Goal: Task Accomplishment & Management: Complete application form

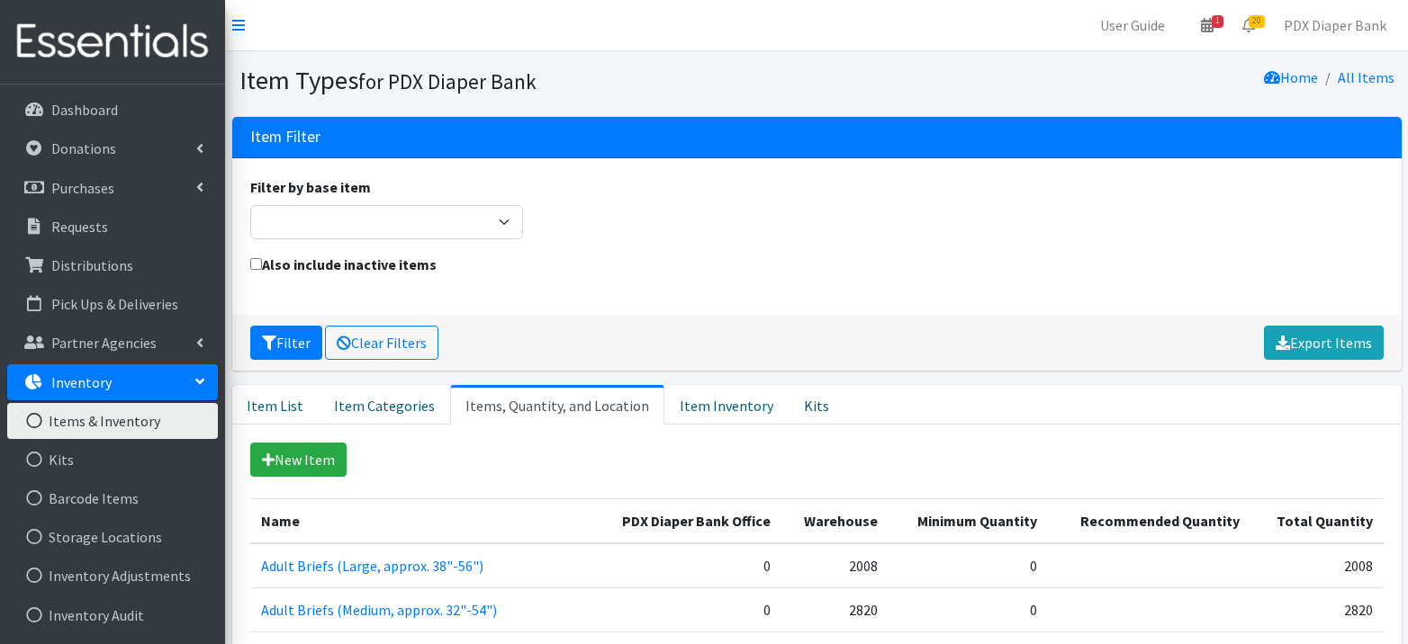
scroll to position [2099, 0]
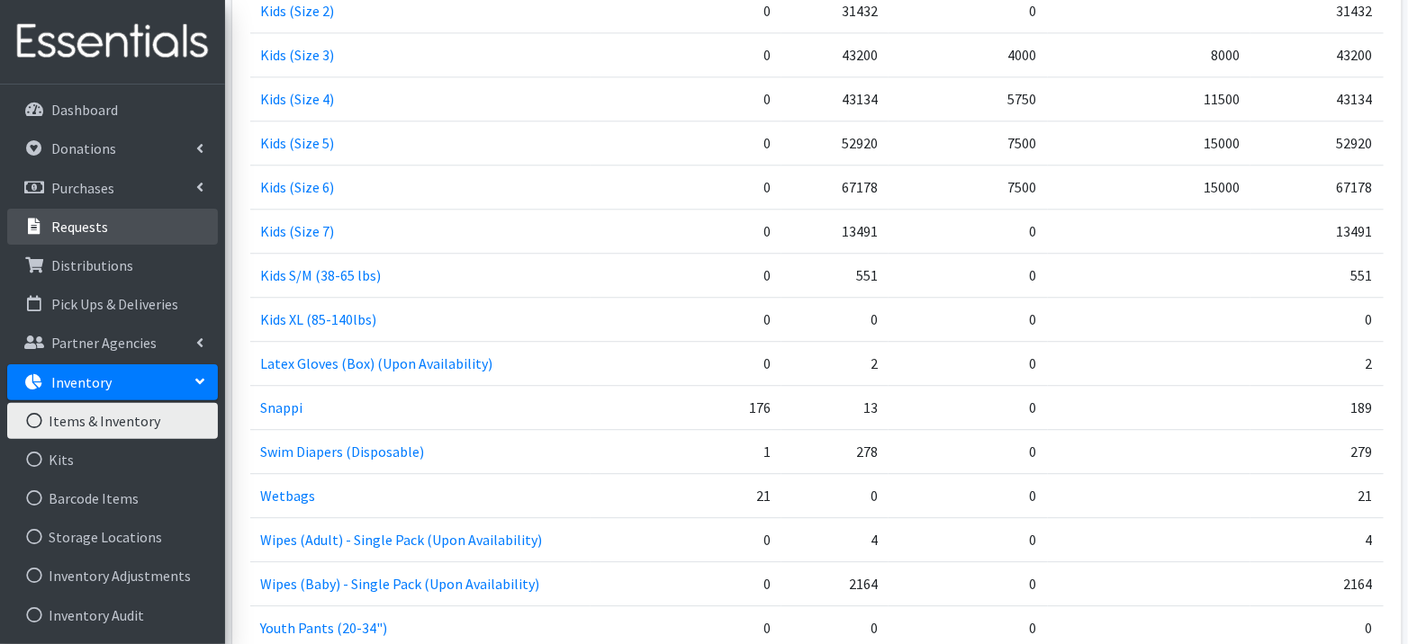
click at [68, 209] on link "Requests" at bounding box center [112, 227] width 211 height 36
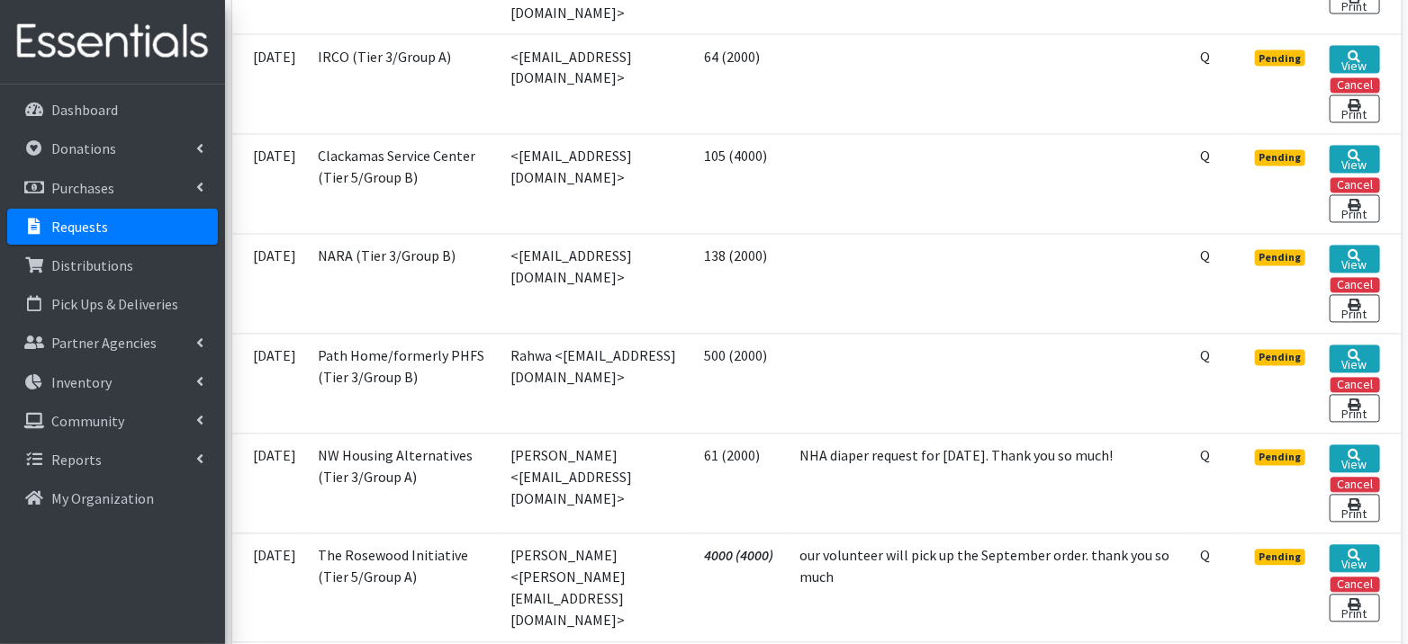
scroll to position [1512, 0]
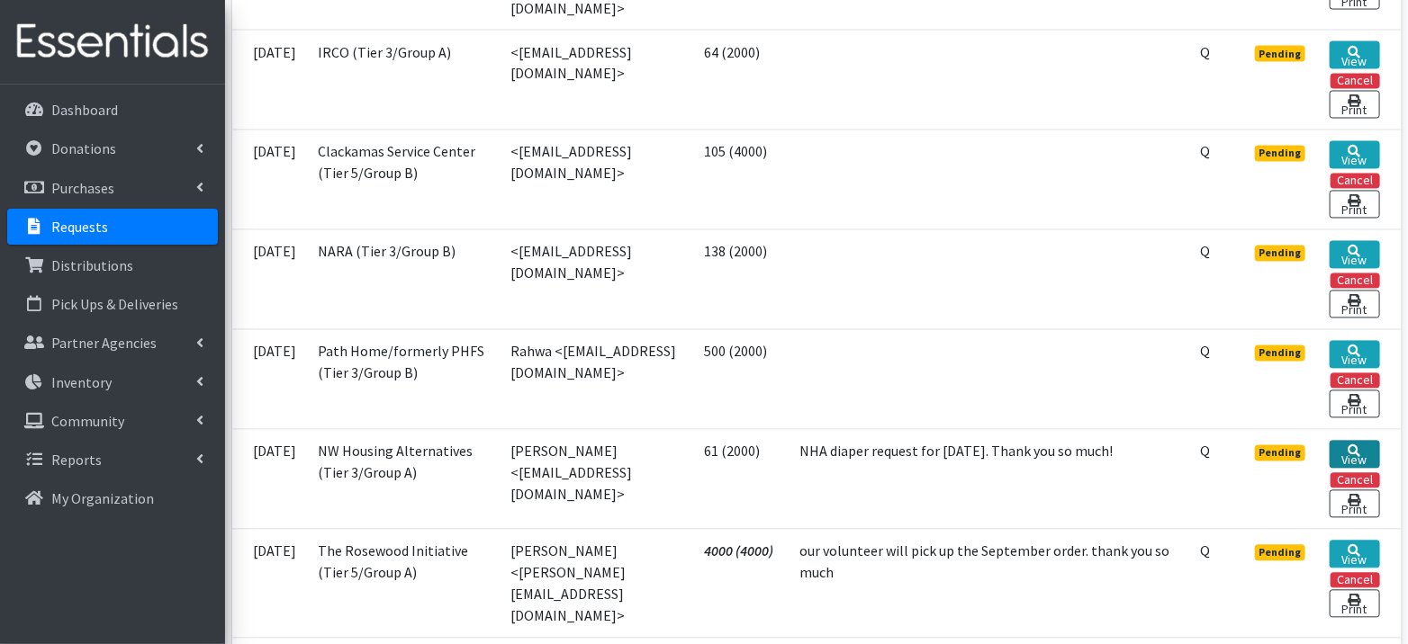
click at [1350, 441] on link "View" at bounding box center [1353, 455] width 49 height 28
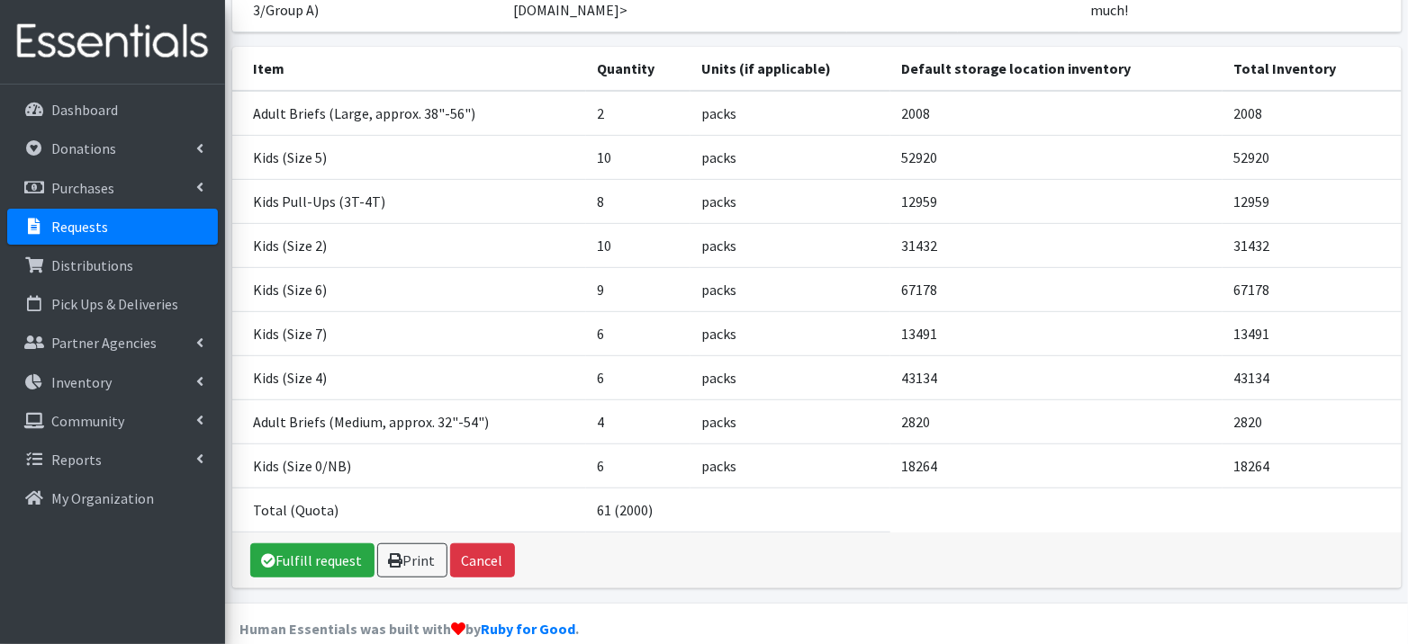
scroll to position [264, 0]
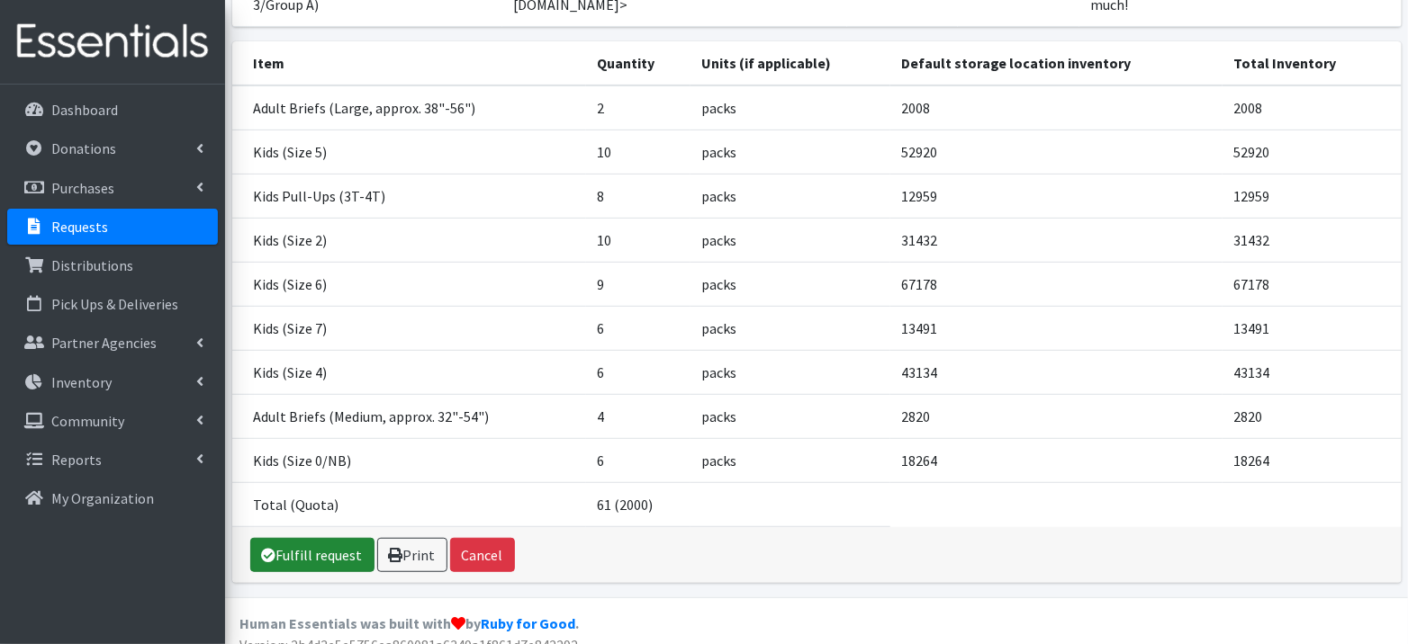
click at [325, 572] on link "Fulfill request" at bounding box center [312, 555] width 124 height 34
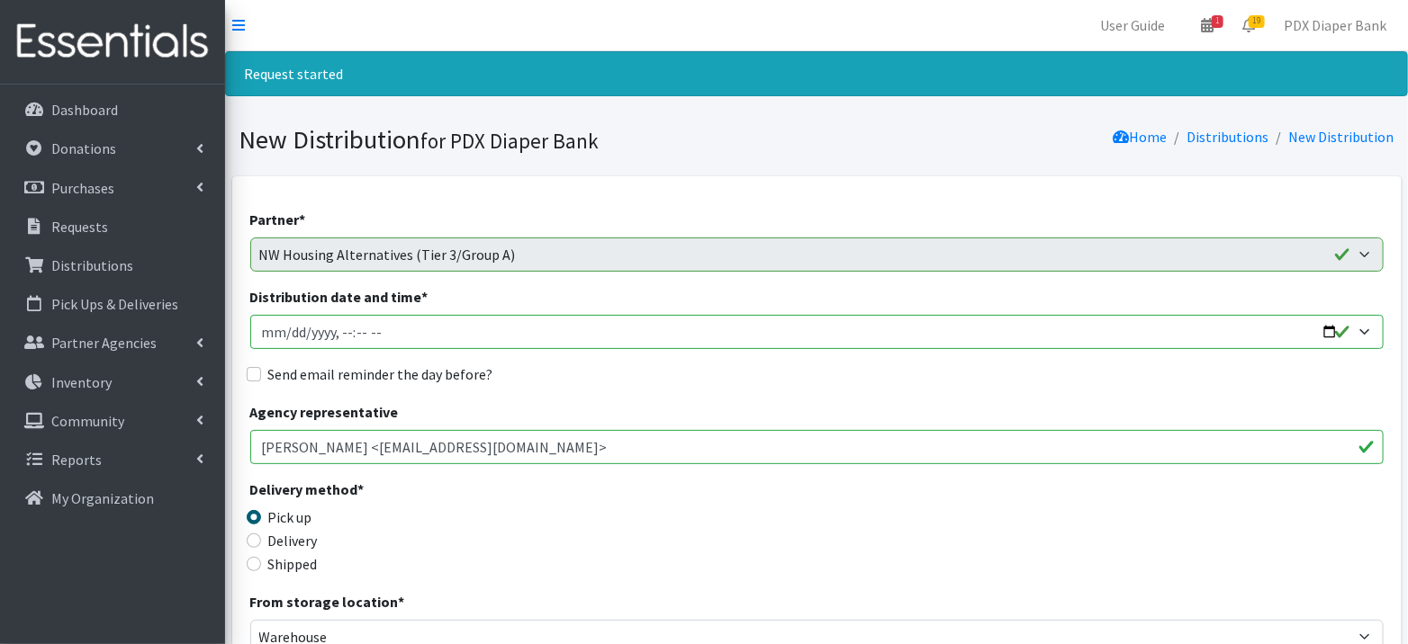
click at [290, 340] on input "Distribution date and time *" at bounding box center [816, 332] width 1133 height 34
click at [287, 332] on input "Distribution date and time *" at bounding box center [816, 332] width 1133 height 34
type input "[DATE]T23:59"
click at [342, 328] on input "Distribution date and time *" at bounding box center [816, 332] width 1133 height 34
type input "[DATE]T09:00"
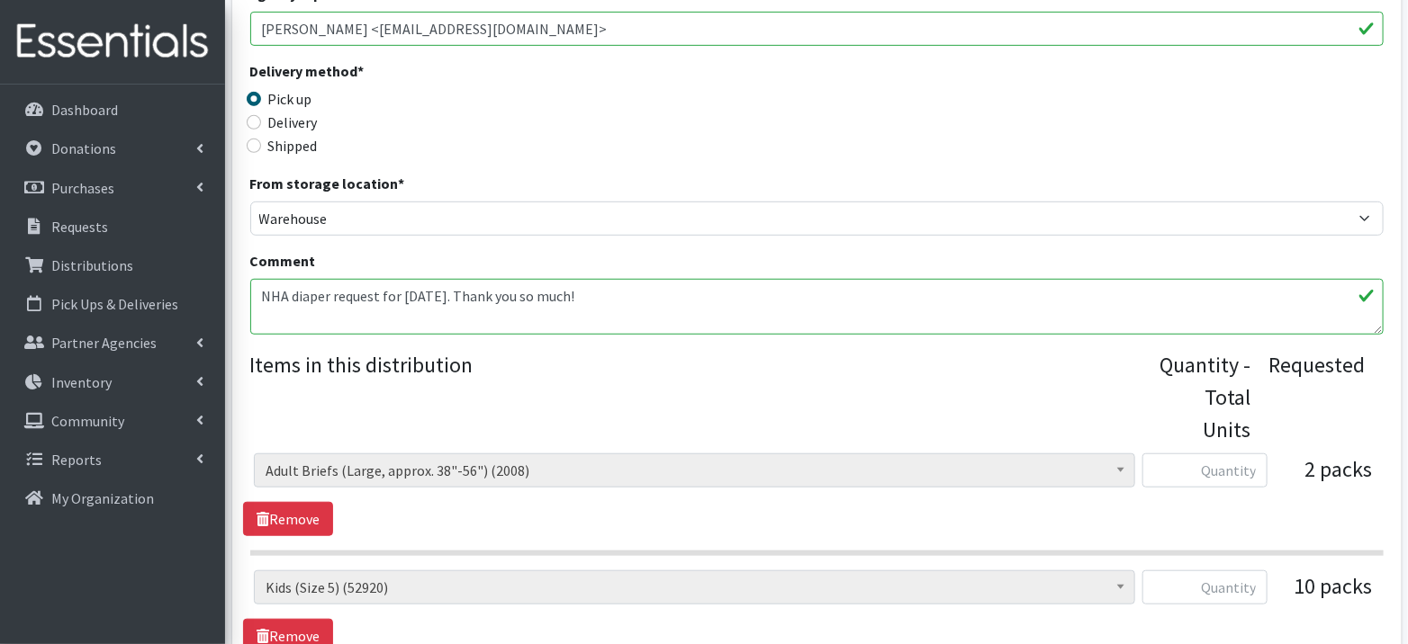
scroll to position [432, 0]
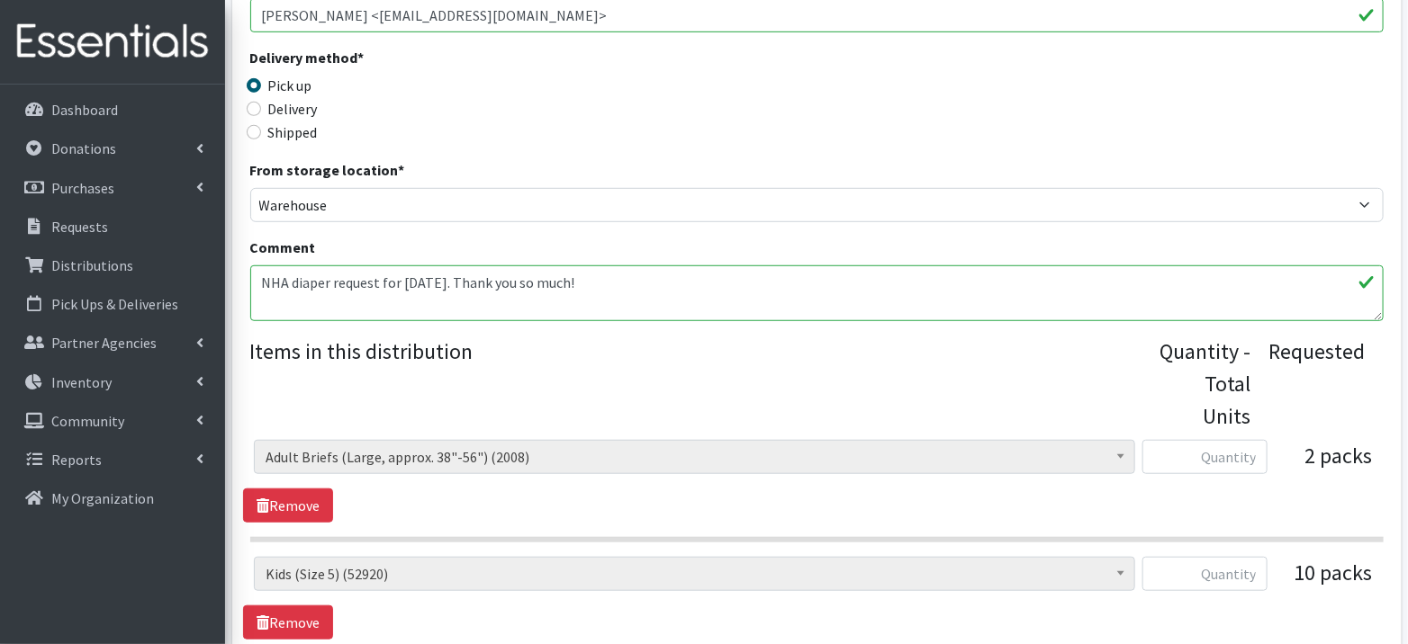
click at [1057, 279] on textarea "NHA diaper request for [DATE]. Thank you so much!" at bounding box center [816, 293] width 1133 height 56
click at [1057, 280] on textarea "NHA diaper request for [DATE]. Thank you so much!" at bounding box center [816, 293] width 1133 height 56
click at [1055, 280] on textarea "NHA diaper request for [DATE]. Thank you so much!" at bounding box center [816, 293] width 1133 height 56
drag, startPoint x: 633, startPoint y: 283, endPoint x: 324, endPoint y: 256, distance: 309.9
click at [324, 256] on div "Comment NHA diaper request for September 2025. Thank you so much!" at bounding box center [816, 279] width 1133 height 85
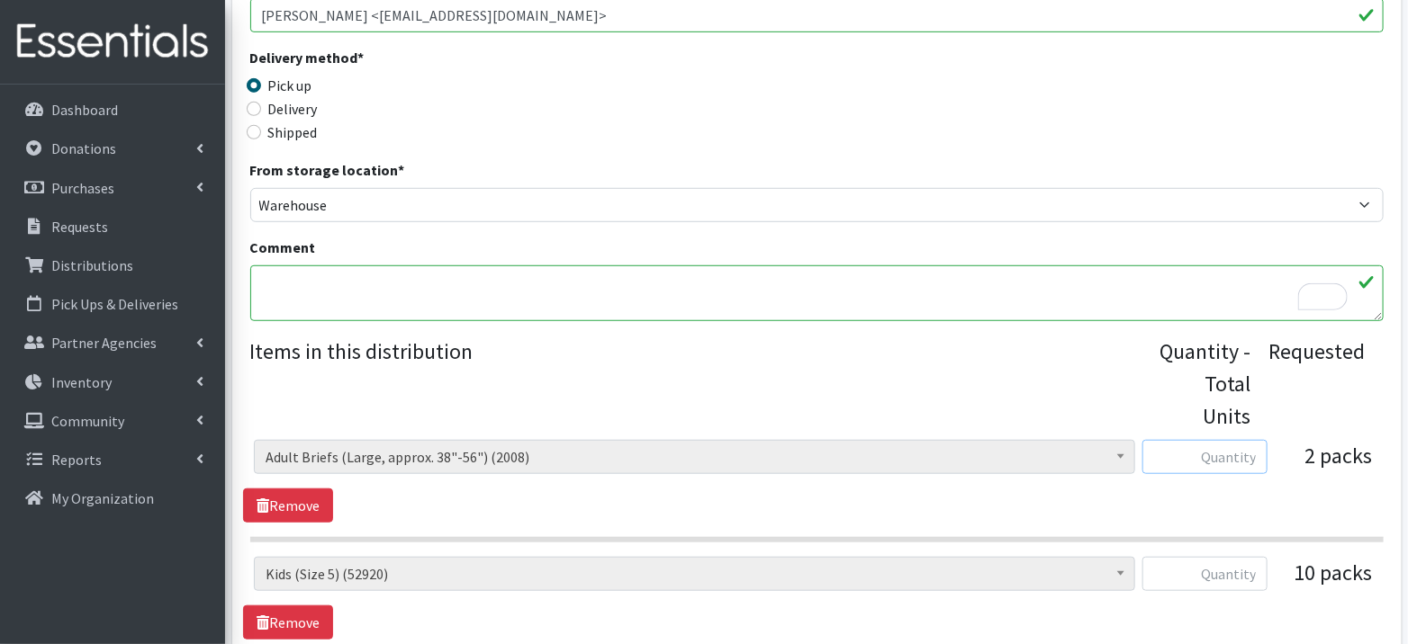
click at [1169, 461] on input "text" at bounding box center [1204, 457] width 125 height 34
type input "36"
click at [1234, 571] on input "text" at bounding box center [1204, 574] width 125 height 34
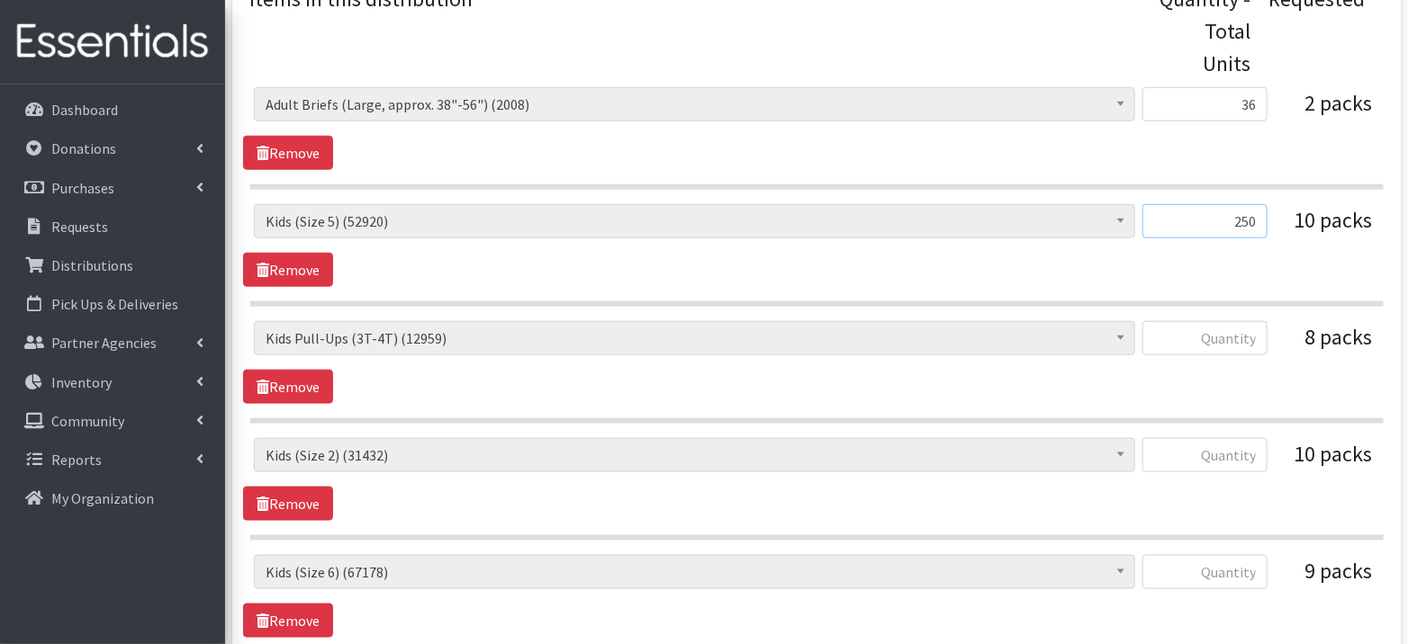
scroll to position [800, 0]
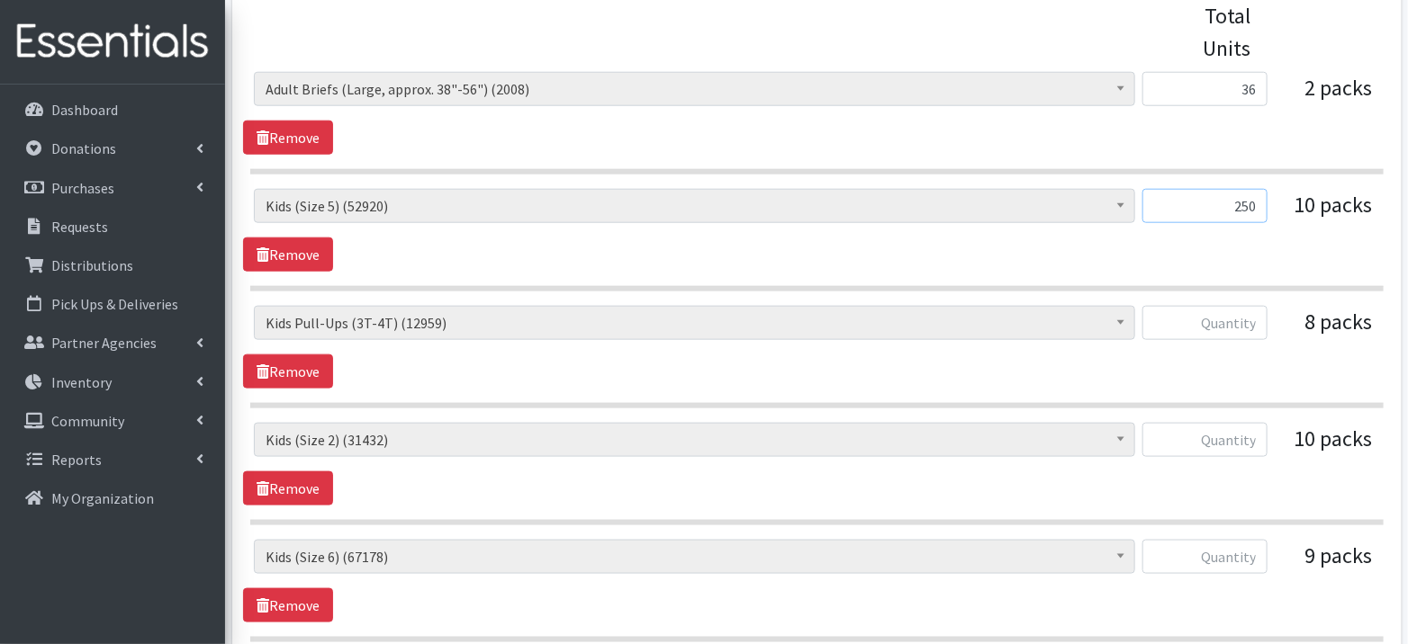
type input "250"
click at [1211, 317] on input "text" at bounding box center [1204, 323] width 125 height 34
type input "120"
click at [1226, 438] on input "text" at bounding box center [1204, 440] width 125 height 34
type input "250"
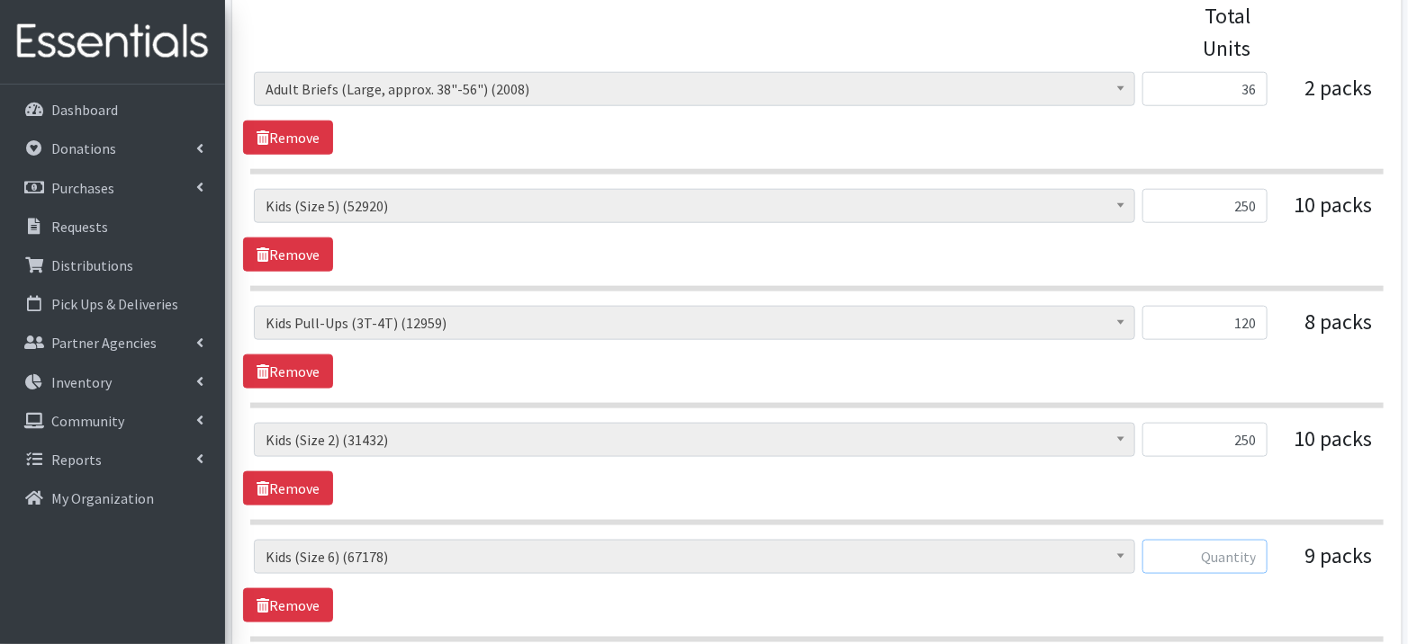
click at [1235, 555] on input "text" at bounding box center [1204, 557] width 125 height 34
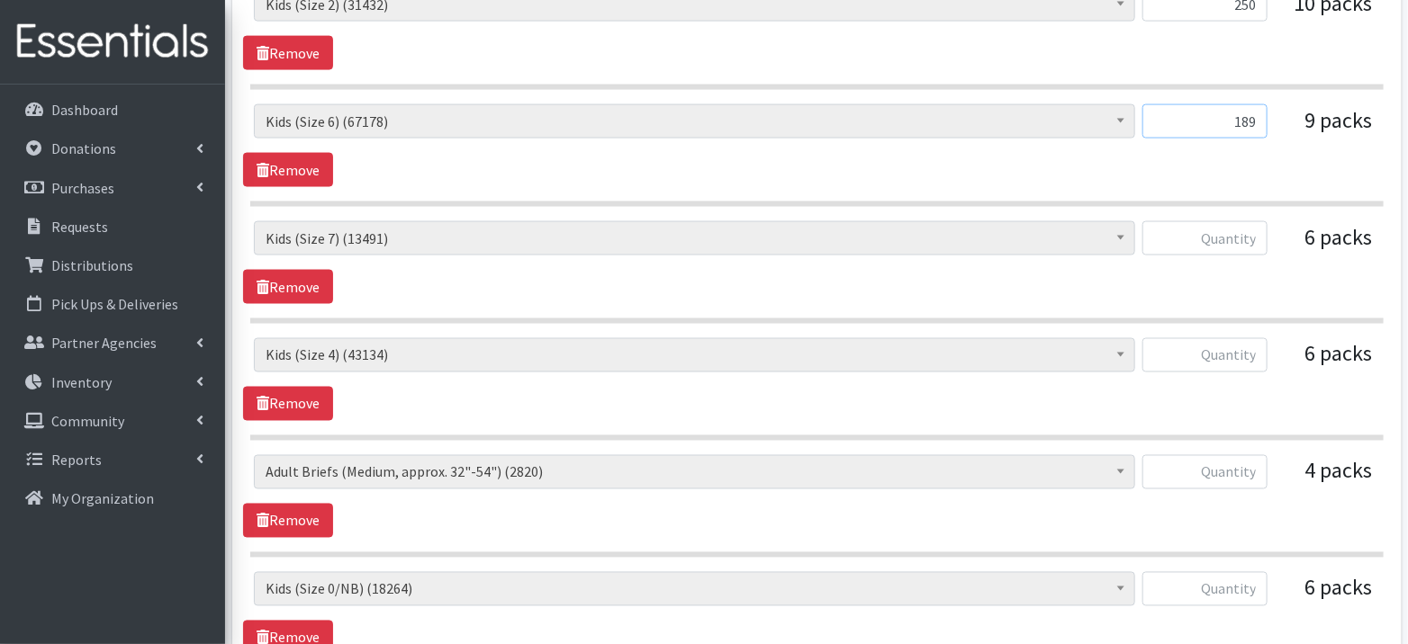
scroll to position [1247, 0]
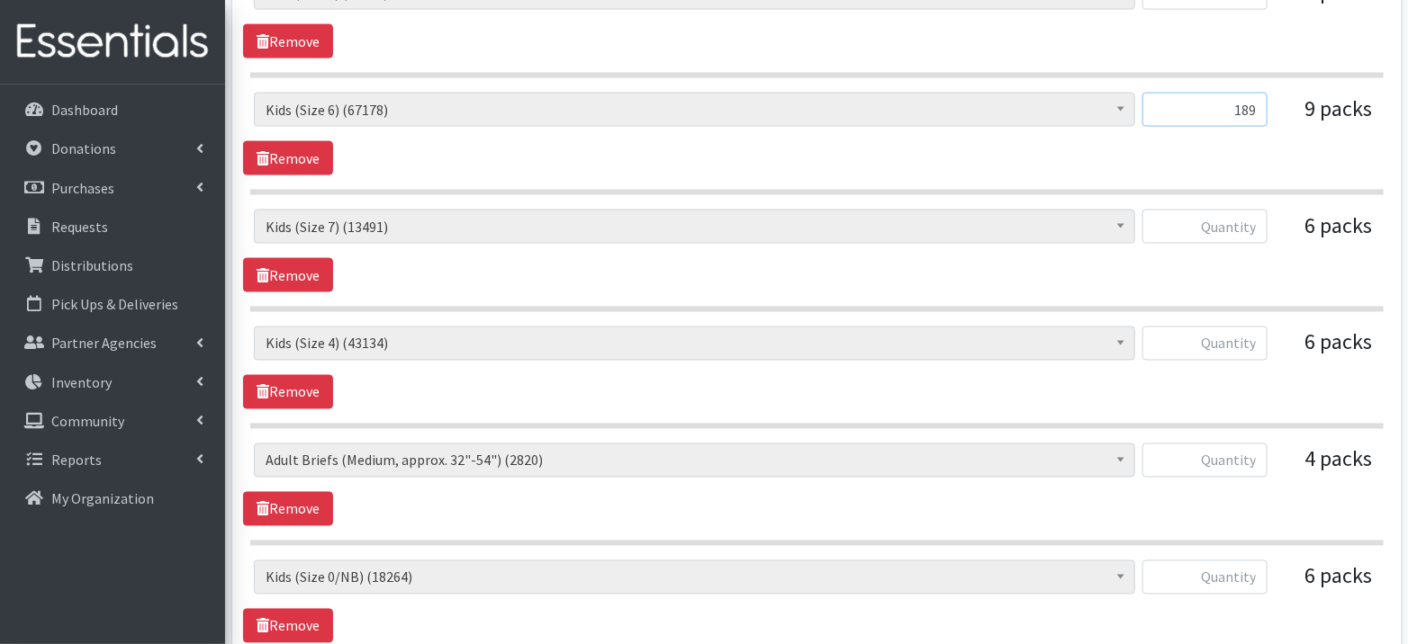
type input "189"
click at [1231, 229] on input "text" at bounding box center [1204, 227] width 125 height 34
type input "150"
click at [1228, 335] on input "text" at bounding box center [1204, 344] width 125 height 34
type input "150"
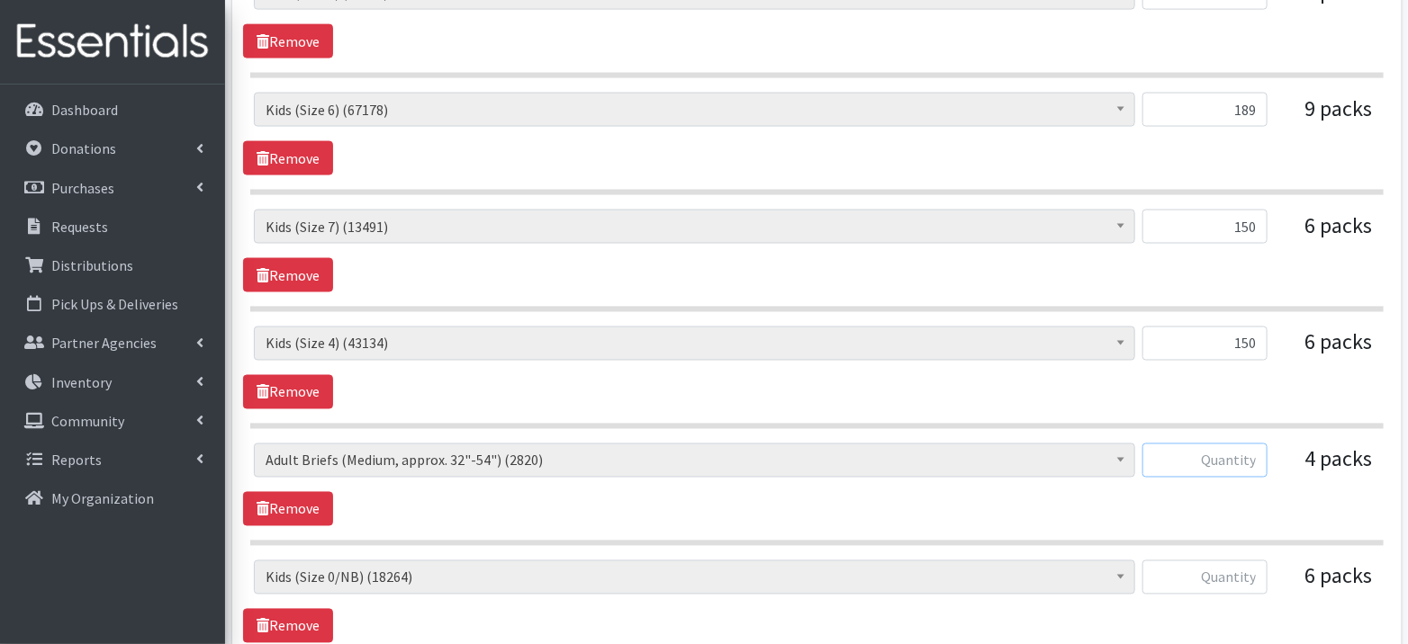
click at [1219, 454] on input "text" at bounding box center [1204, 461] width 125 height 34
type input "80"
click at [1239, 570] on input "text" at bounding box center [1204, 578] width 125 height 34
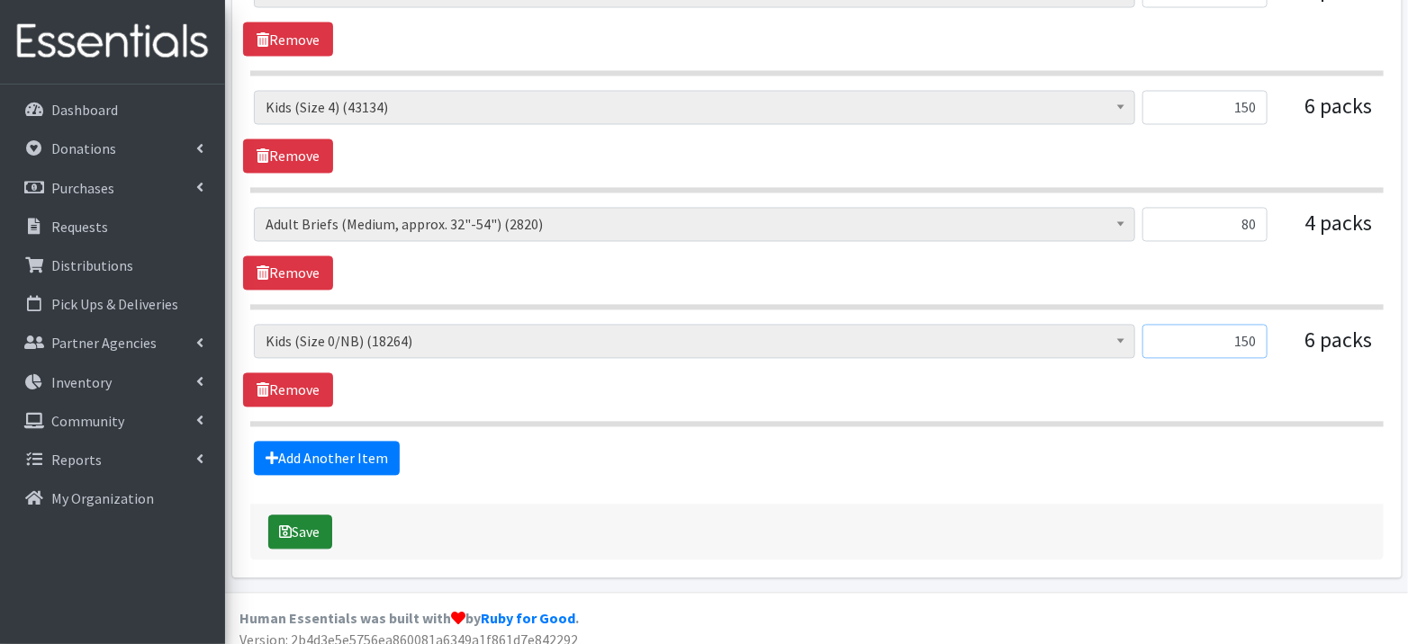
type input "150"
click at [312, 516] on button "Save" at bounding box center [300, 533] width 64 height 34
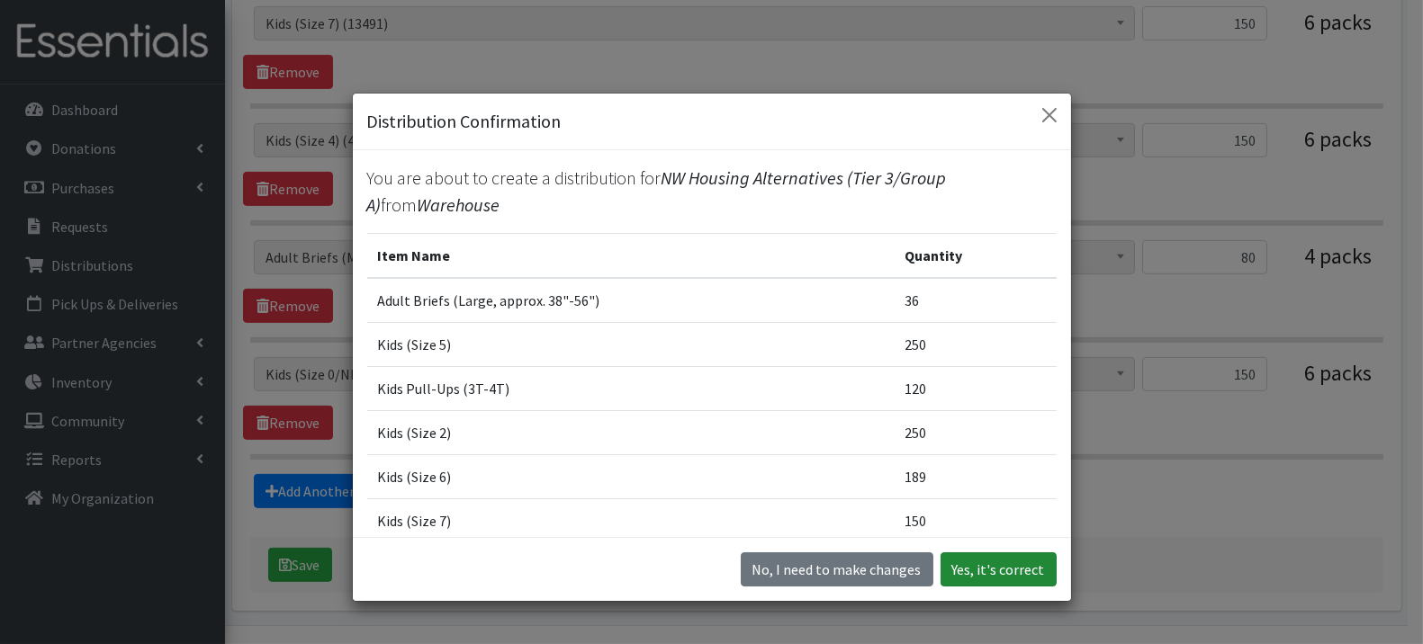
click at [996, 563] on button "Yes, it's correct" at bounding box center [998, 570] width 116 height 34
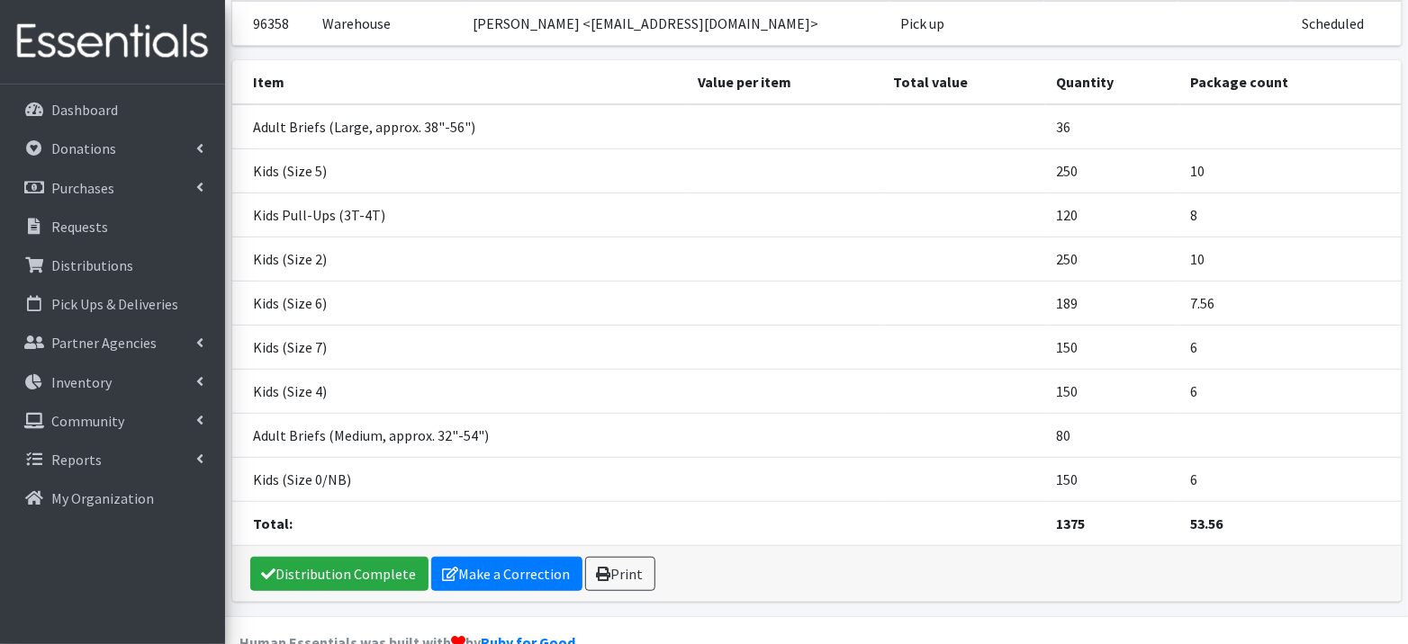
scroll to position [282, 0]
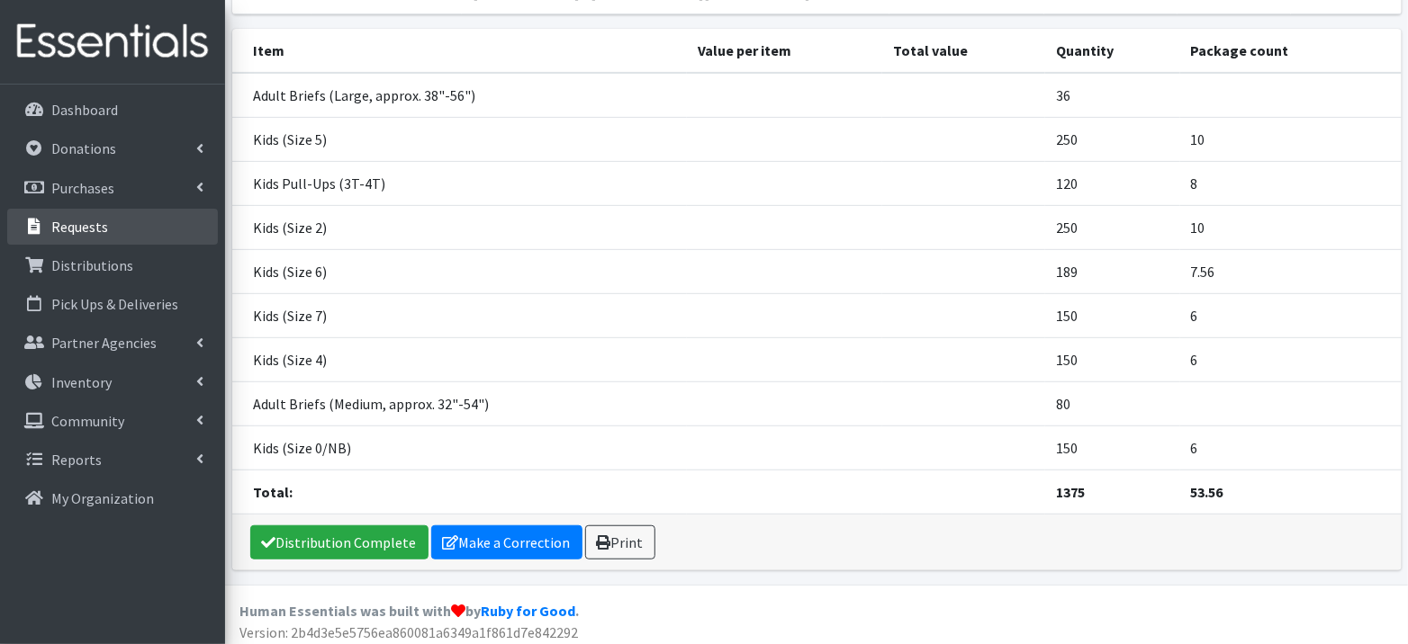
click at [114, 226] on link "Requests" at bounding box center [112, 227] width 211 height 36
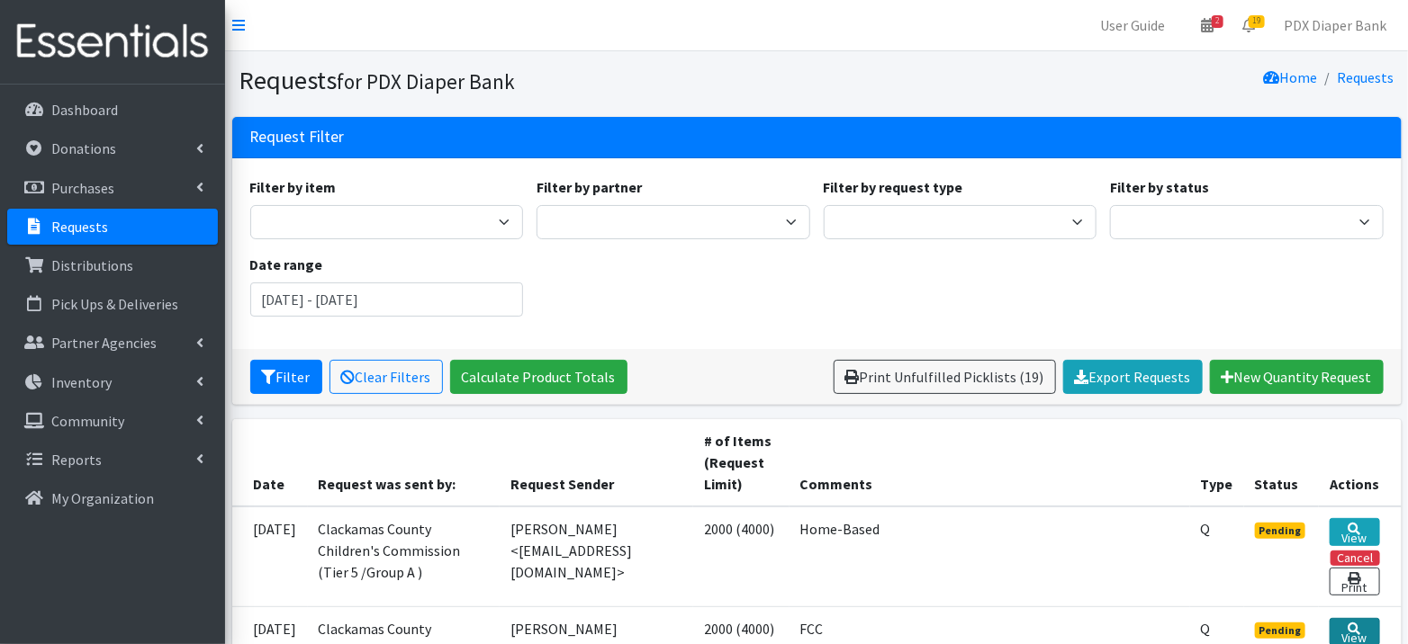
click at [1353, 631] on icon at bounding box center [1354, 629] width 13 height 13
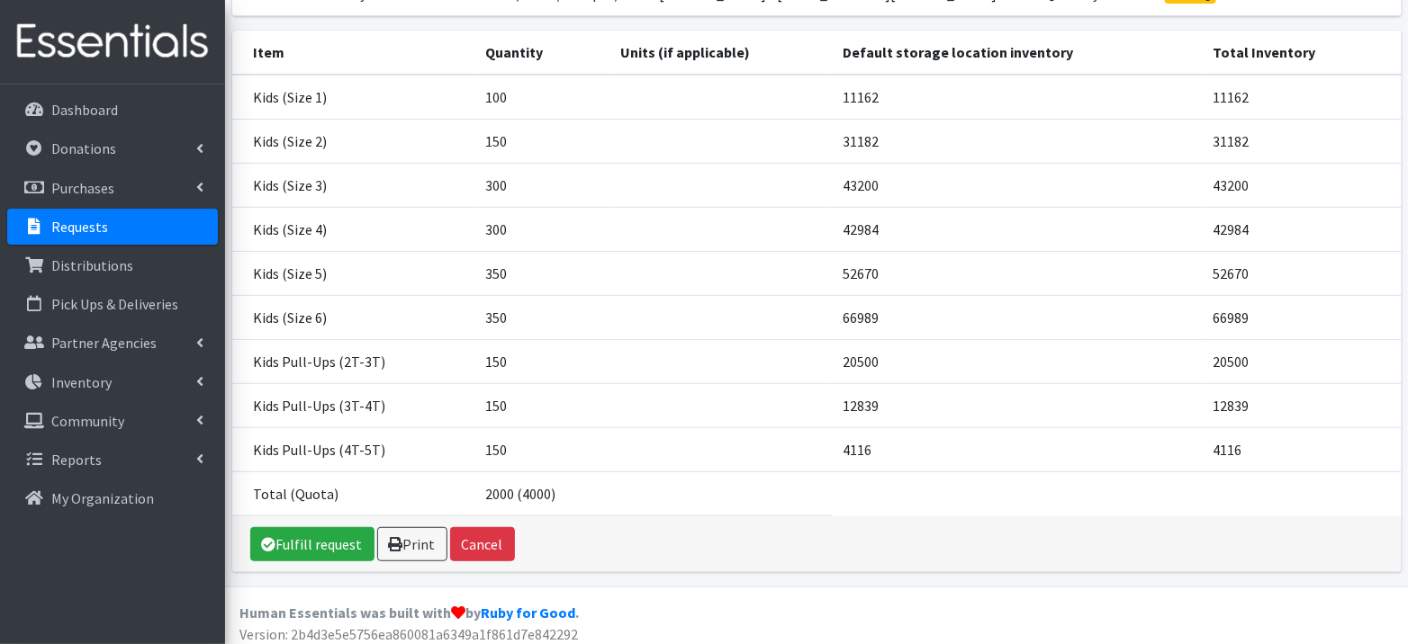
scroll to position [280, 0]
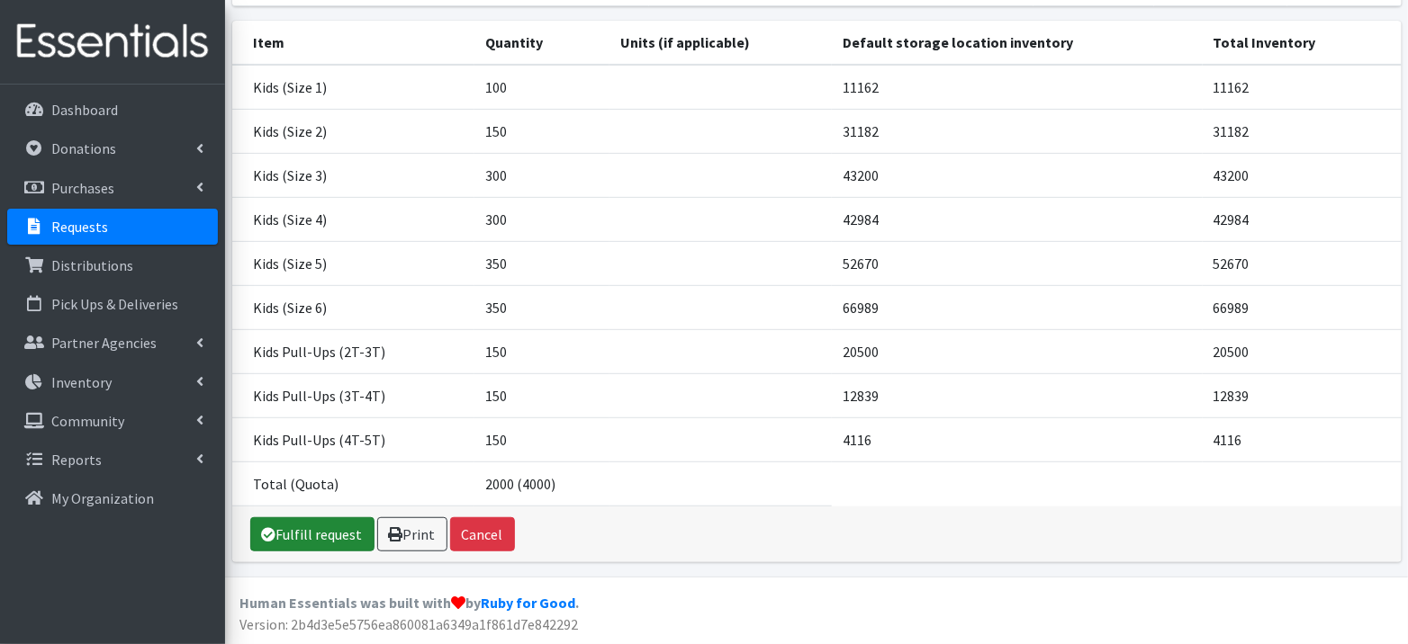
click at [319, 544] on link "Fulfill request" at bounding box center [312, 534] width 124 height 34
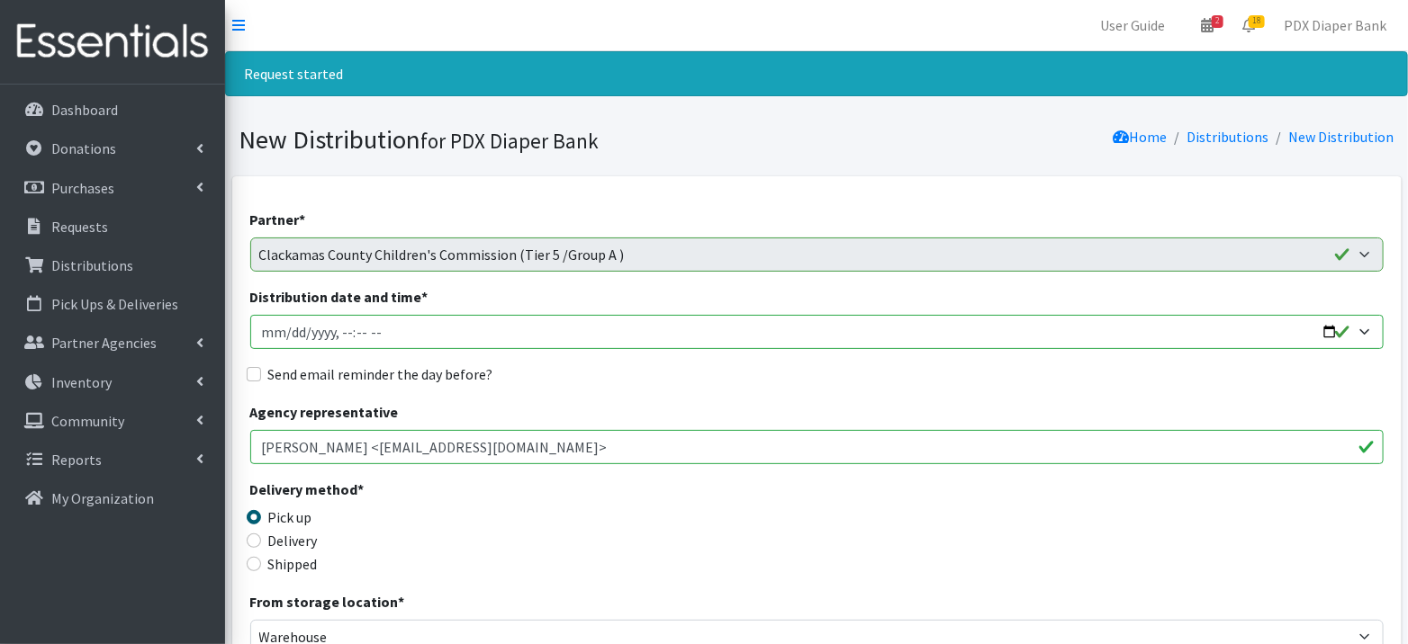
click at [283, 330] on input "Distribution date and time *" at bounding box center [816, 332] width 1133 height 34
type input "[DATE]T23:59"
click at [338, 329] on input "Distribution date and time *" at bounding box center [816, 332] width 1133 height 34
type input "[DATE]T09:00"
click at [428, 369] on label "Send email reminder the day before?" at bounding box center [380, 375] width 225 height 22
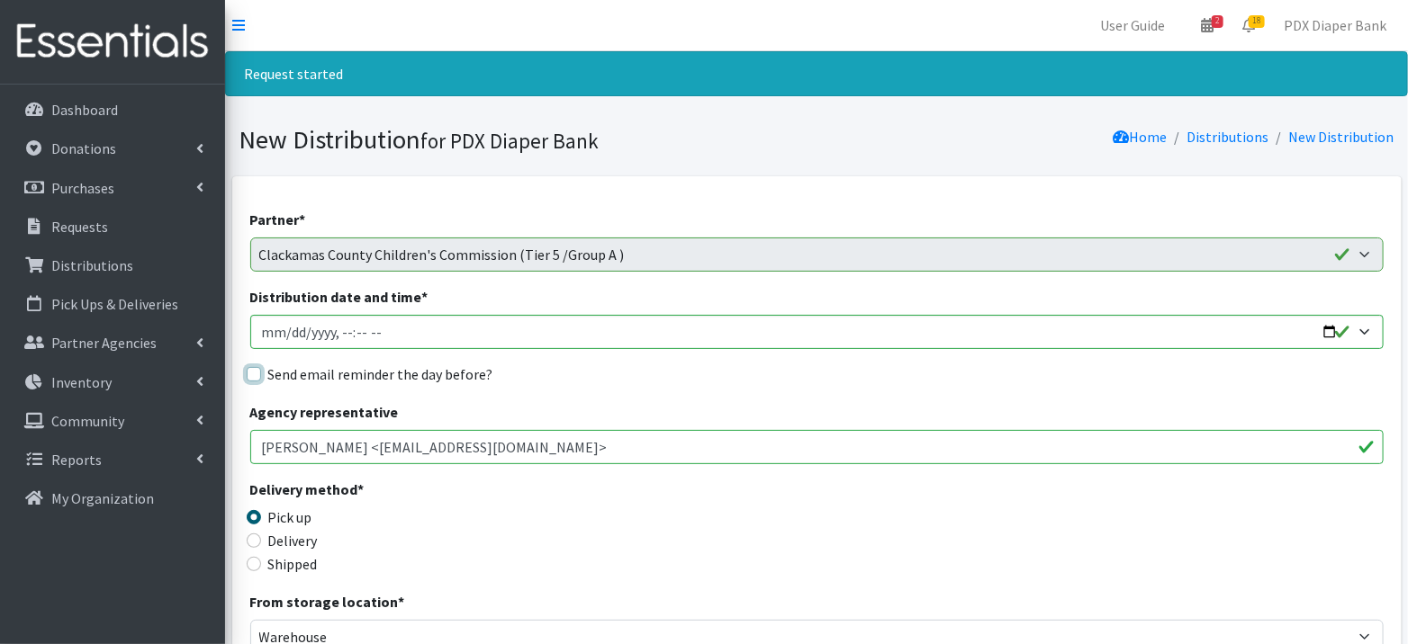
click at [261, 369] on input "Send email reminder the day before?" at bounding box center [254, 374] width 14 height 14
checkbox input "true"
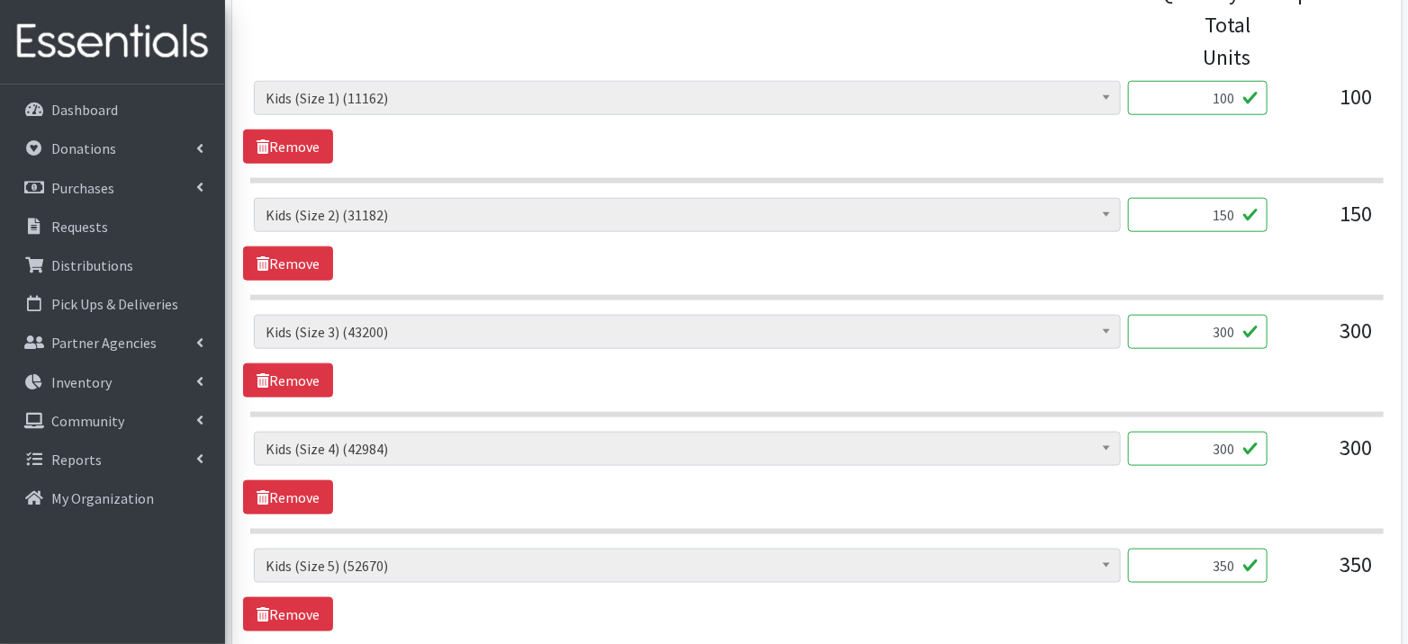
scroll to position [809, 0]
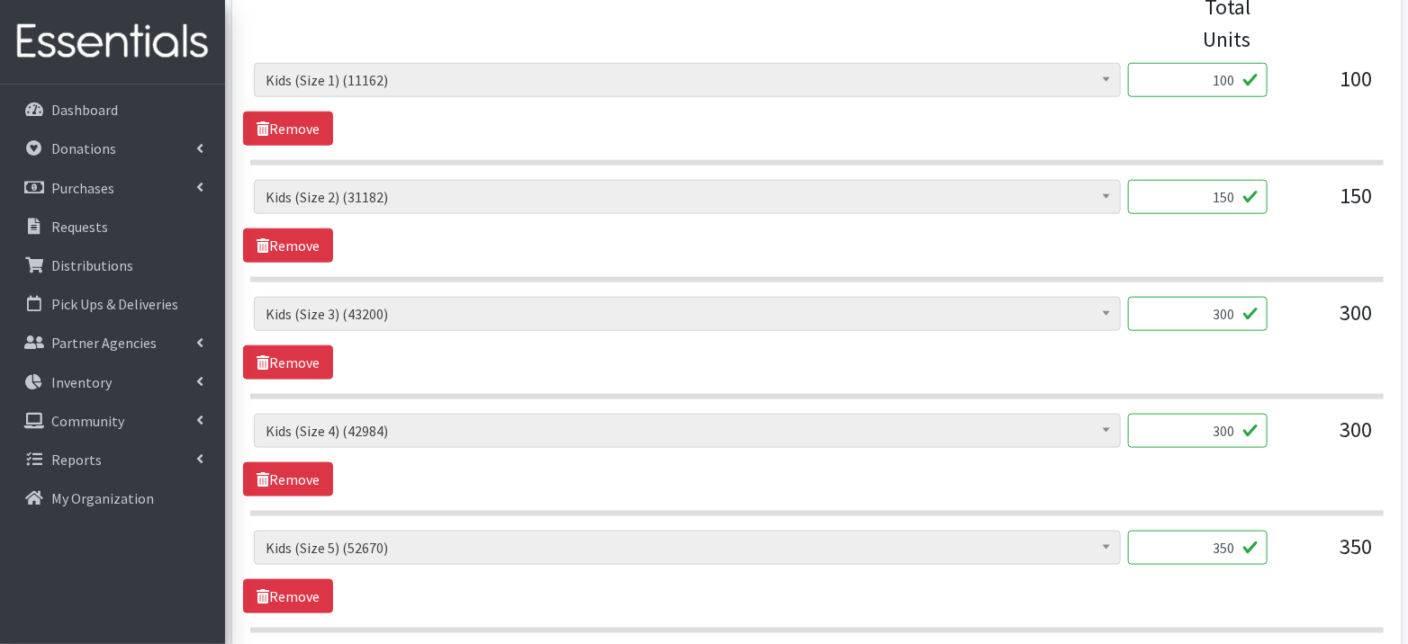
click at [1236, 78] on input "100" at bounding box center [1197, 80] width 139 height 34
type input "110"
click at [1235, 190] on input "150" at bounding box center [1197, 197] width 139 height 34
type input "152"
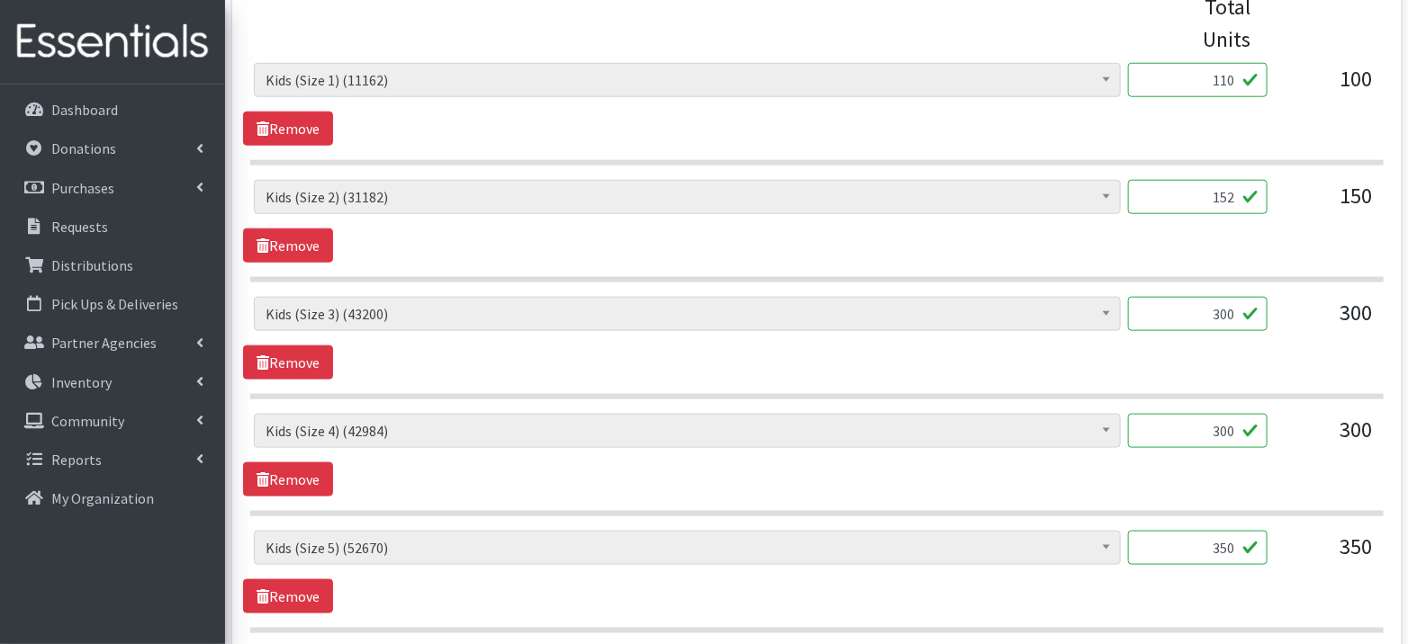
click at [1231, 429] on input "300" at bounding box center [1197, 431] width 139 height 34
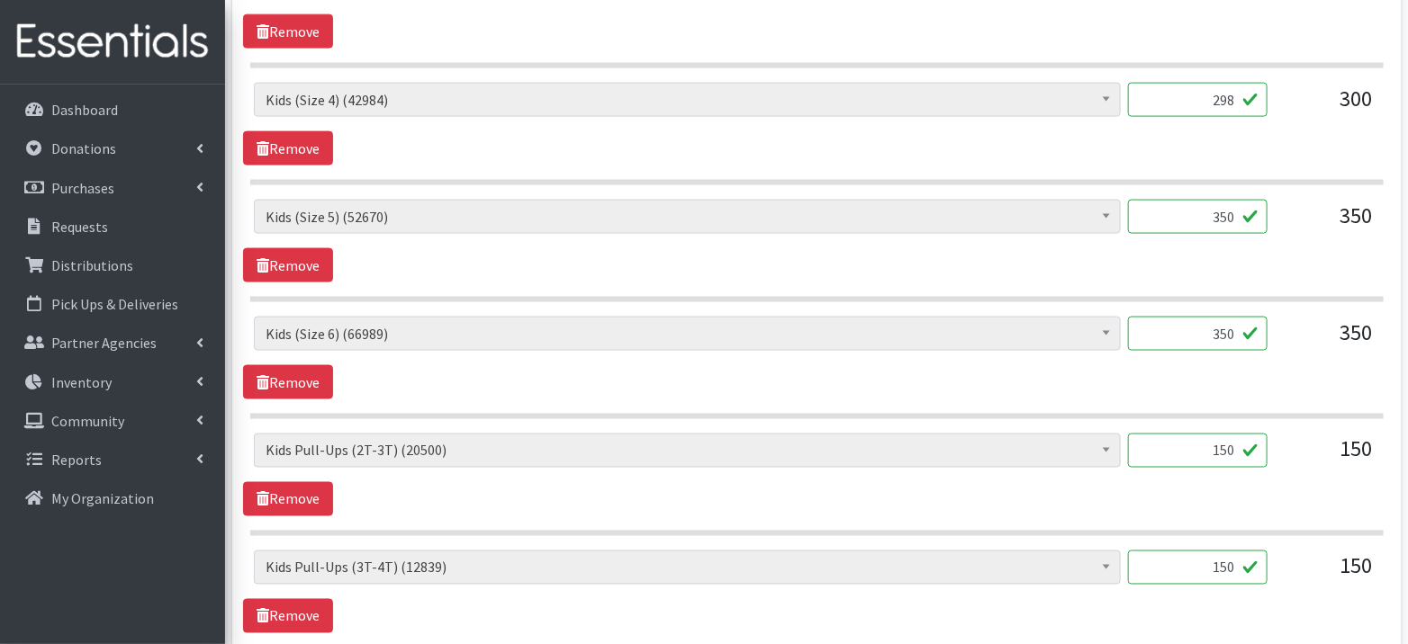
scroll to position [1153, 0]
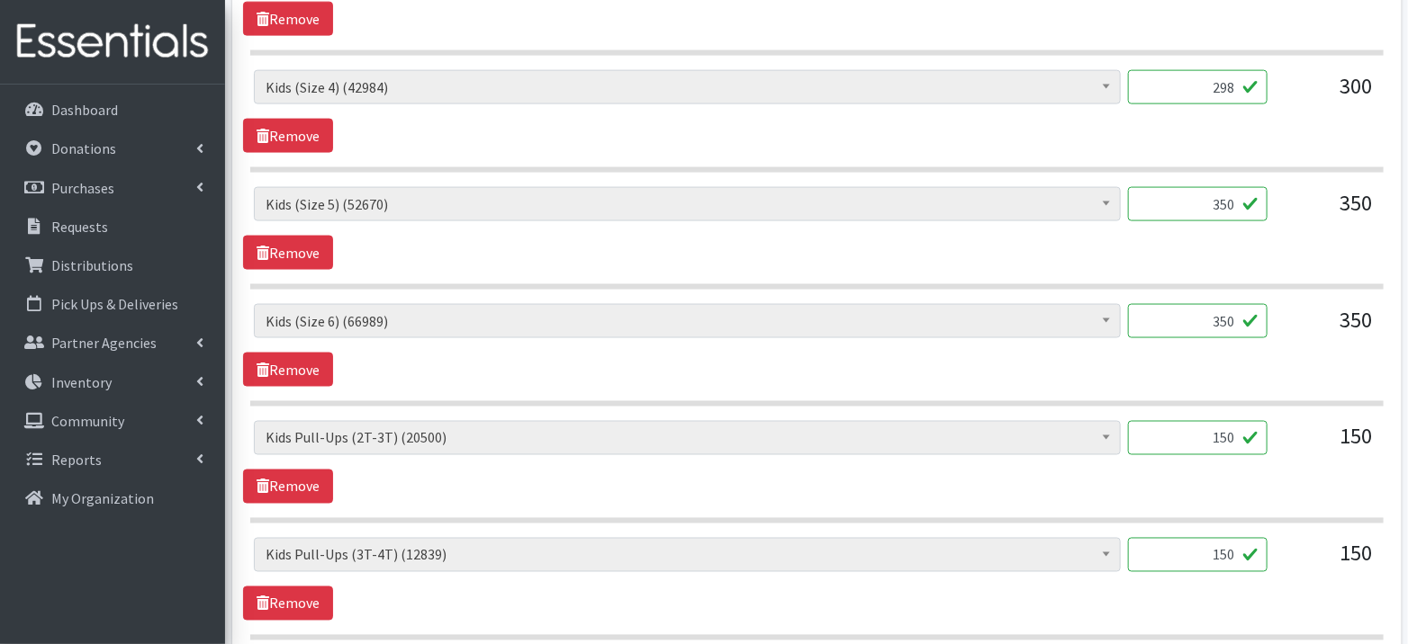
type input "298"
click at [1223, 427] on input "150" at bounding box center [1197, 438] width 139 height 34
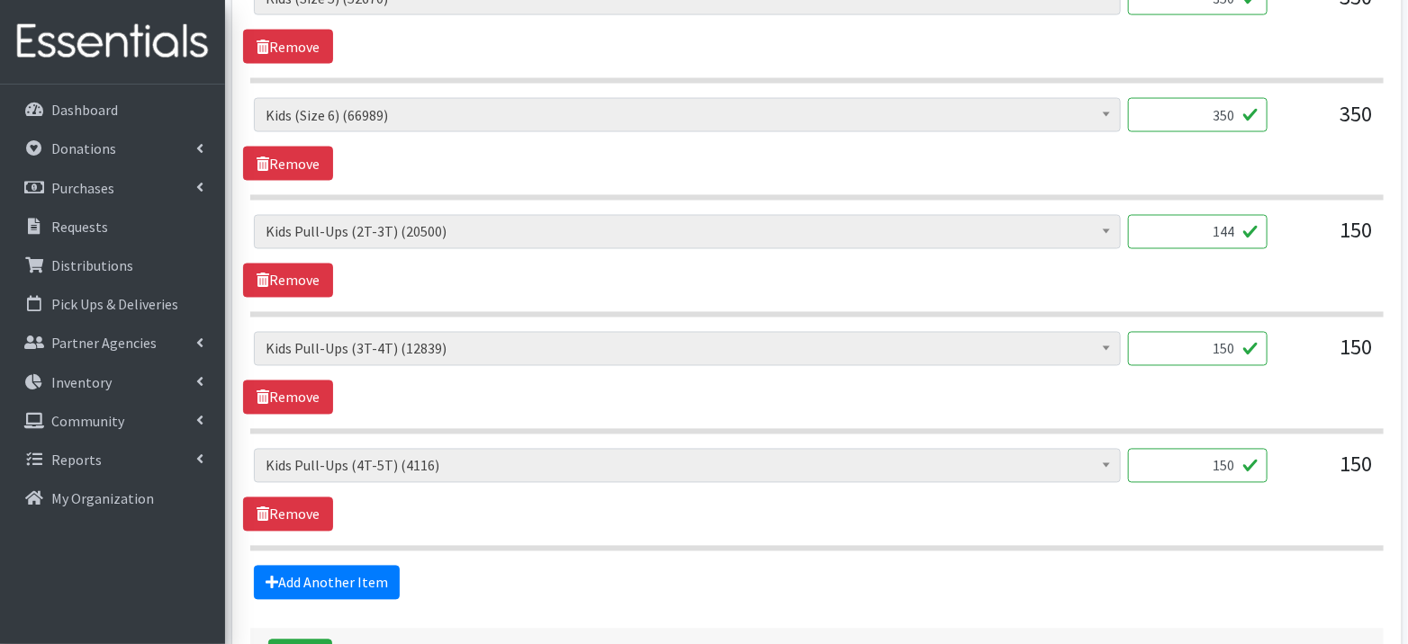
scroll to position [1366, 0]
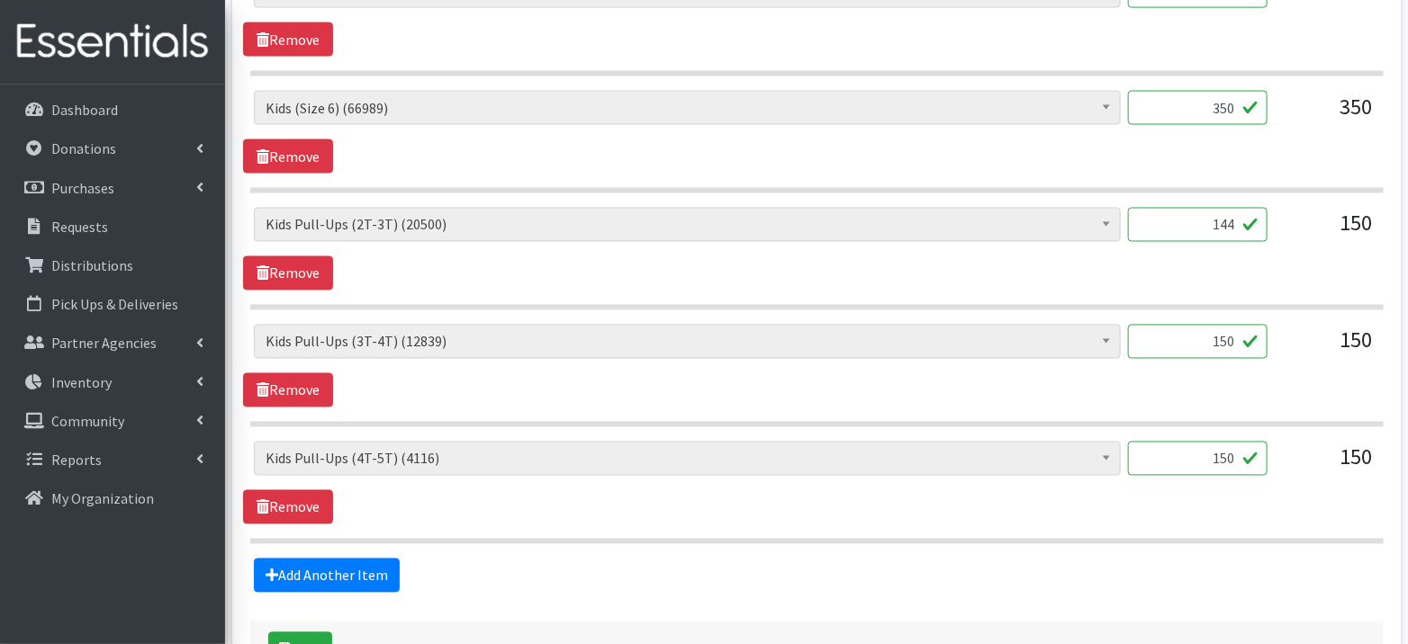
type input "144"
click at [1217, 452] on input "150" at bounding box center [1197, 459] width 139 height 34
type input "146"
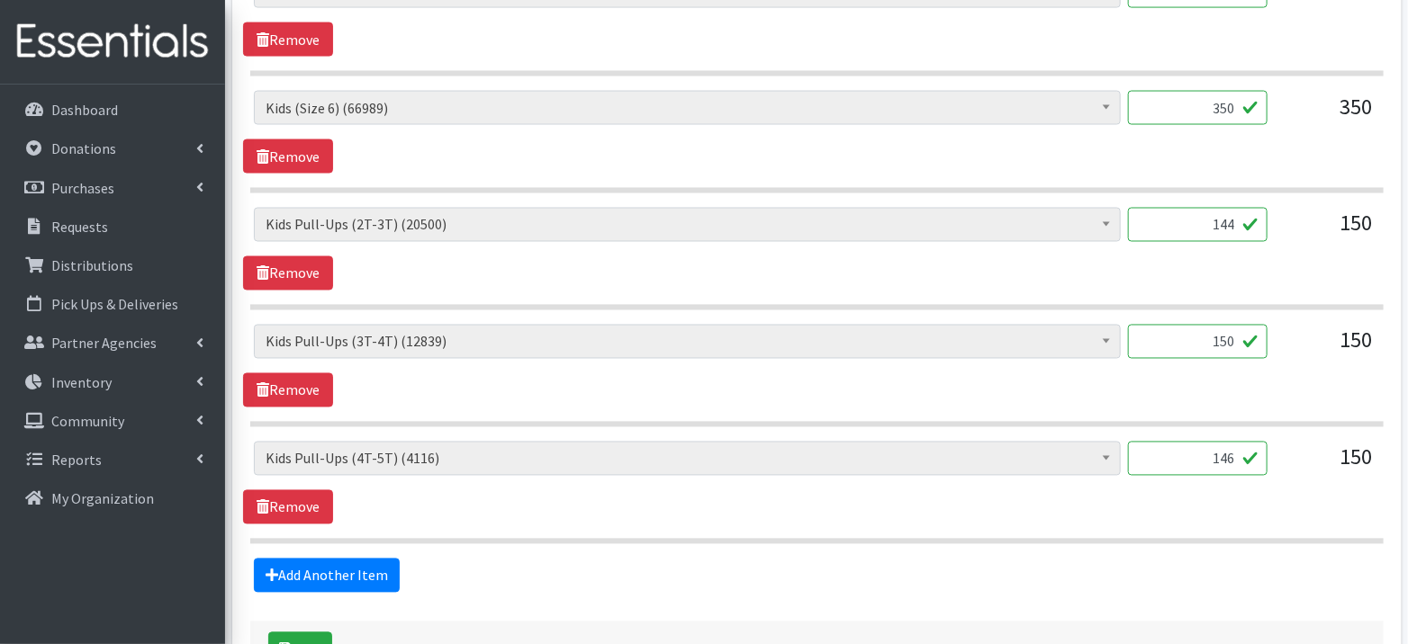
click at [310, 633] on button "Save" at bounding box center [300, 650] width 64 height 34
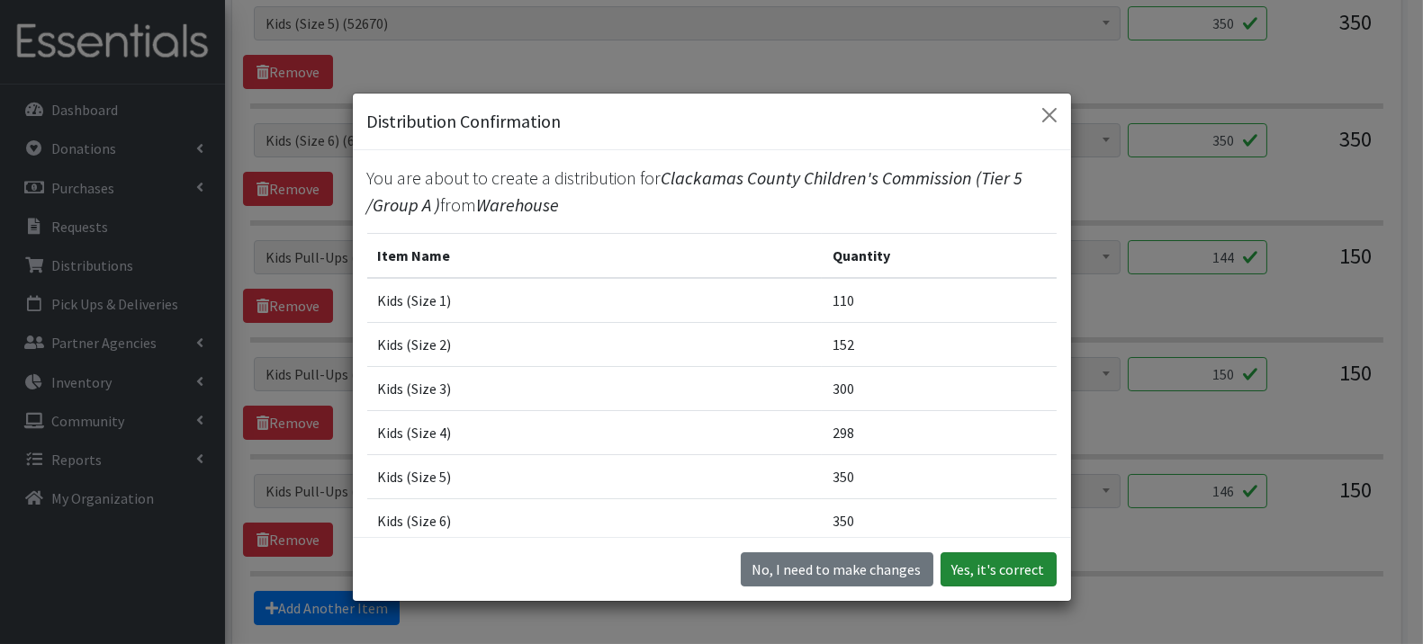
click at [1004, 563] on button "Yes, it's correct" at bounding box center [998, 570] width 116 height 34
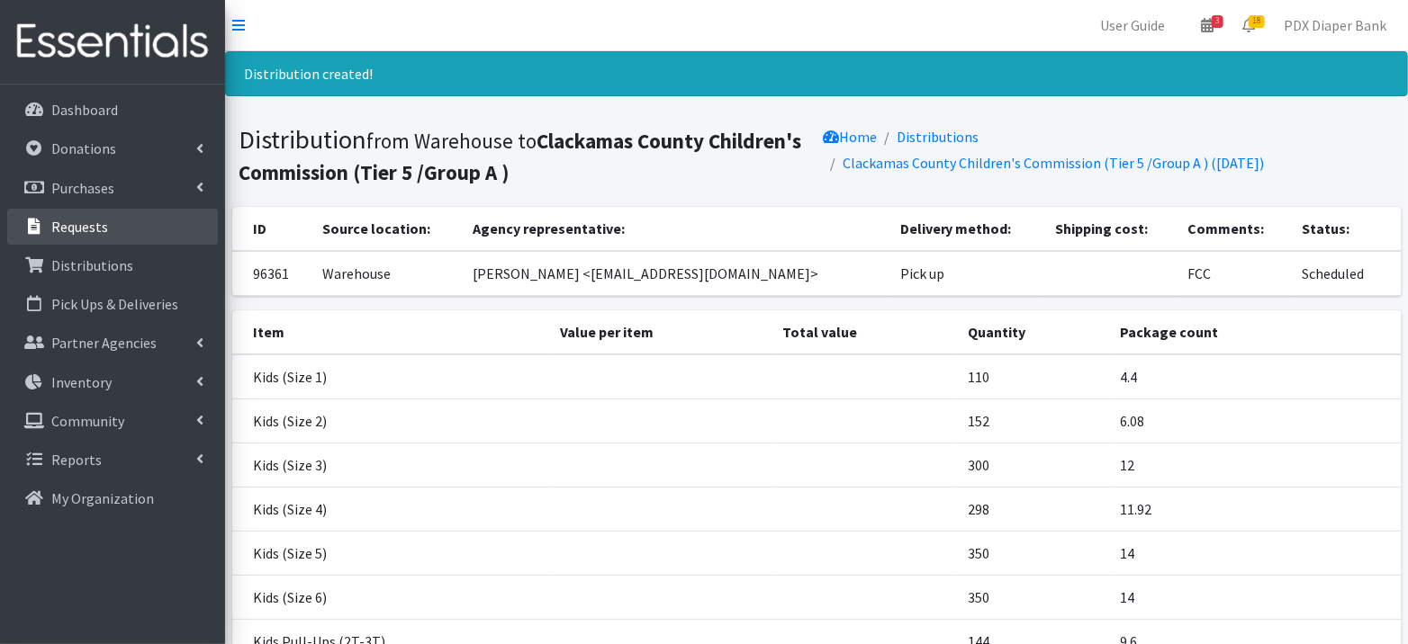
click at [137, 232] on link "Requests" at bounding box center [112, 227] width 211 height 36
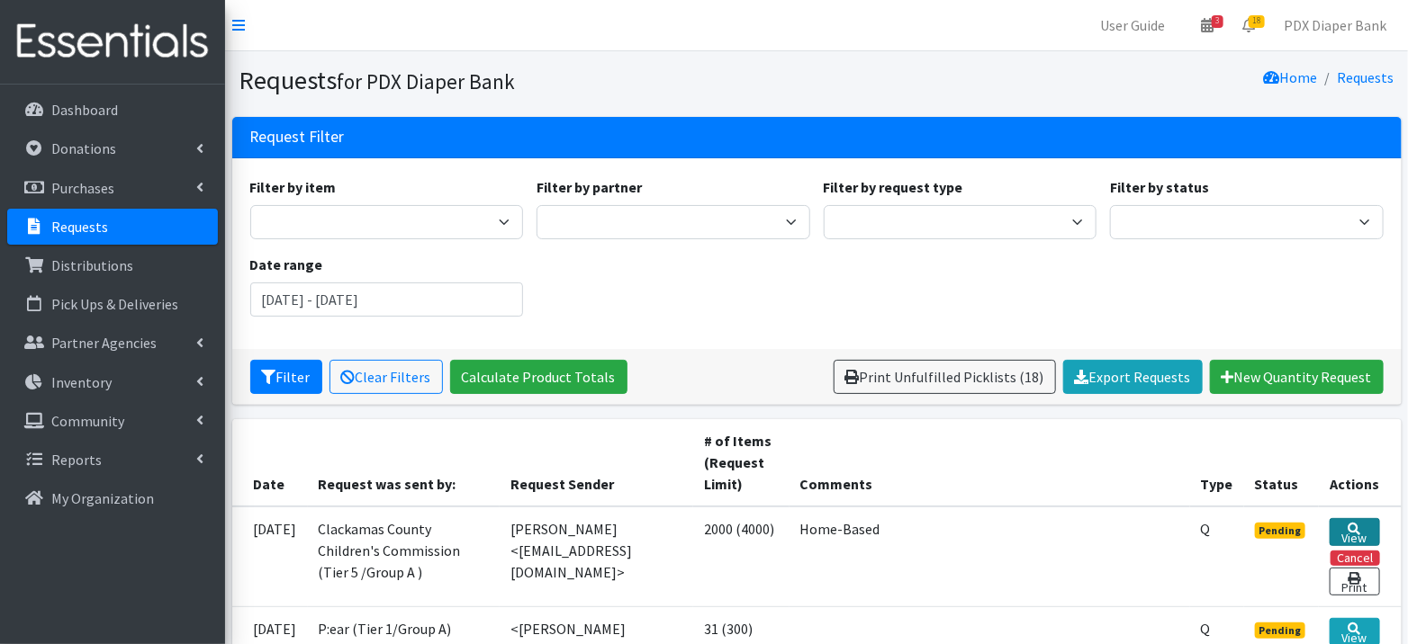
click at [1366, 523] on link "View" at bounding box center [1353, 532] width 49 height 28
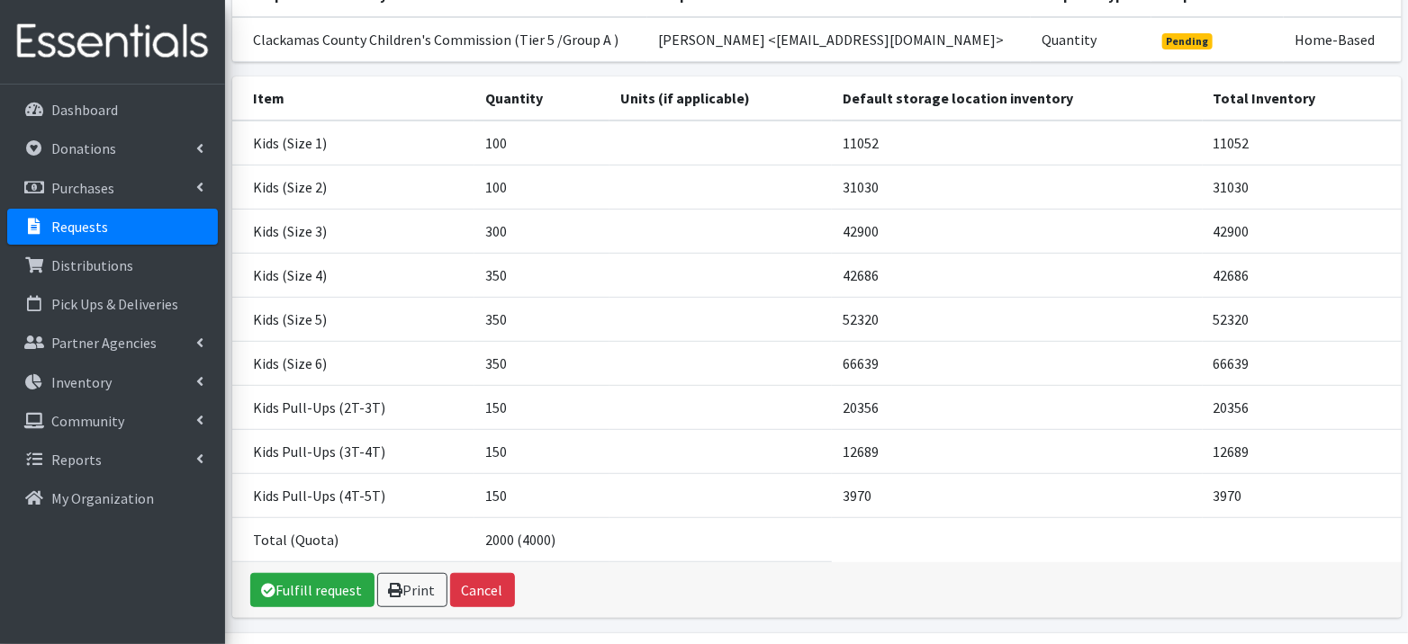
scroll to position [221, 0]
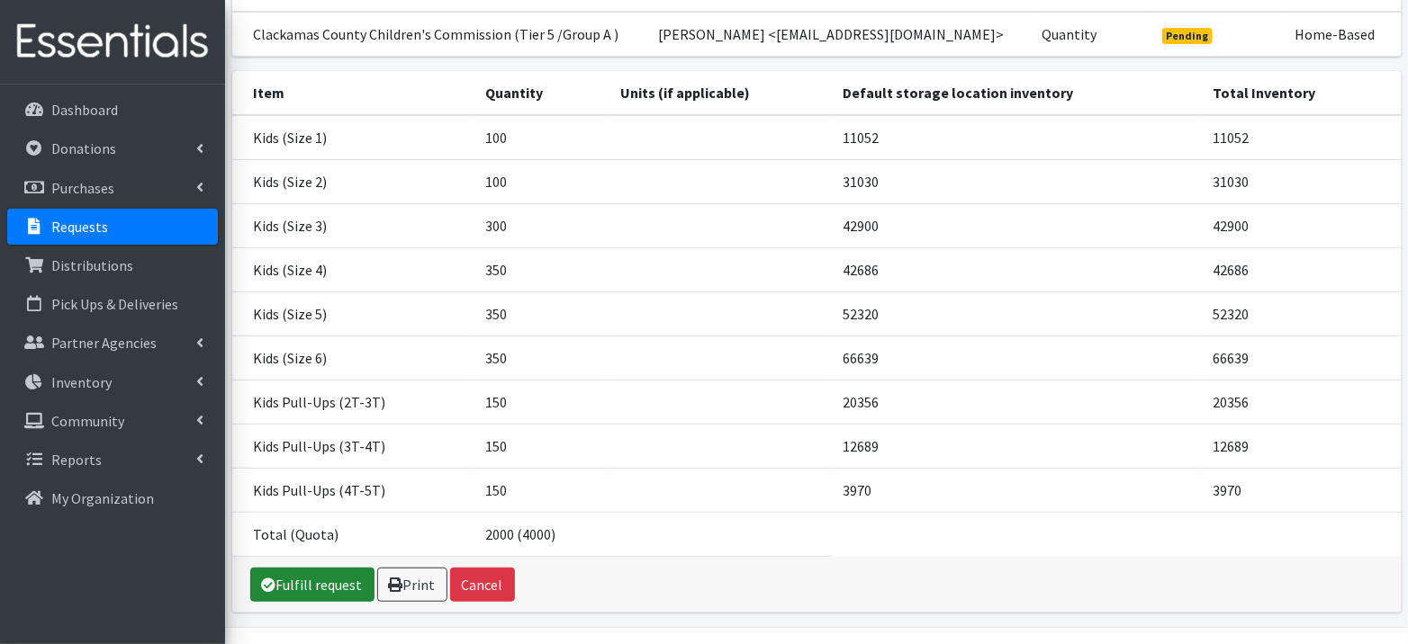
click at [308, 598] on link "Fulfill request" at bounding box center [312, 585] width 124 height 34
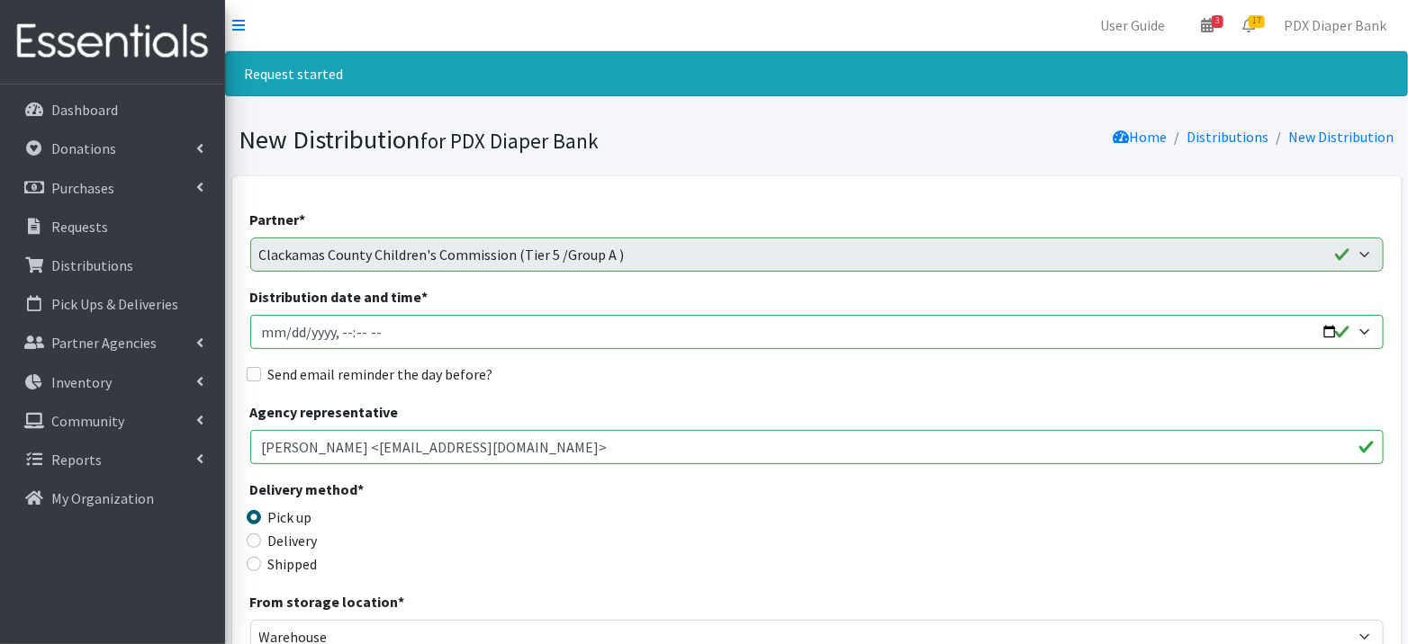
click at [284, 330] on input "Distribution date and time *" at bounding box center [816, 332] width 1133 height 34
type input "[DATE]T23:59"
type input "[DATE]T09:00"
click at [410, 371] on label "Send email reminder the day before?" at bounding box center [380, 375] width 225 height 22
click at [261, 371] on input "Send email reminder the day before?" at bounding box center [254, 374] width 14 height 14
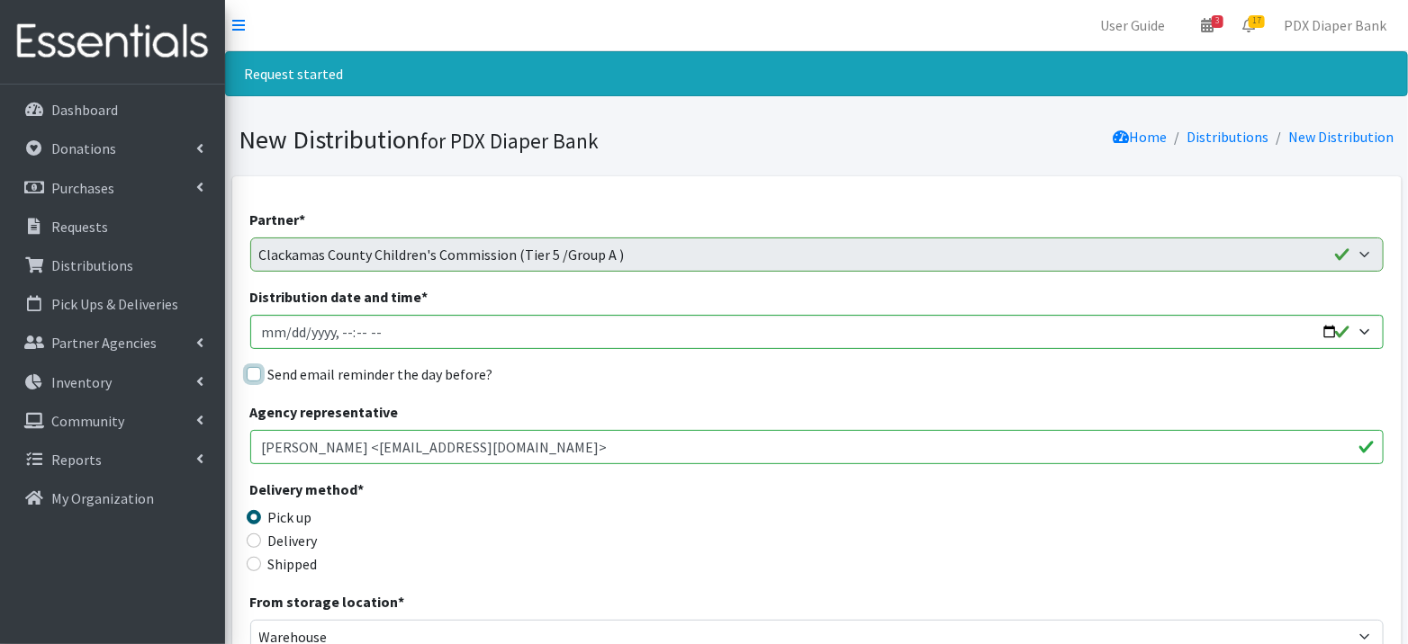
checkbox input "true"
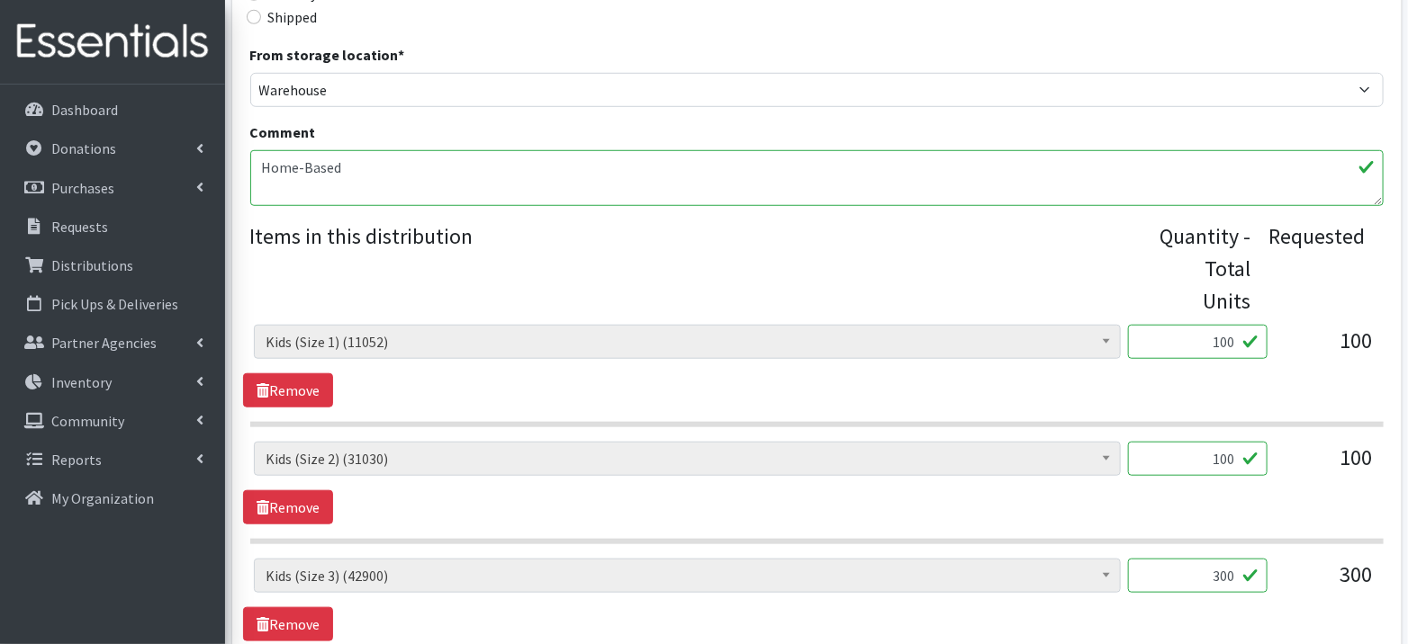
scroll to position [568, 0]
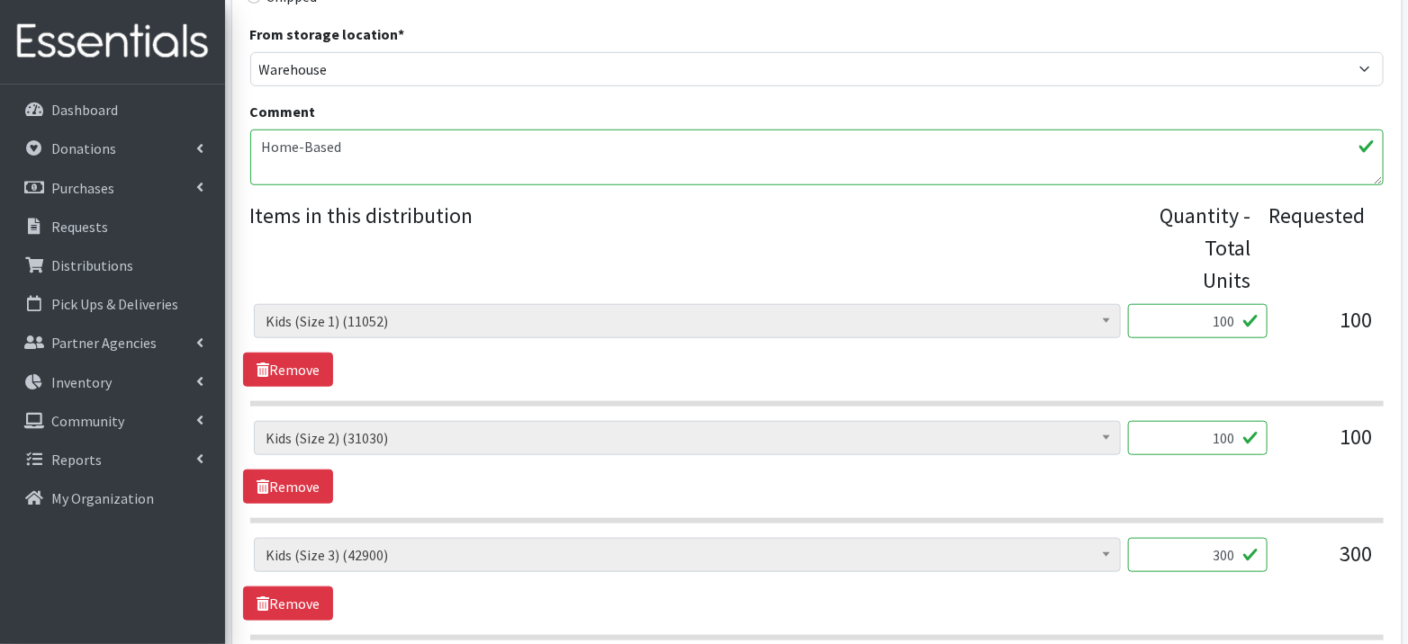
click at [1237, 324] on input "100" at bounding box center [1197, 321] width 139 height 34
type input "108"
click at [1238, 430] on input "100" at bounding box center [1197, 438] width 139 height 34
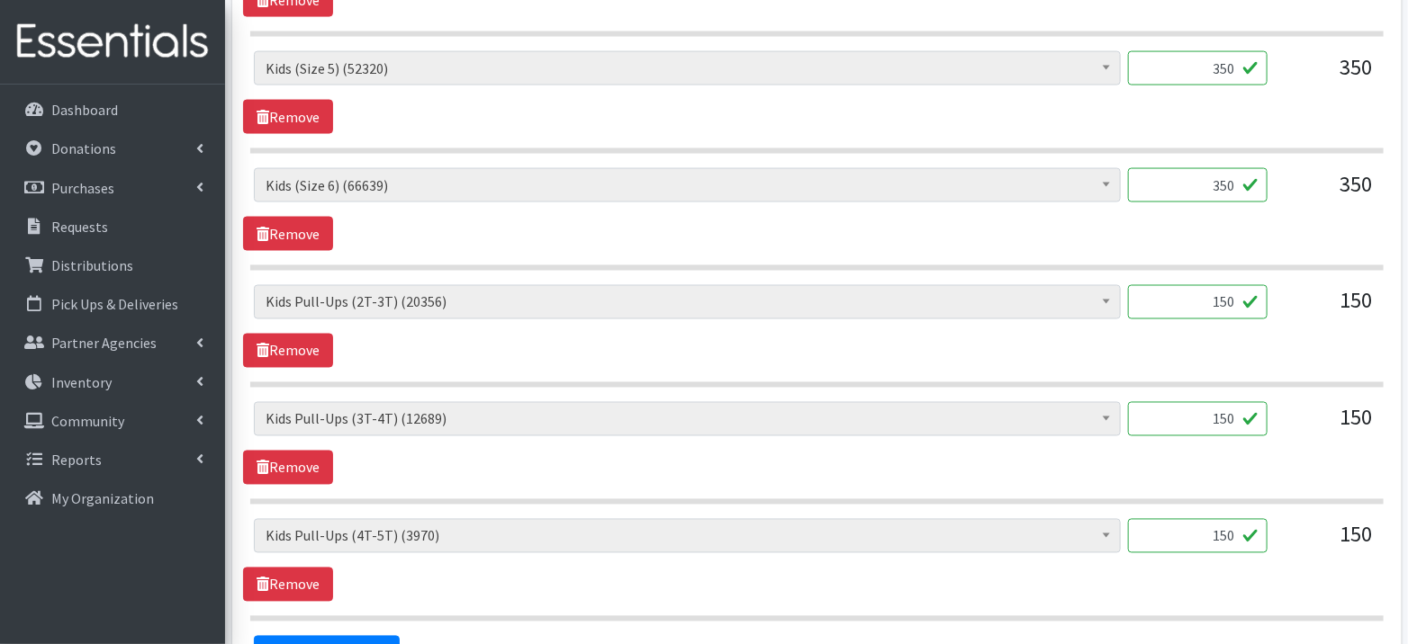
scroll to position [1299, 0]
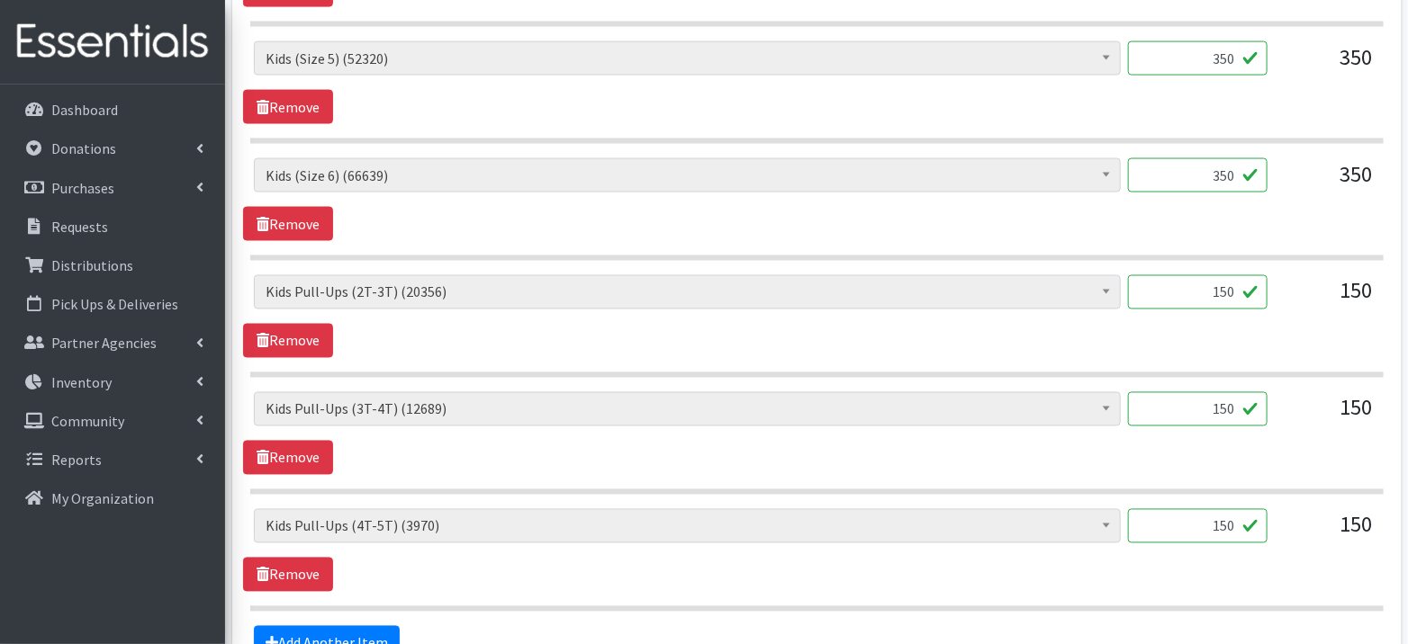
type input "103"
click at [1231, 284] on input "150" at bounding box center [1197, 292] width 139 height 34
type input "146"
click at [1233, 516] on input "150" at bounding box center [1197, 526] width 139 height 34
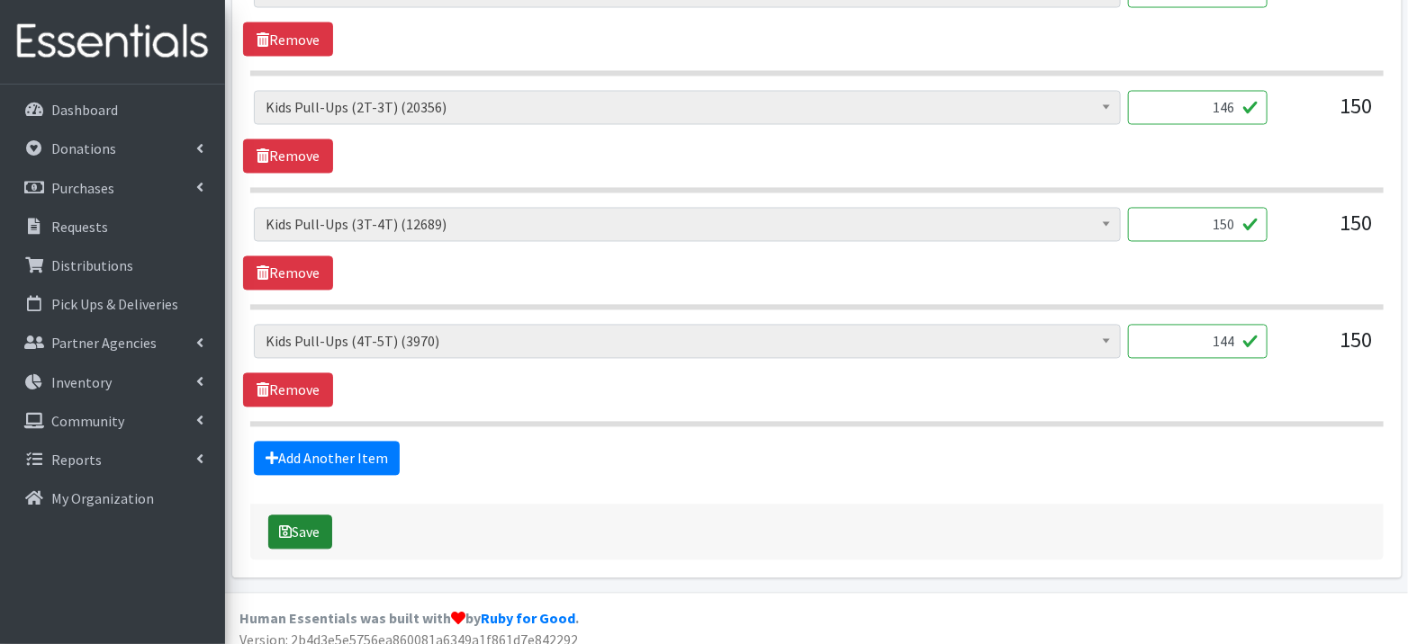
type input "144"
click at [289, 516] on button "Save" at bounding box center [300, 533] width 64 height 34
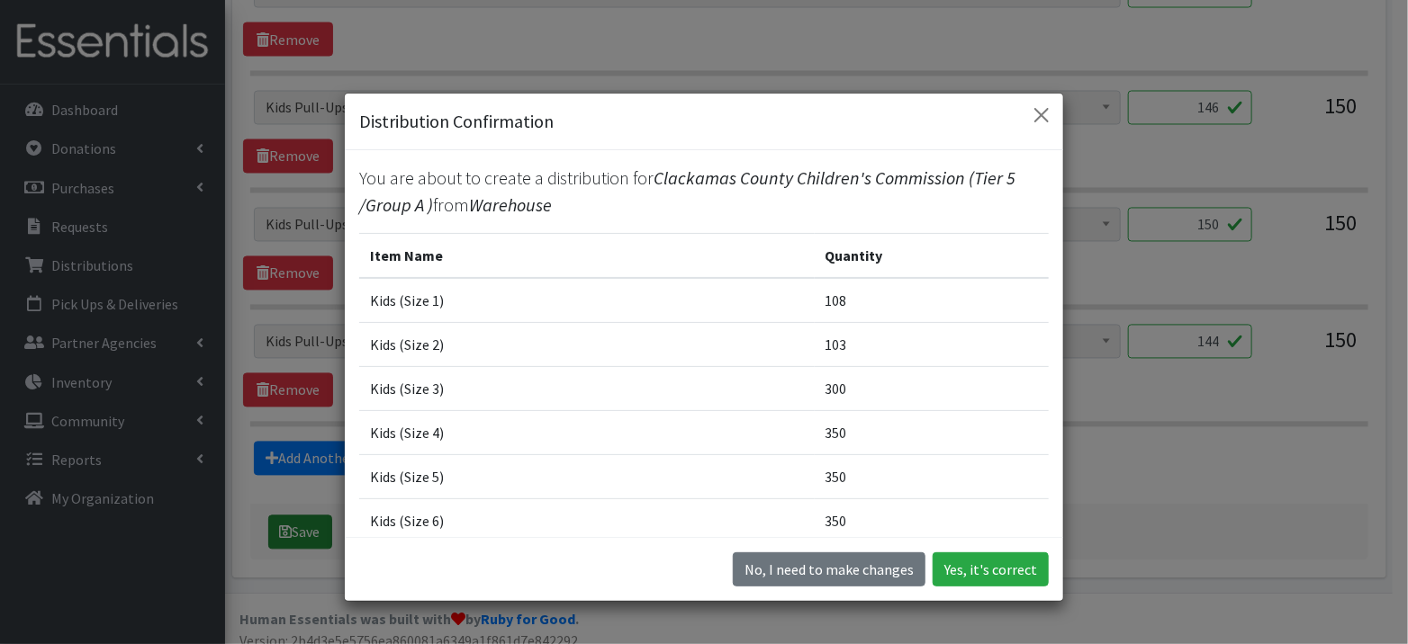
scroll to position [1451, 0]
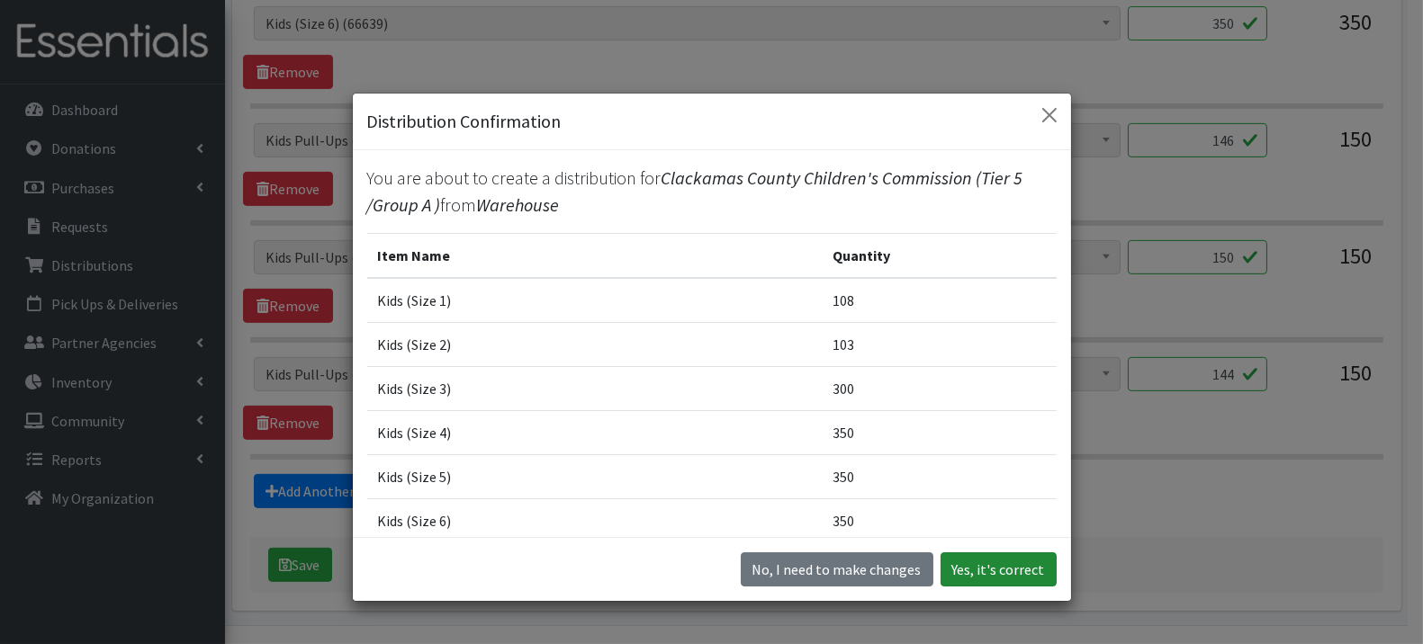
click at [1020, 562] on button "Yes, it's correct" at bounding box center [998, 570] width 116 height 34
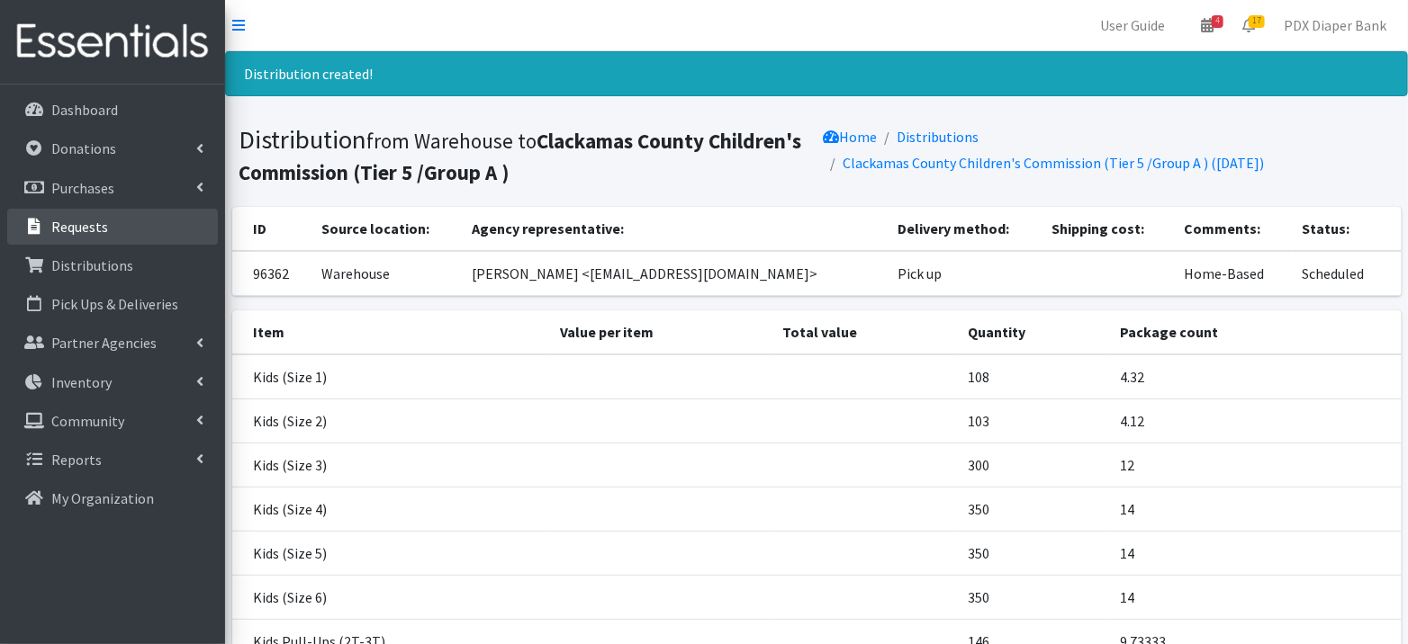
click at [118, 234] on link "Requests" at bounding box center [112, 227] width 211 height 36
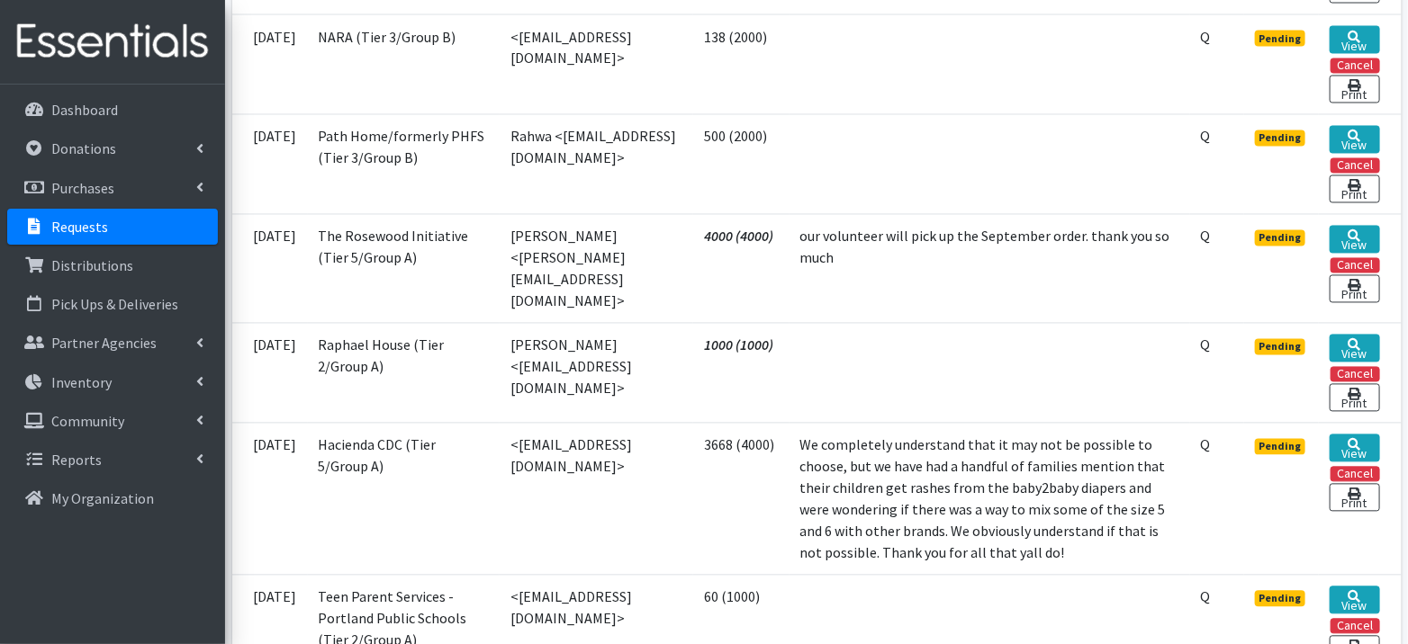
scroll to position [1539, 0]
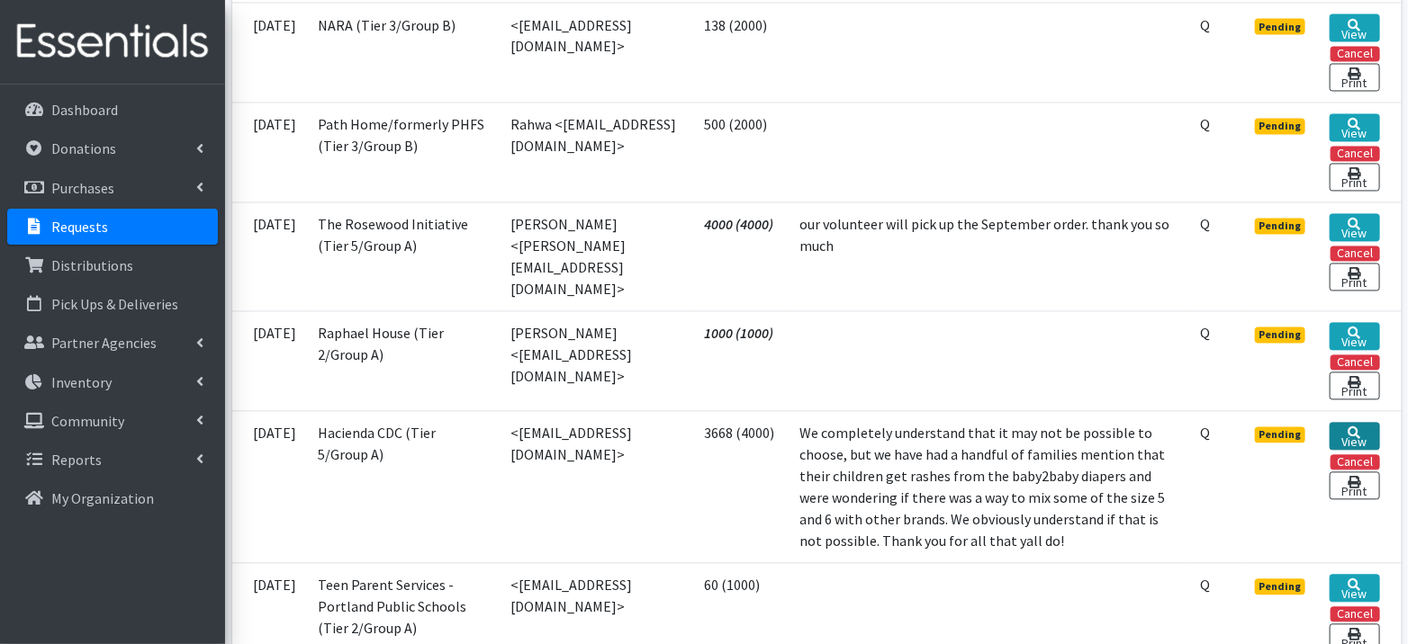
click at [1351, 423] on link "View" at bounding box center [1353, 437] width 49 height 28
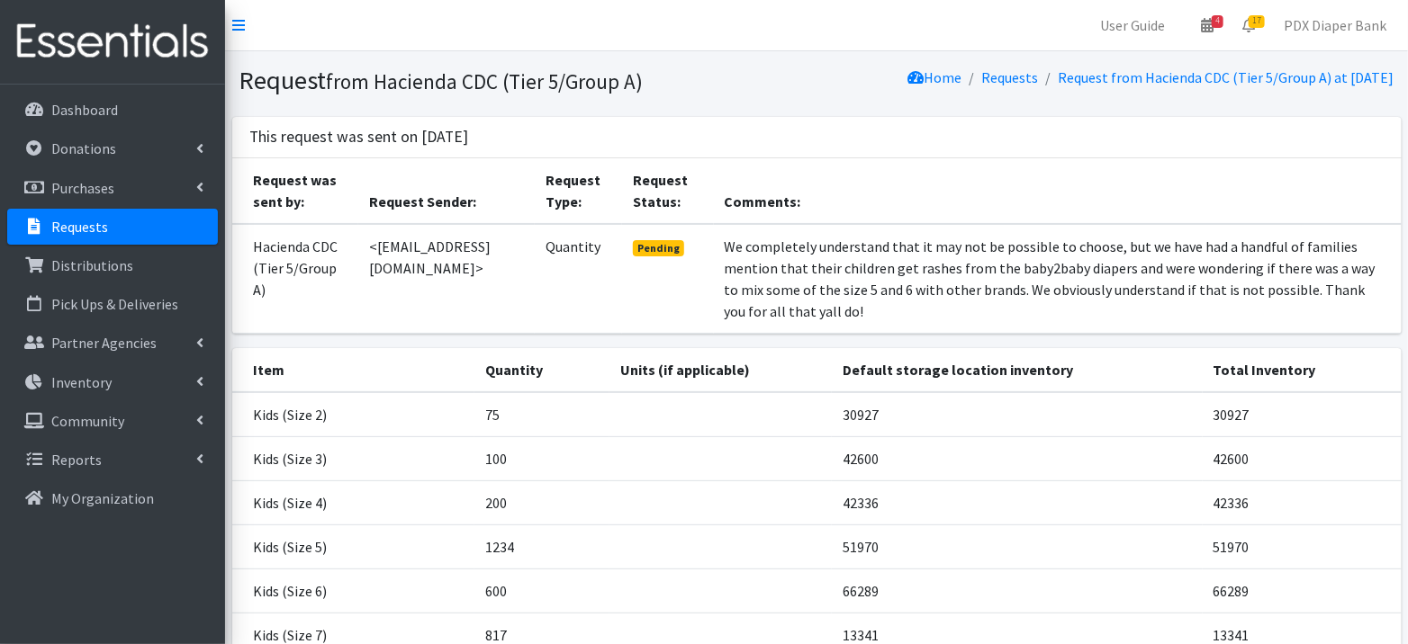
scroll to position [320, 0]
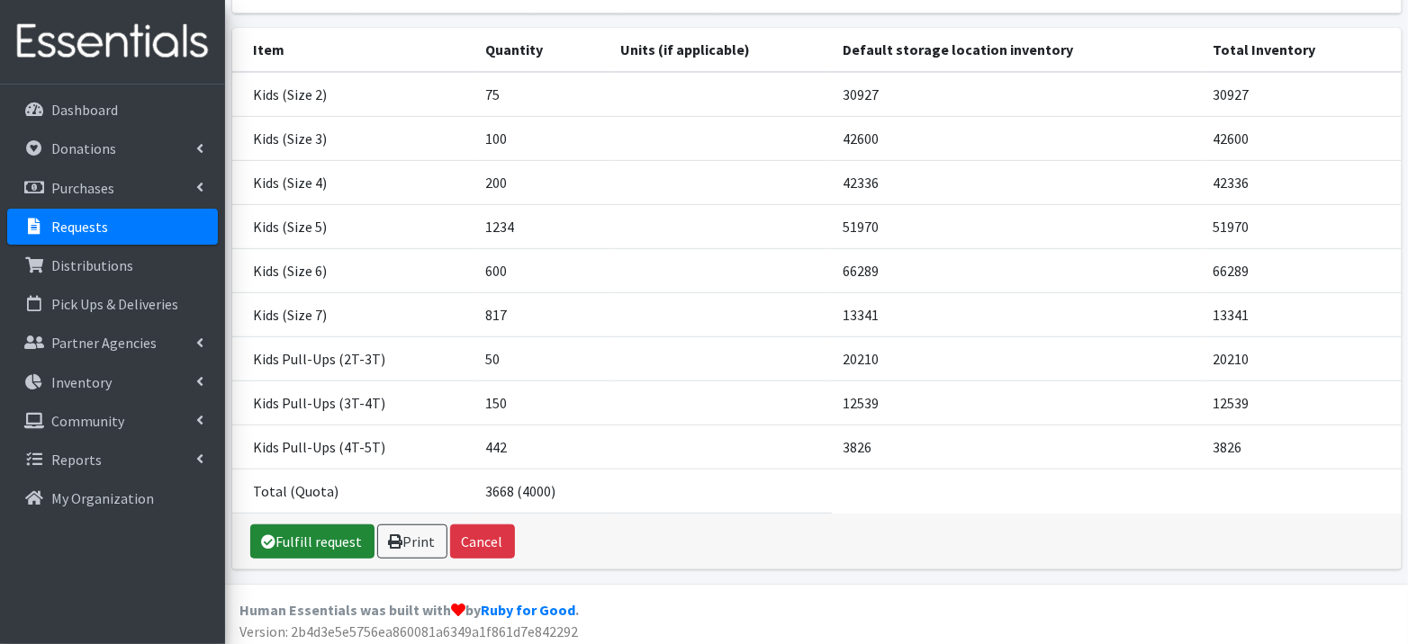
click at [295, 536] on link "Fulfill request" at bounding box center [312, 542] width 124 height 34
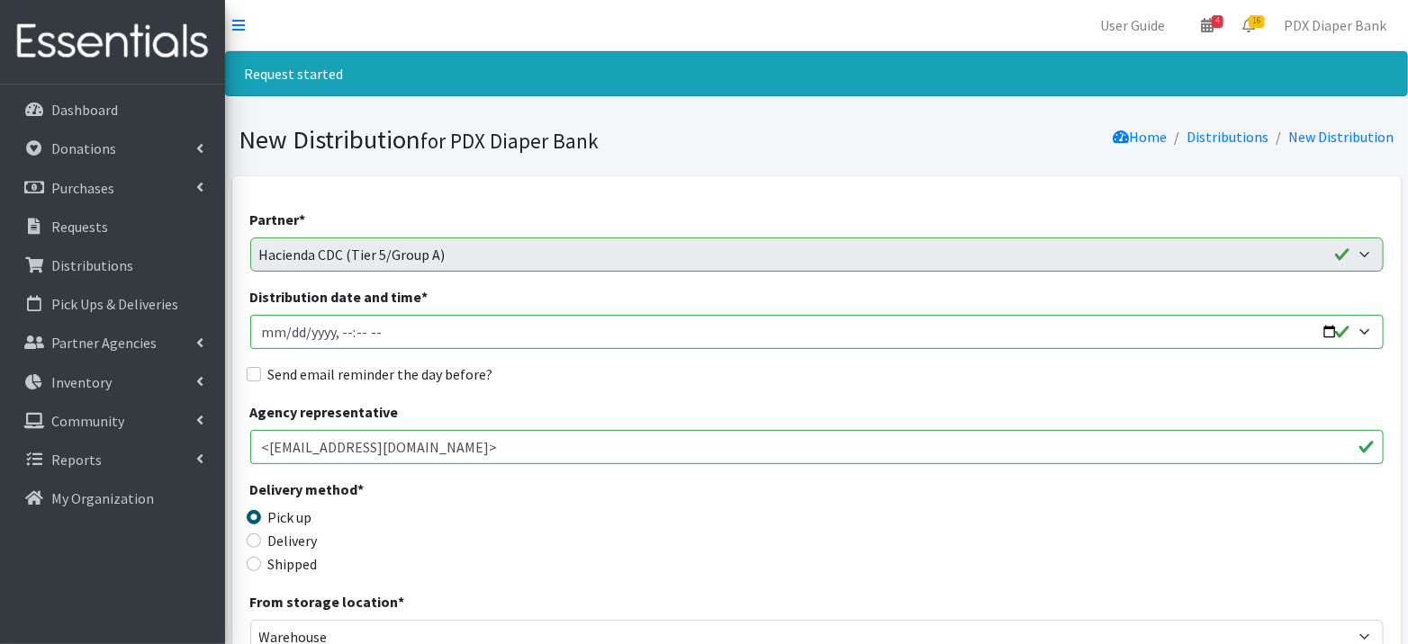
click at [290, 324] on input "Distribution date and time *" at bounding box center [816, 332] width 1133 height 34
type input "[DATE]T23:59"
click at [341, 328] on input "Distribution date and time *" at bounding box center [816, 332] width 1133 height 34
type input "2025-09-11T20:09"
click at [341, 328] on input "Distribution date and time *" at bounding box center [816, 332] width 1133 height 34
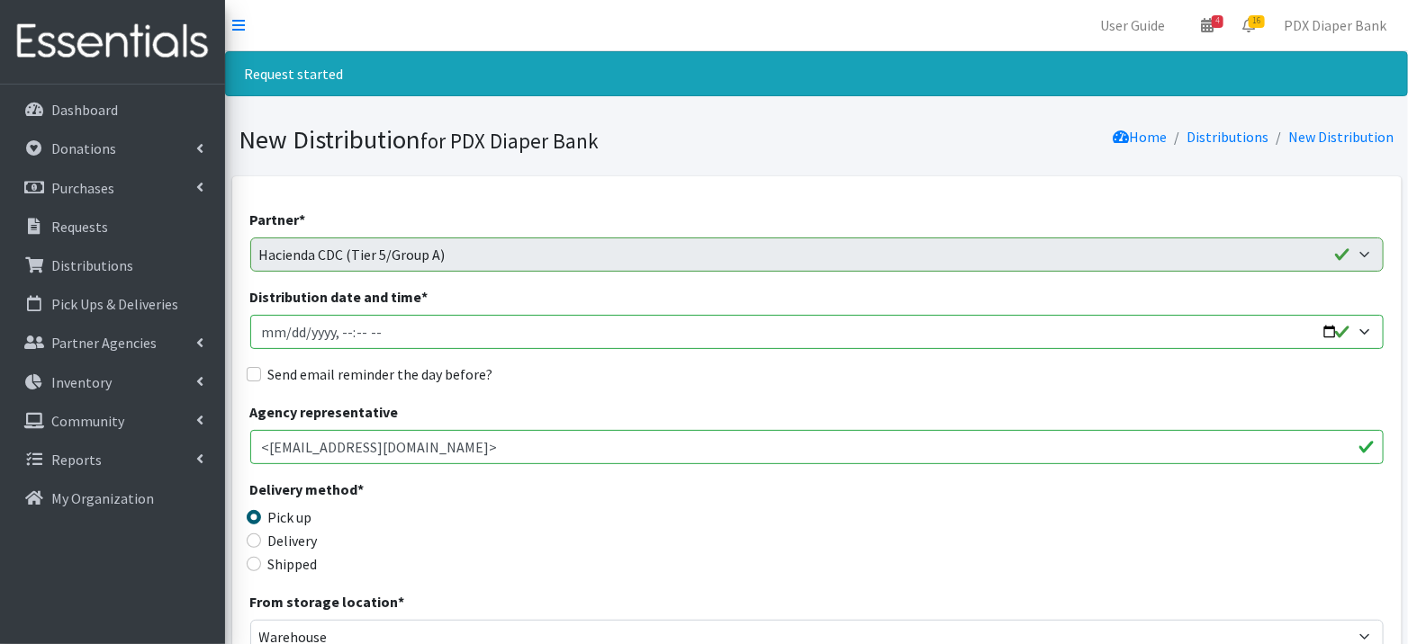
type input "[DATE]T09:00"
click at [330, 373] on label "Send email reminder the day before?" at bounding box center [380, 375] width 225 height 22
click at [261, 373] on input "Send email reminder the day before?" at bounding box center [254, 374] width 14 height 14
checkbox input "true"
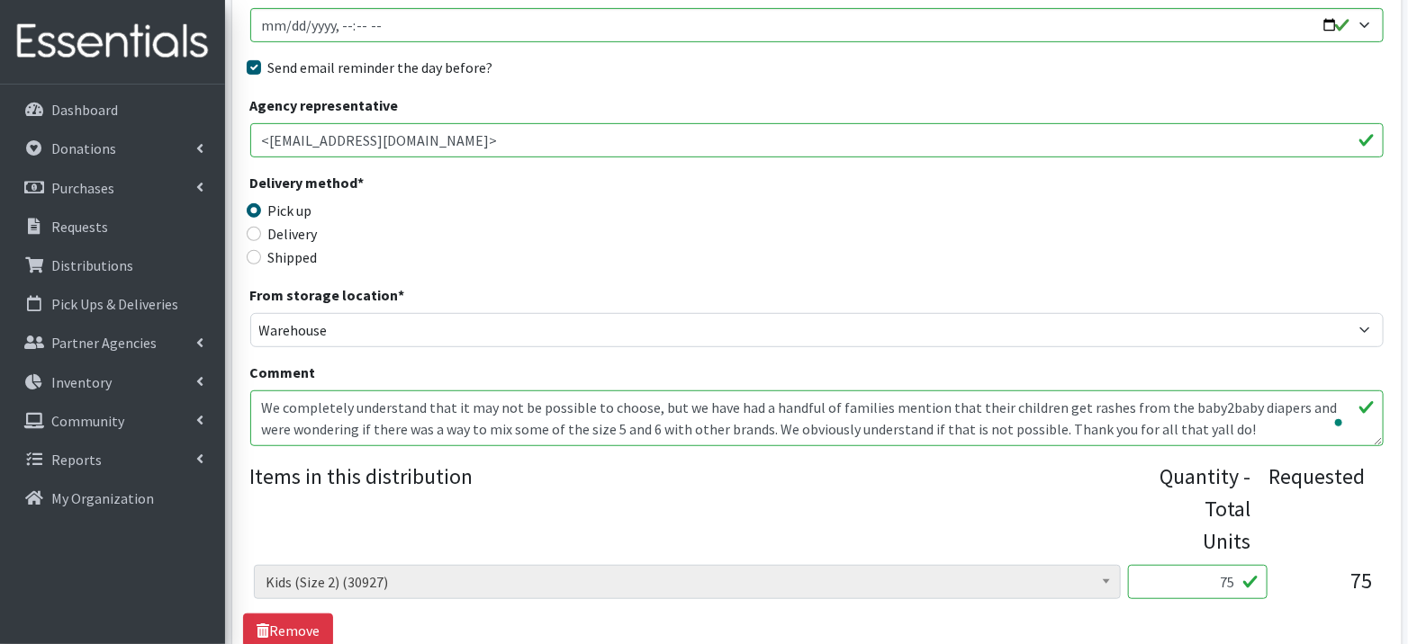
drag, startPoint x: 260, startPoint y: 404, endPoint x: 712, endPoint y: 557, distance: 477.0
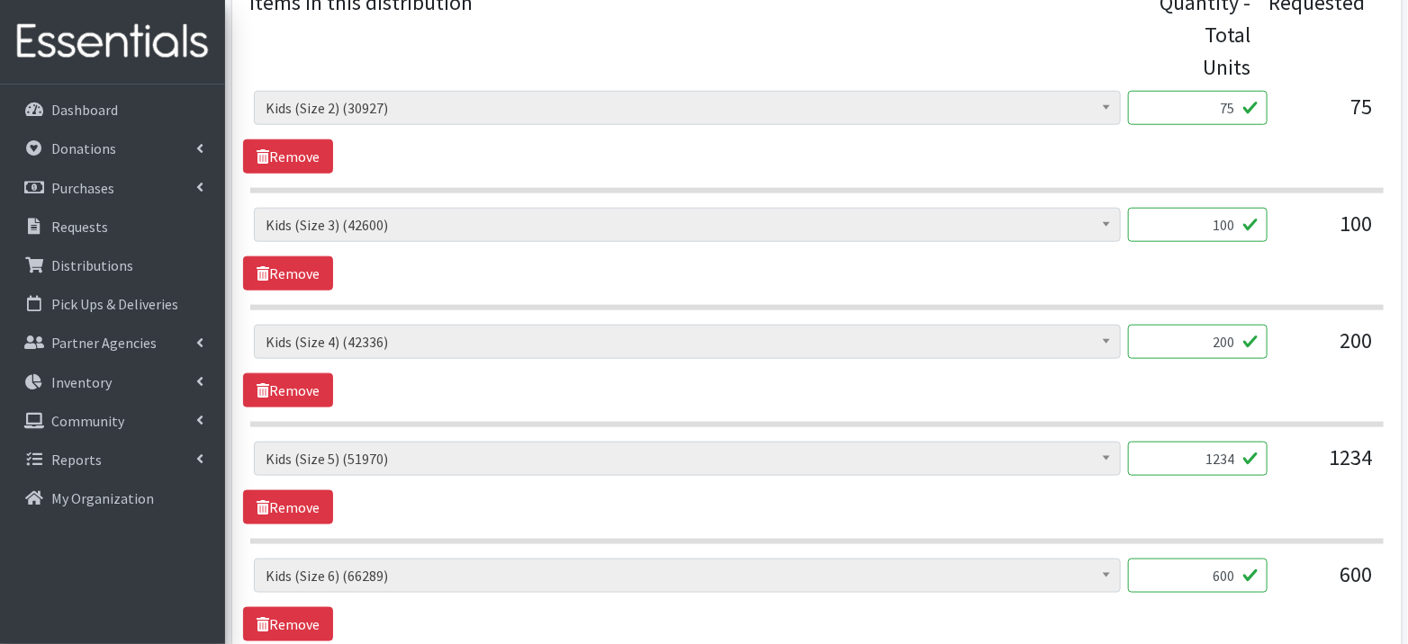
scroll to position [797, 0]
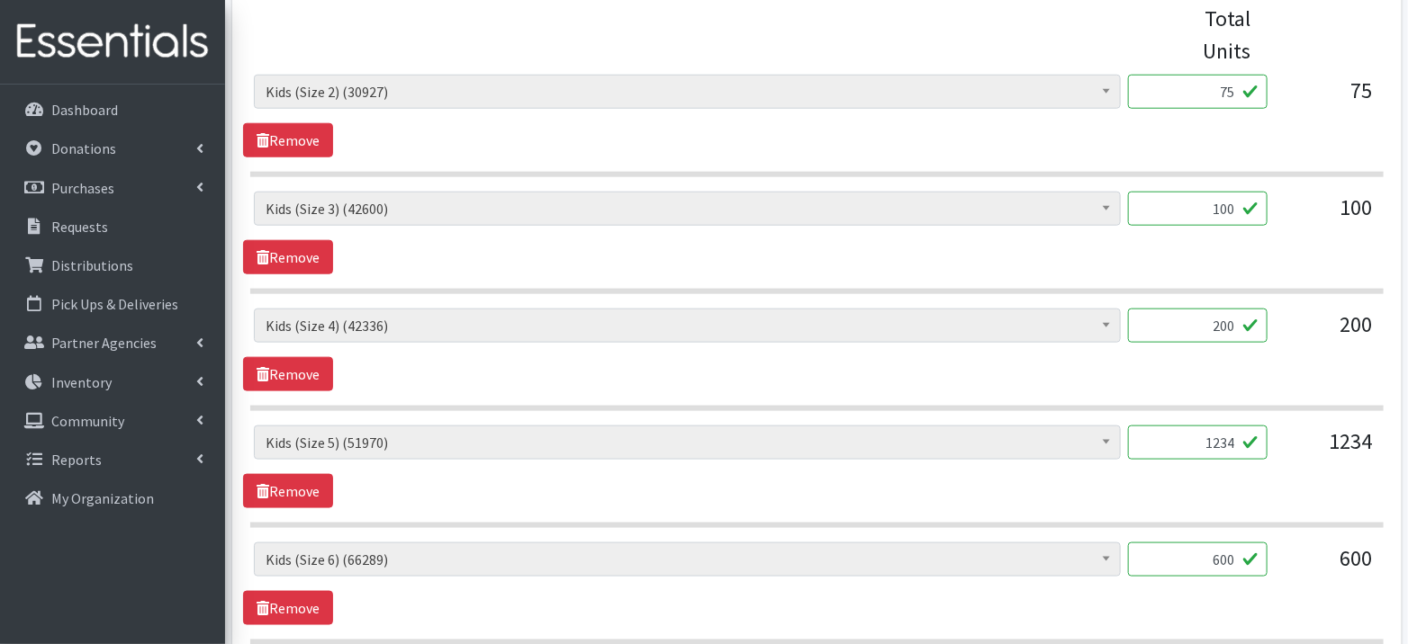
click at [1232, 436] on input "1234" at bounding box center [1197, 443] width 139 height 34
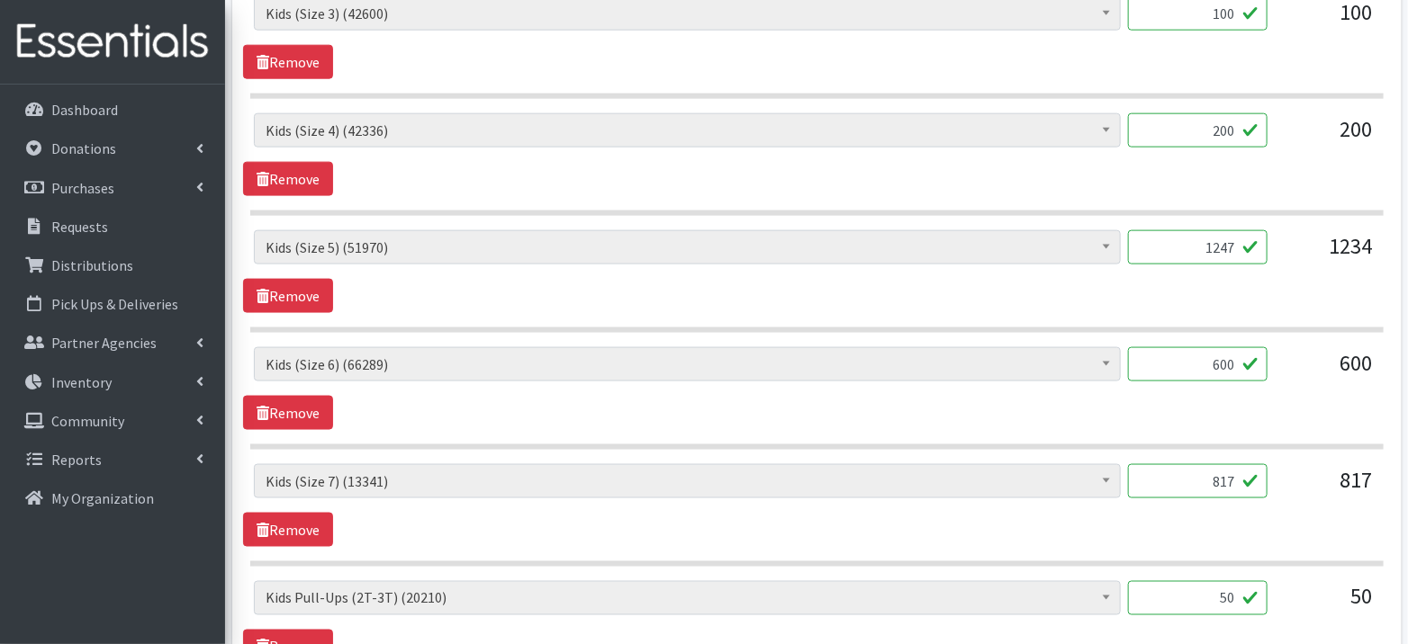
scroll to position [1011, 0]
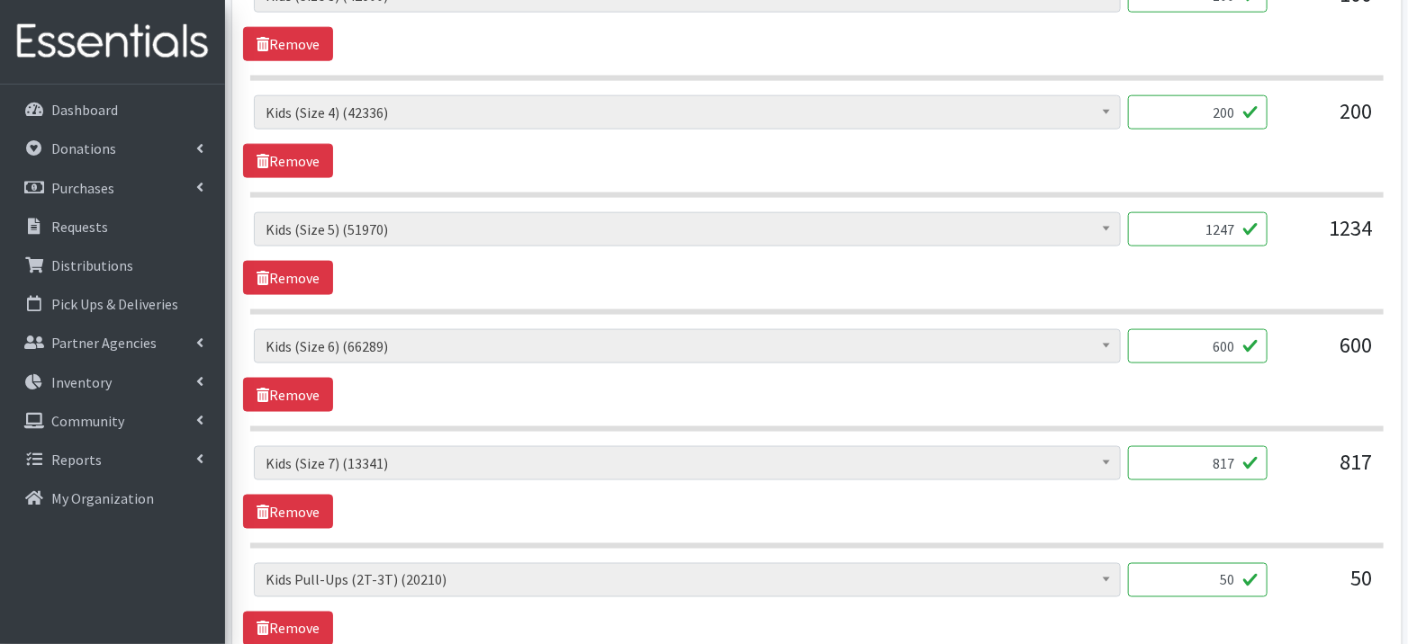
type input "1247"
click at [1237, 334] on input "600" at bounding box center [1197, 346] width 139 height 34
type input "609"
click at [1234, 454] on input "817" at bounding box center [1197, 463] width 139 height 34
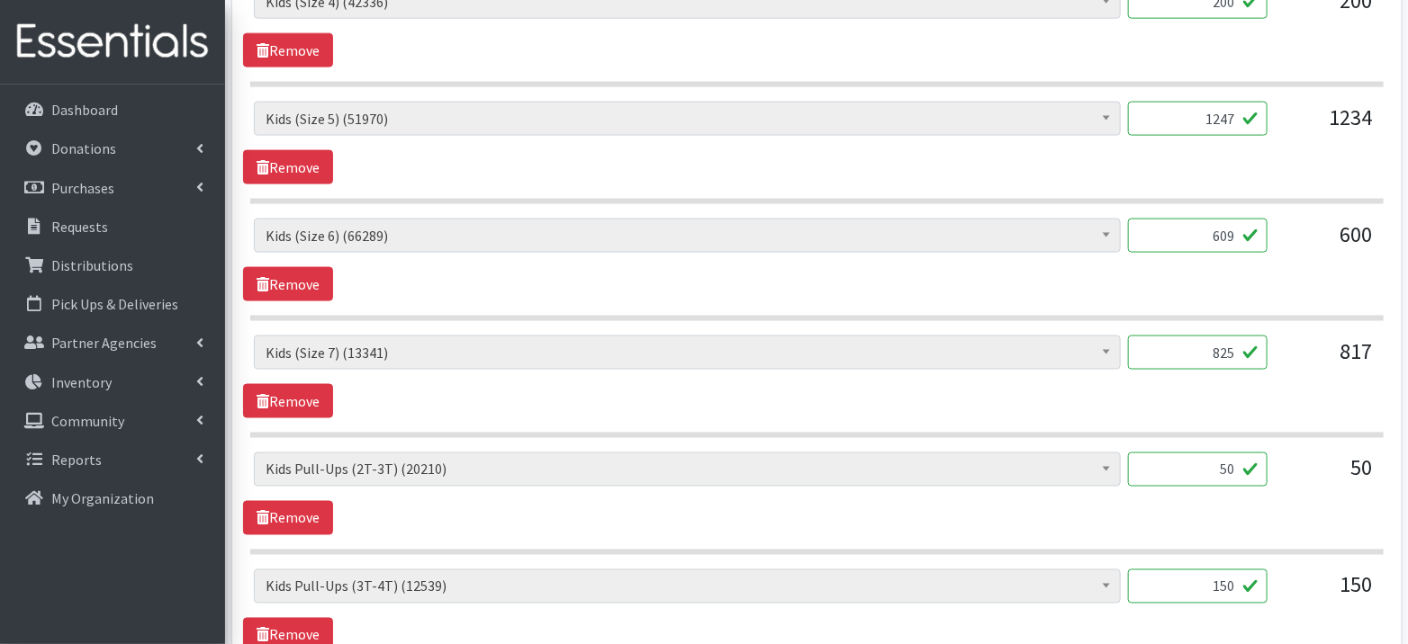
scroll to position [1181, 0]
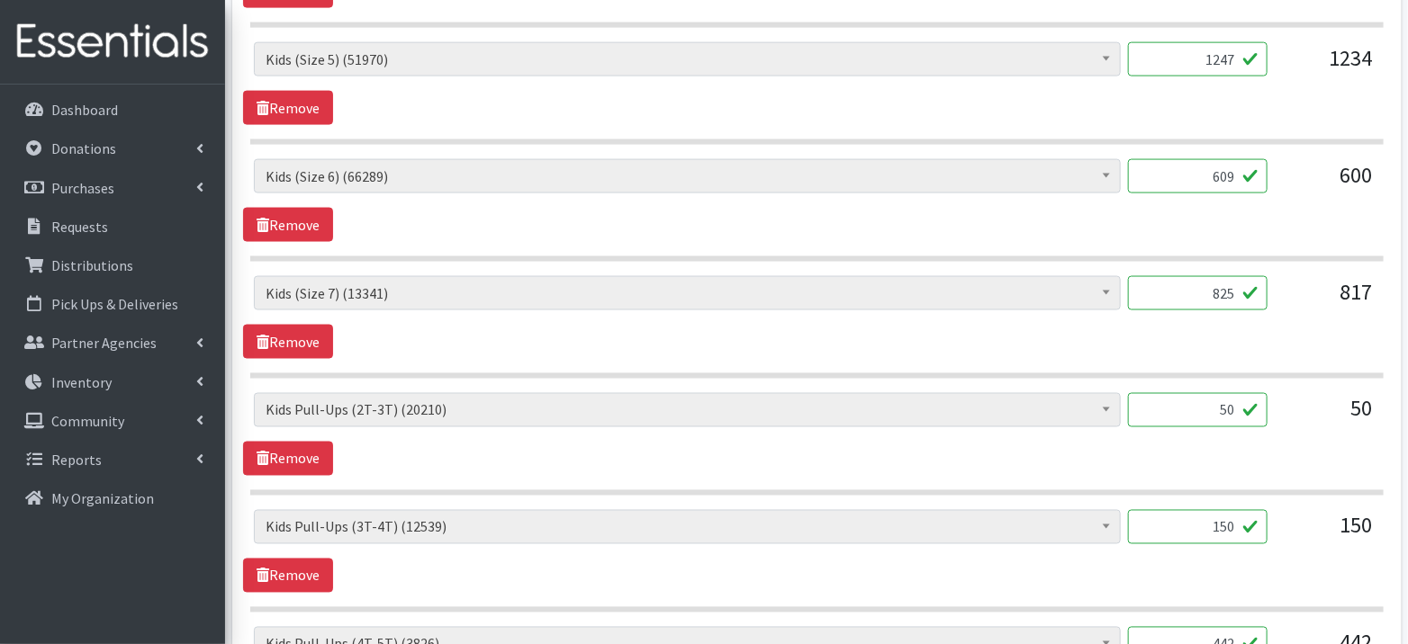
type input "825"
click at [1239, 402] on input "50" at bounding box center [1197, 410] width 139 height 34
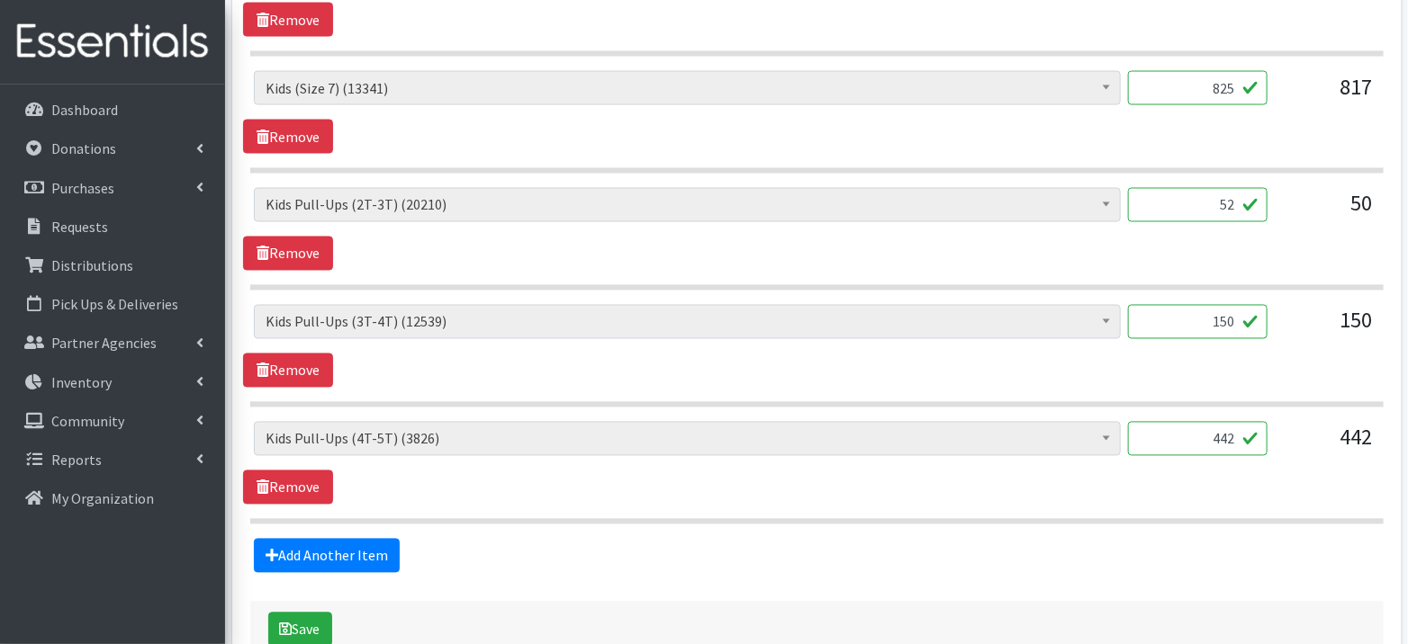
scroll to position [1483, 0]
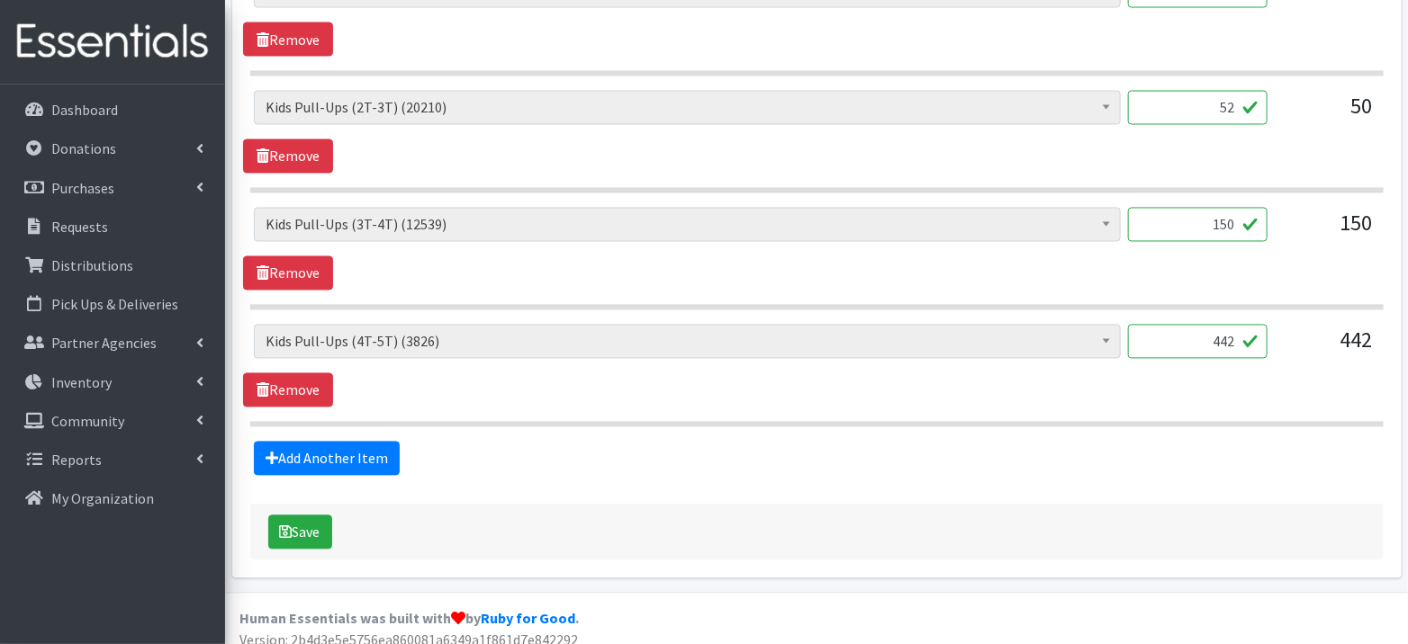
type input "52"
click at [1240, 325] on input "442" at bounding box center [1197, 342] width 139 height 34
type input "450"
click at [293, 520] on button "Save" at bounding box center [300, 533] width 64 height 34
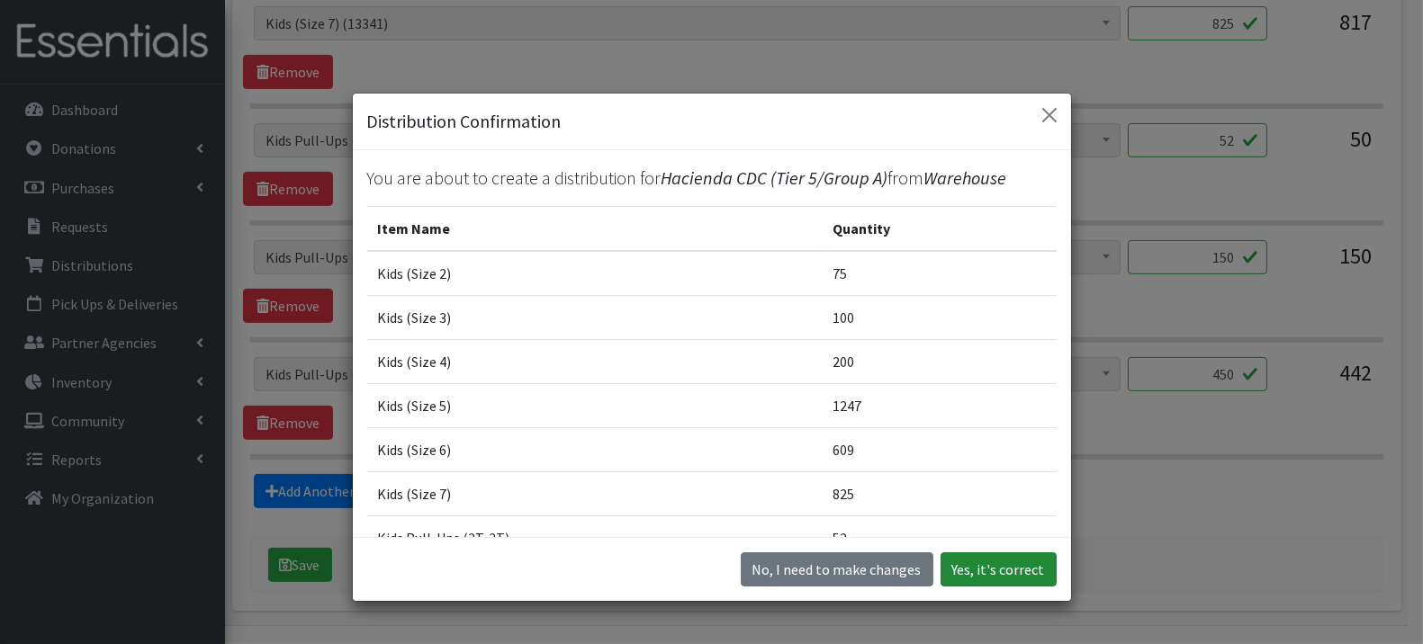
click at [981, 562] on button "Yes, it's correct" at bounding box center [998, 570] width 116 height 34
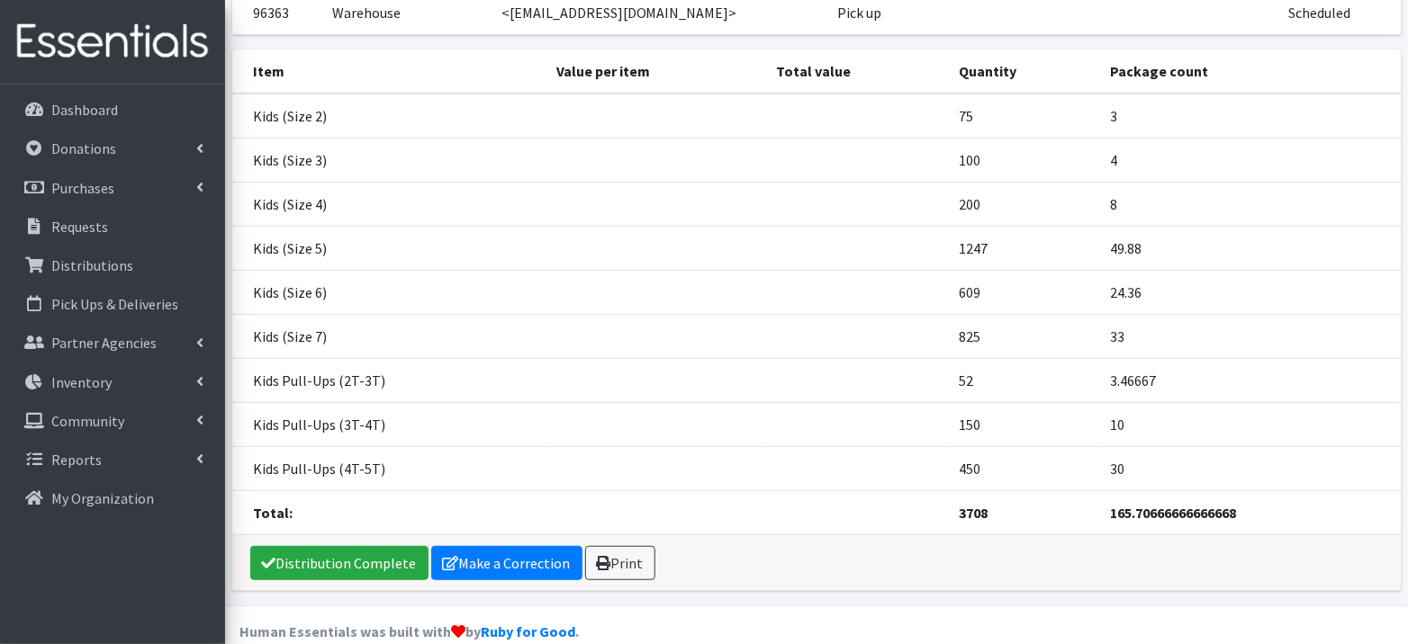
scroll to position [263, 0]
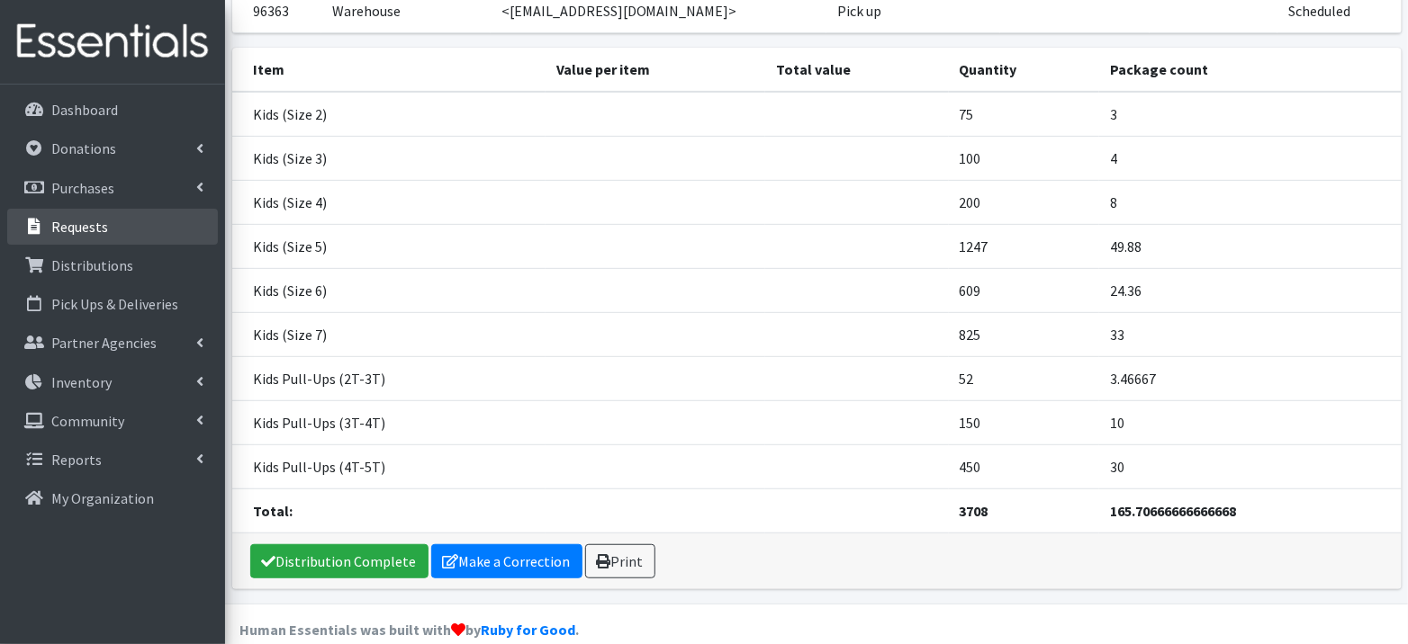
click at [76, 225] on p "Requests" at bounding box center [79, 227] width 57 height 18
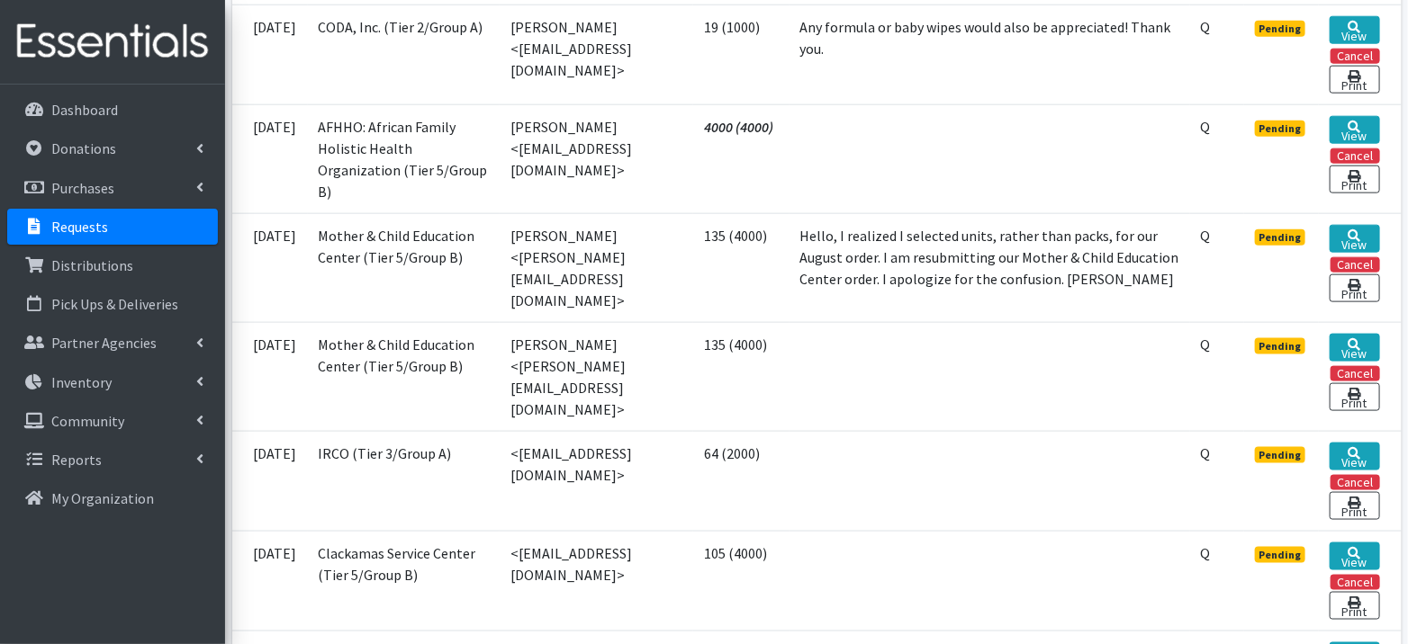
scroll to position [931, 0]
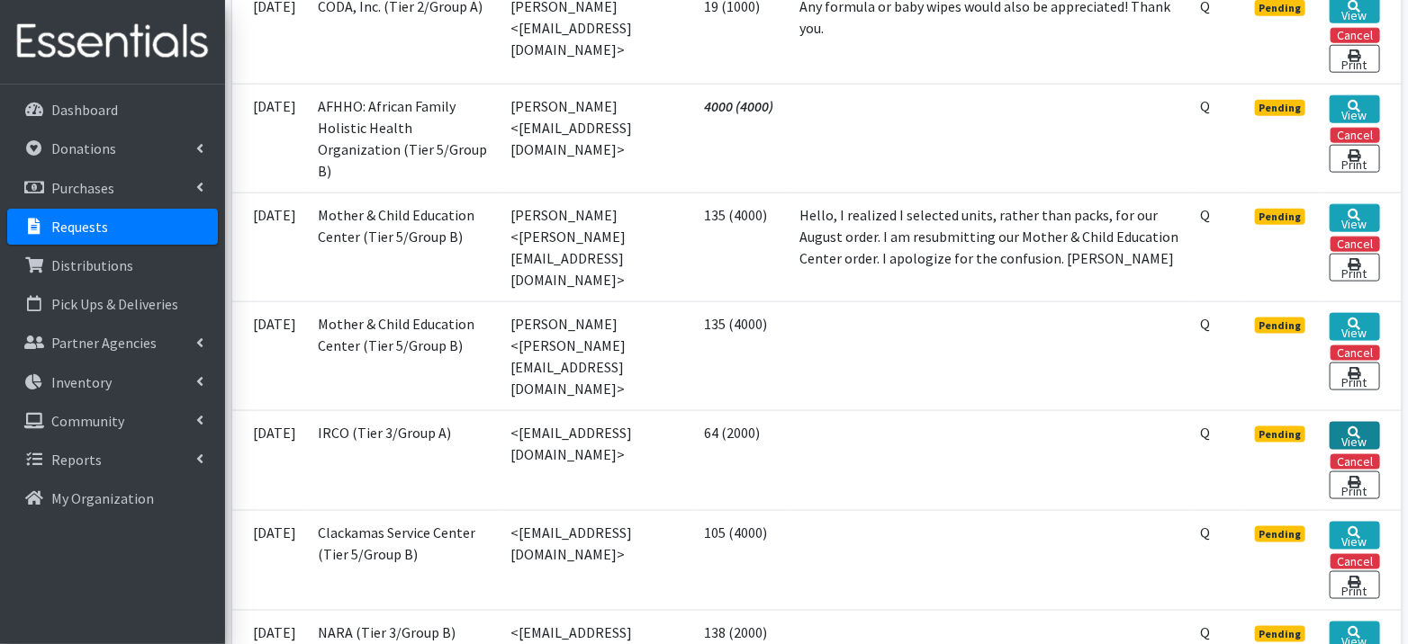
click at [1366, 422] on link "View" at bounding box center [1353, 436] width 49 height 28
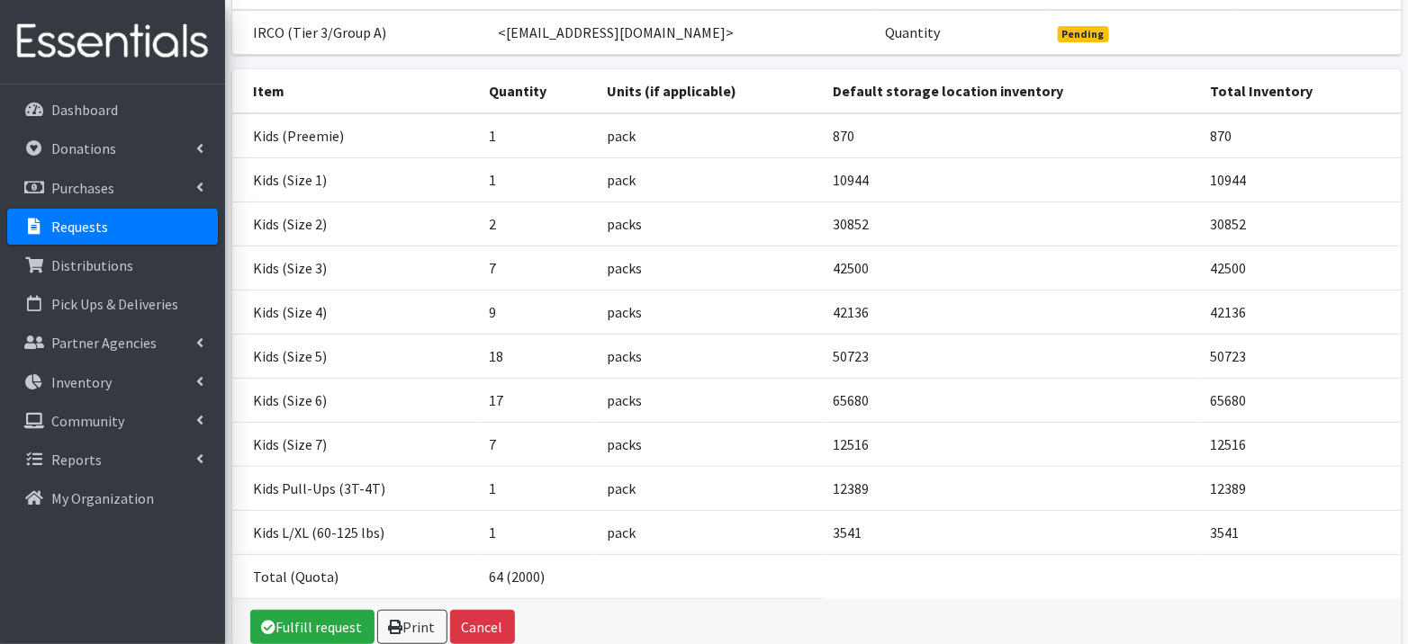
scroll to position [277, 0]
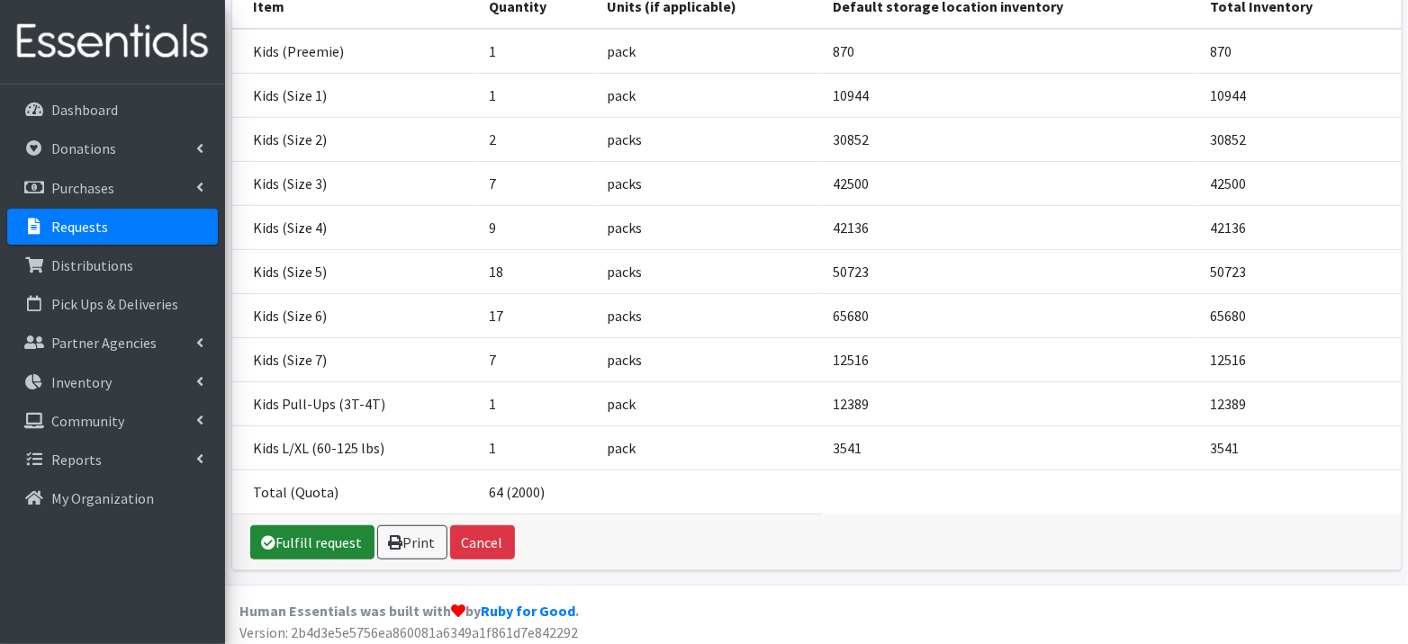
click at [323, 544] on link "Fulfill request" at bounding box center [312, 543] width 124 height 34
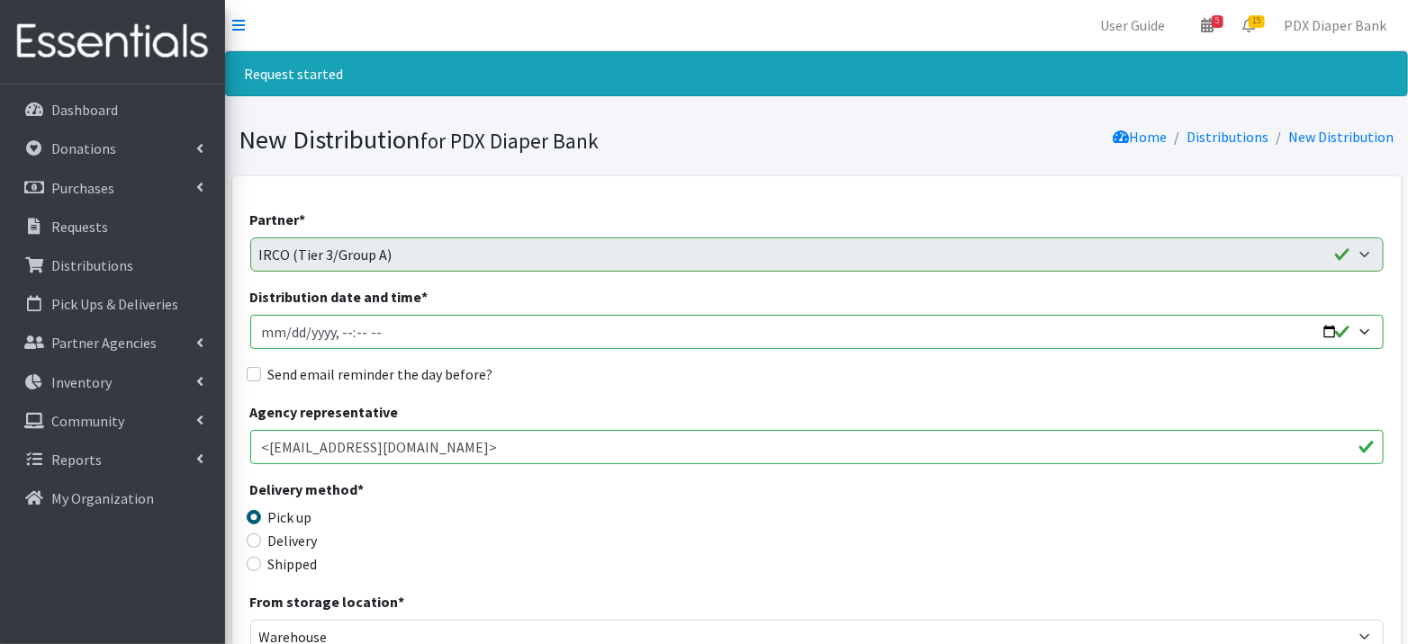
click at [287, 328] on input "Distribution date and time *" at bounding box center [816, 332] width 1133 height 34
type input "[DATE]T23:59"
click at [343, 330] on input "Distribution date and time *" at bounding box center [816, 332] width 1133 height 34
type input "[DATE]T09:00"
click at [327, 375] on label "Send email reminder the day before?" at bounding box center [380, 375] width 225 height 22
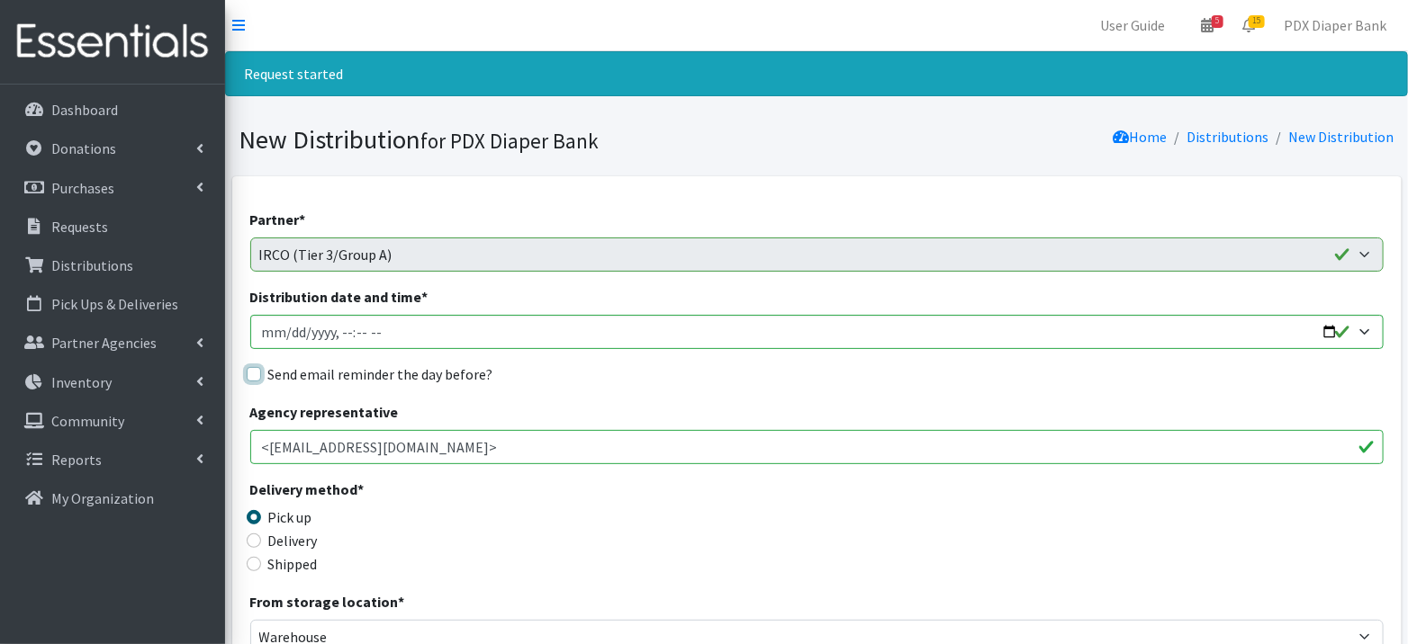
click at [261, 375] on input "Send email reminder the day before?" at bounding box center [254, 374] width 14 height 14
checkbox input "true"
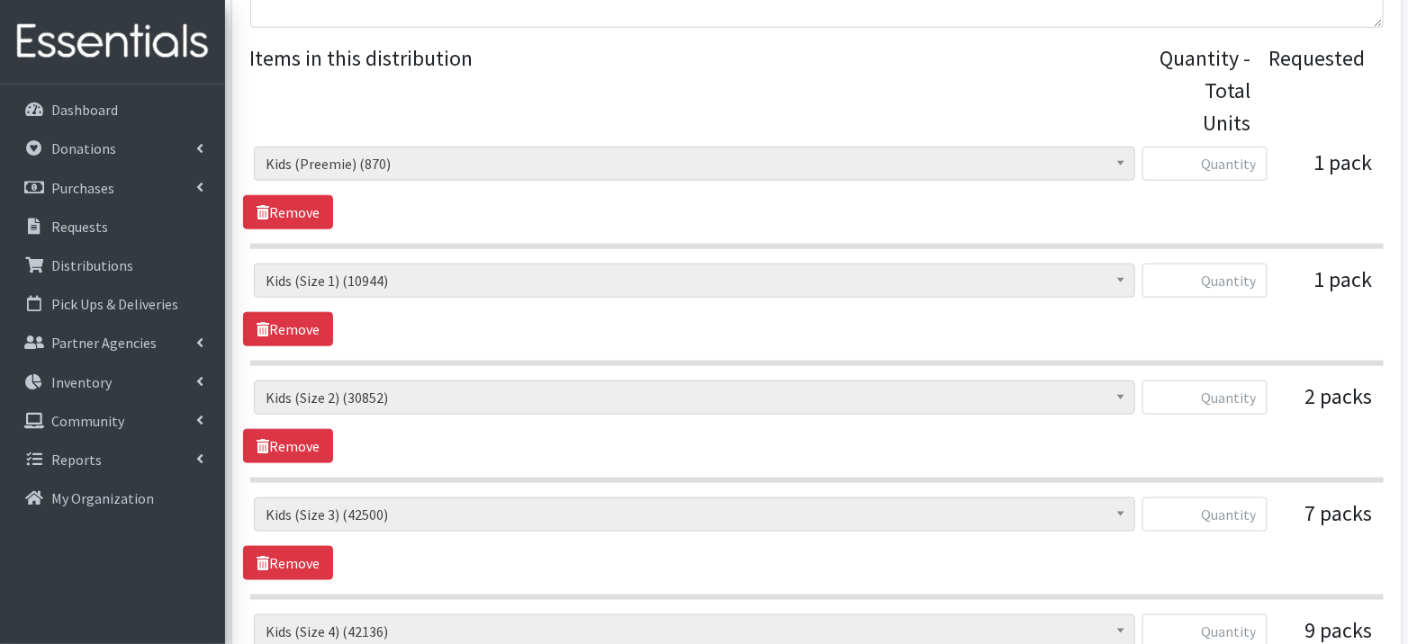
scroll to position [746, 0]
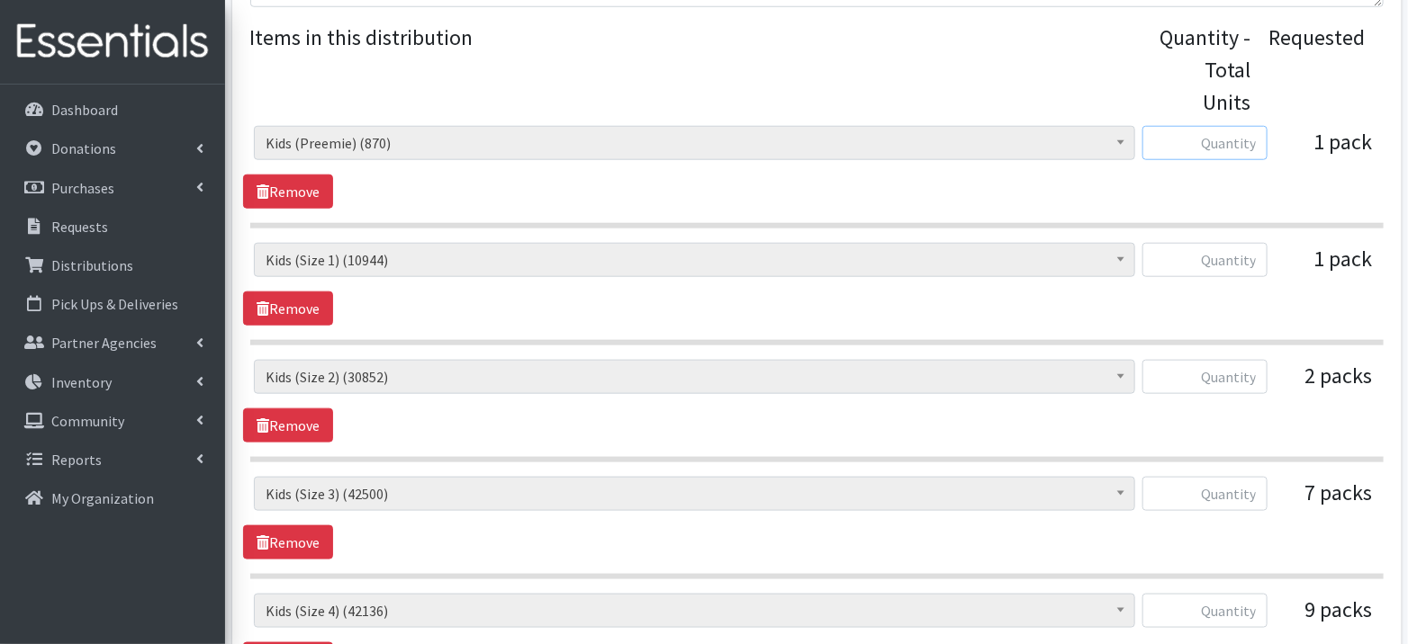
click at [1236, 142] on input "text" at bounding box center [1204, 143] width 125 height 34
type input "30"
click at [1248, 264] on input "text" at bounding box center [1204, 260] width 125 height 34
type input "32"
click at [1245, 374] on input "text" at bounding box center [1204, 377] width 125 height 34
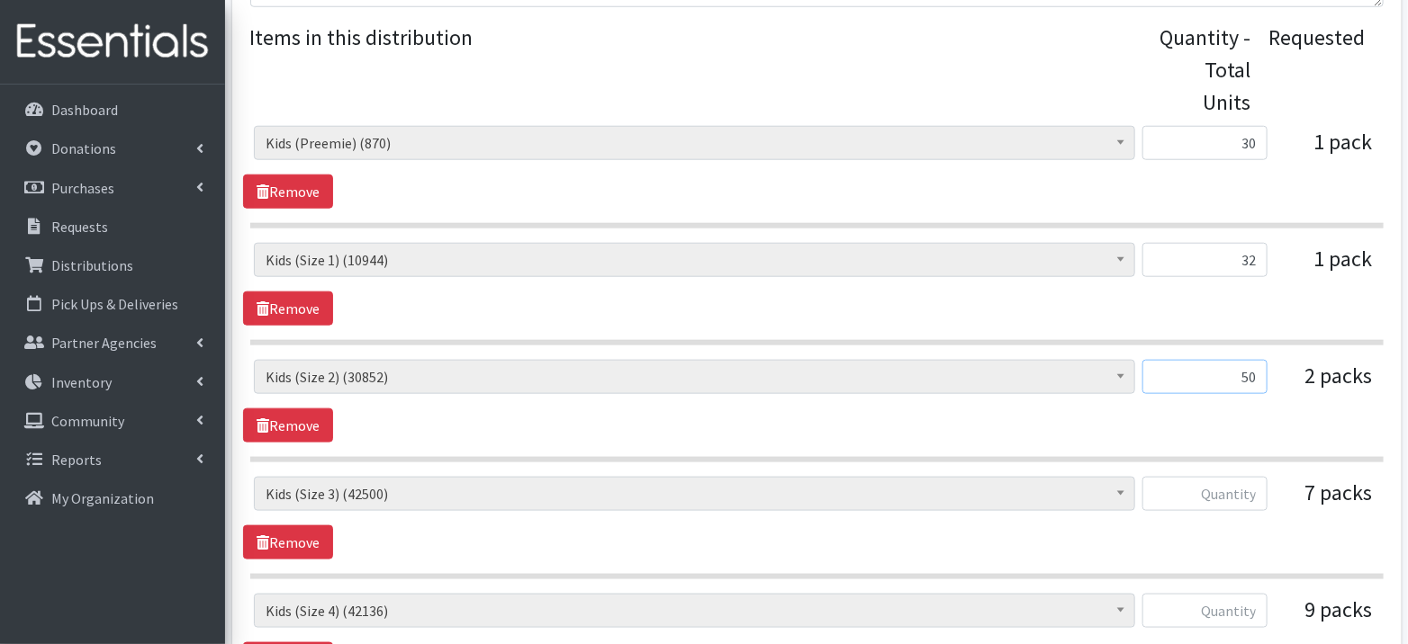
type input "50"
click at [1246, 493] on input "text" at bounding box center [1204, 494] width 125 height 34
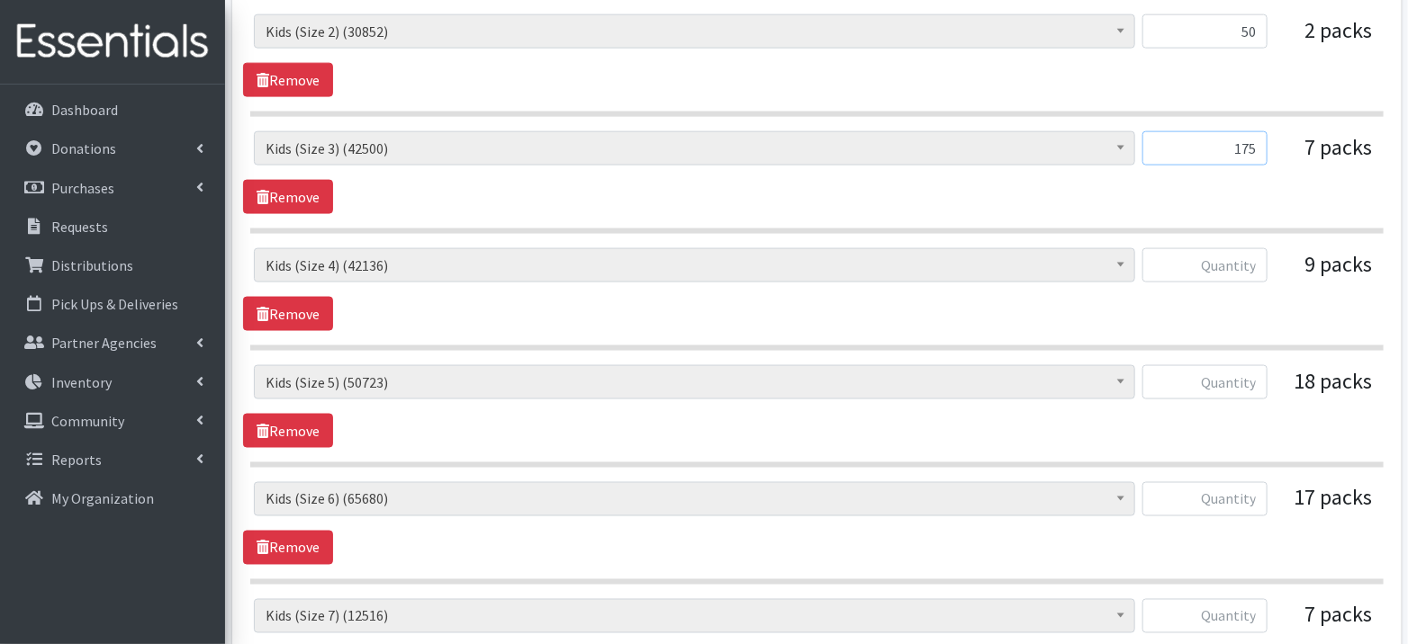
scroll to position [1118, 0]
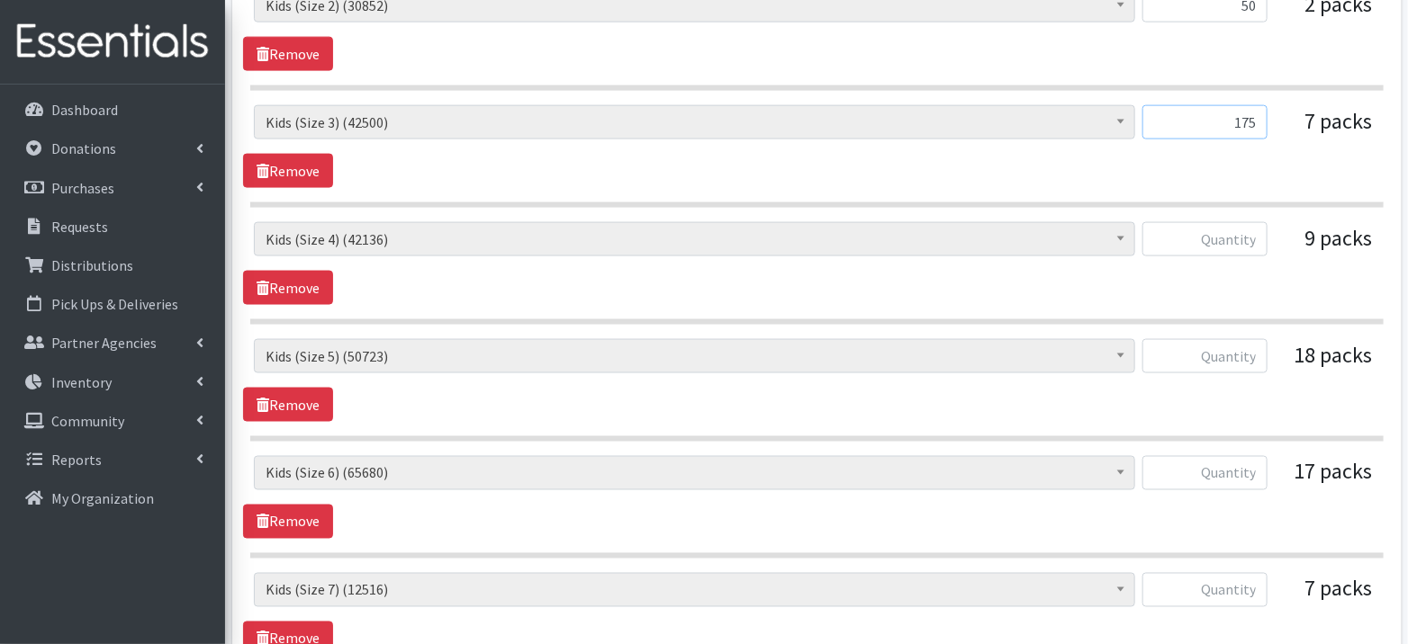
type input "175"
click at [1247, 239] on input "text" at bounding box center [1204, 239] width 125 height 34
type input "225"
click at [1237, 353] on input "text" at bounding box center [1204, 356] width 125 height 34
type input "450"
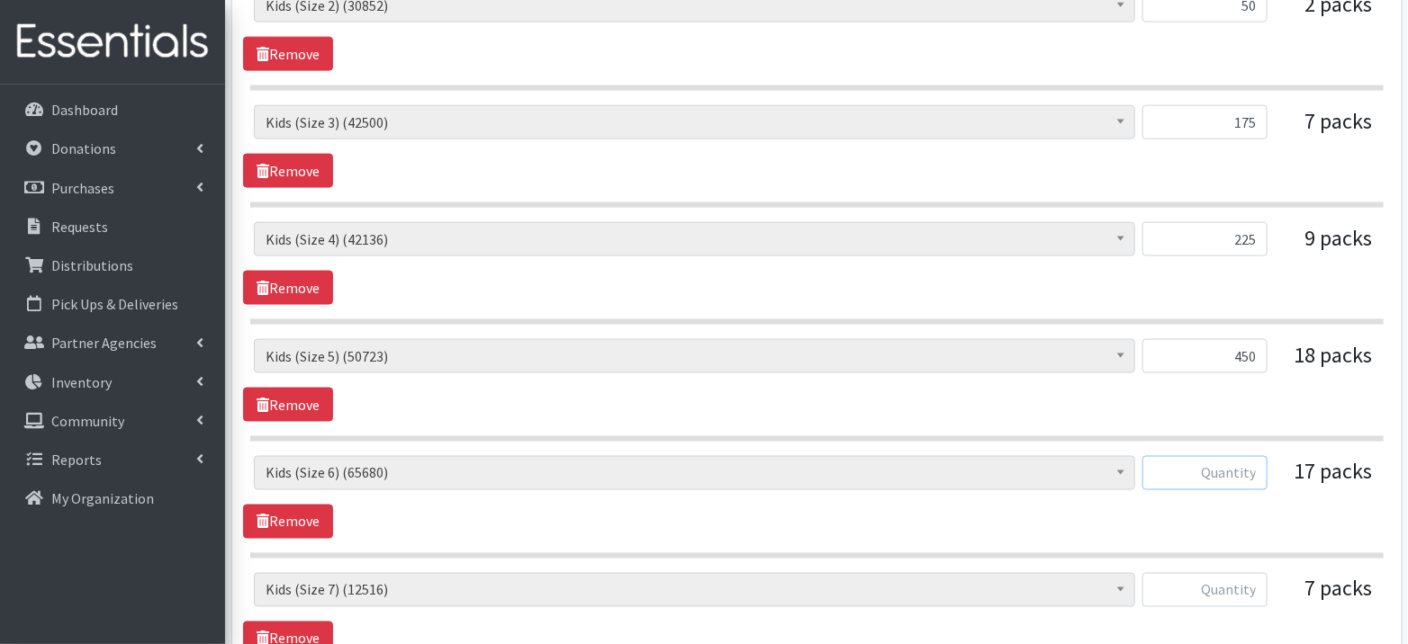
click at [1236, 467] on input "text" at bounding box center [1204, 473] width 125 height 34
click at [1236, 468] on input "text" at bounding box center [1204, 473] width 125 height 34
type input "425"
click at [1244, 573] on input "text" at bounding box center [1204, 590] width 125 height 34
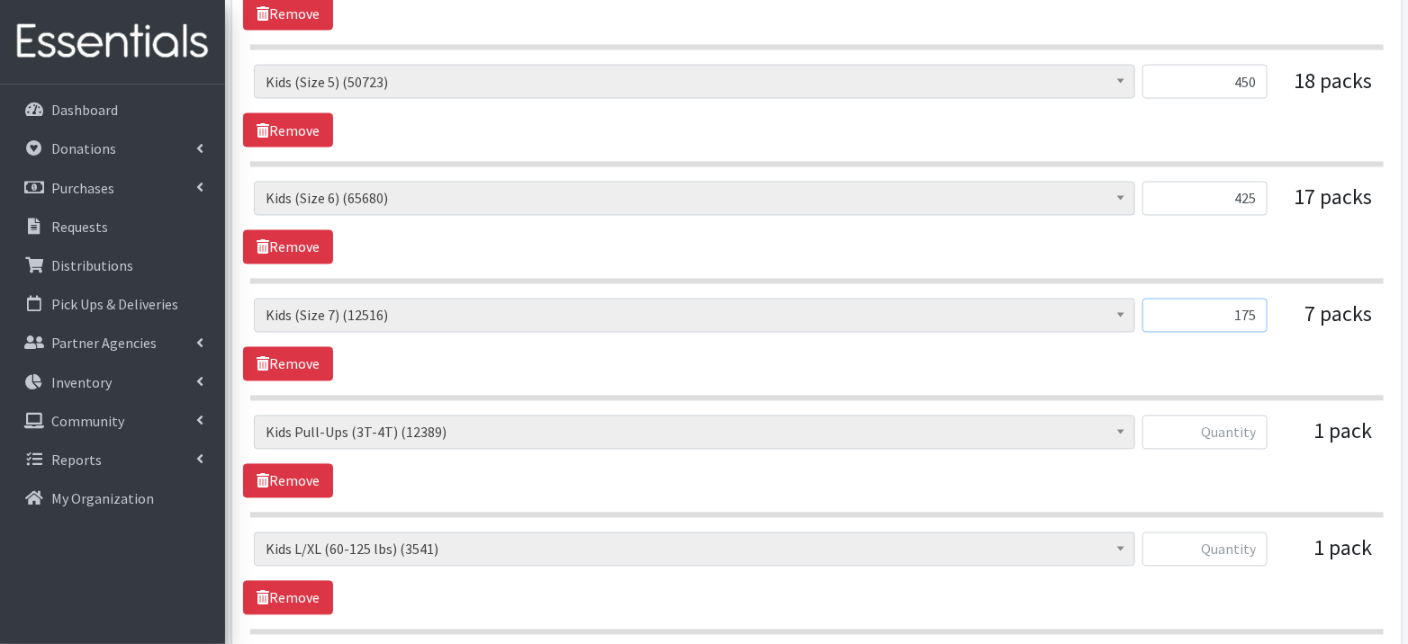
scroll to position [1457, 0]
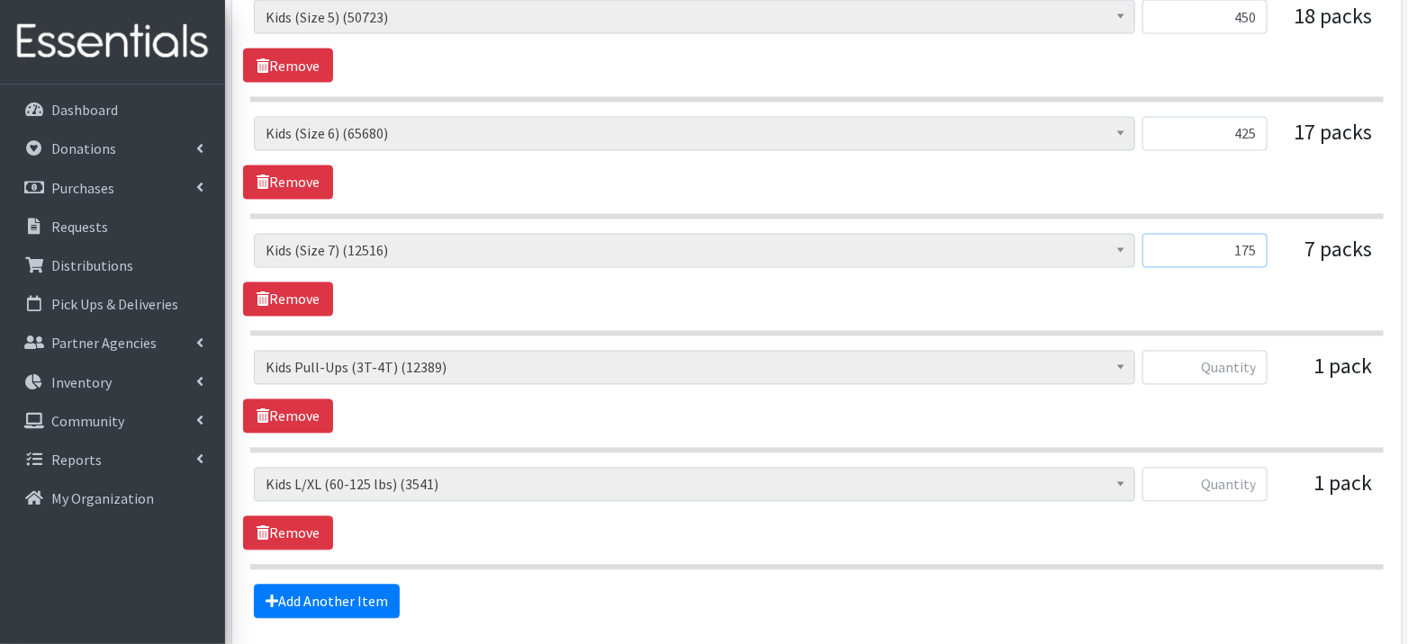
type input "175"
click at [1230, 360] on input "text" at bounding box center [1204, 368] width 125 height 34
type input "15"
click at [1257, 468] on input "text" at bounding box center [1204, 485] width 125 height 34
click at [1252, 474] on input "text" at bounding box center [1204, 485] width 125 height 34
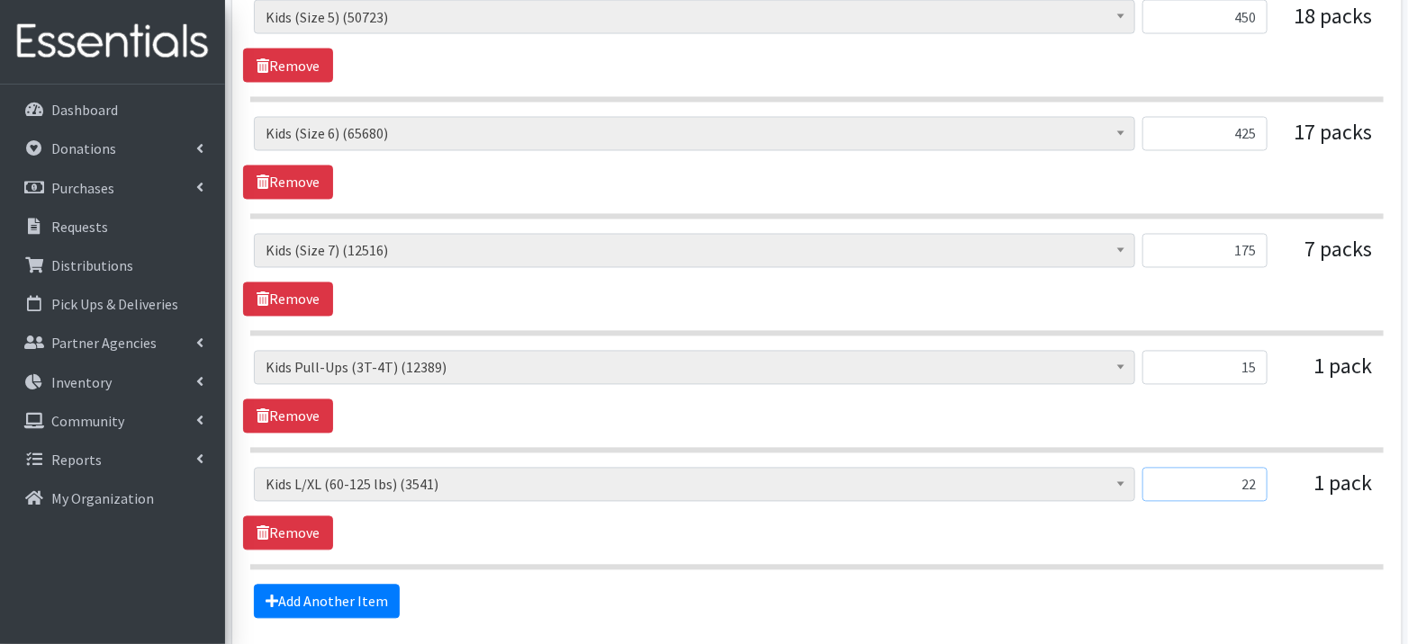
scroll to position [1599, 0]
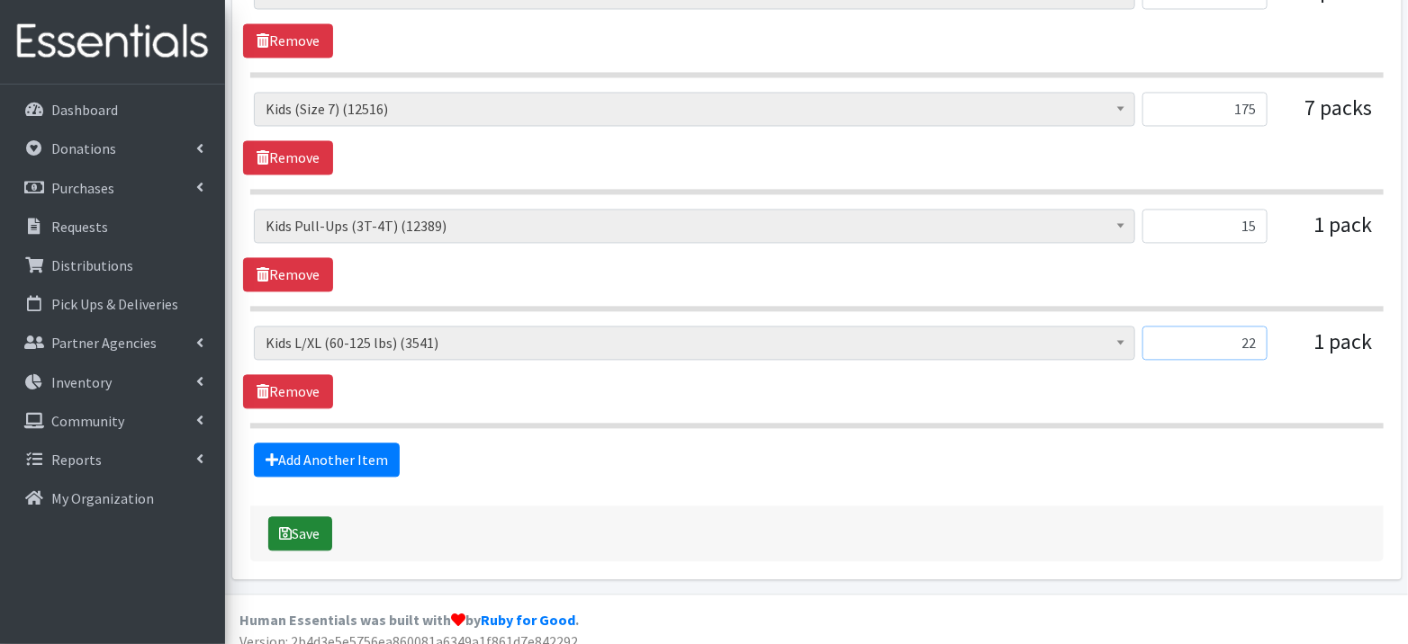
type input "22"
click at [305, 519] on button "Save" at bounding box center [300, 534] width 64 height 34
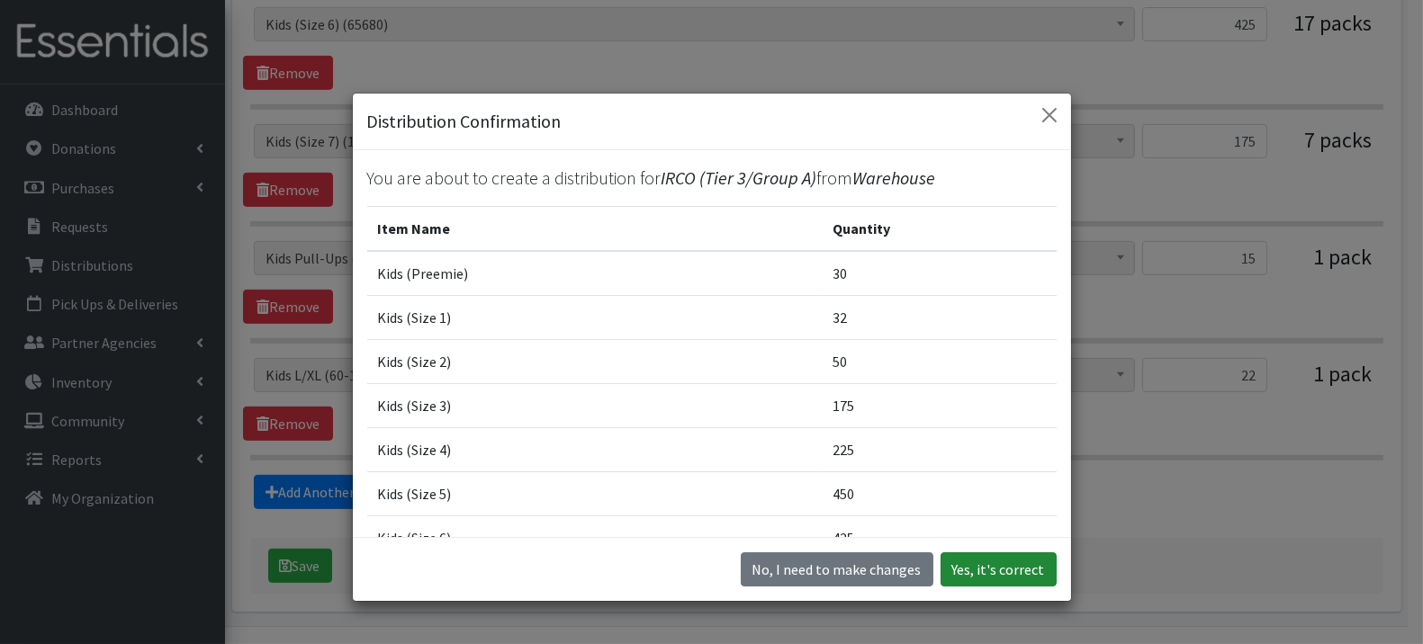
click at [1022, 562] on button "Yes, it's correct" at bounding box center [998, 570] width 116 height 34
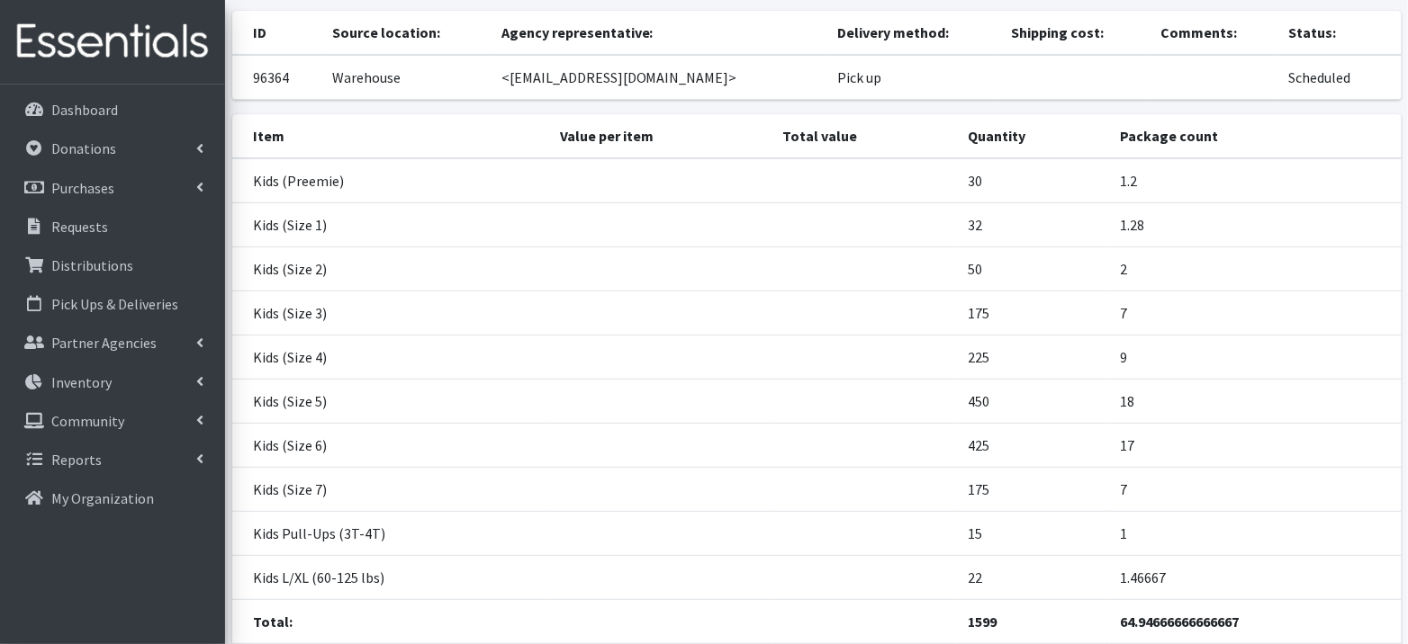
scroll to position [294, 0]
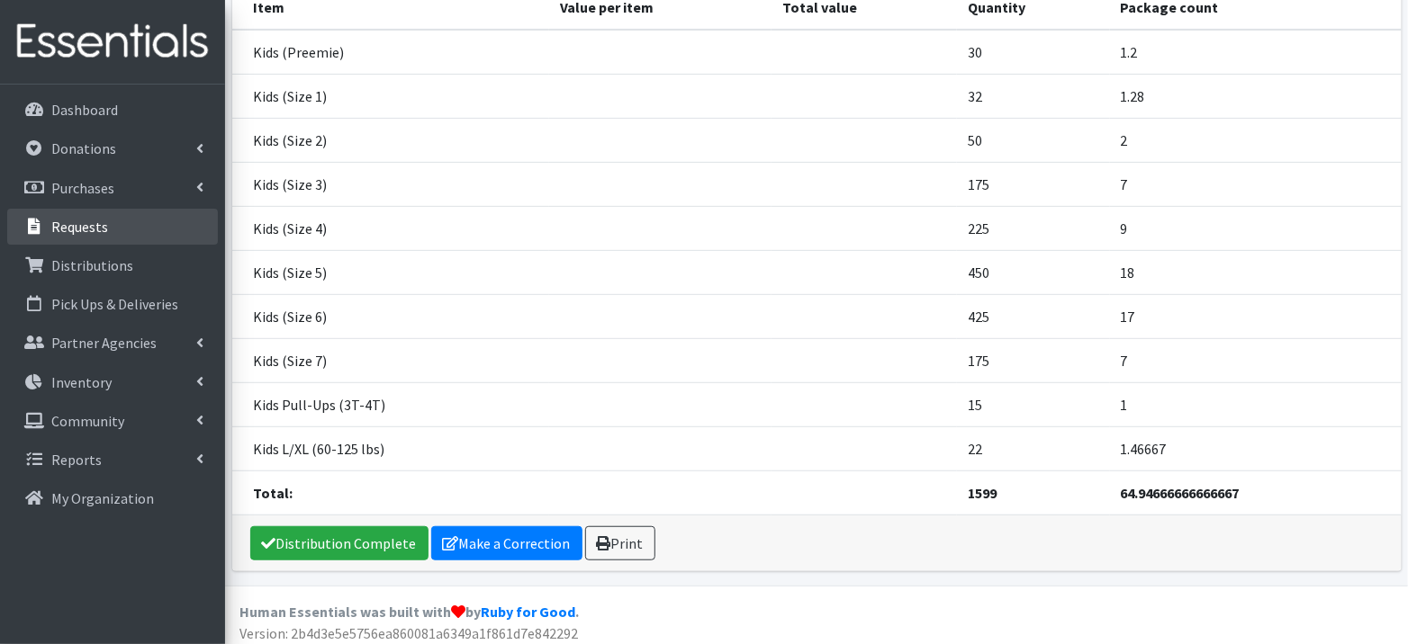
click at [109, 236] on link "Requests" at bounding box center [112, 227] width 211 height 36
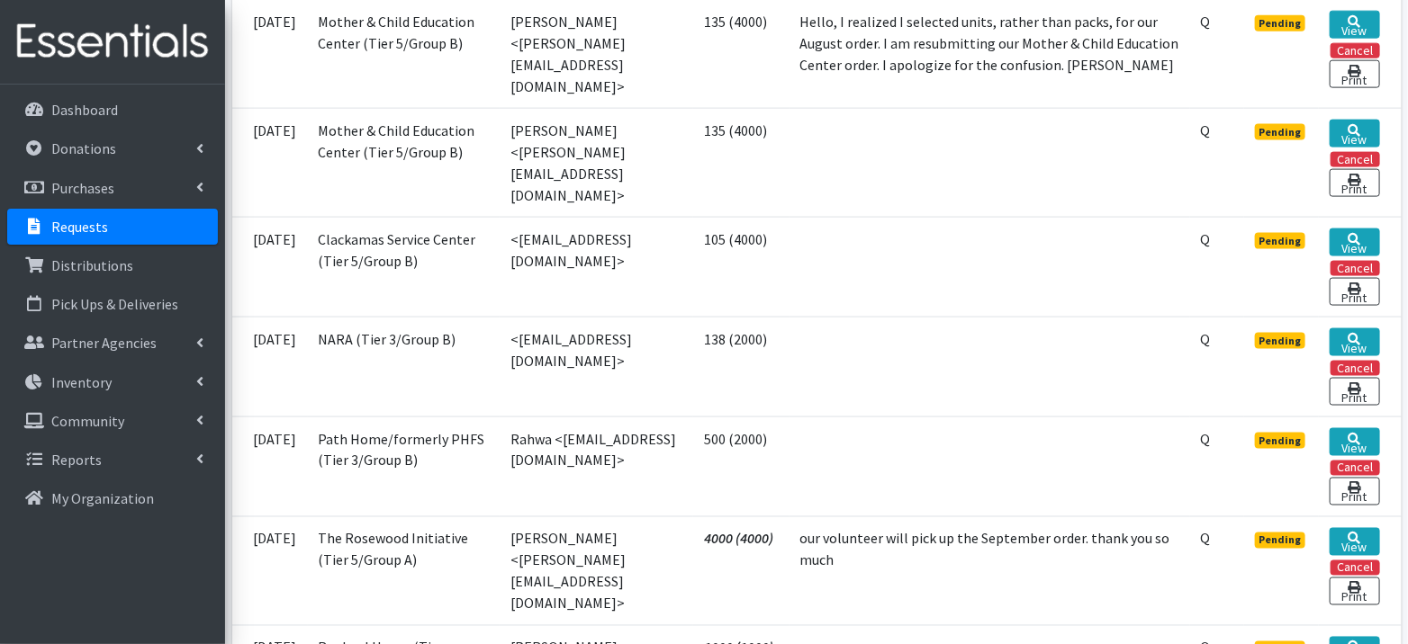
scroll to position [1245, 0]
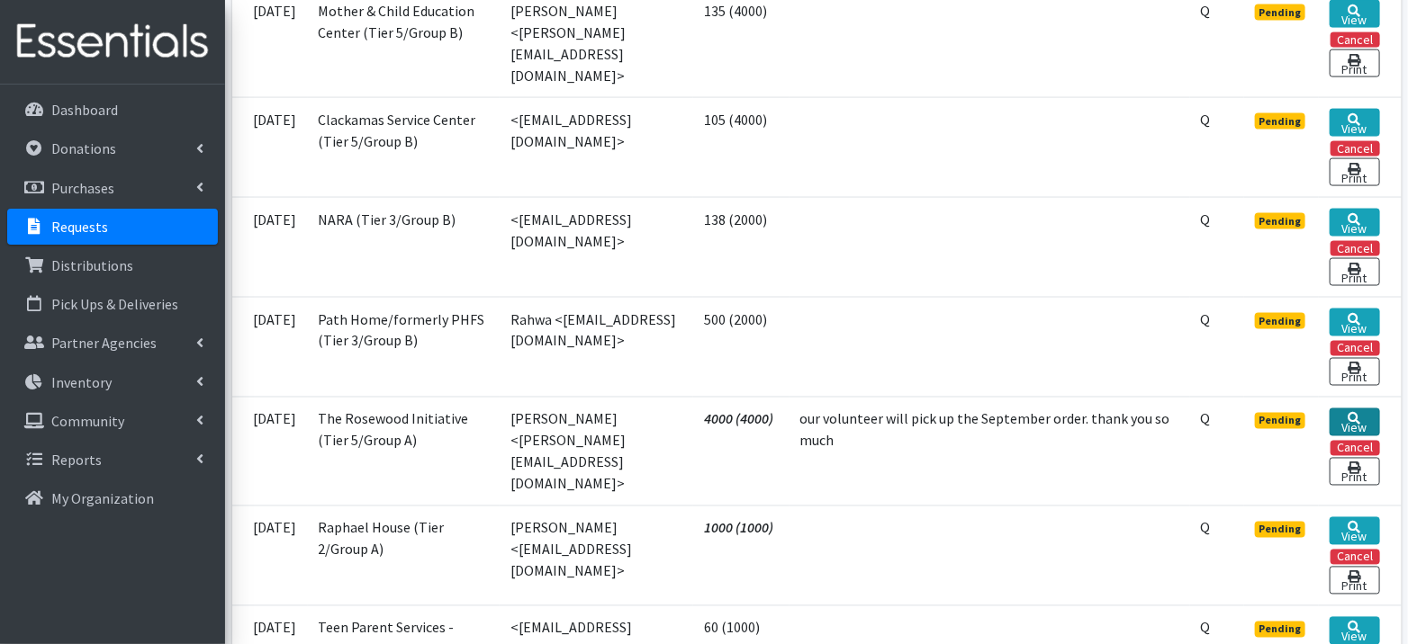
click at [1361, 413] on icon at bounding box center [1354, 419] width 13 height 13
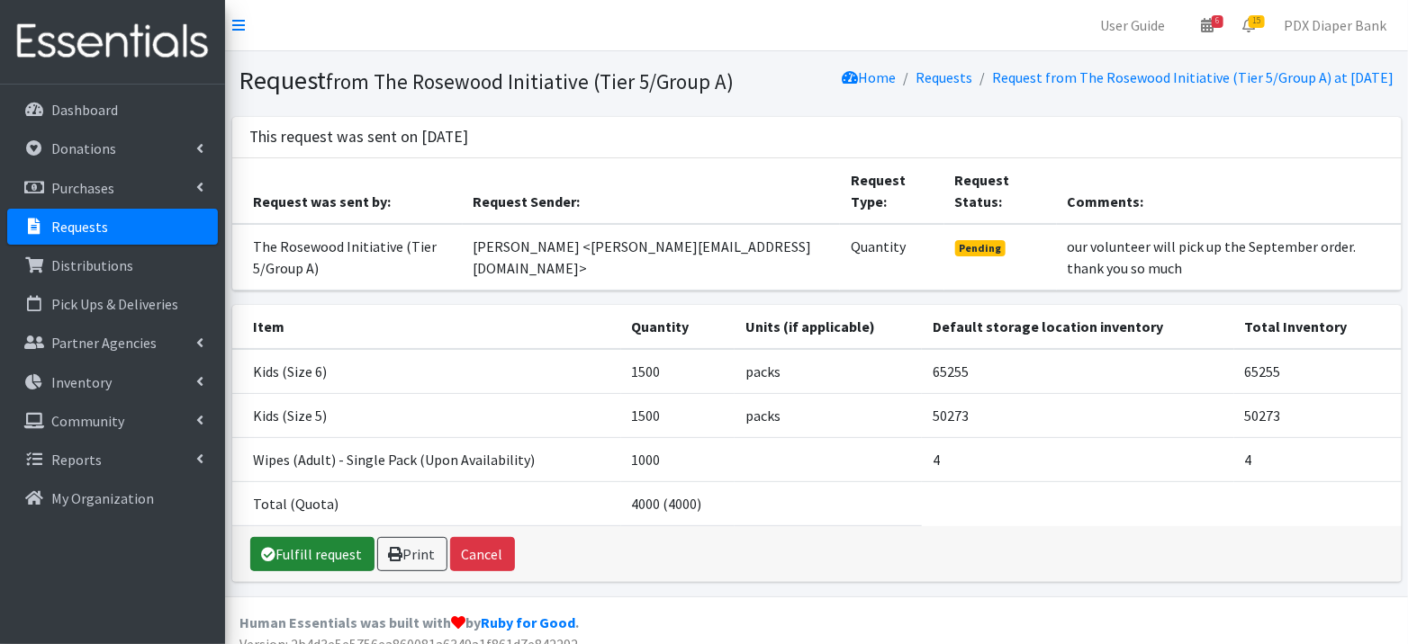
click at [305, 571] on link "Fulfill request" at bounding box center [312, 554] width 124 height 34
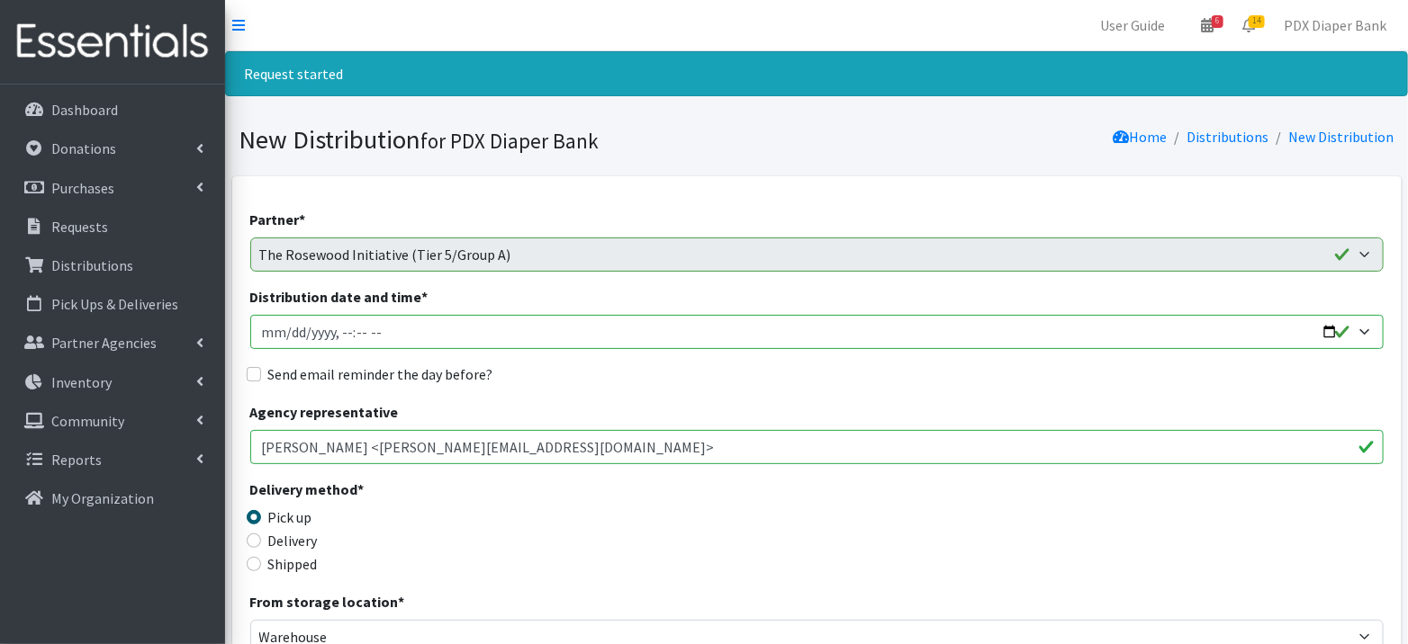
click at [291, 332] on input "Distribution date and time *" at bounding box center [816, 332] width 1133 height 34
type input "2025-09-11T23:59"
click at [345, 331] on input "Distribution date and time *" at bounding box center [816, 332] width 1133 height 34
type input "2025-09-11T09:00"
click at [382, 369] on label "Send email reminder the day before?" at bounding box center [380, 375] width 225 height 22
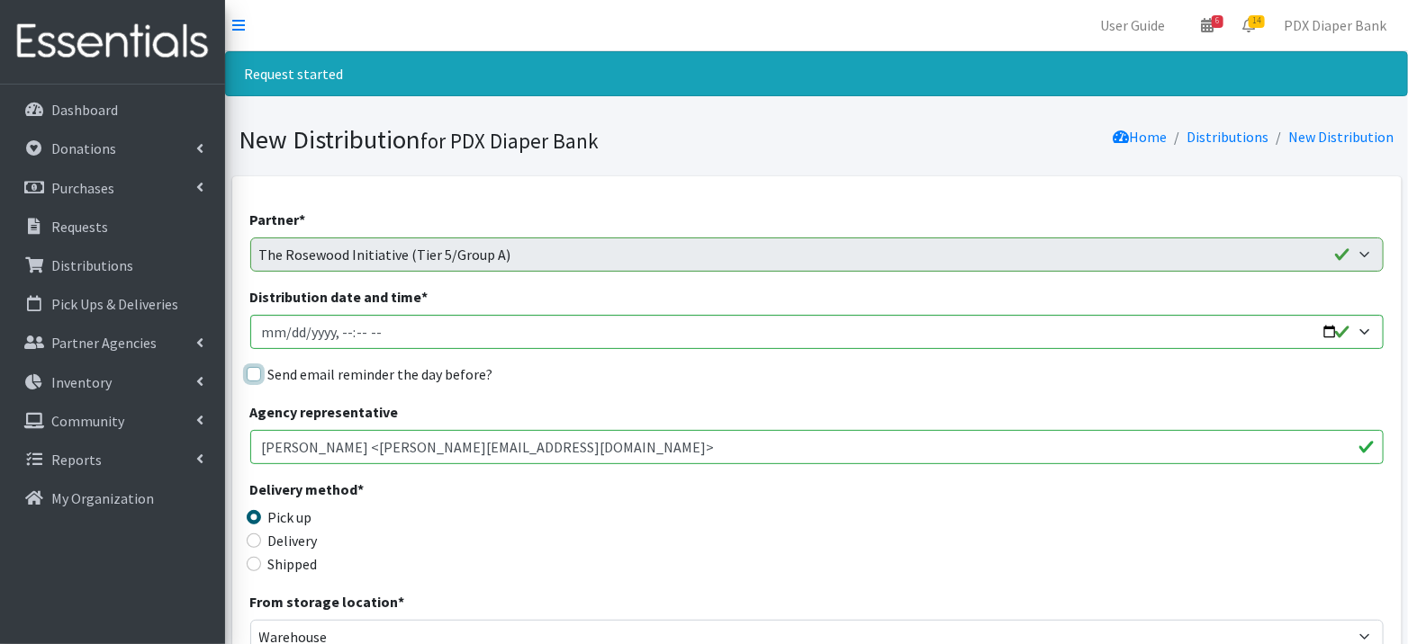
click at [261, 369] on input "Send email reminder the day before?" at bounding box center [254, 374] width 14 height 14
checkbox input "true"
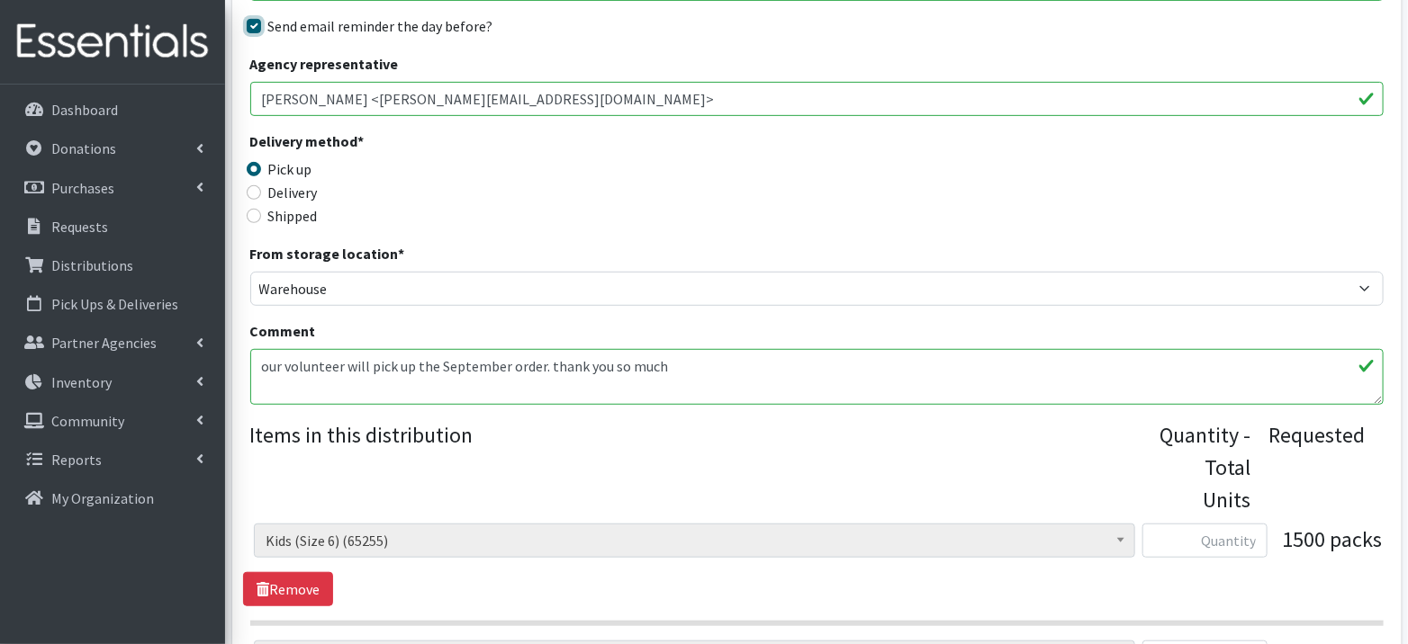
scroll to position [354, 0]
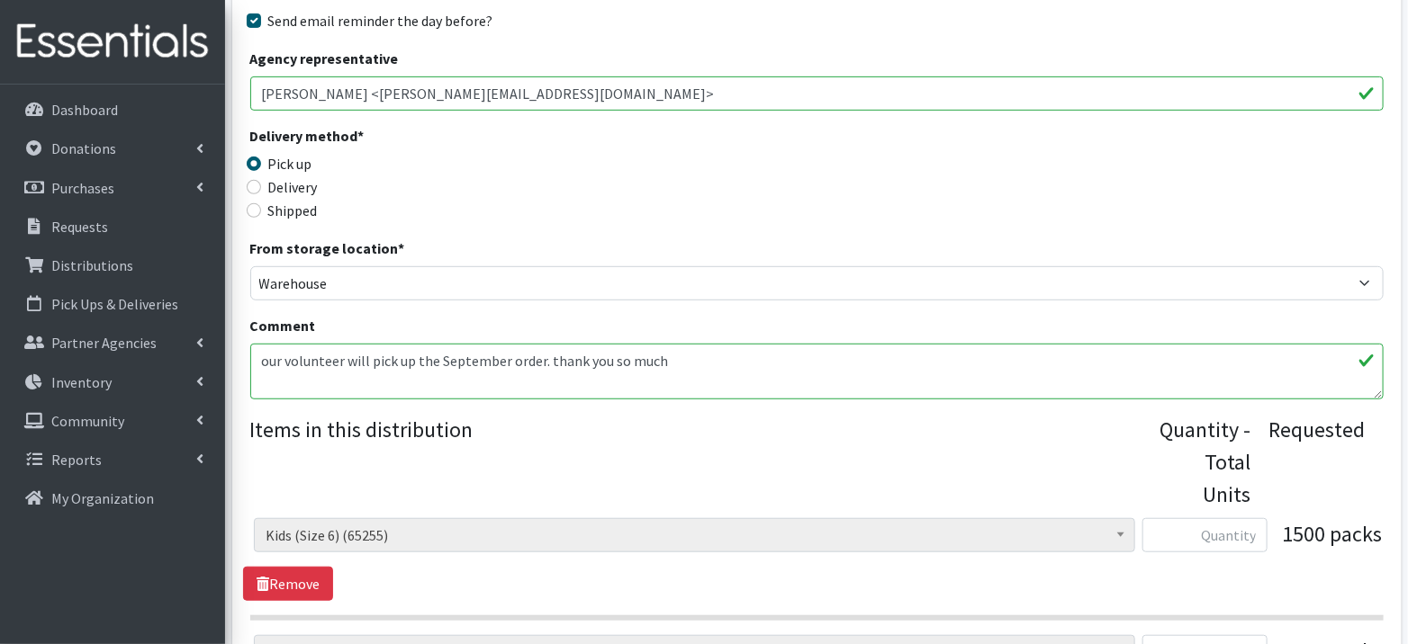
click at [700, 370] on textarea "our volunteer will pick up the September order. thank you so much" at bounding box center [816, 372] width 1133 height 56
click at [700, 371] on textarea "our volunteer will pick up the September order. thank you so much" at bounding box center [816, 372] width 1133 height 56
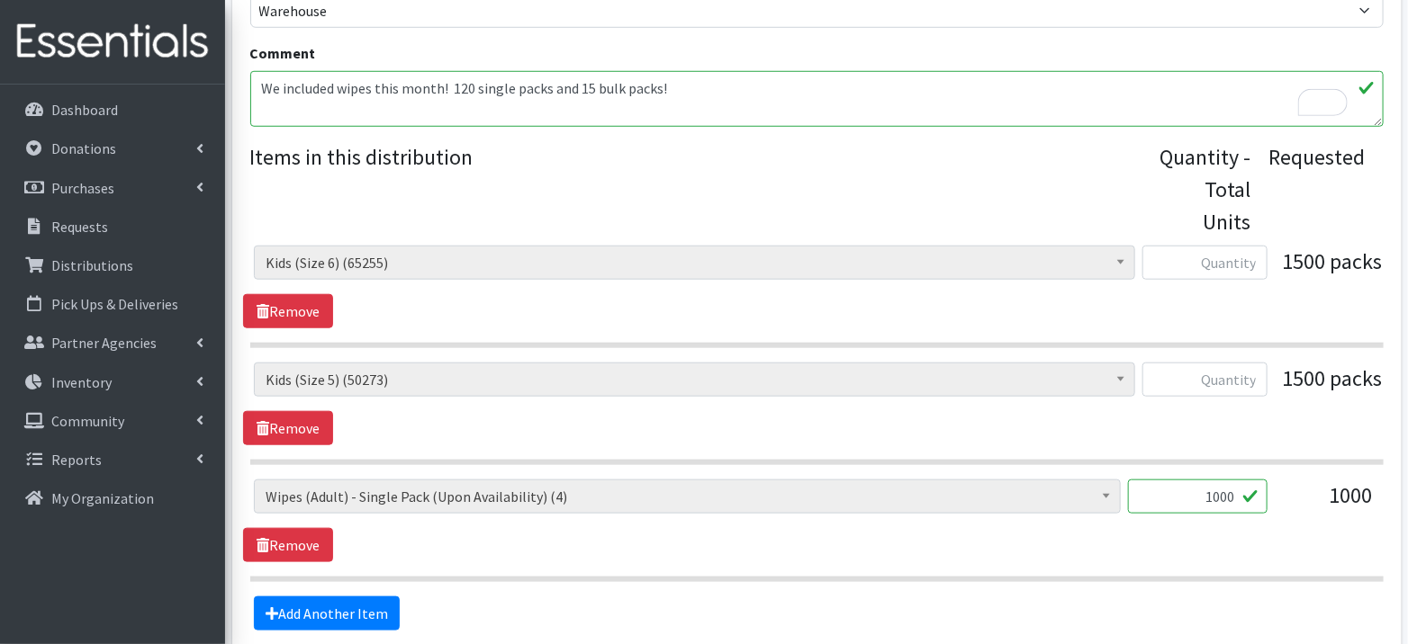
type textarea "We included wipes this month! 120 single packs and 15 bulk packs!"
click at [1186, 263] on input "text" at bounding box center [1204, 263] width 125 height 34
type input "1500"
click at [1207, 370] on input "text" at bounding box center [1204, 380] width 125 height 34
type input "1500"
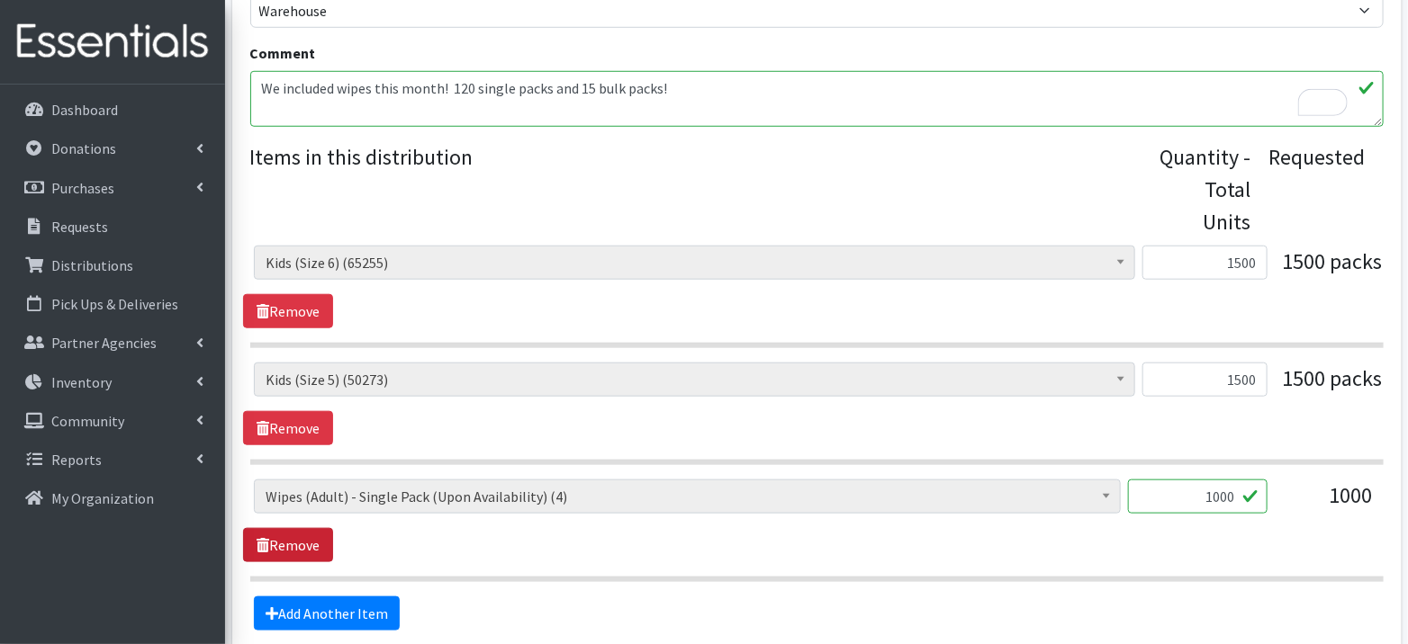
click at [311, 532] on link "Remove" at bounding box center [288, 545] width 90 height 34
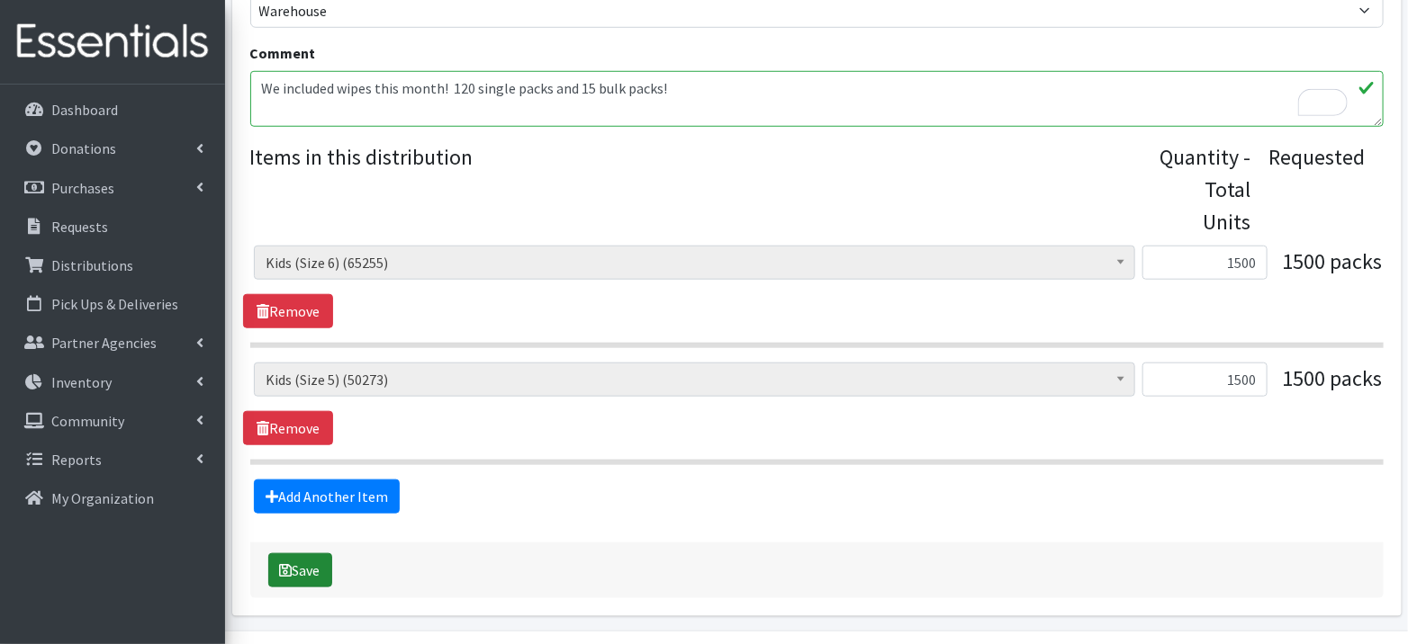
click at [295, 566] on button "Save" at bounding box center [300, 570] width 64 height 34
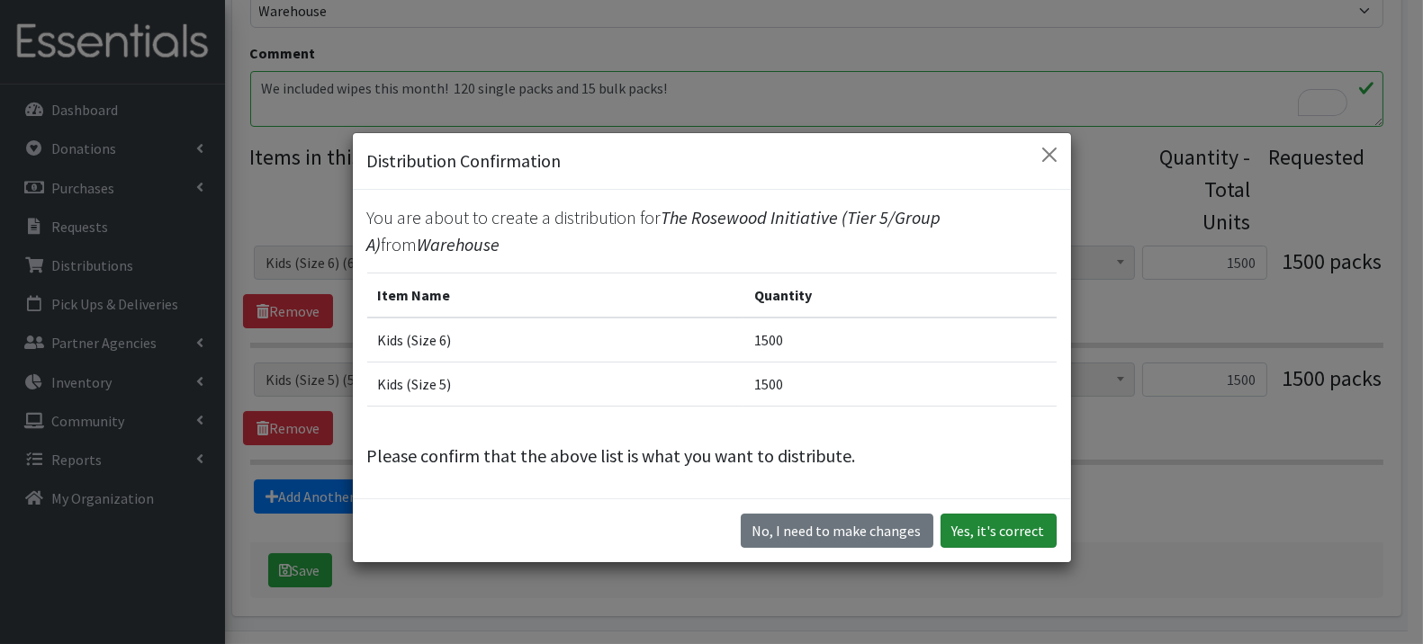
click at [1014, 531] on button "Yes, it's correct" at bounding box center [998, 531] width 116 height 34
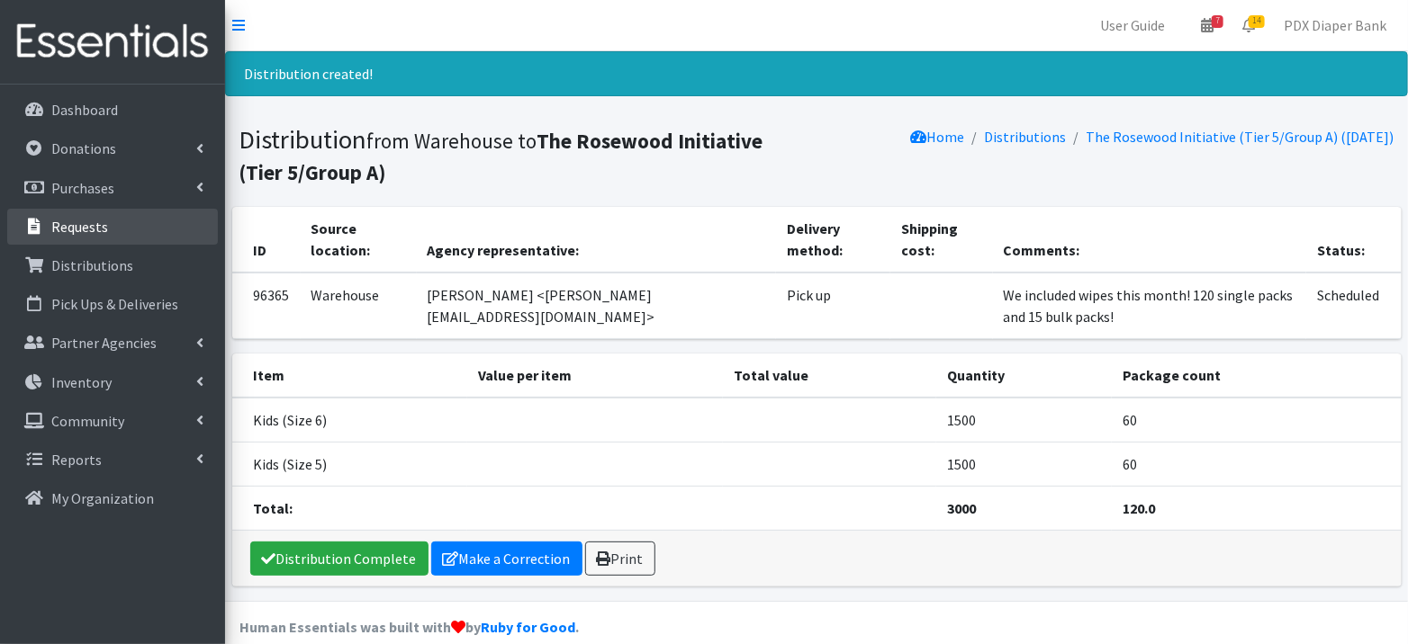
click at [89, 222] on p "Requests" at bounding box center [79, 227] width 57 height 18
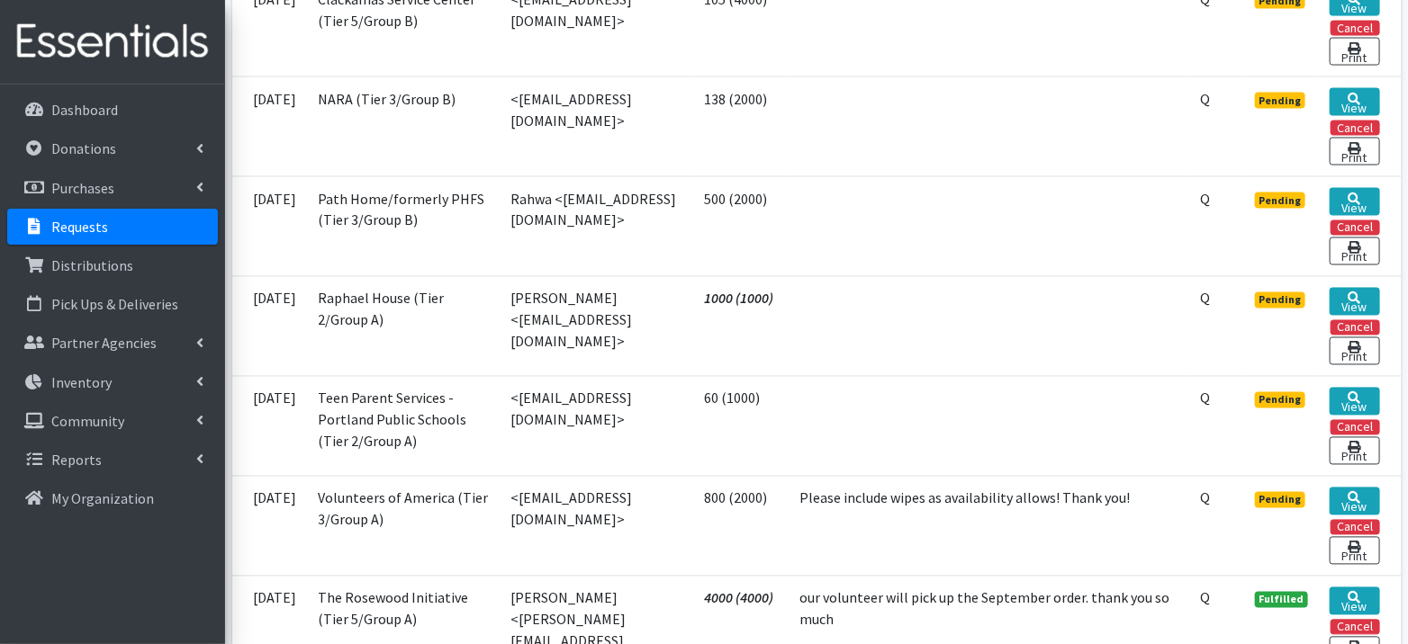
scroll to position [1373, 0]
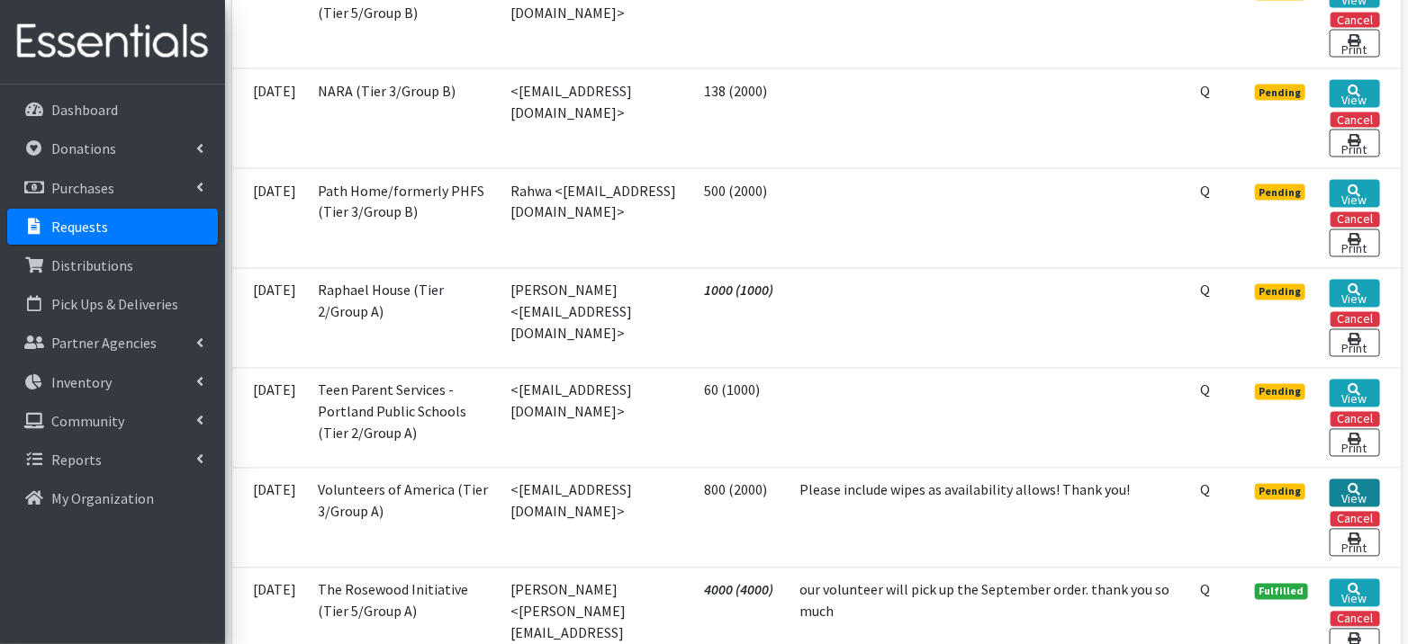
click at [1369, 480] on link "View" at bounding box center [1353, 494] width 49 height 28
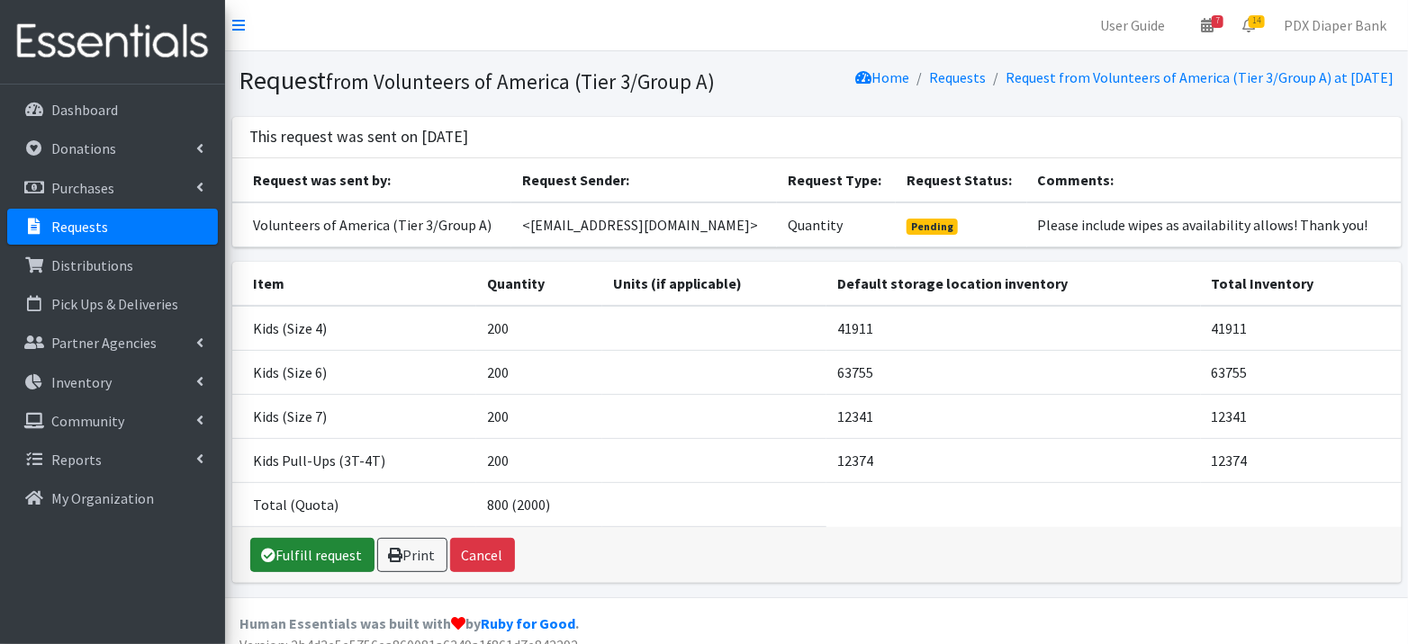
click at [319, 541] on link "Fulfill request" at bounding box center [312, 555] width 124 height 34
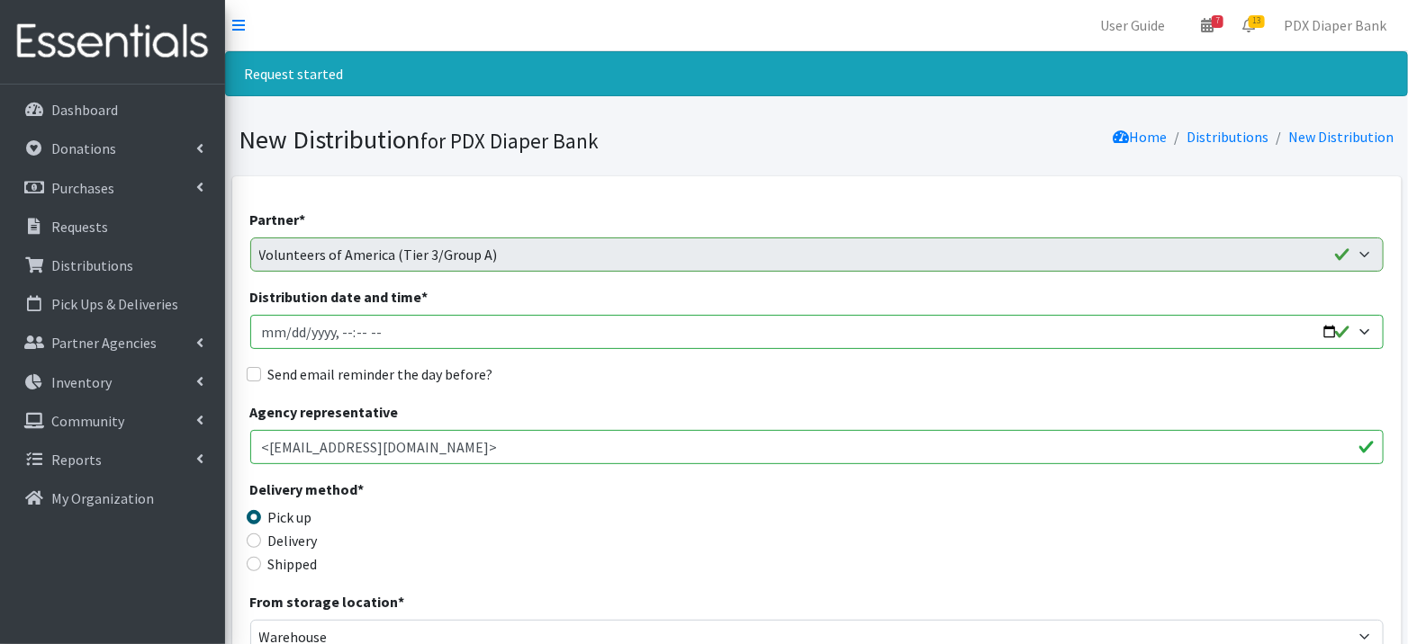
click at [286, 331] on input "Distribution date and time *" at bounding box center [816, 332] width 1133 height 34
type input "[DATE]T23:59"
click at [343, 331] on input "Distribution date and time *" at bounding box center [816, 332] width 1133 height 34
type input "2025-09-11T09:00"
click at [317, 373] on label "Send email reminder the day before?" at bounding box center [380, 375] width 225 height 22
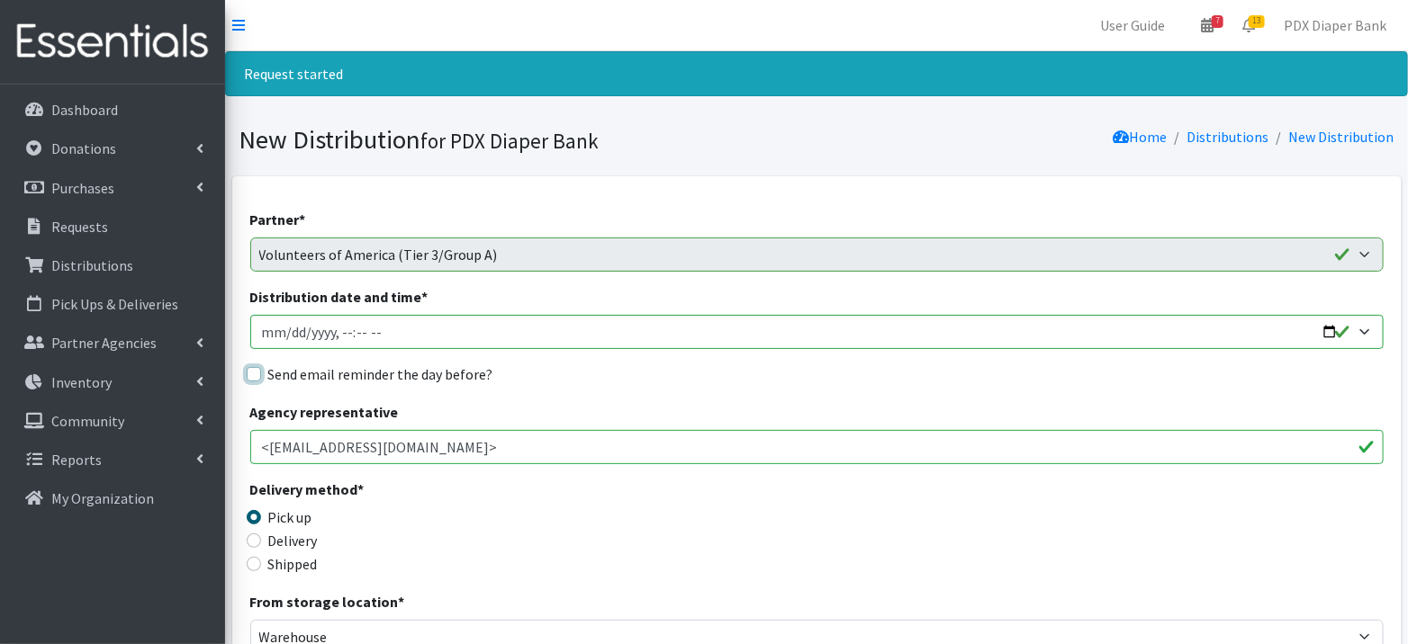
click at [261, 373] on input "Send email reminder the day before?" at bounding box center [254, 374] width 14 height 14
checkbox input "true"
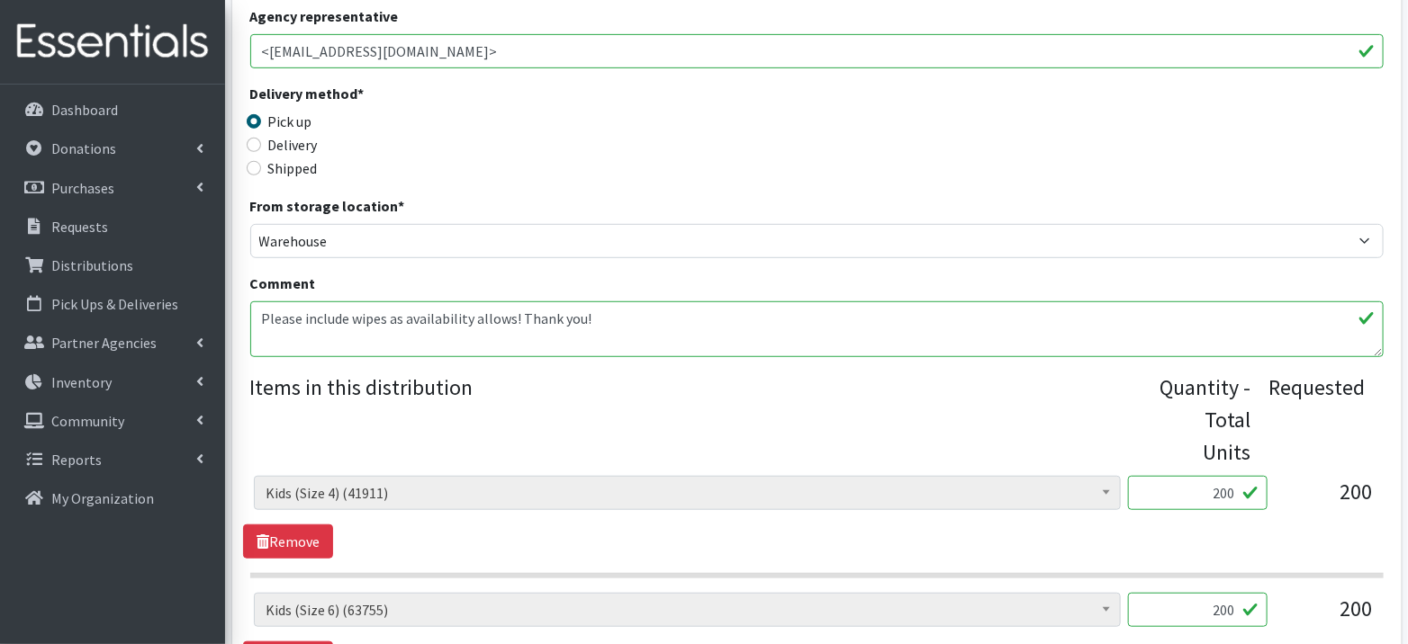
scroll to position [401, 0]
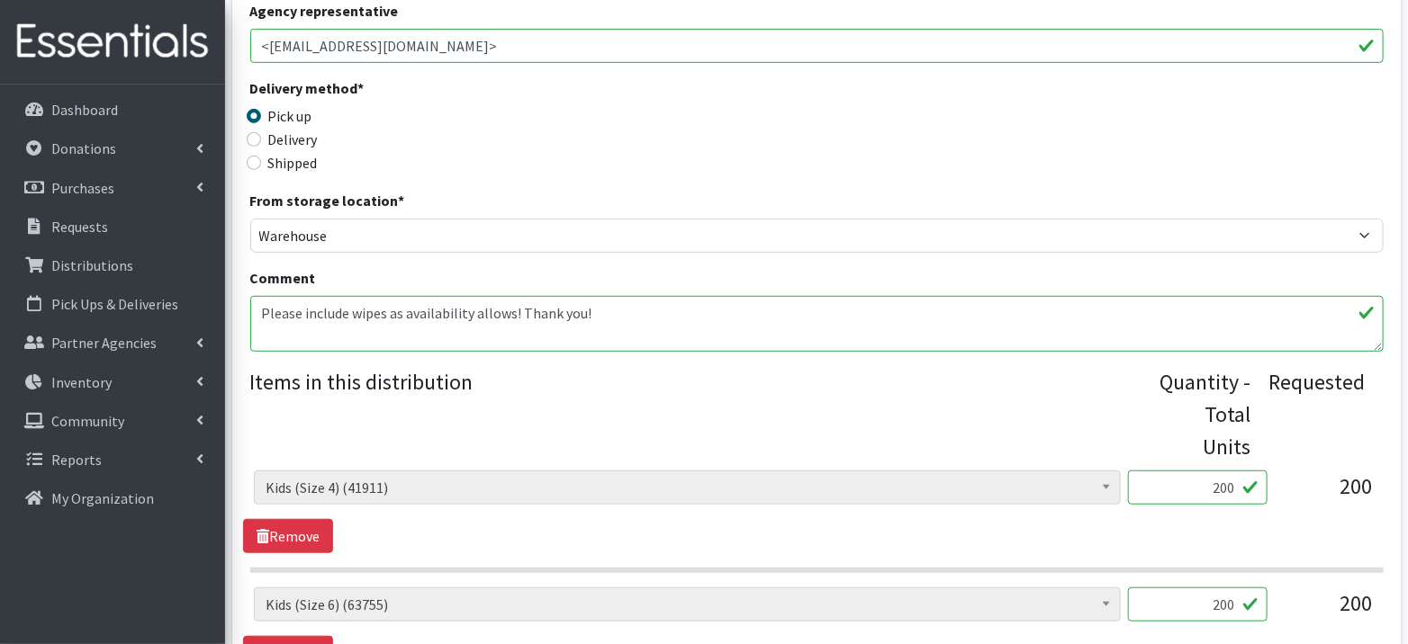
click at [595, 314] on textarea "Please include wipes as availability allows! Thank you!" at bounding box center [816, 324] width 1133 height 56
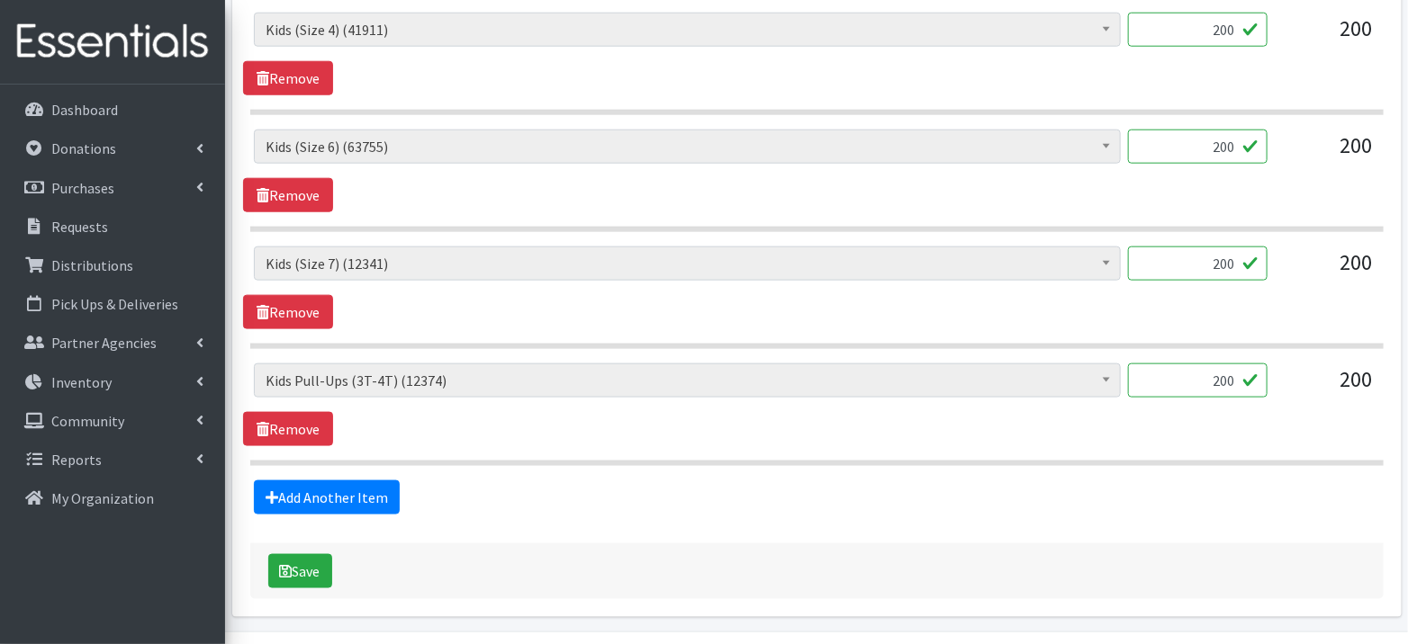
scroll to position [889, 0]
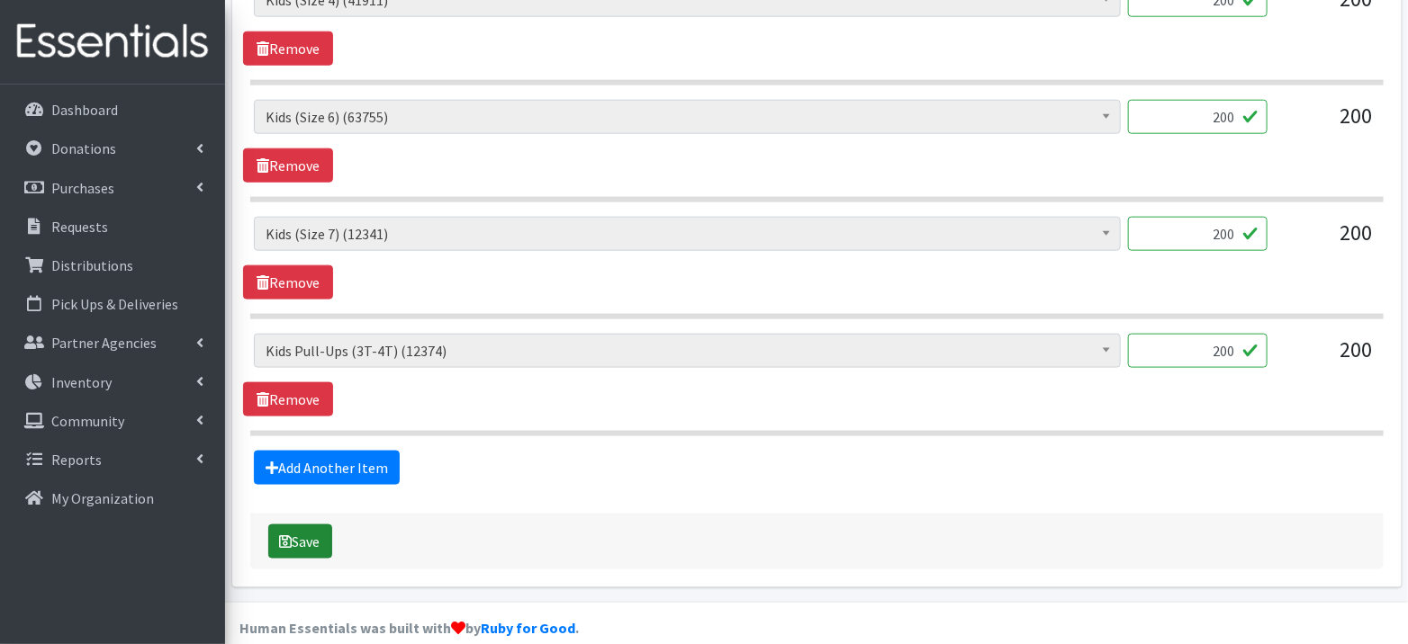
click at [301, 531] on button "Save" at bounding box center [300, 542] width 64 height 34
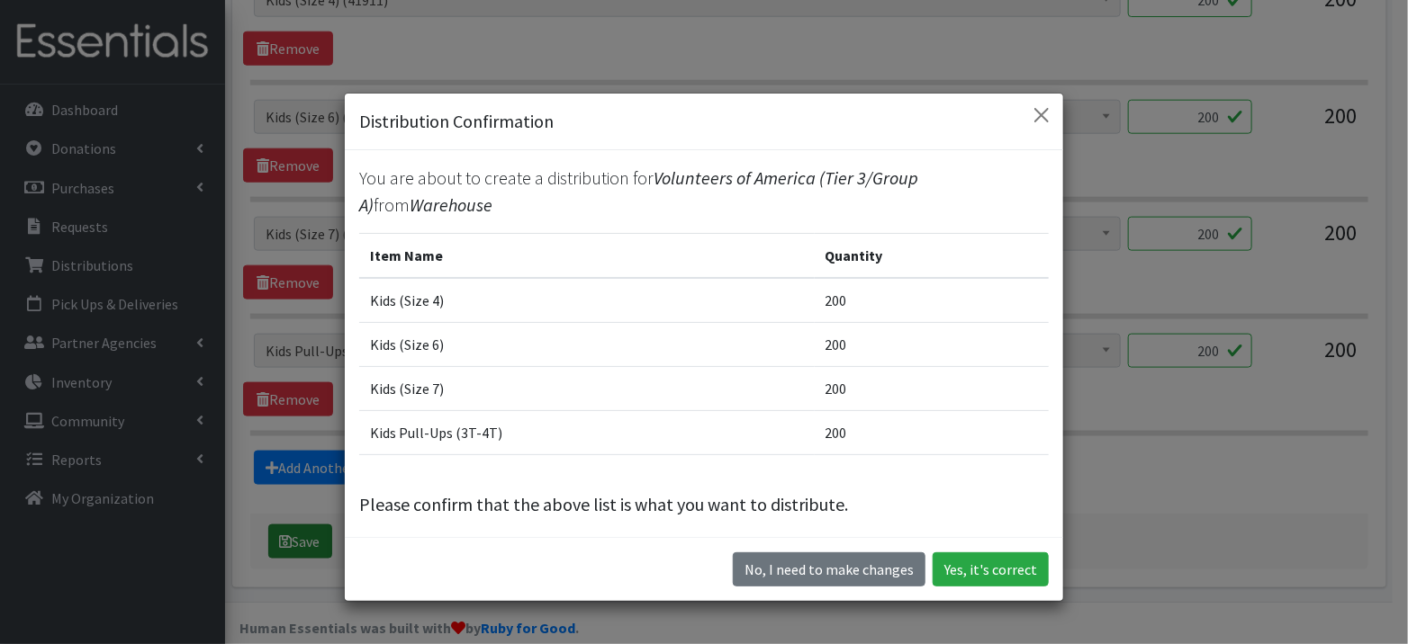
scroll to position [857, 0]
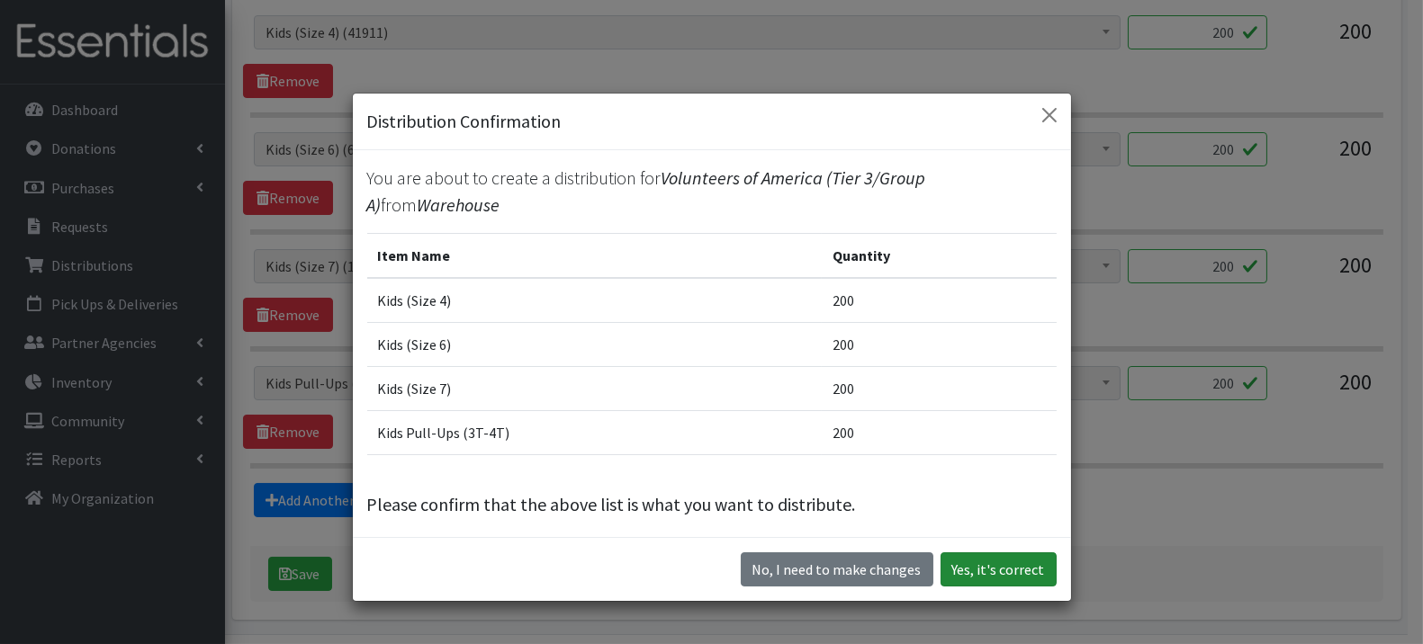
click at [993, 564] on button "Yes, it's correct" at bounding box center [998, 570] width 116 height 34
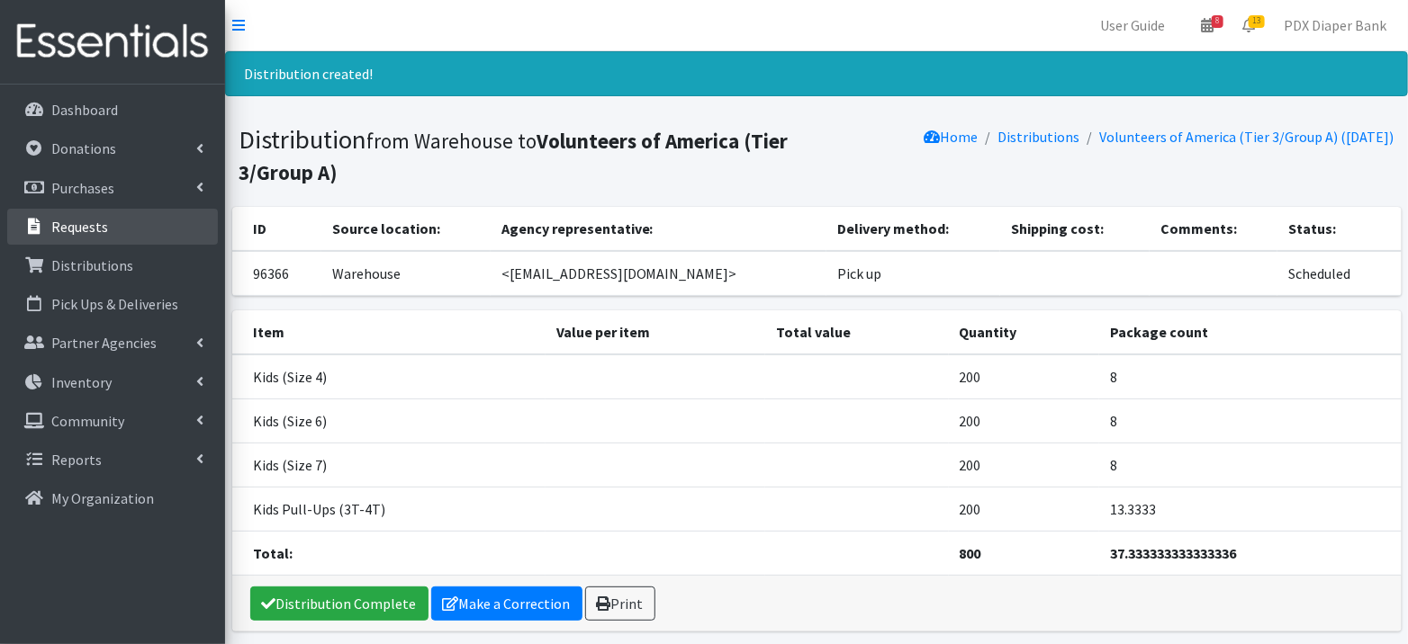
click at [106, 221] on link "Requests" at bounding box center [112, 227] width 211 height 36
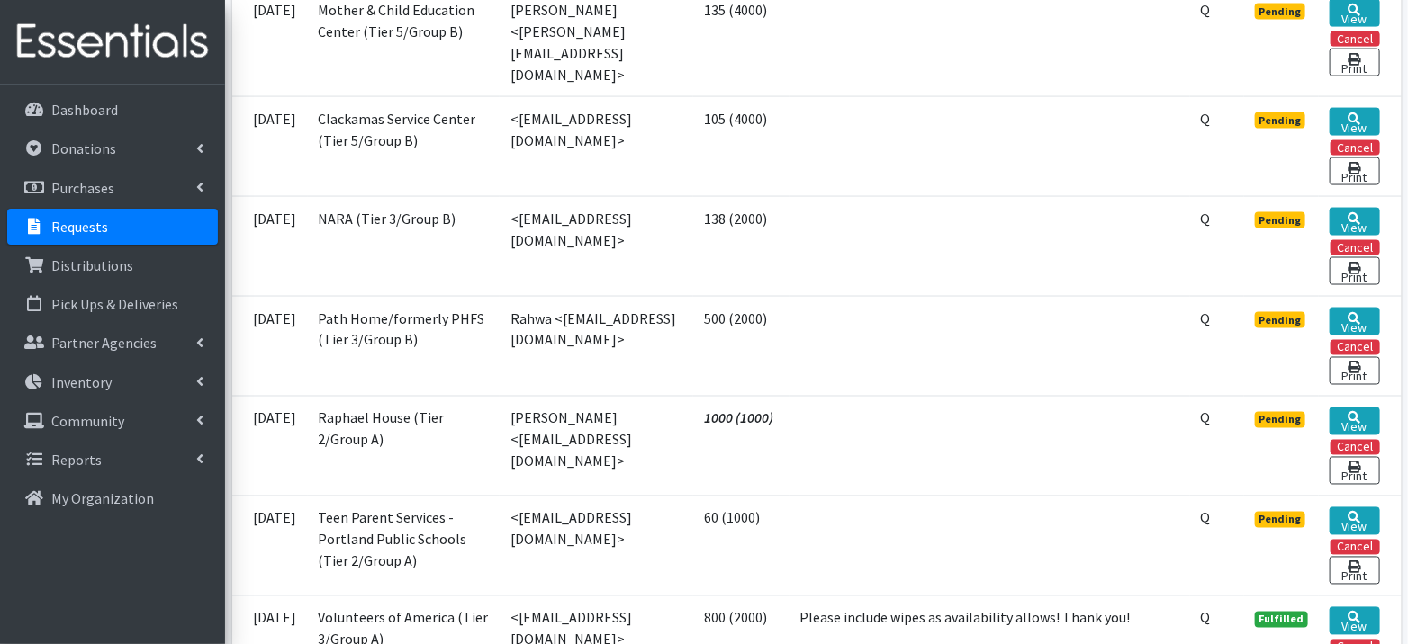
scroll to position [1270, 0]
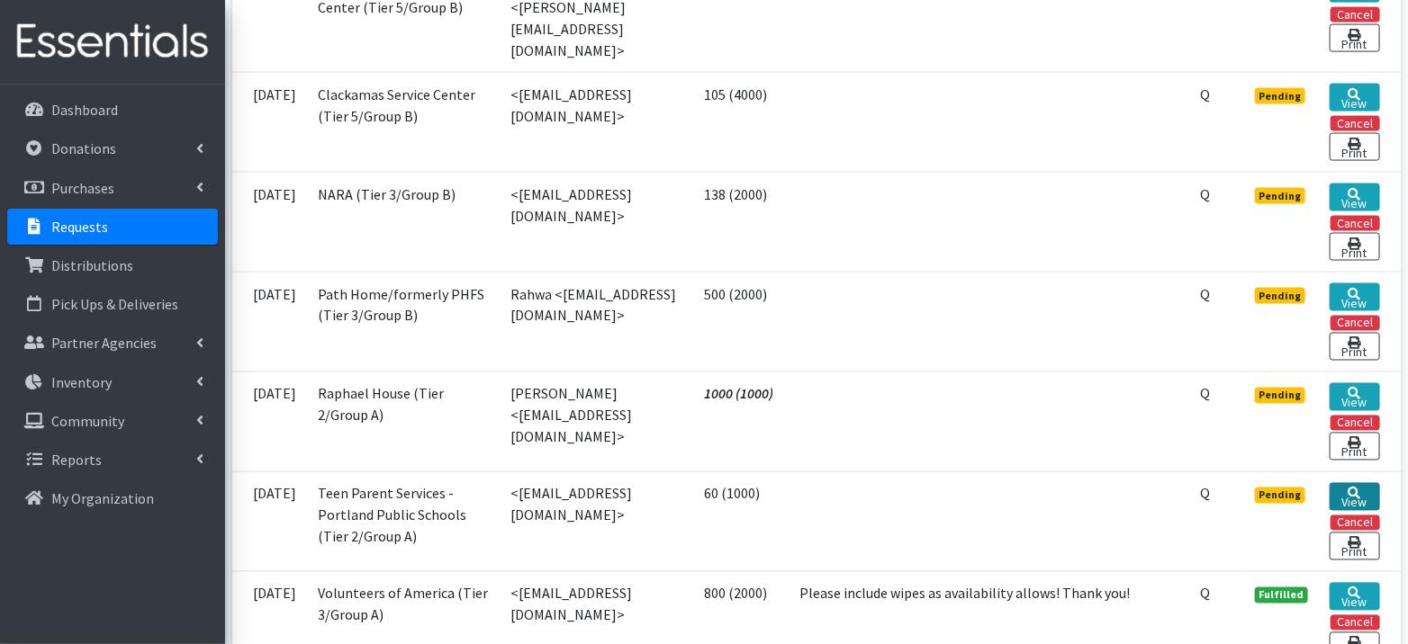
click at [1347, 483] on link "View" at bounding box center [1353, 497] width 49 height 28
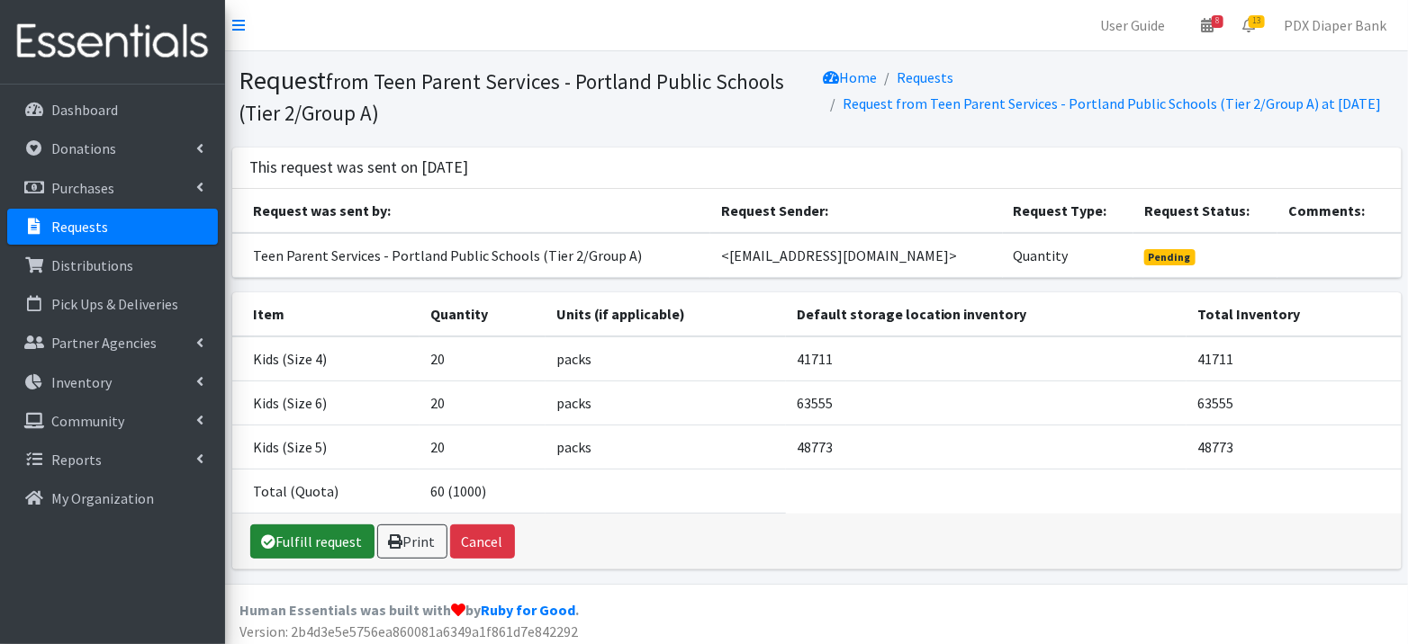
click at [316, 548] on link "Fulfill request" at bounding box center [312, 542] width 124 height 34
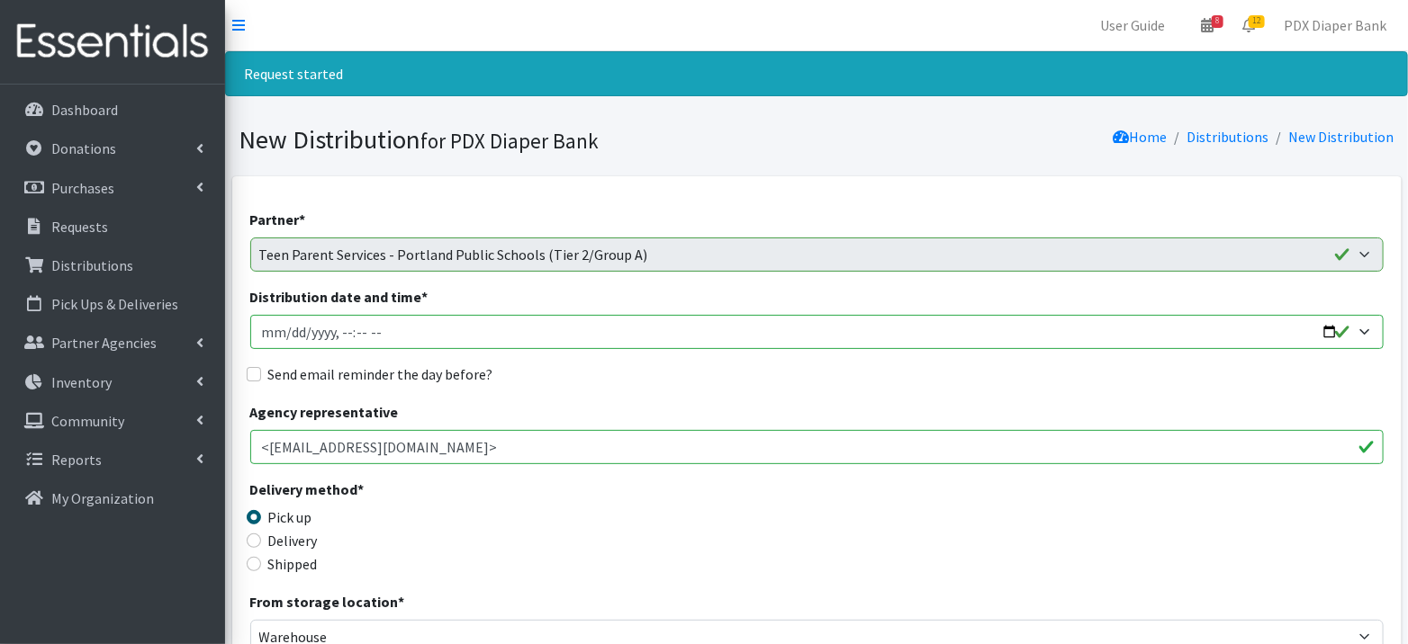
click at [284, 327] on input "Distribution date and time *" at bounding box center [816, 332] width 1133 height 34
type input "[DATE]T23:59"
click at [340, 330] on input "Distribution date and time *" at bounding box center [816, 332] width 1133 height 34
type input "[DATE]T09:00"
click at [356, 375] on label "Send email reminder the day before?" at bounding box center [380, 375] width 225 height 22
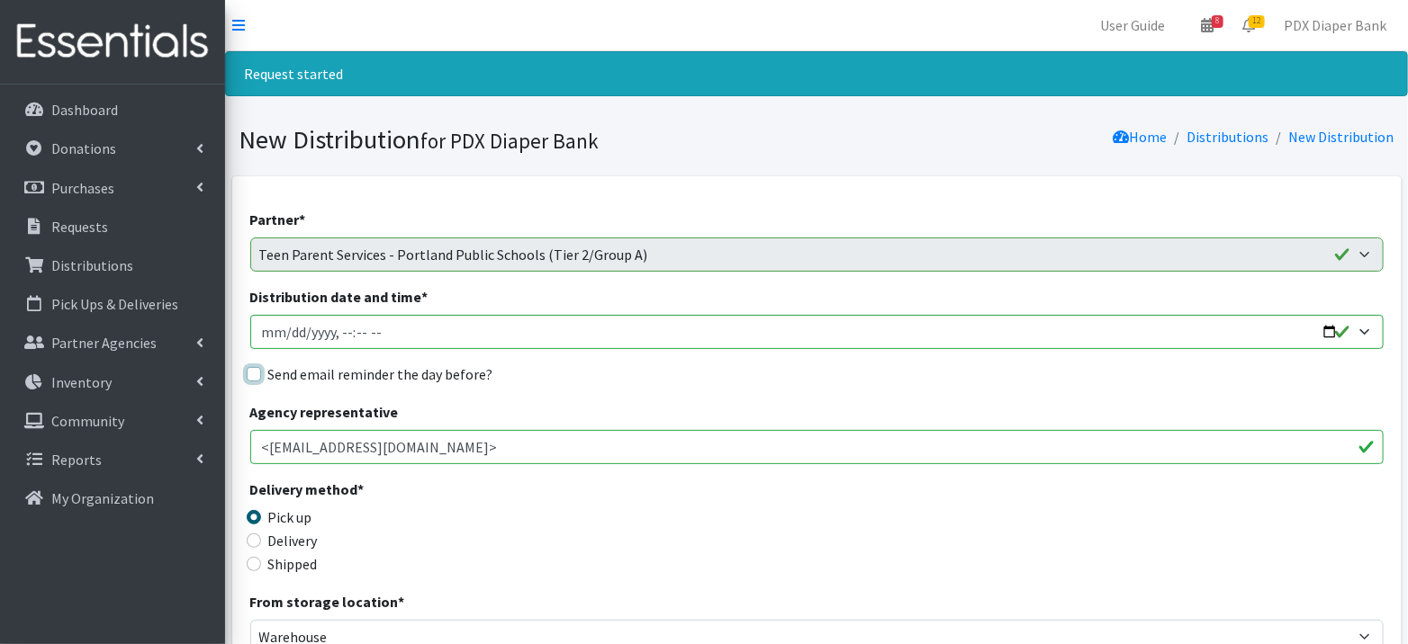
click at [261, 375] on input "Send email reminder the day before?" at bounding box center [254, 374] width 14 height 14
checkbox input "true"
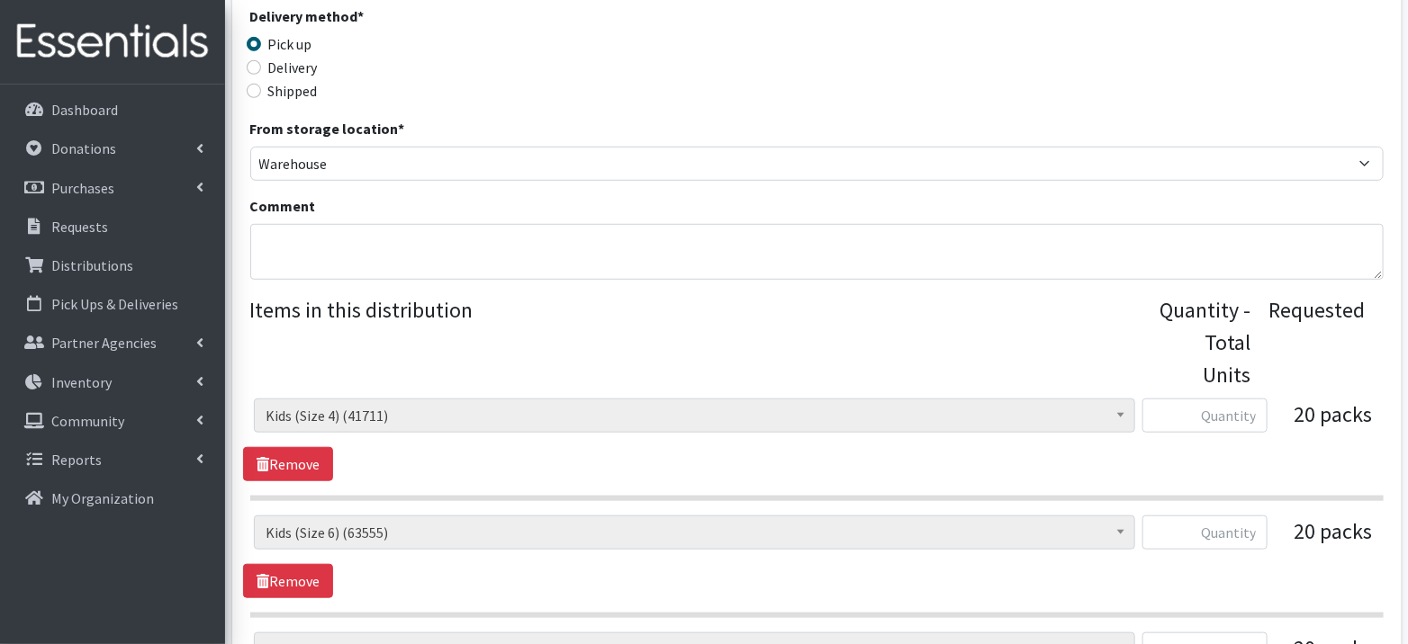
scroll to position [474, 0]
click at [1390, 370] on div "Partner * AFHHO: African Family Holistic Health Organization (Tier 5/Group B) B…" at bounding box center [816, 293] width 1169 height 1183
click at [1190, 409] on input "text" at bounding box center [1204, 415] width 125 height 34
type input "580"
click at [1246, 528] on input "text" at bounding box center [1204, 532] width 125 height 34
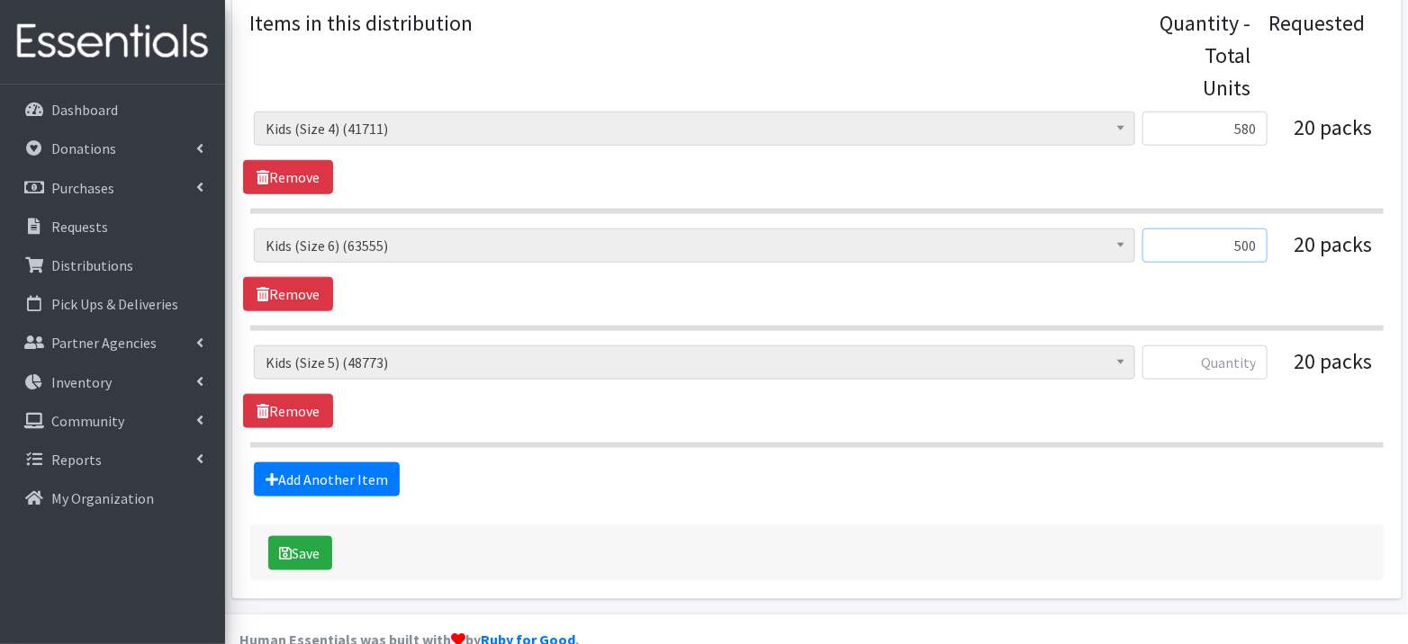
scroll to position [761, 0]
type input "500"
click at [1224, 351] on input "text" at bounding box center [1204, 362] width 125 height 34
type input "500"
click at [290, 546] on icon "submit" at bounding box center [286, 552] width 13 height 14
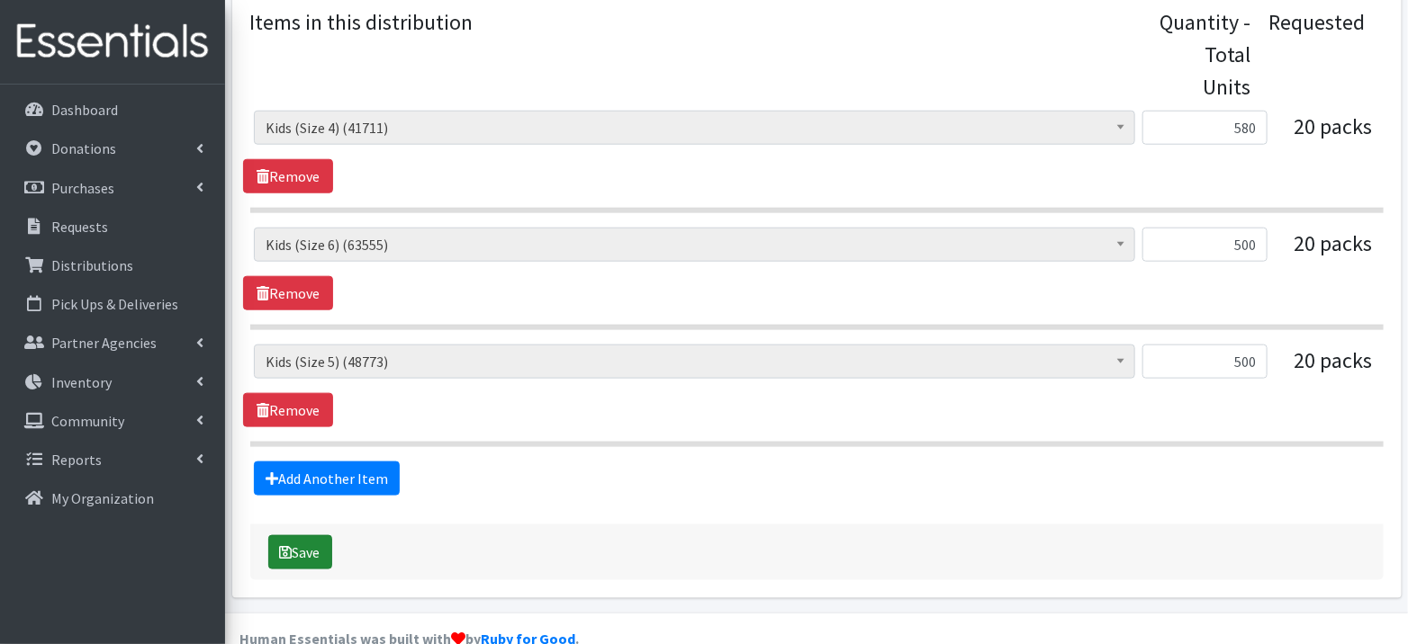
scroll to position [757, 0]
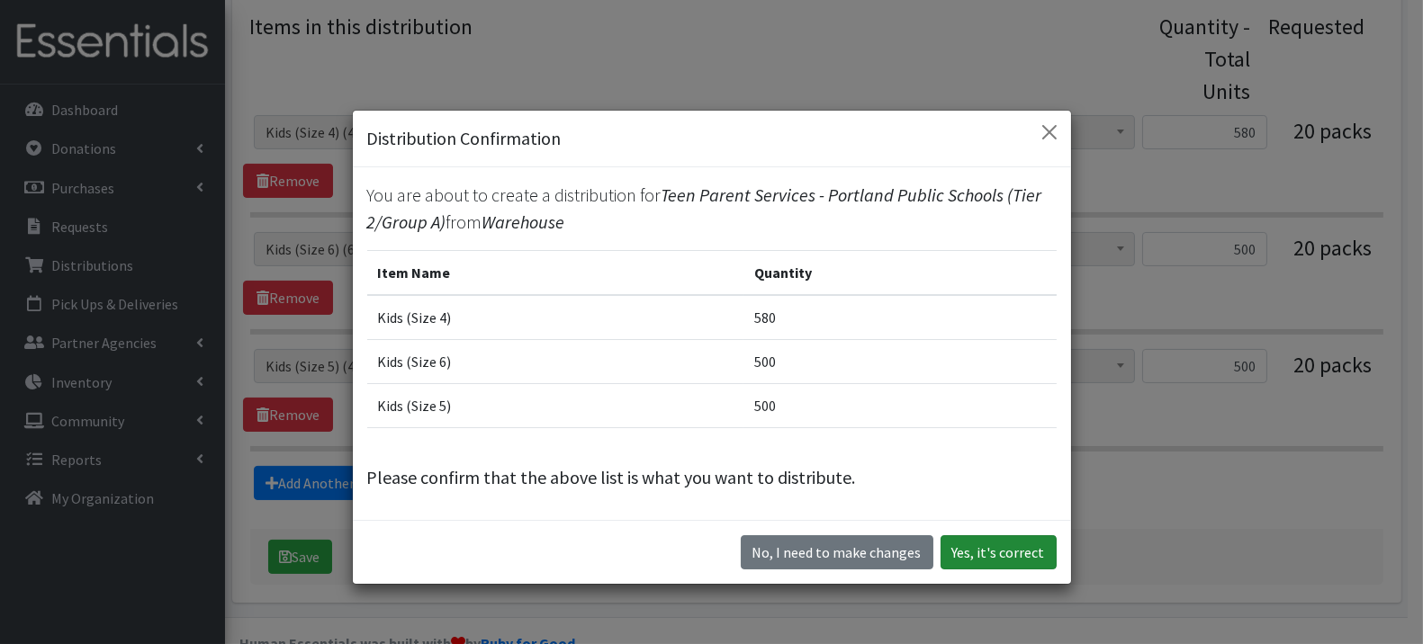
click at [1004, 545] on button "Yes, it's correct" at bounding box center [998, 552] width 116 height 34
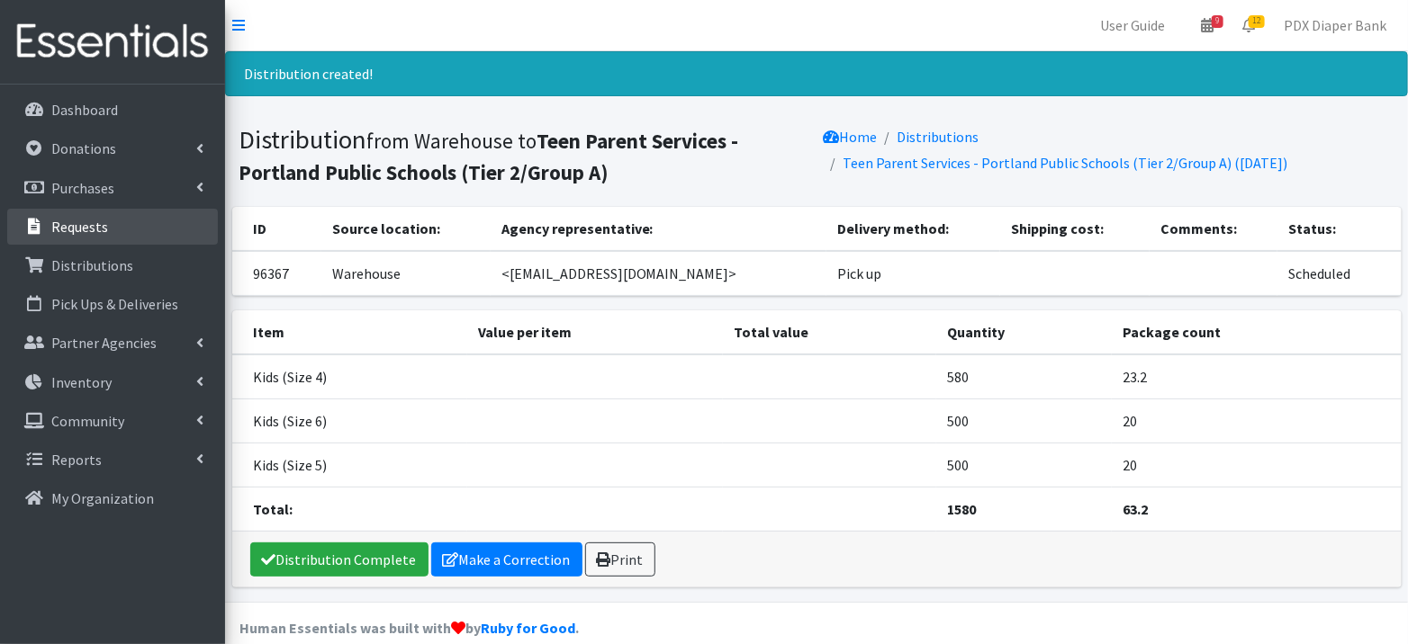
click at [105, 219] on p "Requests" at bounding box center [79, 227] width 57 height 18
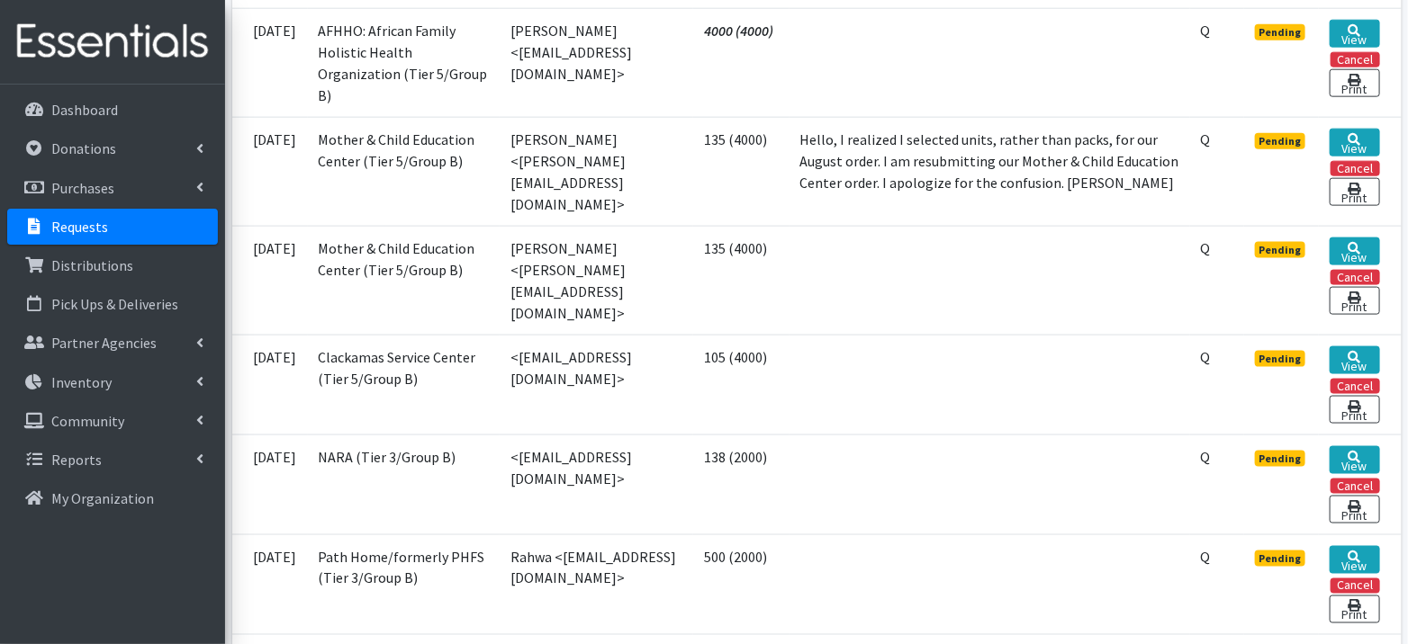
scroll to position [1039, 0]
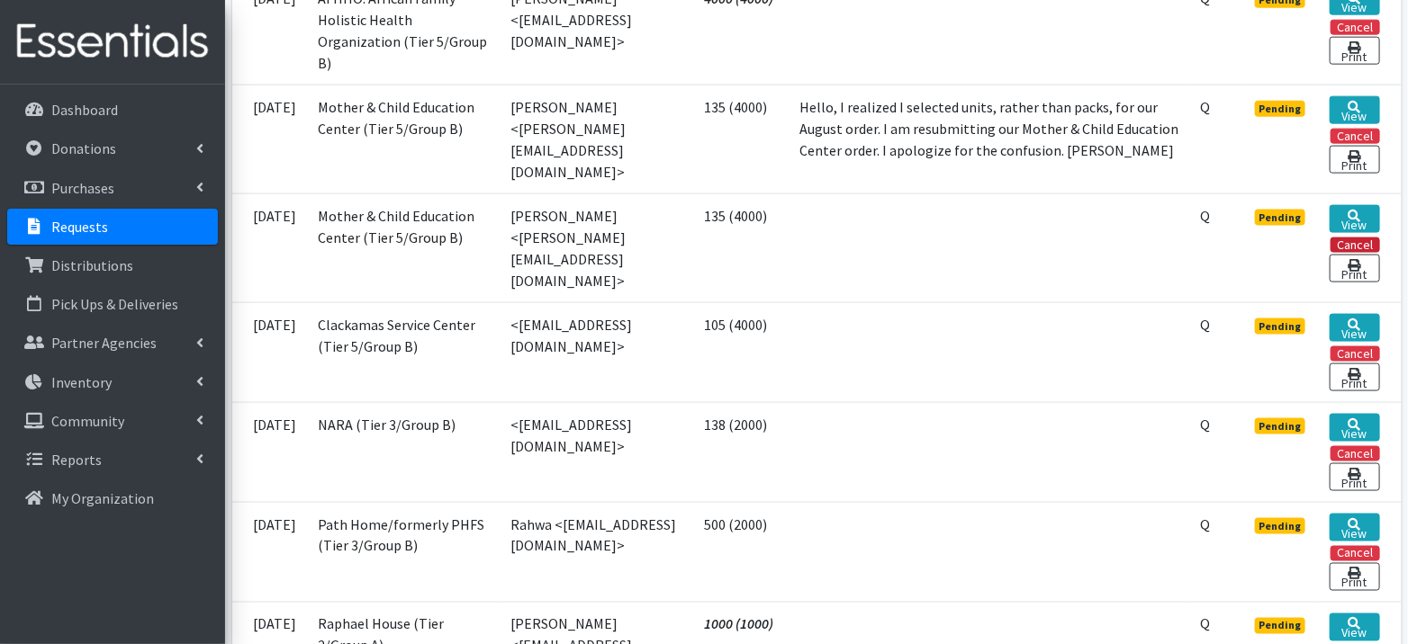
click at [1354, 238] on button "Cancel" at bounding box center [1354, 245] width 49 height 15
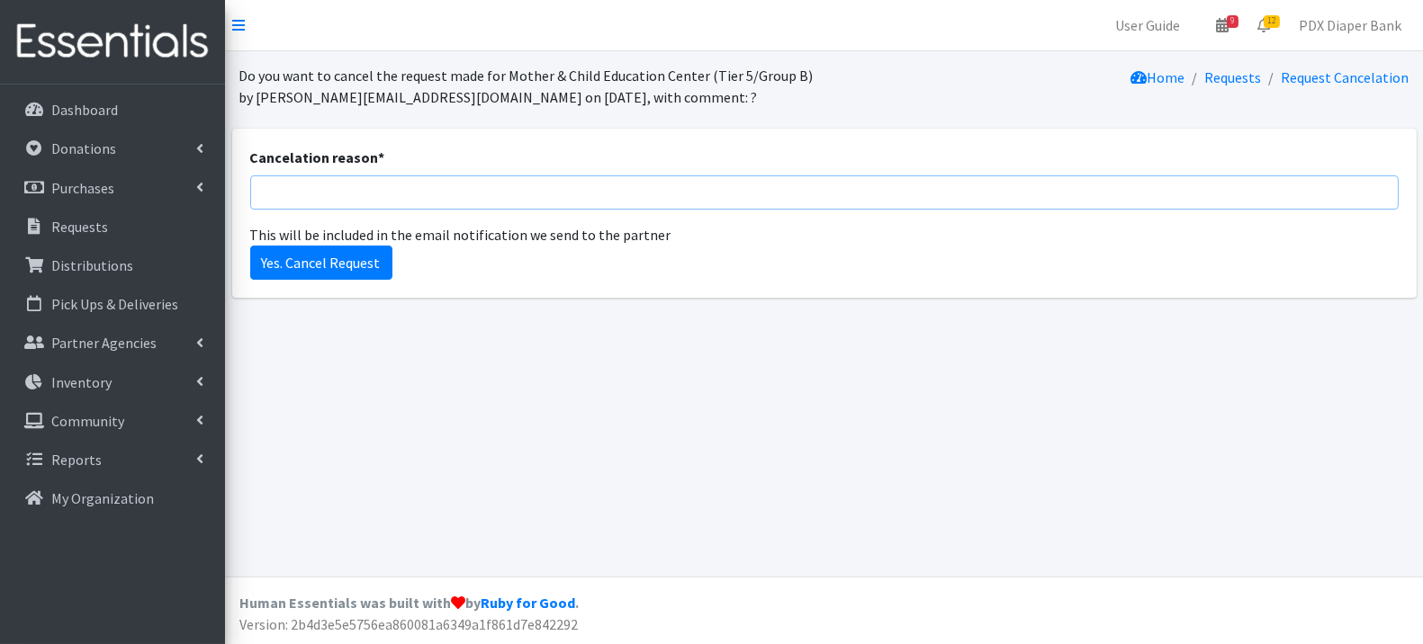
click at [639, 195] on input "Cancelation reason *" at bounding box center [824, 192] width 1148 height 34
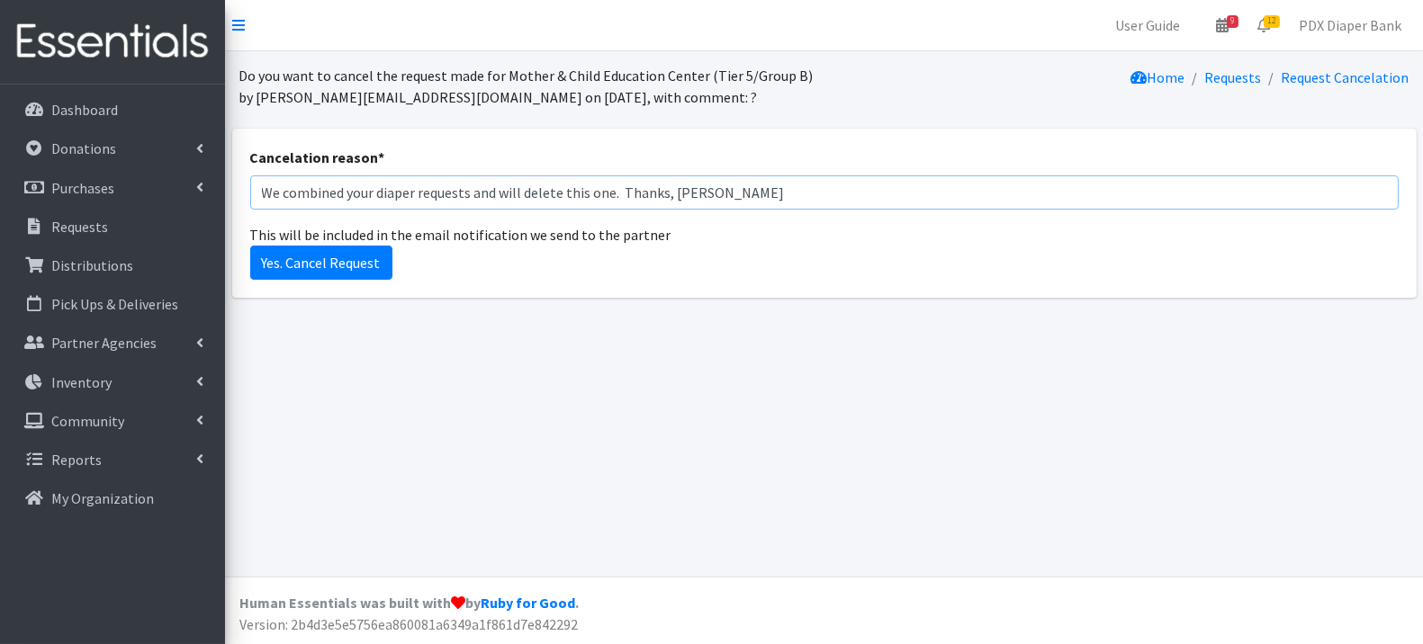
click at [384, 201] on input "We combined your diaper requests and will delete this one. Thanks, Myranda" at bounding box center [824, 192] width 1148 height 34
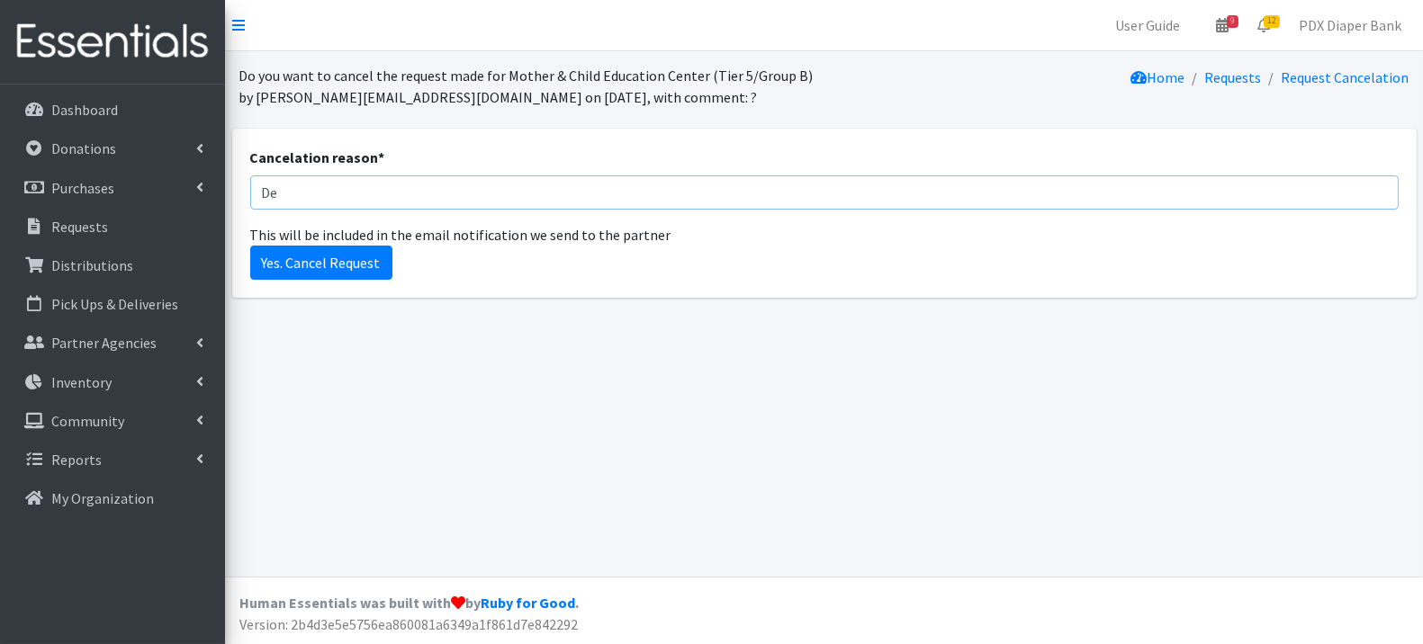
type input "D"
click at [701, 234] on div "Cancelation reason * This will be included in the email notification we send to…" at bounding box center [824, 196] width 1148 height 99
click at [292, 259] on input "Yes. Cancel Request" at bounding box center [321, 263] width 142 height 34
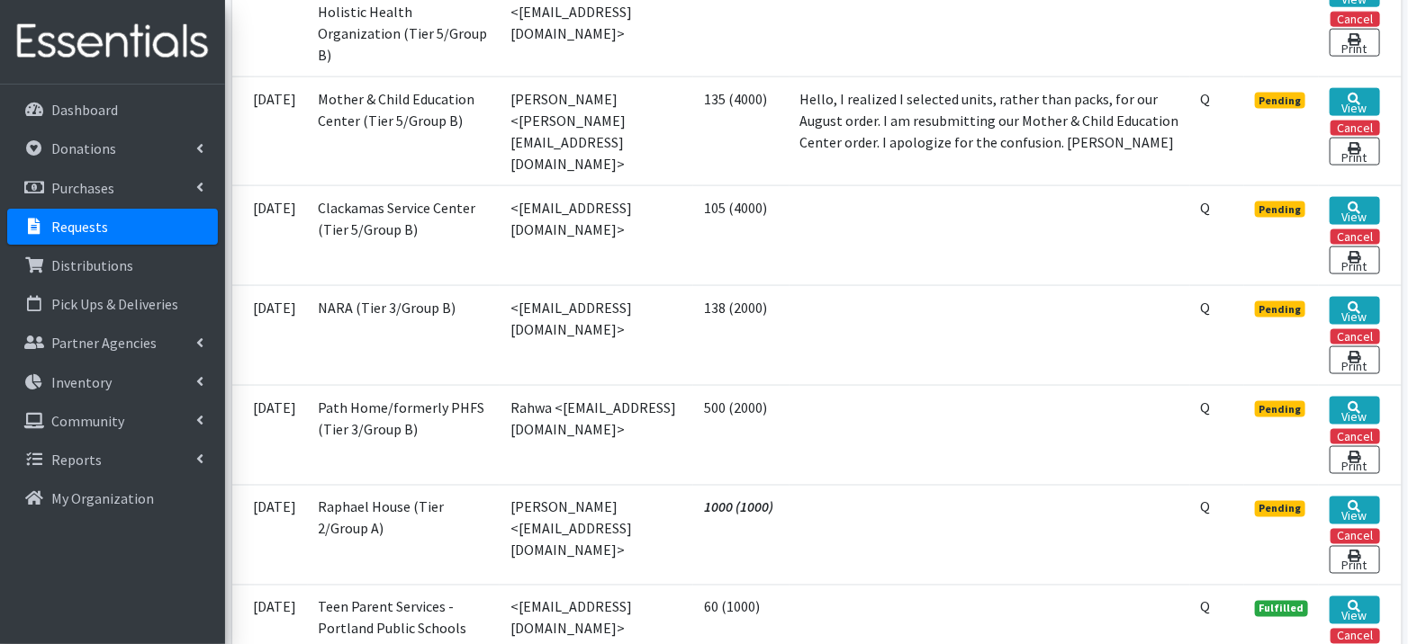
scroll to position [1114, 0]
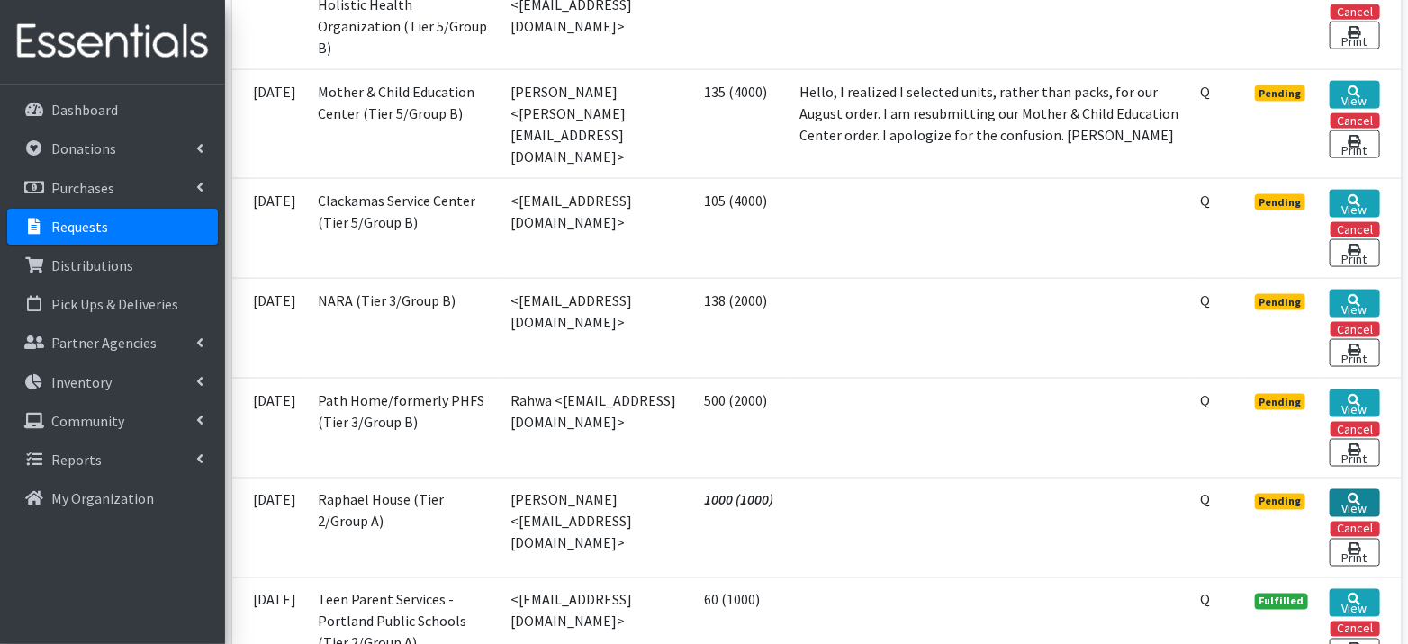
click at [1357, 494] on icon at bounding box center [1354, 500] width 13 height 13
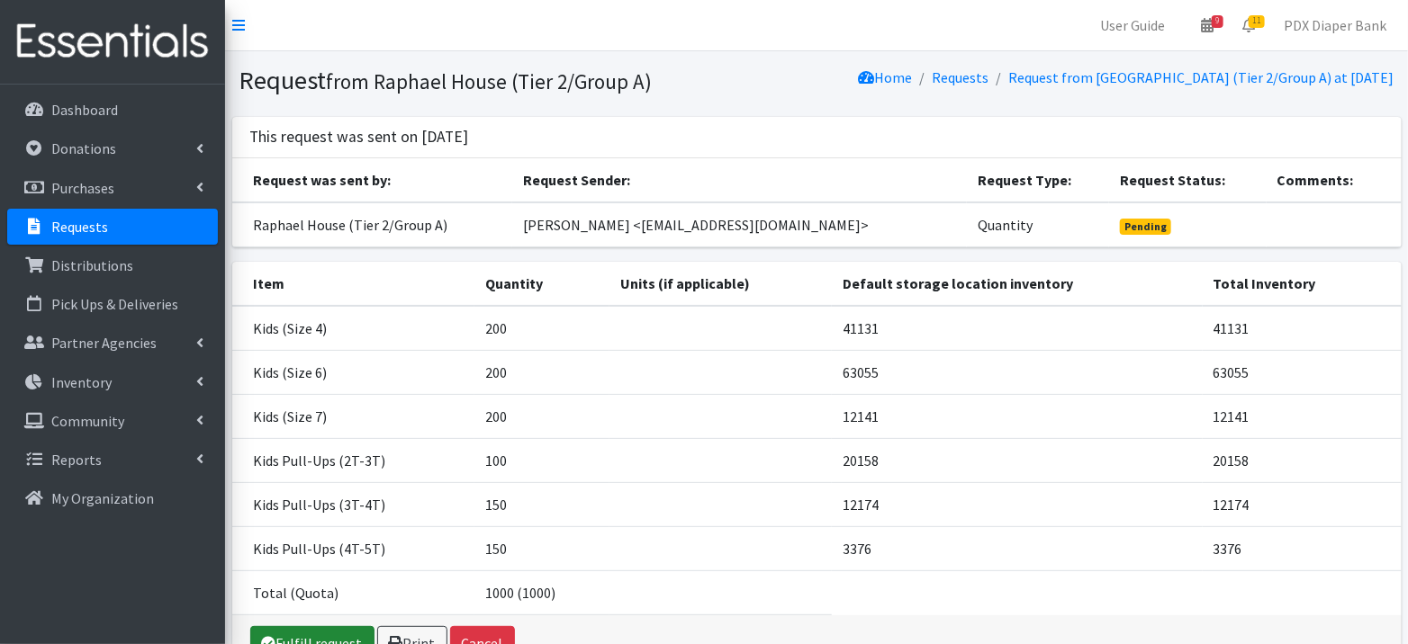
click at [320, 626] on link "Fulfill request" at bounding box center [312, 643] width 124 height 34
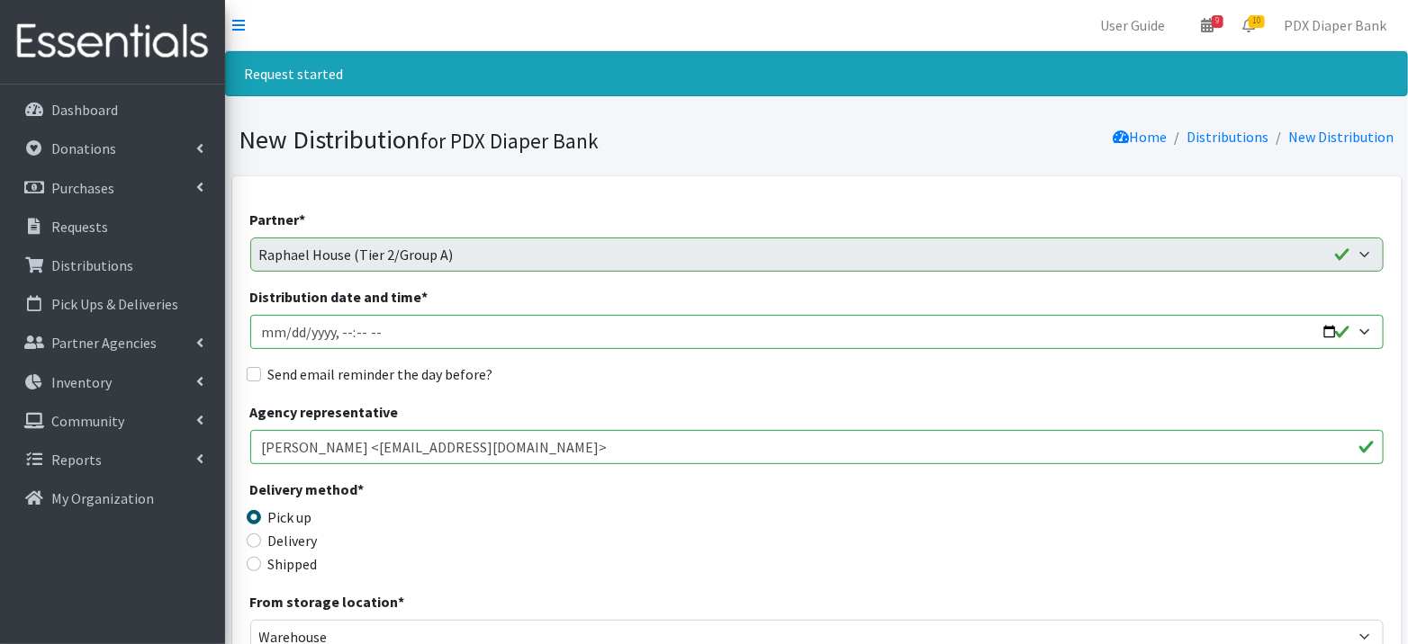
click at [286, 335] on input "Distribution date and time *" at bounding box center [816, 332] width 1133 height 34
type input "2025-09-11T23:59"
type input "2025-09-11T09:00"
click at [276, 370] on label "Send email reminder the day before?" at bounding box center [380, 375] width 225 height 22
click at [261, 370] on input "Send email reminder the day before?" at bounding box center [254, 374] width 14 height 14
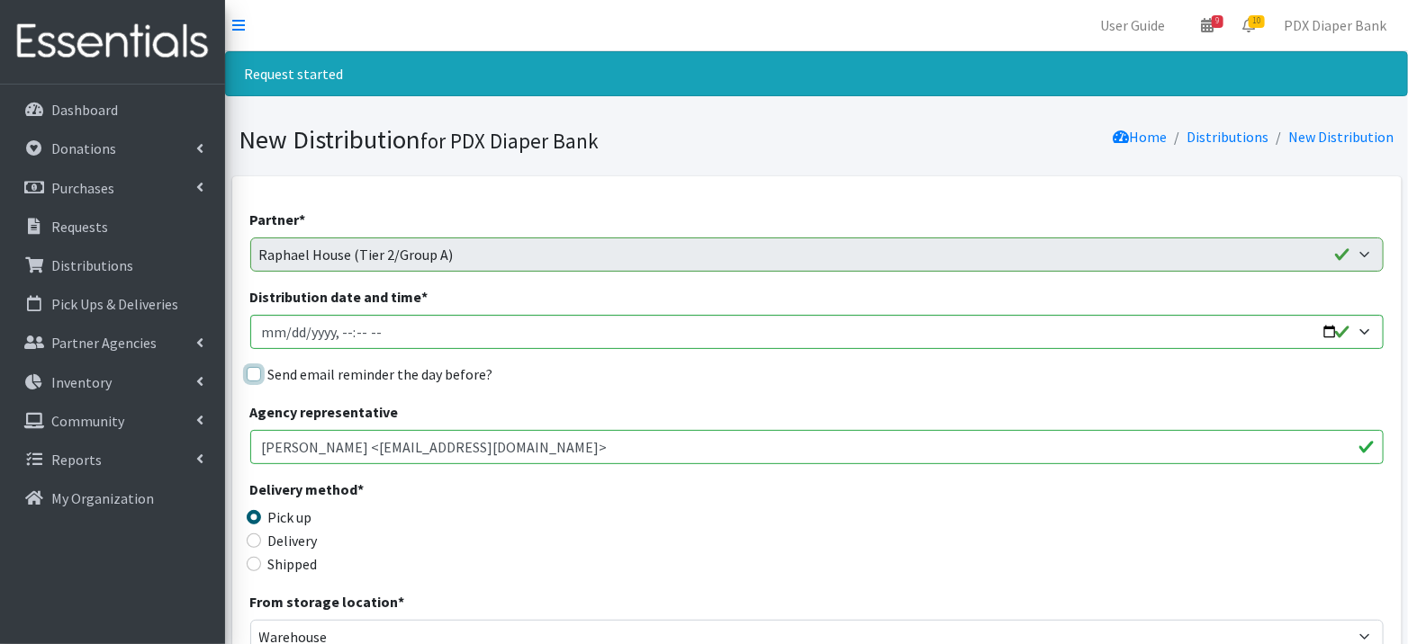
checkbox input "true"
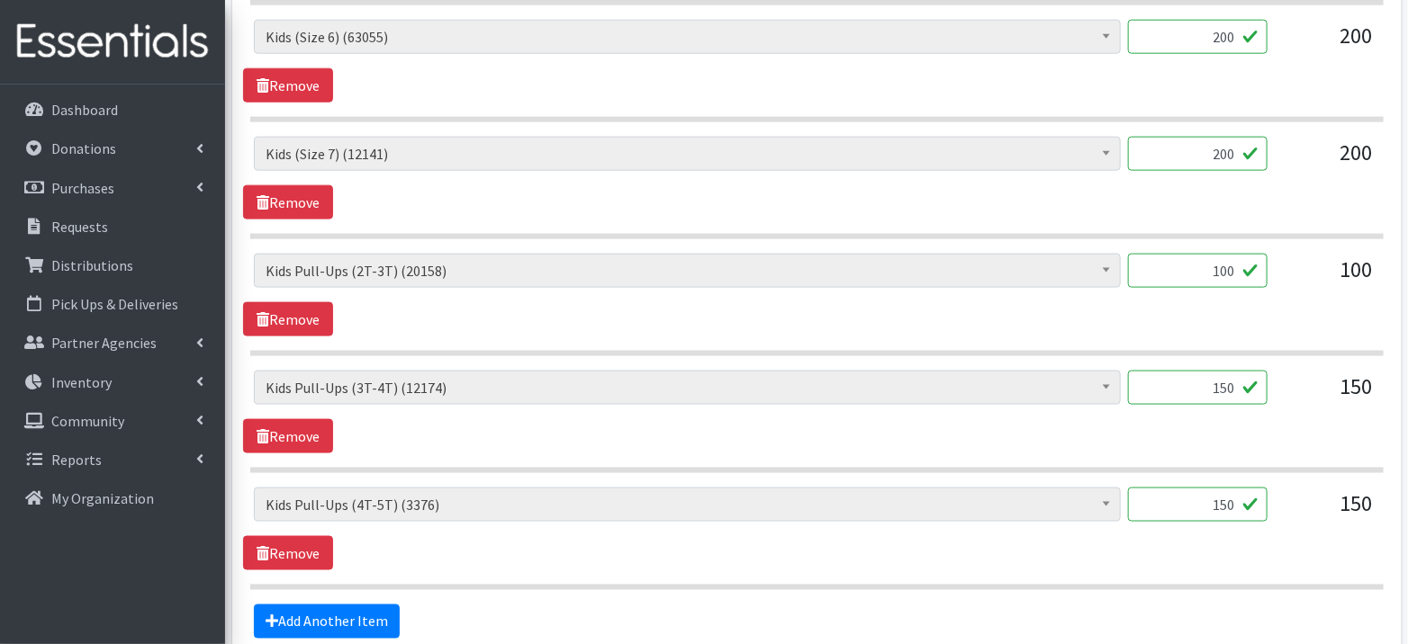
scroll to position [985, 0]
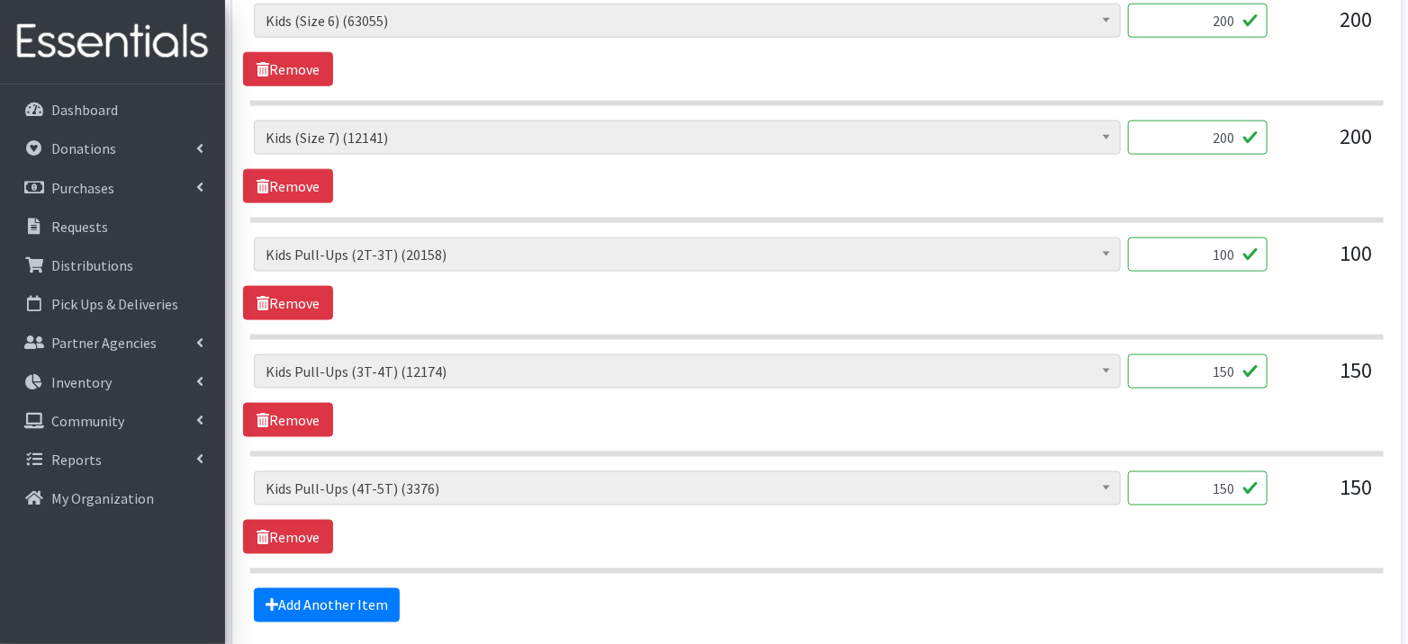
click at [1234, 250] on input "100" at bounding box center [1197, 255] width 139 height 34
type input "104"
click at [1235, 484] on input "150" at bounding box center [1197, 489] width 139 height 34
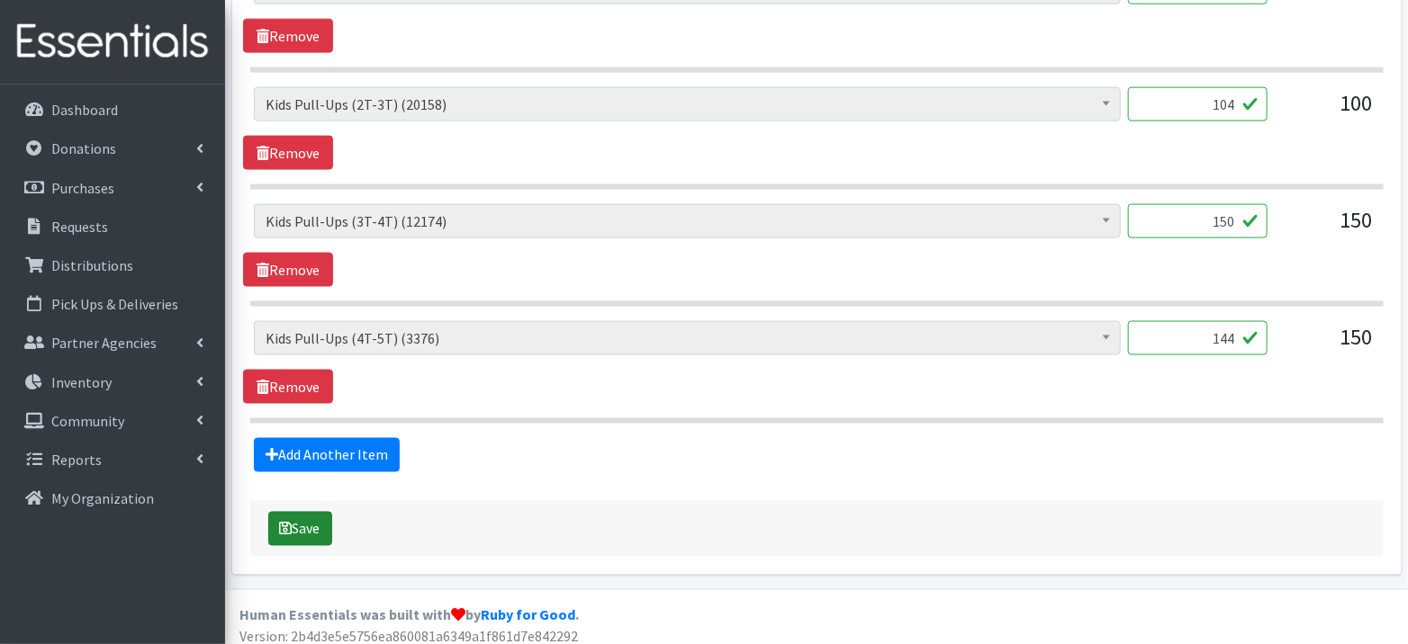
type input "144"
click at [301, 512] on button "Save" at bounding box center [300, 529] width 64 height 34
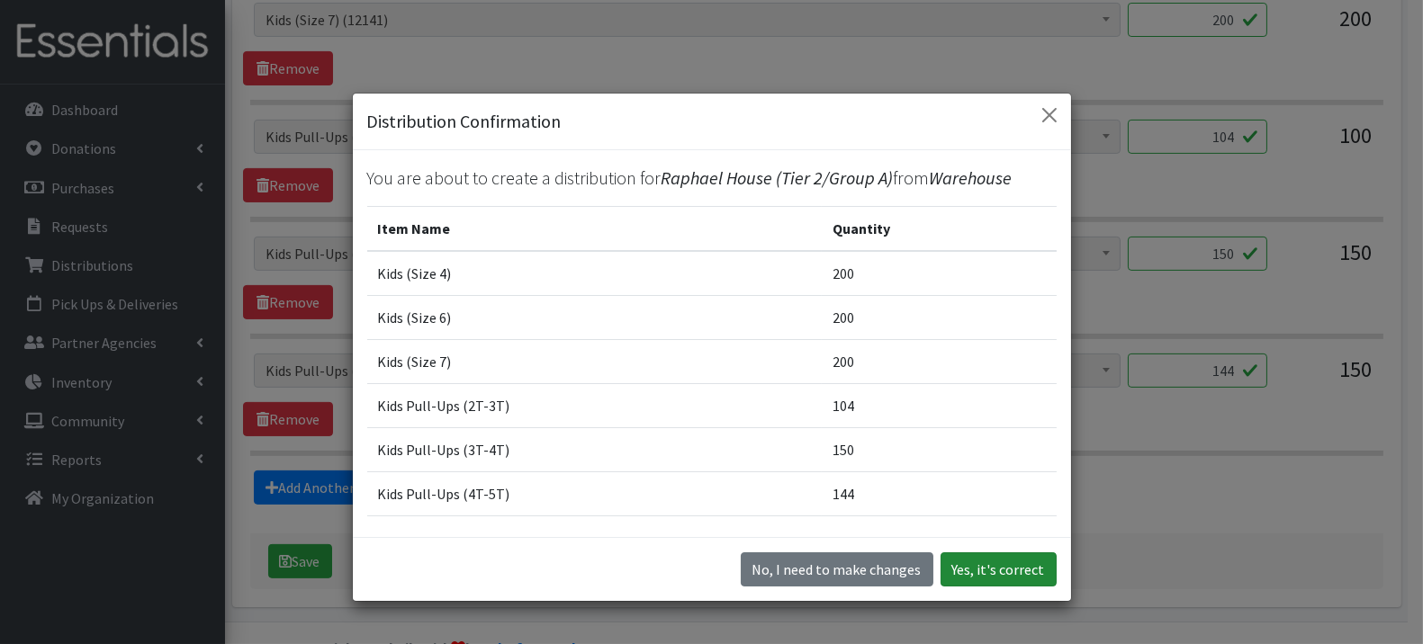
click at [991, 558] on button "Yes, it's correct" at bounding box center [998, 570] width 116 height 34
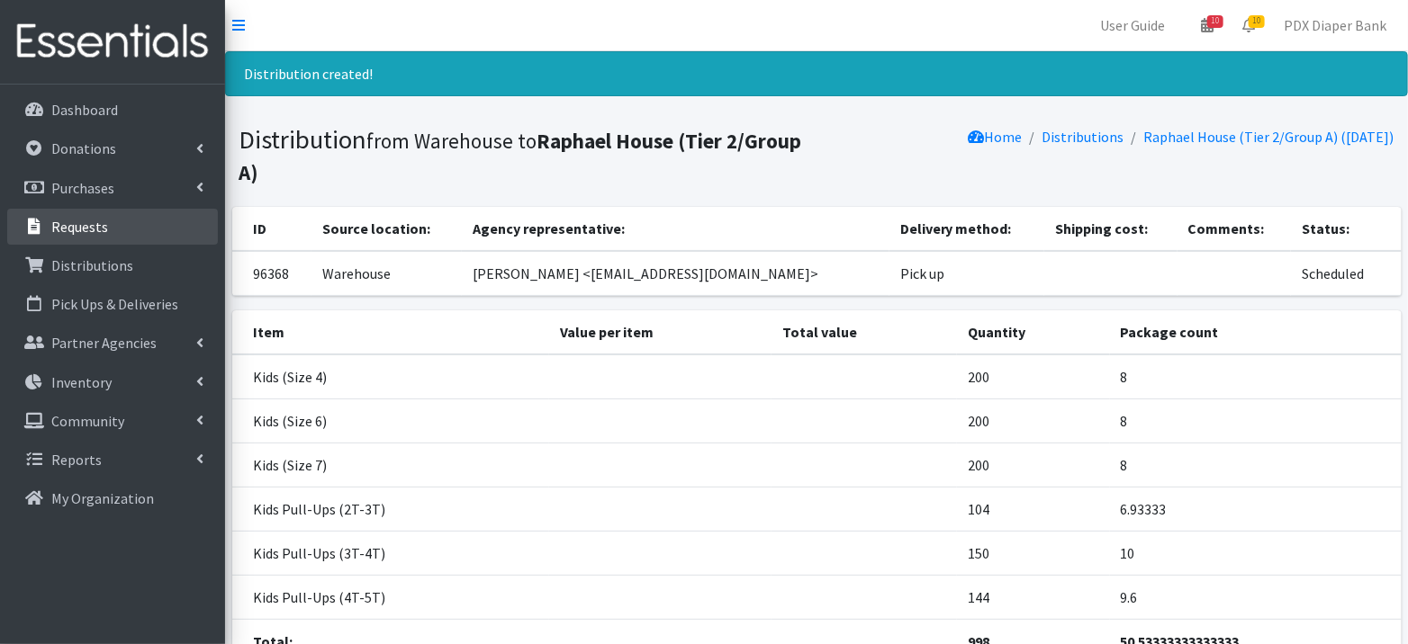
click at [144, 232] on link "Requests" at bounding box center [112, 227] width 211 height 36
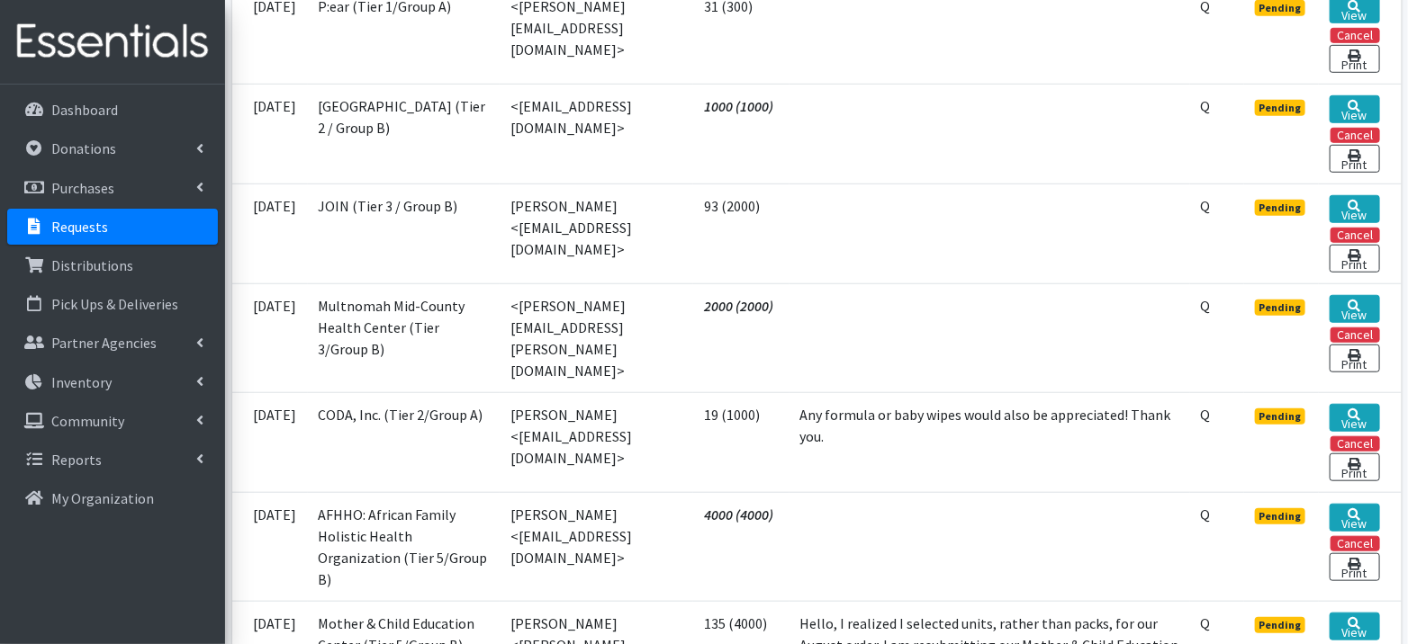
scroll to position [527, 0]
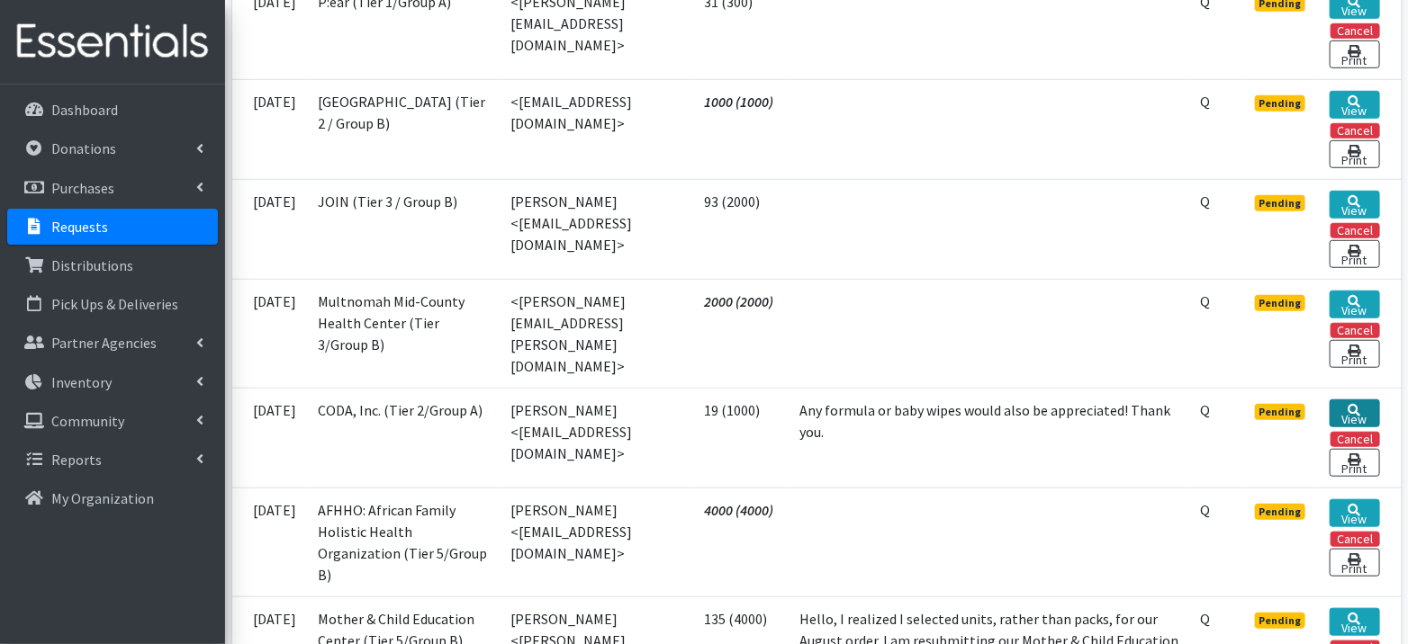
click at [1354, 404] on icon at bounding box center [1354, 410] width 13 height 13
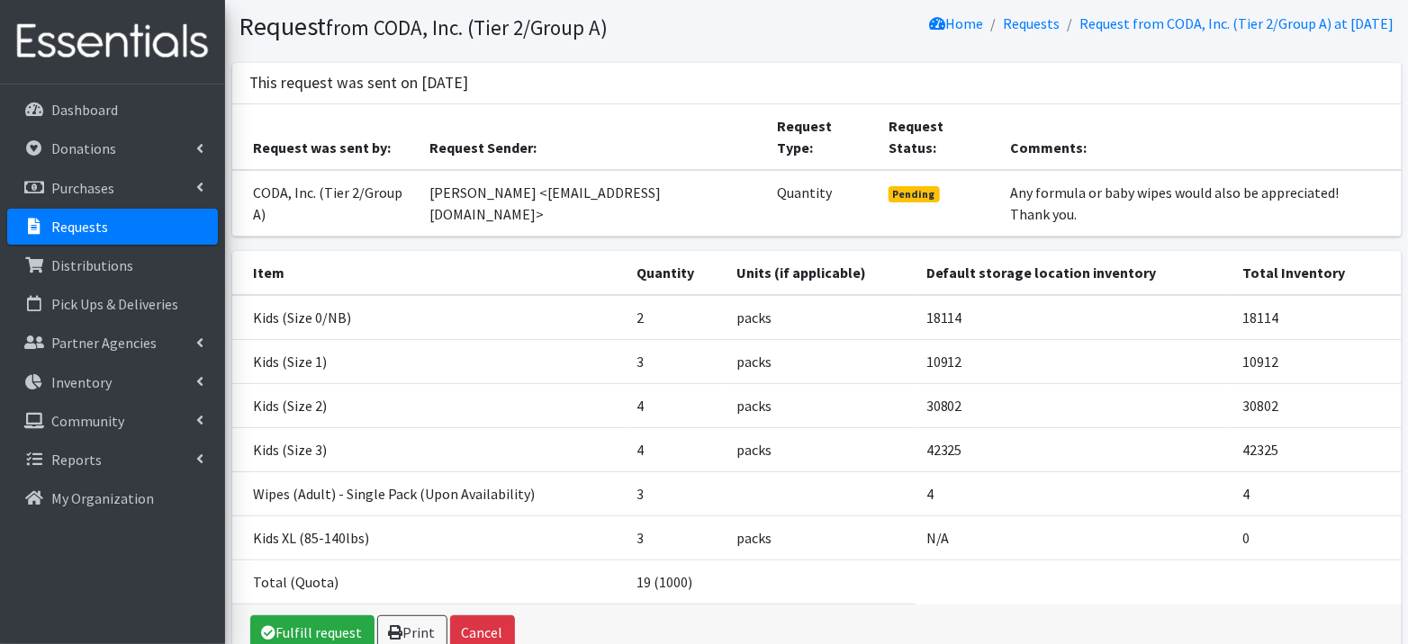
scroll to position [146, 0]
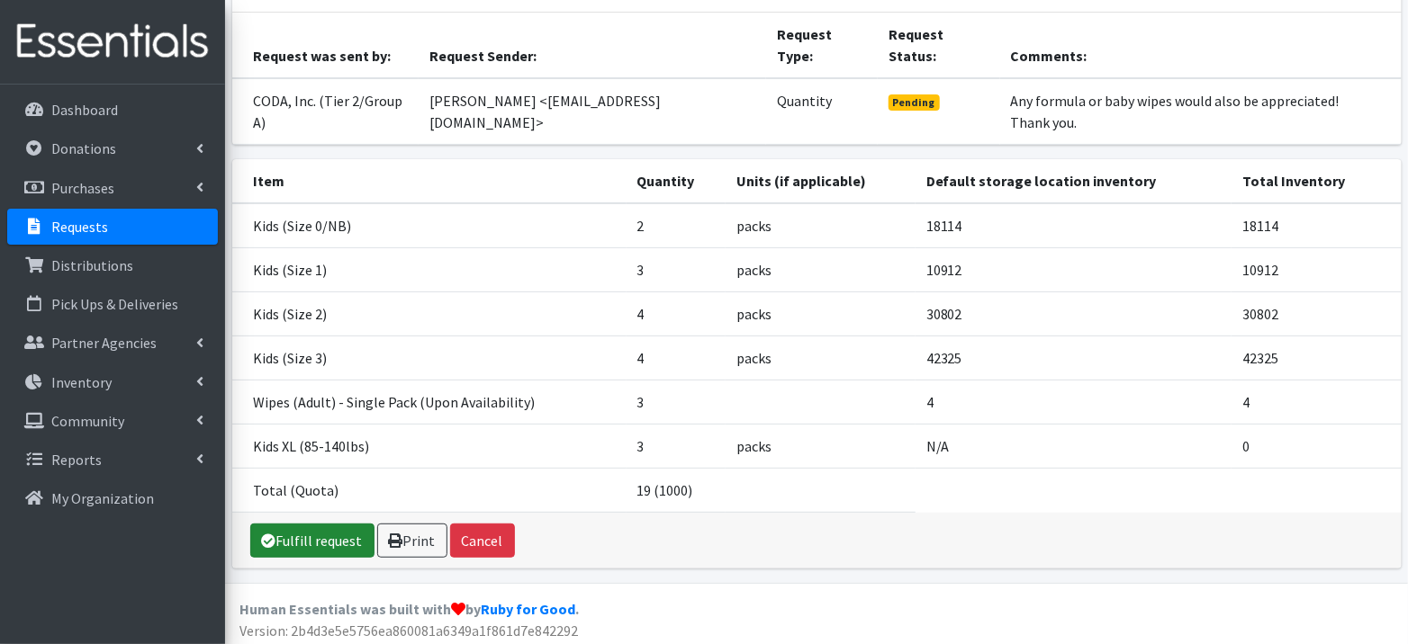
click at [318, 536] on link "Fulfill request" at bounding box center [312, 541] width 124 height 34
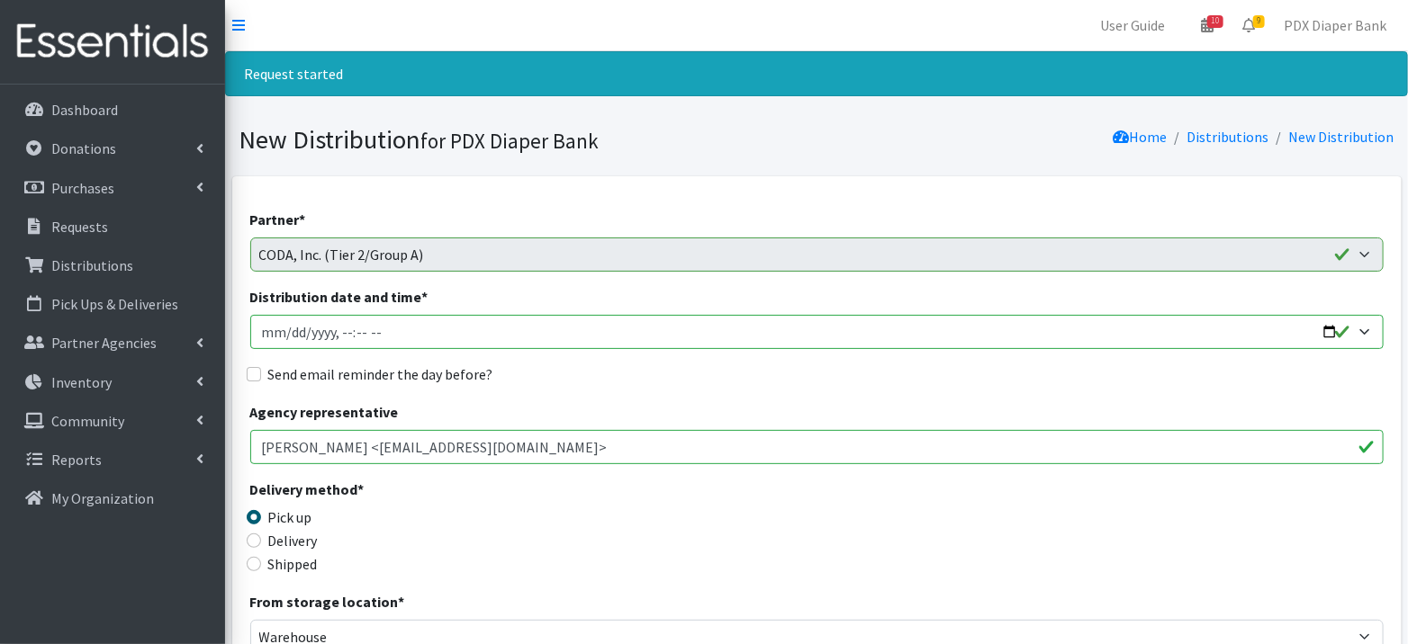
click at [287, 331] on input "Distribution date and time *" at bounding box center [816, 332] width 1133 height 34
type input "[DATE]T23:59"
click at [345, 330] on input "Distribution date and time *" at bounding box center [816, 332] width 1133 height 34
type input "[DATE]T09:00"
click at [382, 380] on label "Send email reminder the day before?" at bounding box center [380, 375] width 225 height 22
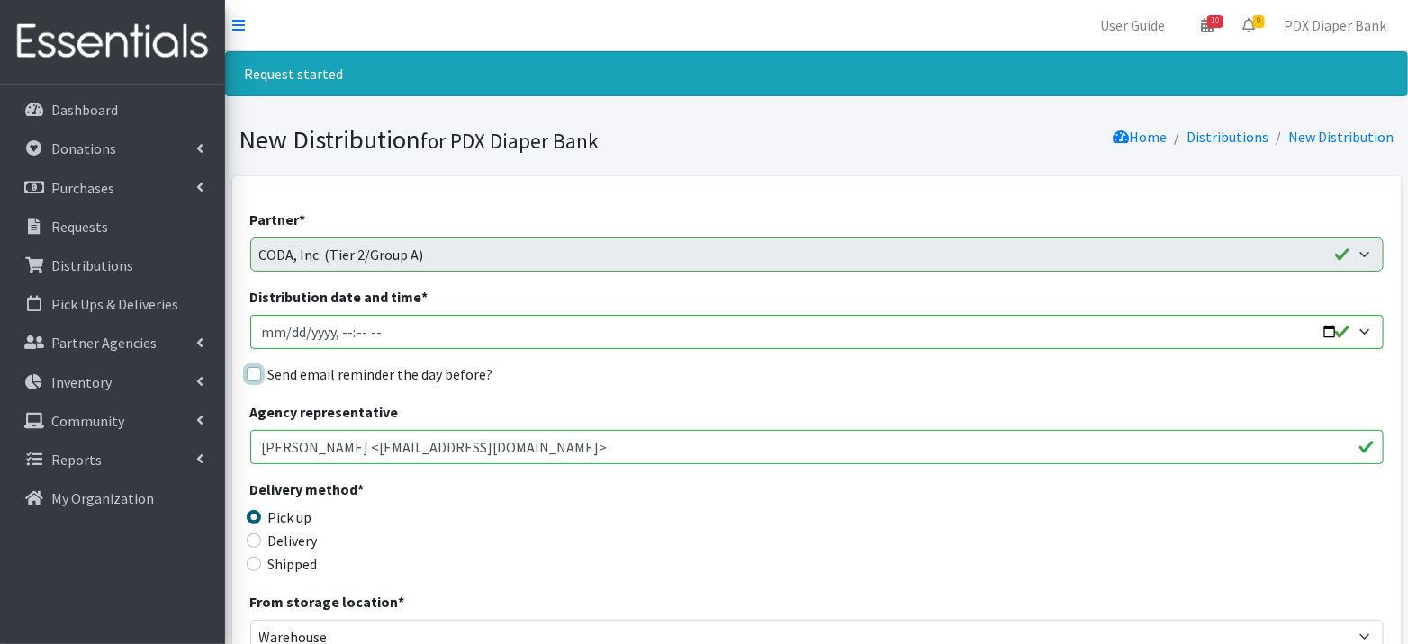
click at [261, 380] on input "Send email reminder the day before?" at bounding box center [254, 374] width 14 height 14
checkbox input "true"
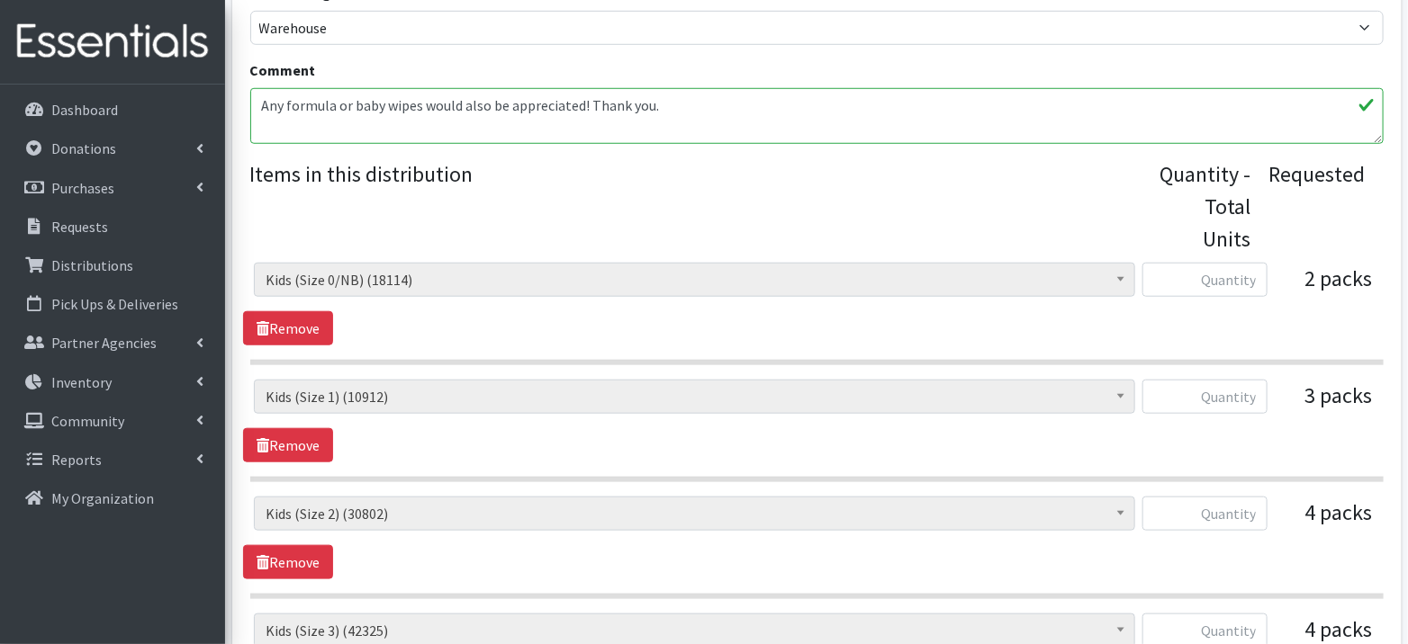
scroll to position [633, 0]
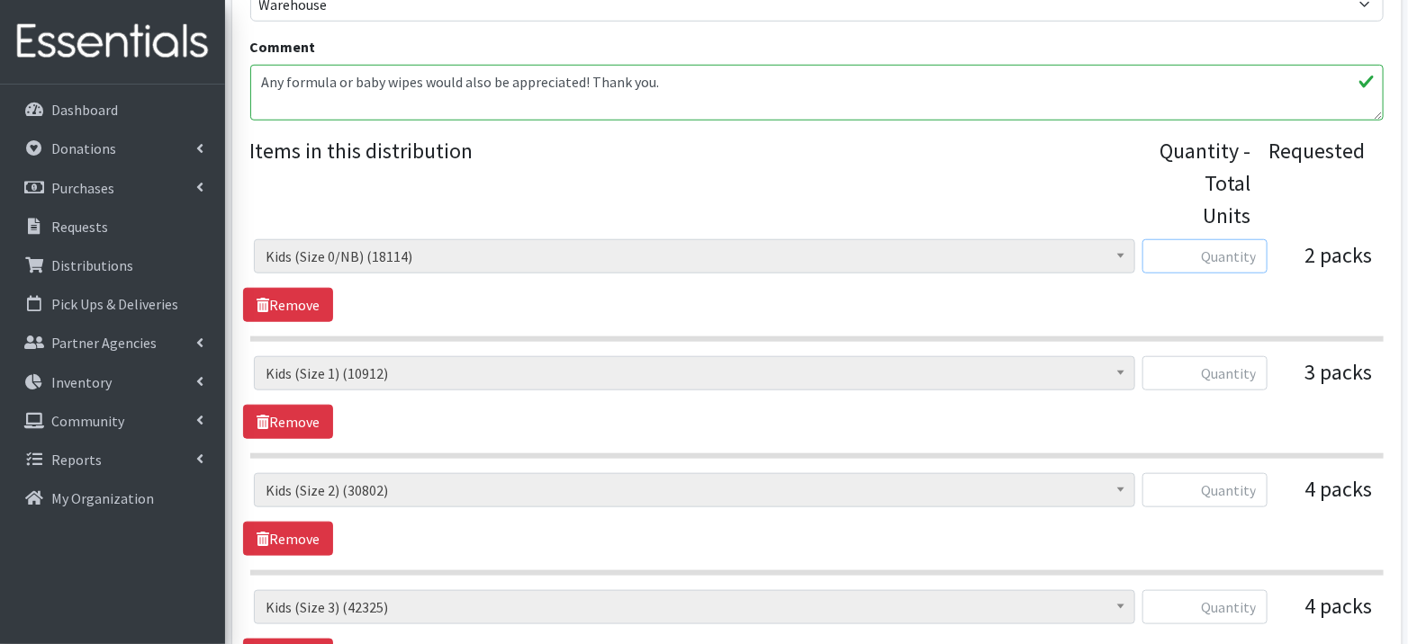
click at [1204, 243] on input "text" at bounding box center [1204, 256] width 125 height 34
type input "62"
click at [1237, 375] on input "text" at bounding box center [1204, 373] width 125 height 34
type input "192"
click at [1240, 483] on input "text" at bounding box center [1204, 490] width 125 height 34
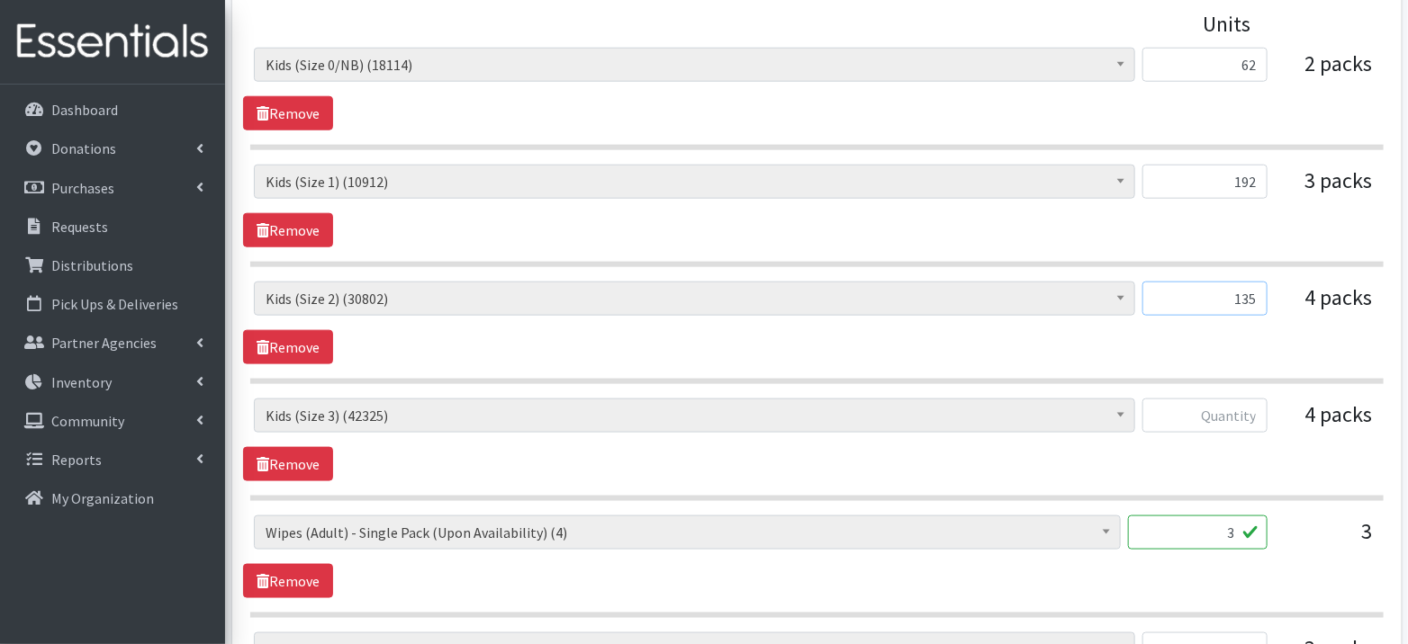
scroll to position [835, 0]
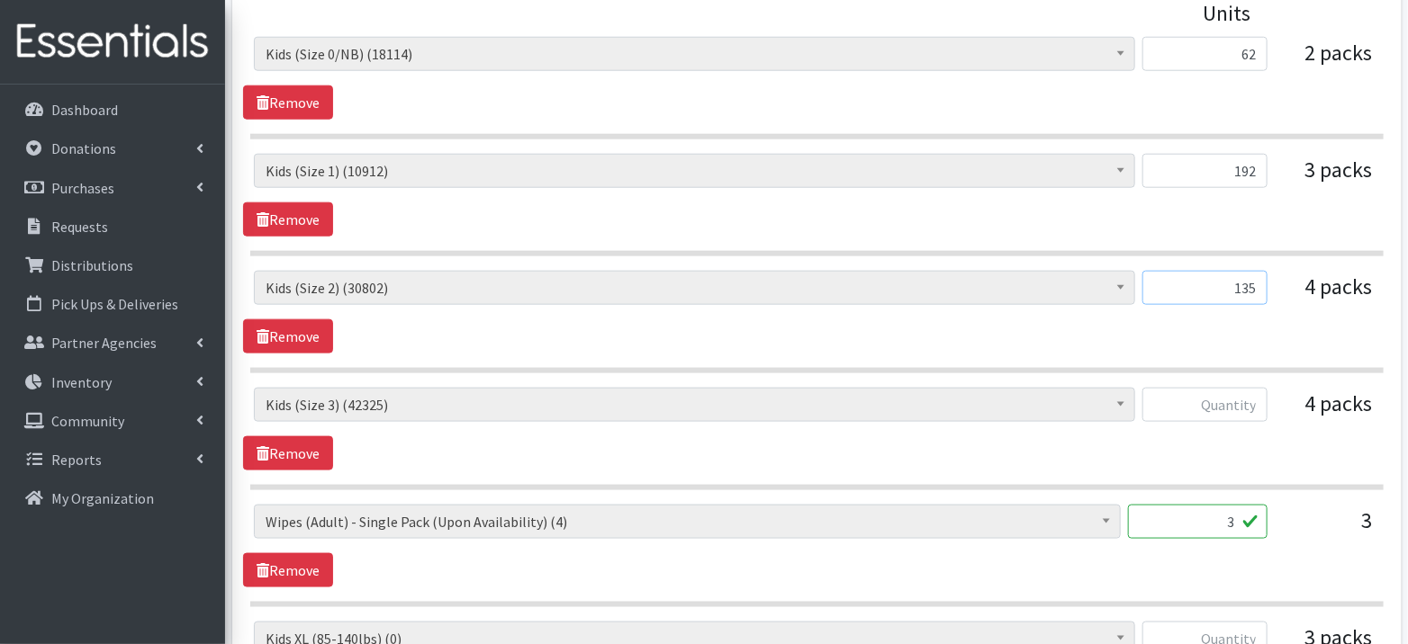
type input "135"
click at [1221, 407] on input "text" at bounding box center [1204, 405] width 125 height 34
type input "128"
click at [274, 561] on link "Remove" at bounding box center [288, 570] width 90 height 34
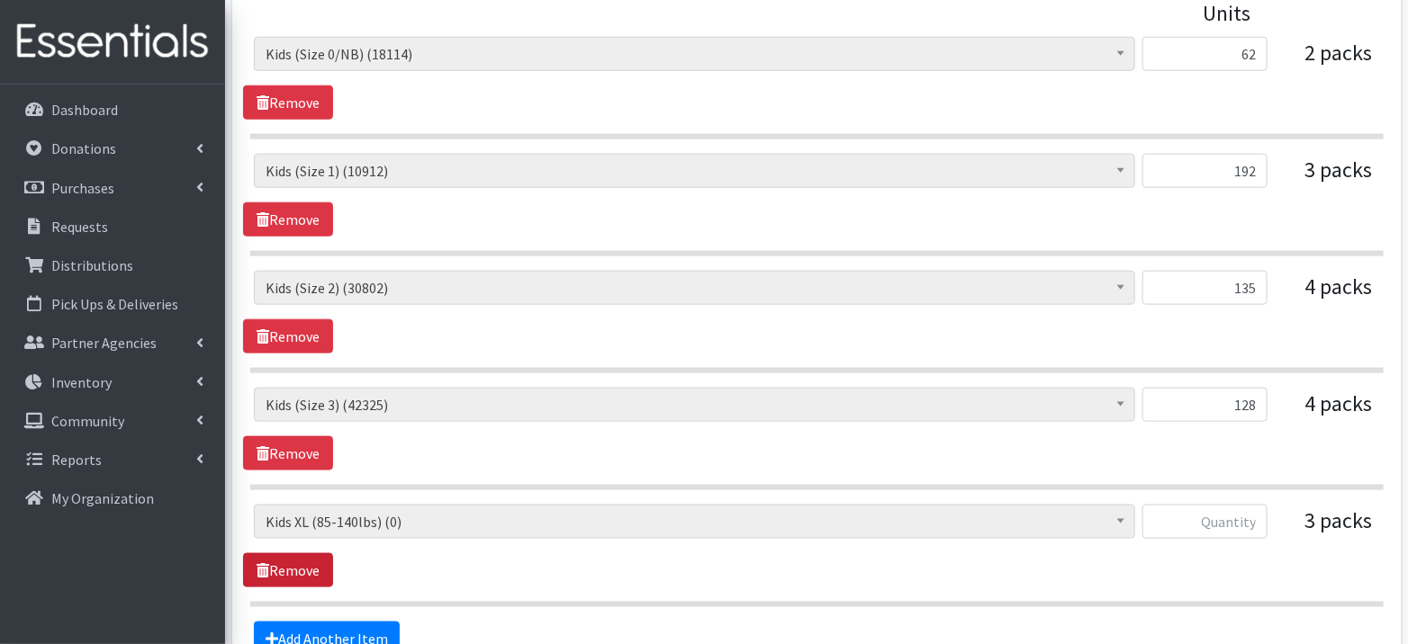
click at [274, 561] on link "Remove" at bounding box center [288, 570] width 90 height 34
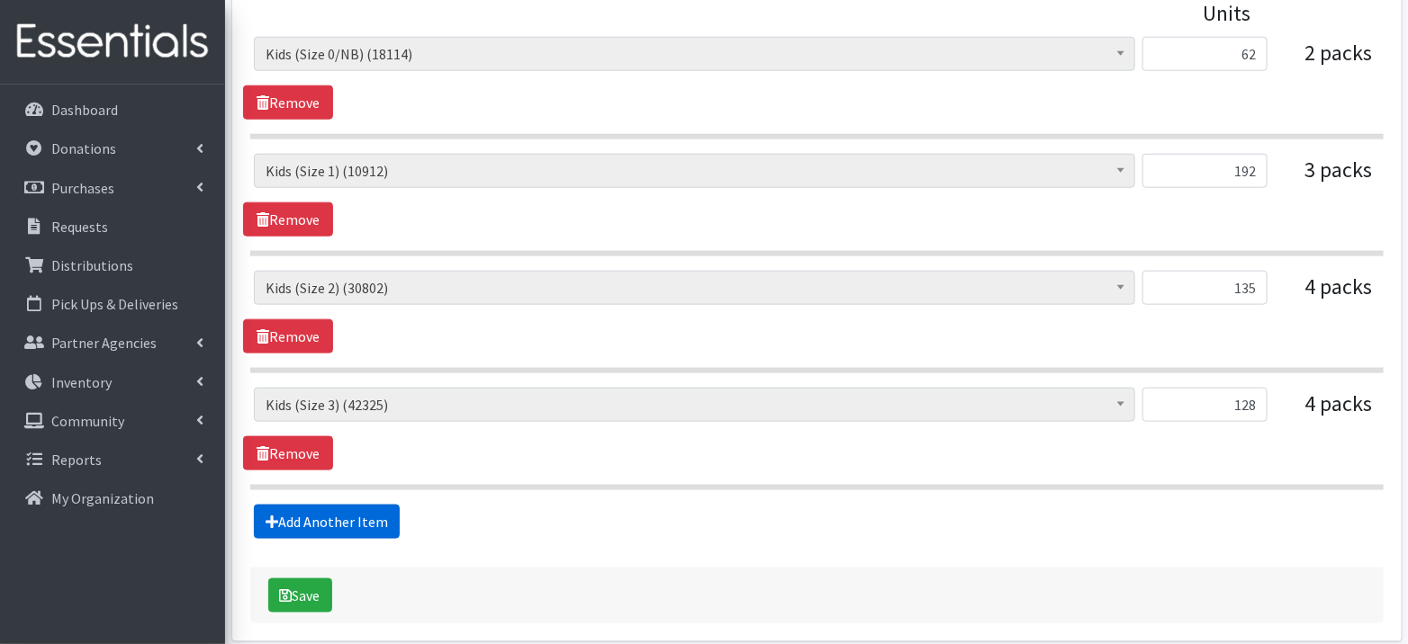
click at [301, 514] on link "Add Another Item" at bounding box center [327, 522] width 146 height 34
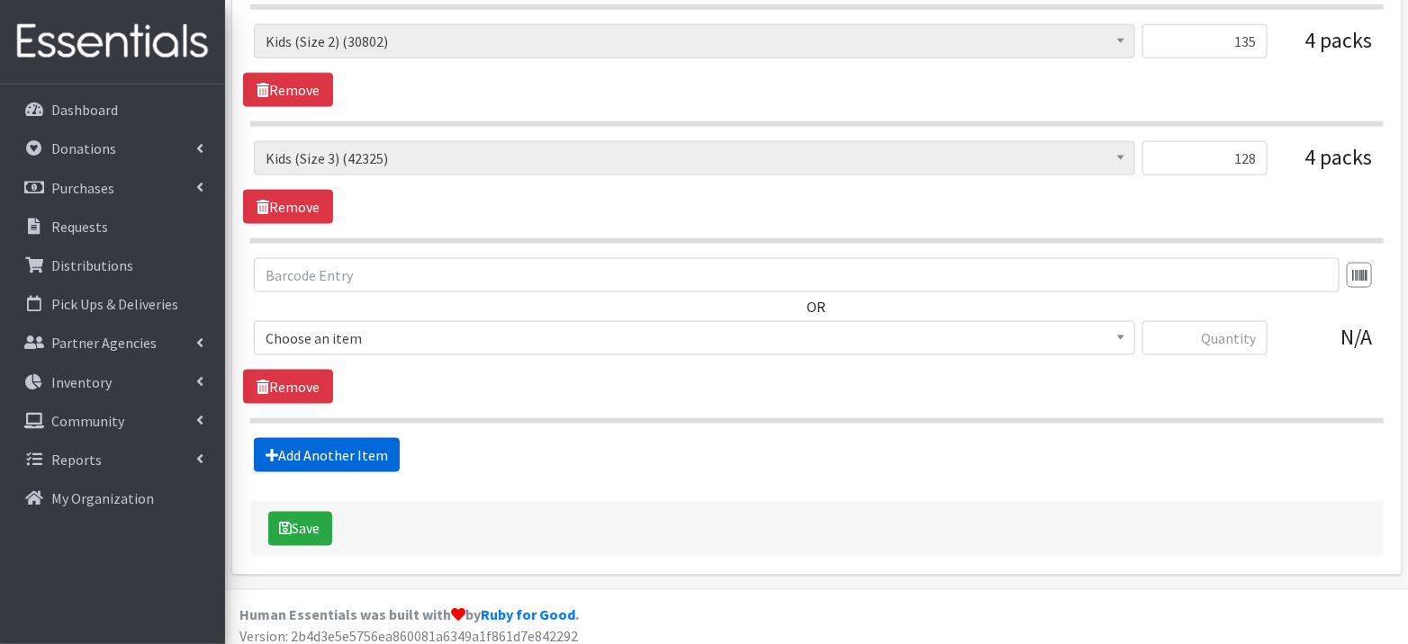
scroll to position [1084, 0]
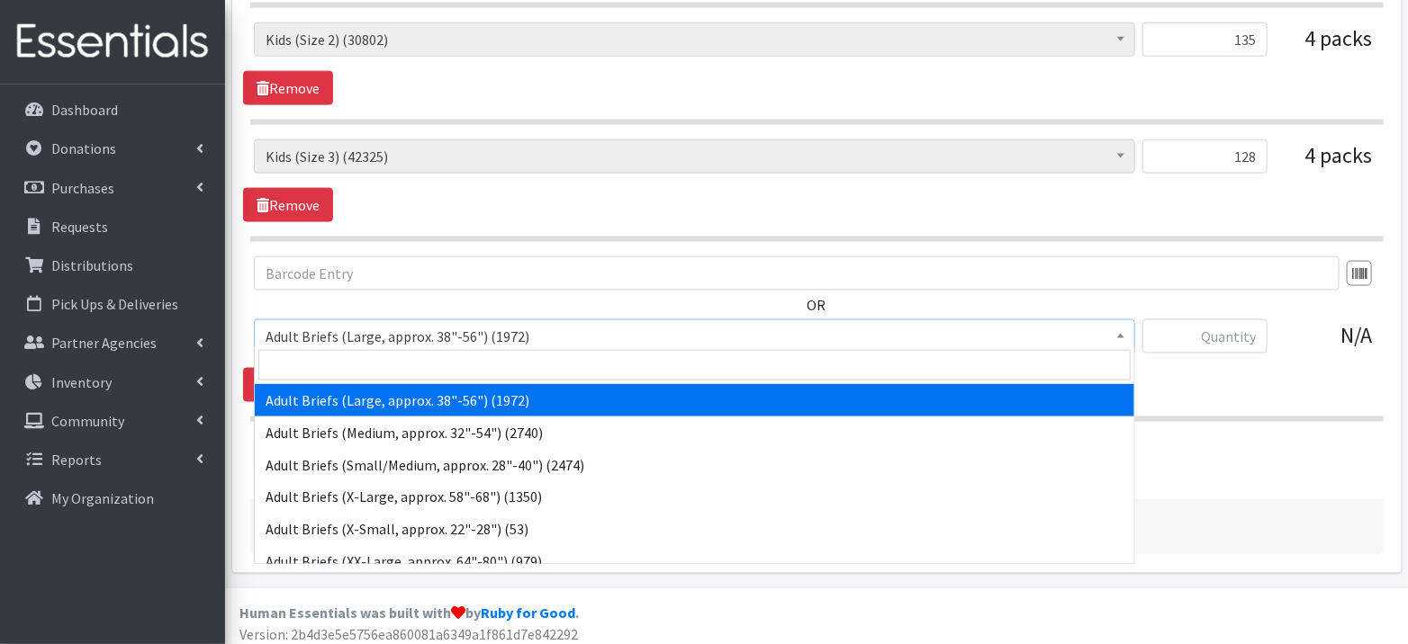
click at [382, 334] on span "Adult Briefs (Large, approx. 38"-56") (1972)" at bounding box center [694, 336] width 858 height 25
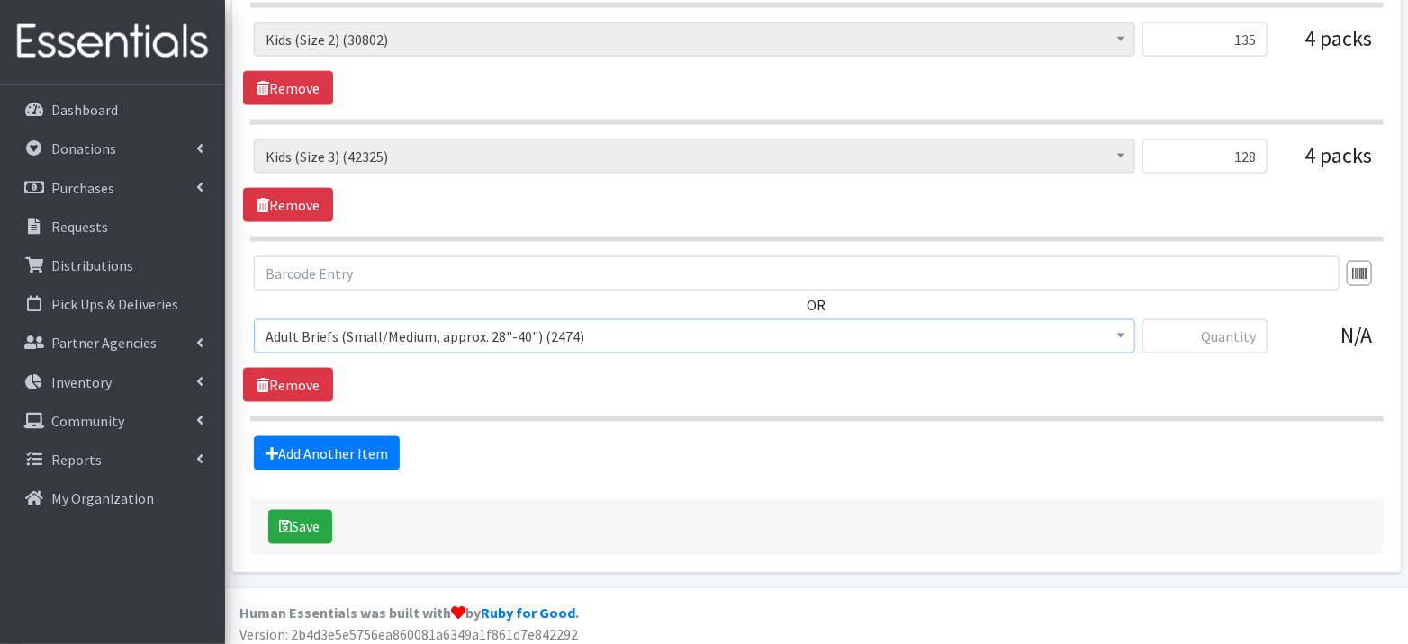
select select "1177"
click at [1182, 322] on input "text" at bounding box center [1204, 336] width 125 height 34
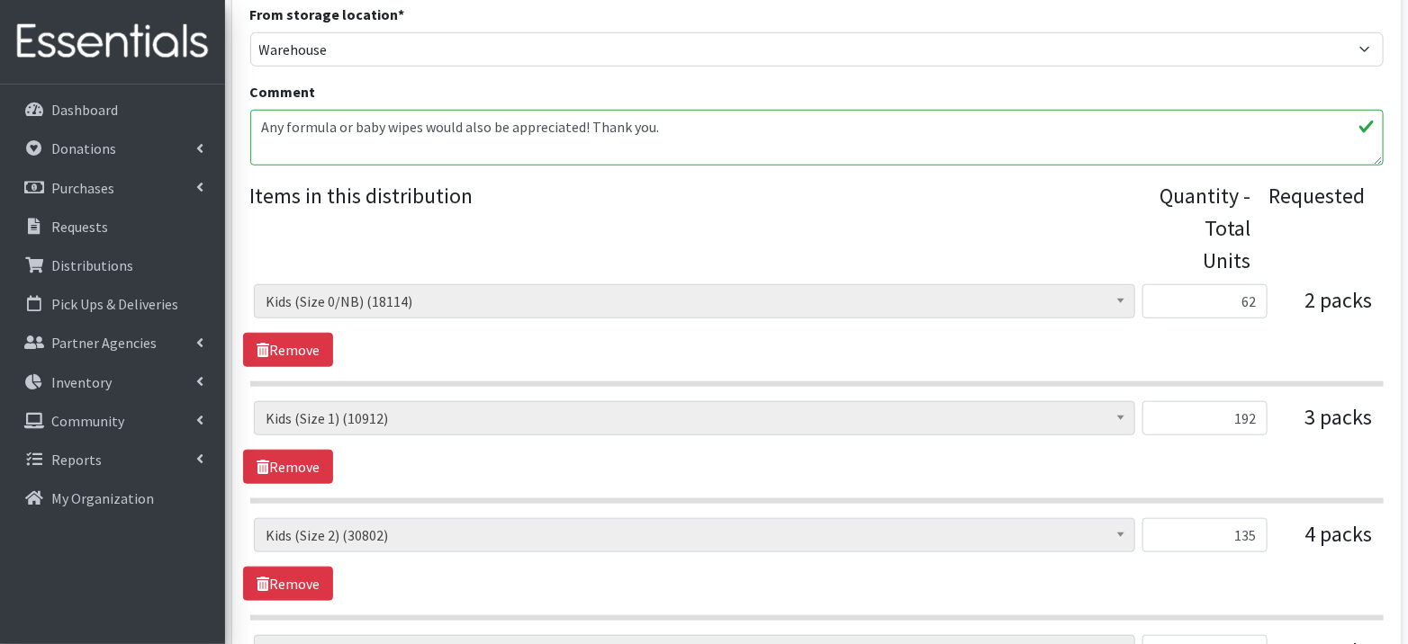
scroll to position [576, 0]
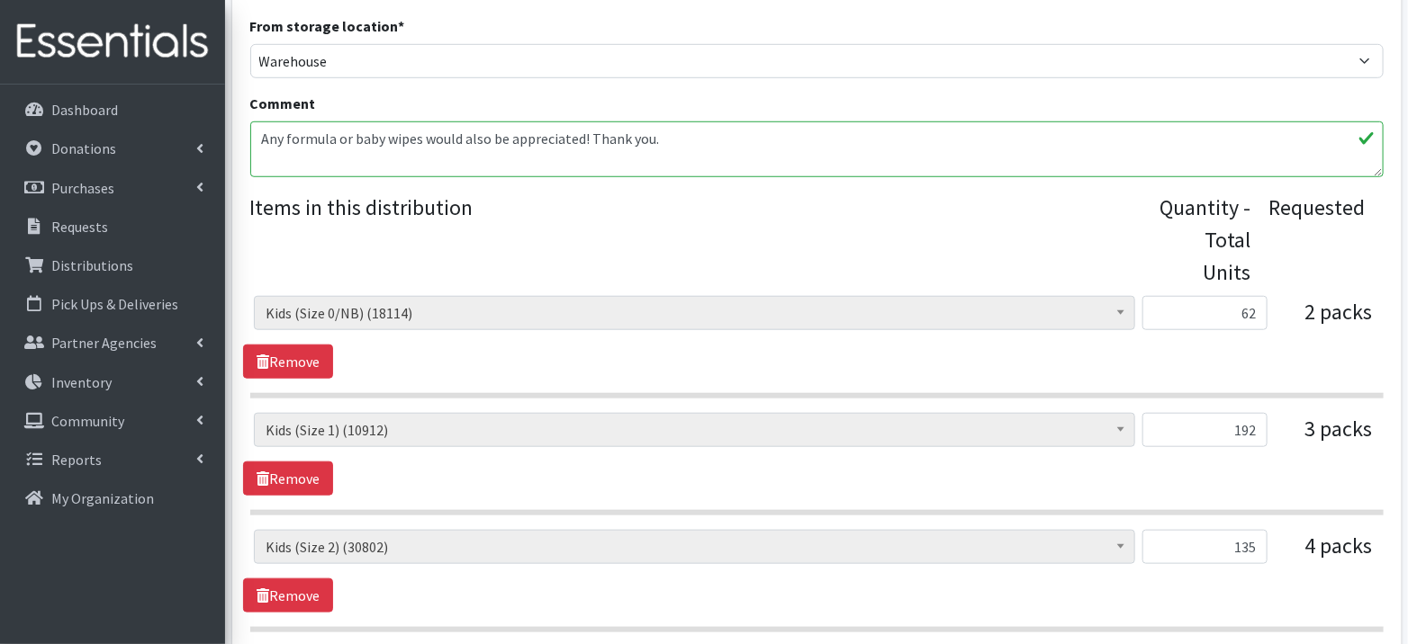
type input "84"
click at [856, 135] on textarea "Any formula or baby wipes would also be appreciated! Thank you." at bounding box center [816, 149] width 1133 height 56
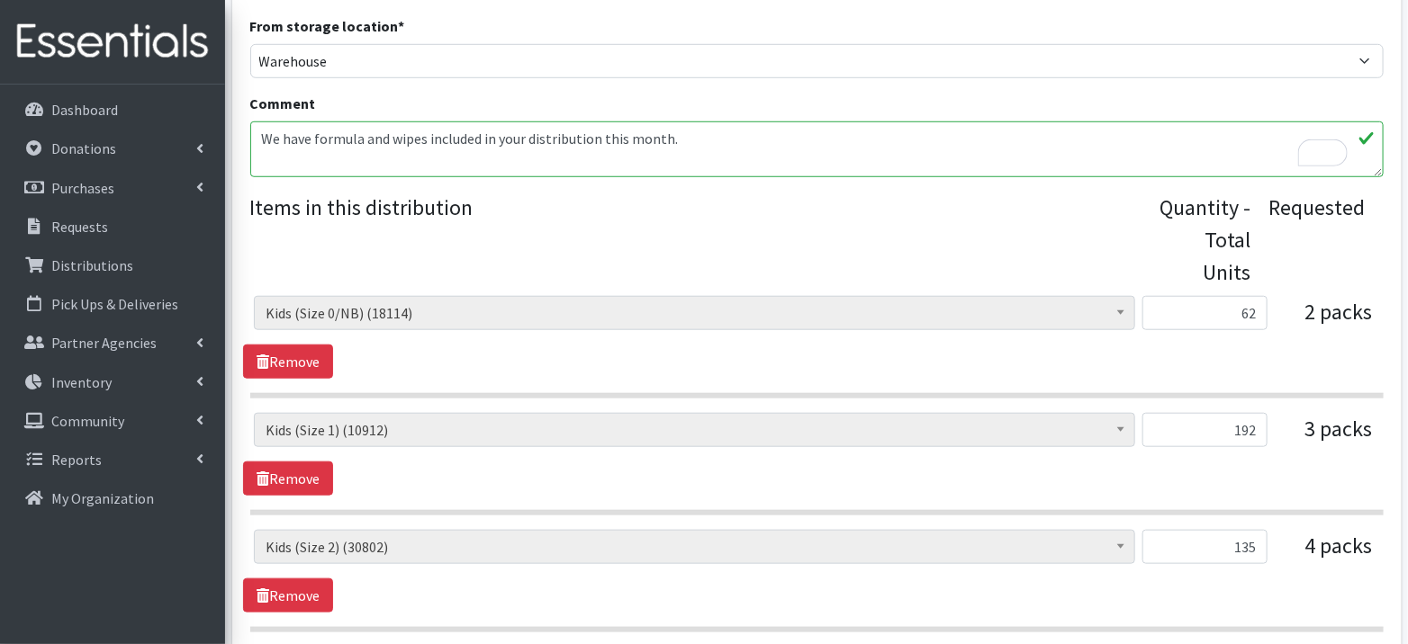
click at [481, 138] on textarea "Any formula or baby wipes would also be appreciated! Thank you." at bounding box center [816, 149] width 1133 height 56
click at [315, 139] on textarea "Any formula or baby wipes would also be appreciated! Thank you." at bounding box center [816, 149] width 1133 height 56
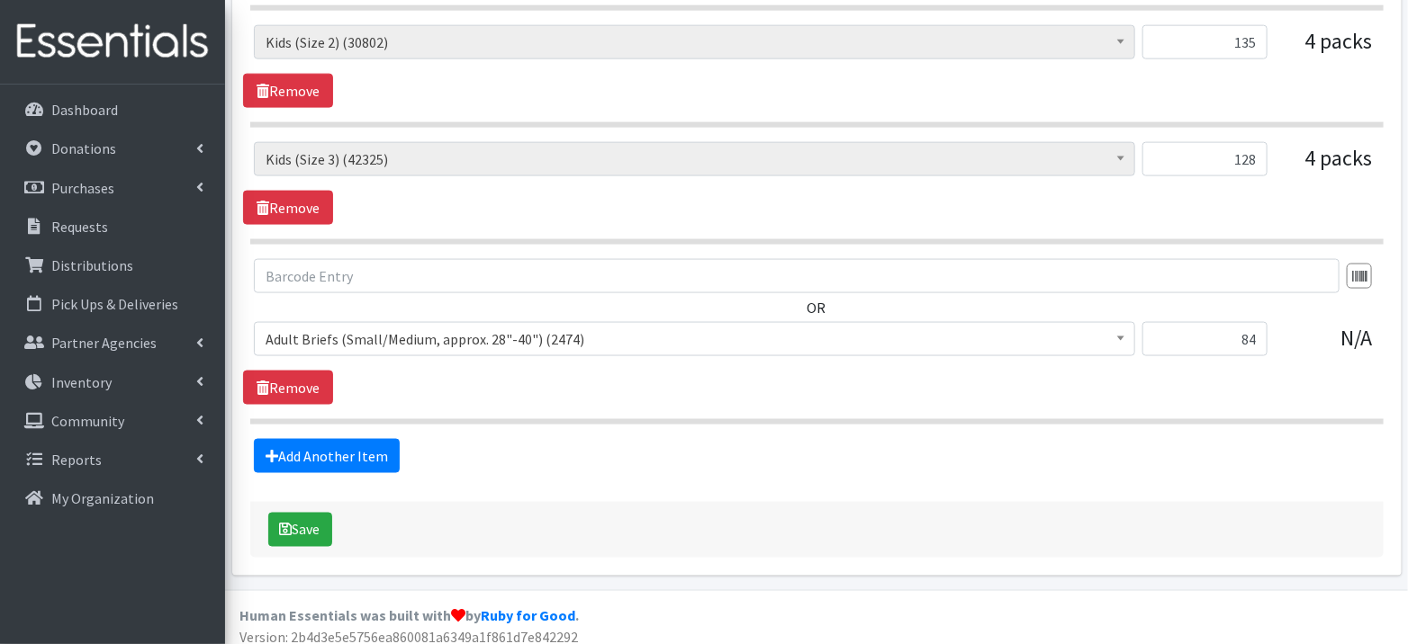
scroll to position [1084, 0]
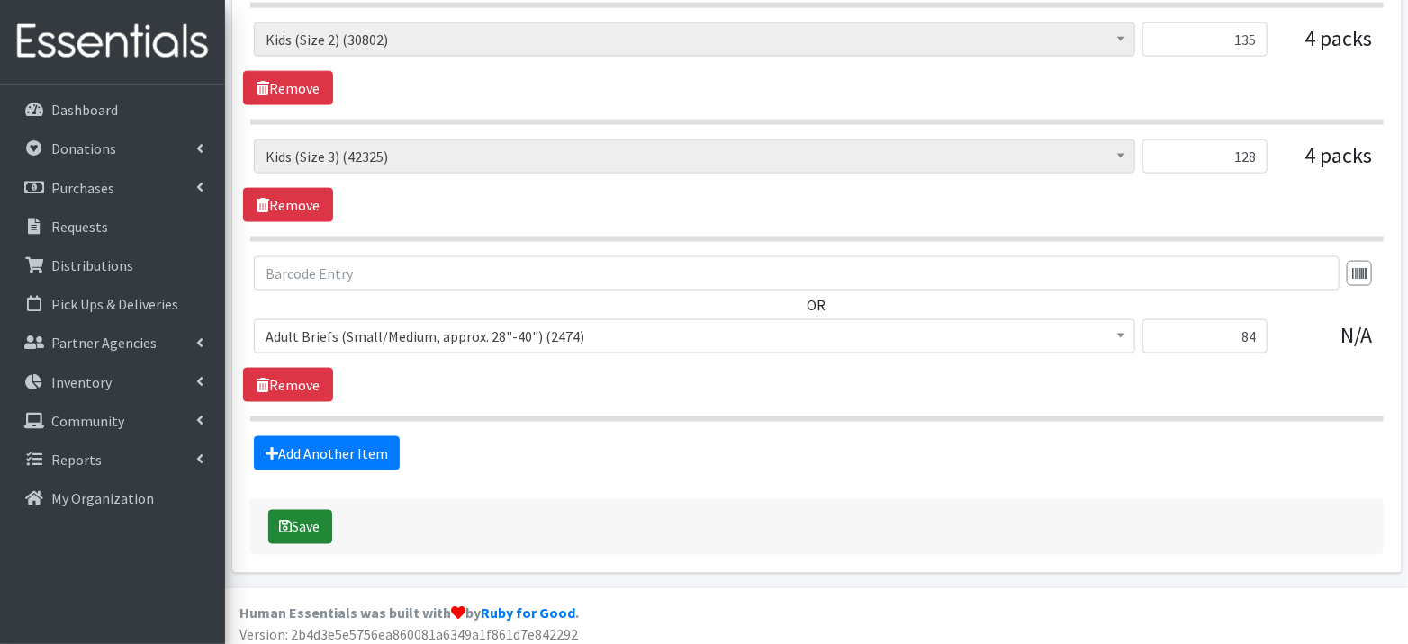
type textarea "We have included formula and wipes in your distribution this month."
click at [308, 517] on button "Save" at bounding box center [300, 527] width 64 height 34
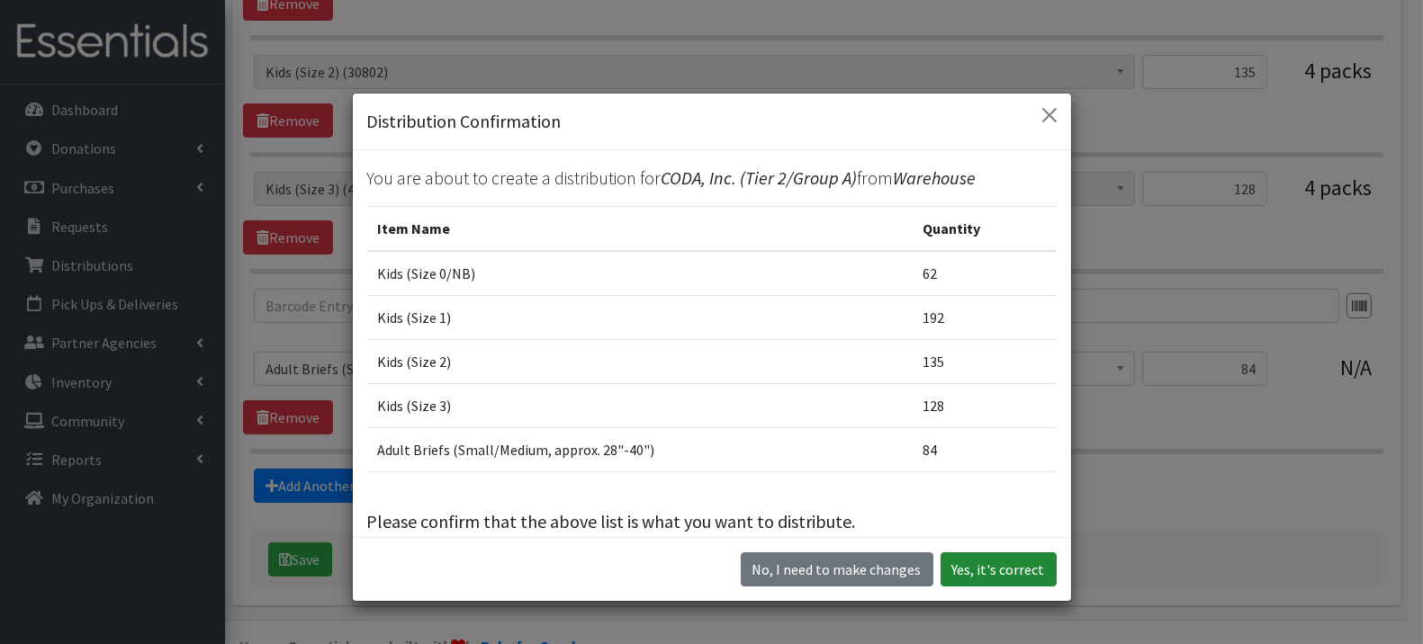
click at [983, 562] on button "Yes, it's correct" at bounding box center [998, 570] width 116 height 34
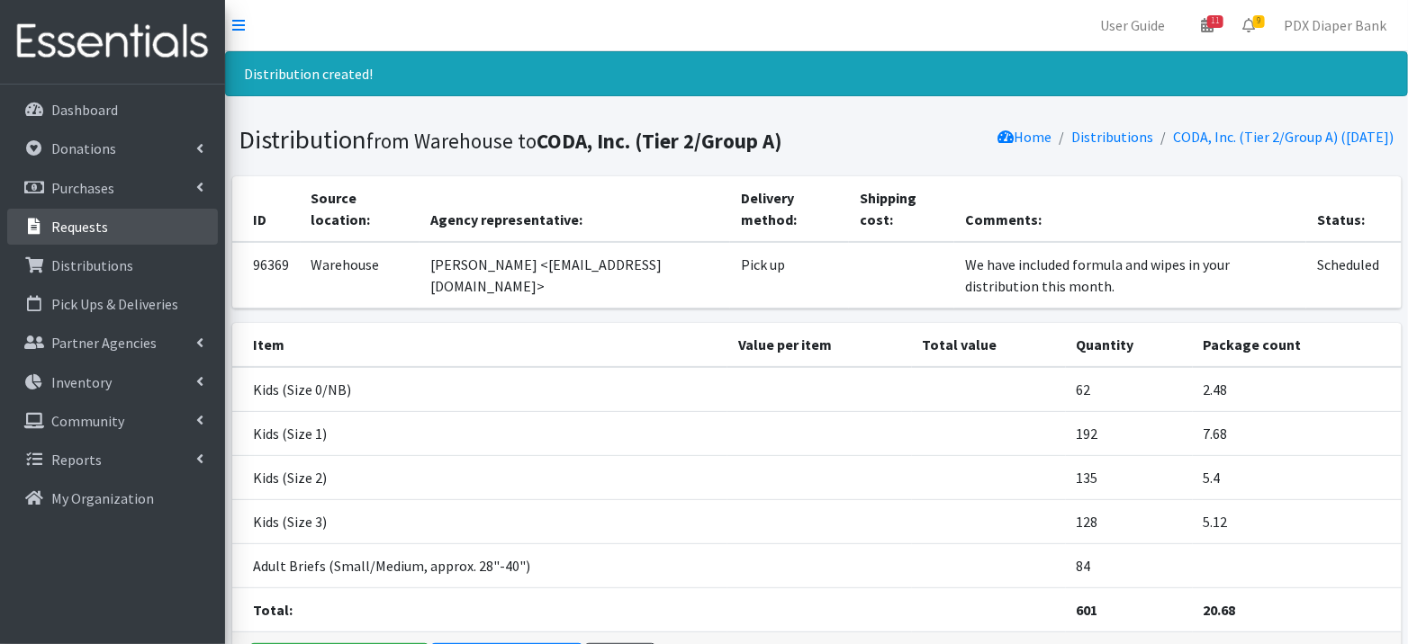
click at [85, 223] on p "Requests" at bounding box center [79, 227] width 57 height 18
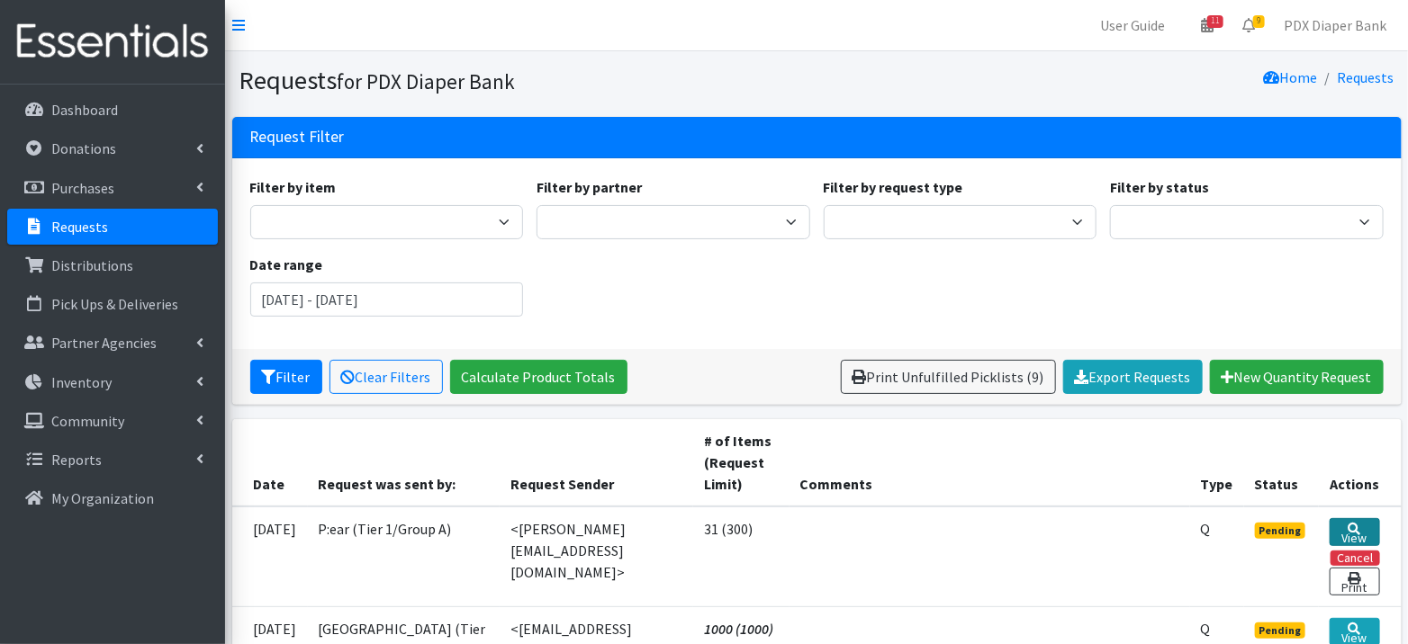
click at [1367, 522] on link "View" at bounding box center [1353, 532] width 49 height 28
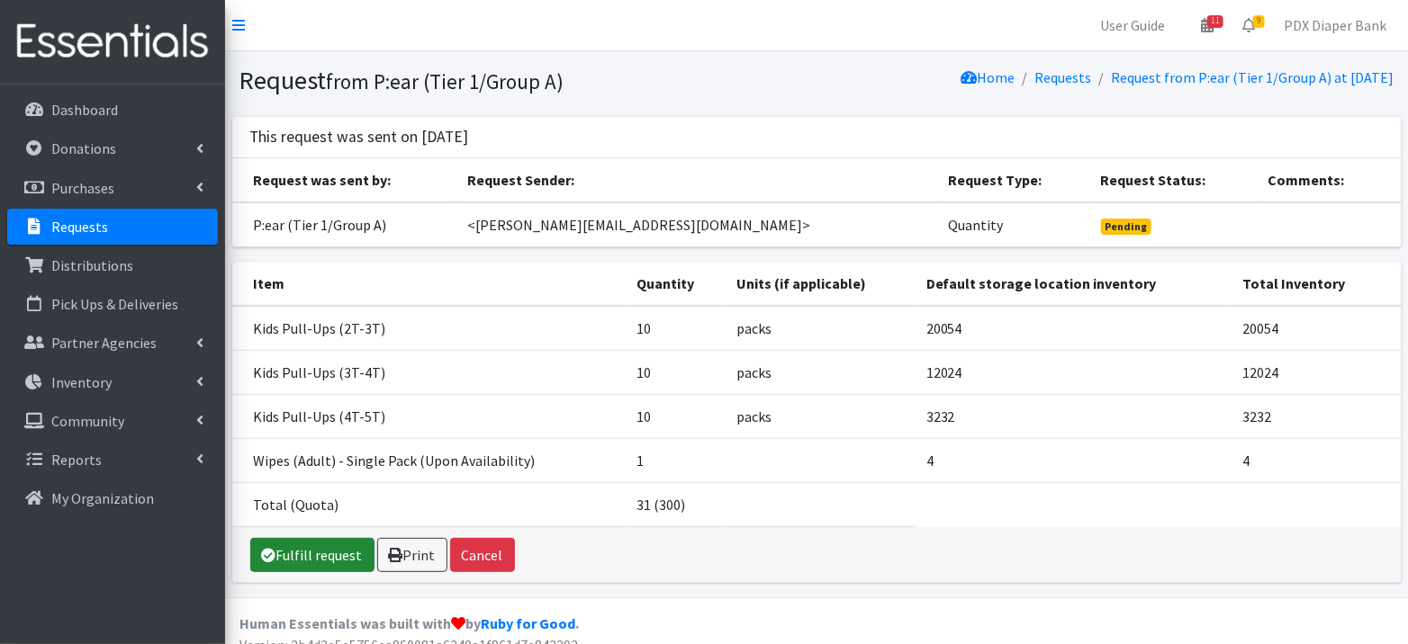
click at [320, 543] on link "Fulfill request" at bounding box center [312, 555] width 124 height 34
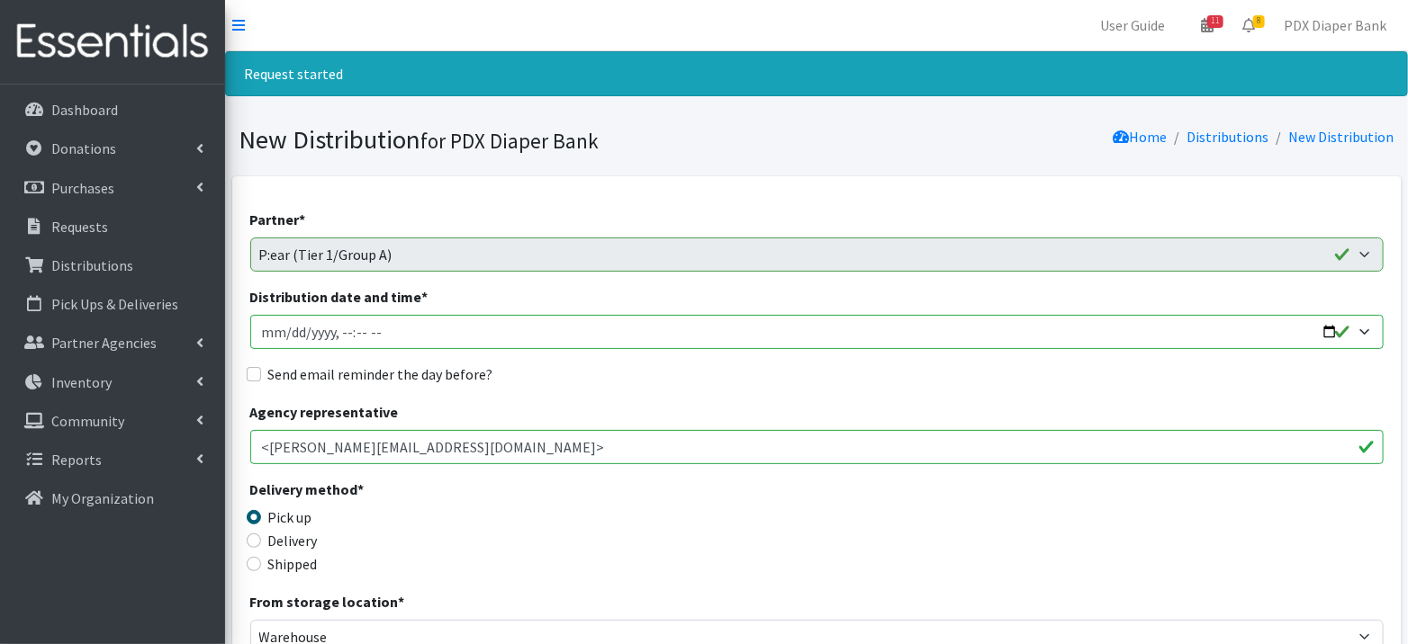
click at [292, 328] on input "Distribution date and time *" at bounding box center [816, 332] width 1133 height 34
type input "2025-09-11T23:59"
click at [346, 332] on input "Distribution date and time *" at bounding box center [816, 332] width 1133 height 34
type input "2025-09-11T09:00"
click at [334, 371] on label "Send email reminder the day before?" at bounding box center [380, 375] width 225 height 22
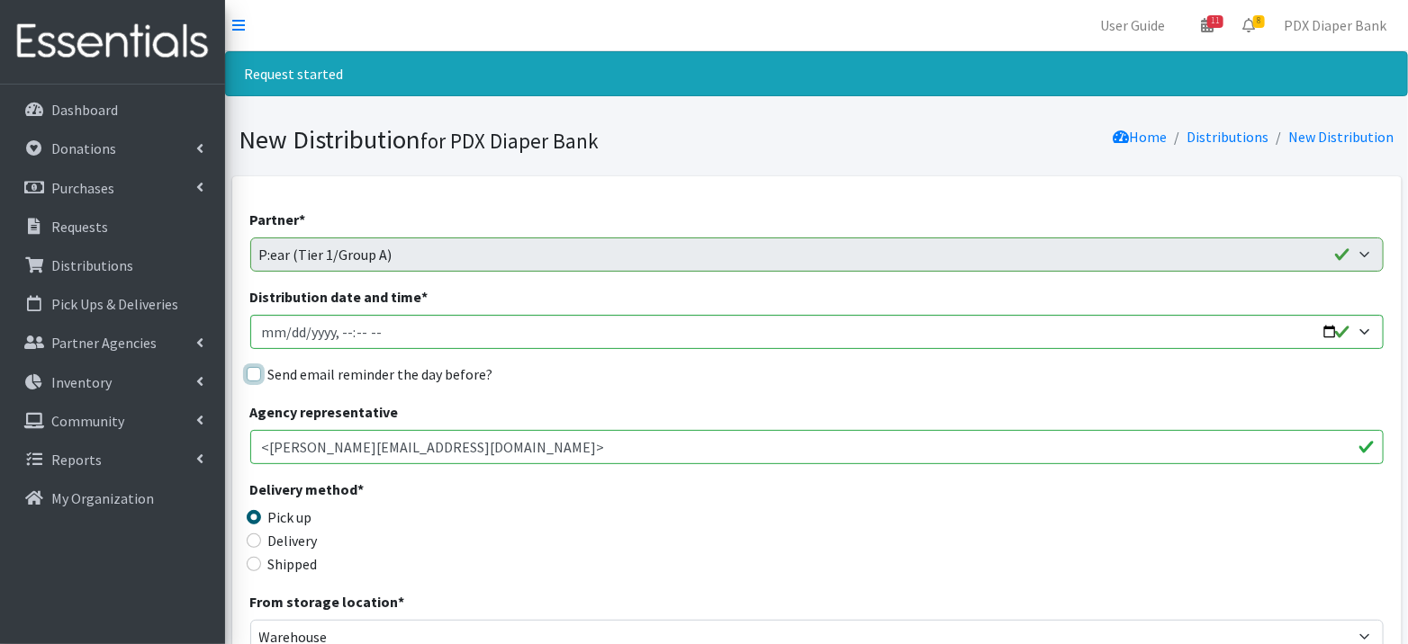
click at [261, 371] on input "Send email reminder the day before?" at bounding box center [254, 374] width 14 height 14
checkbox input "true"
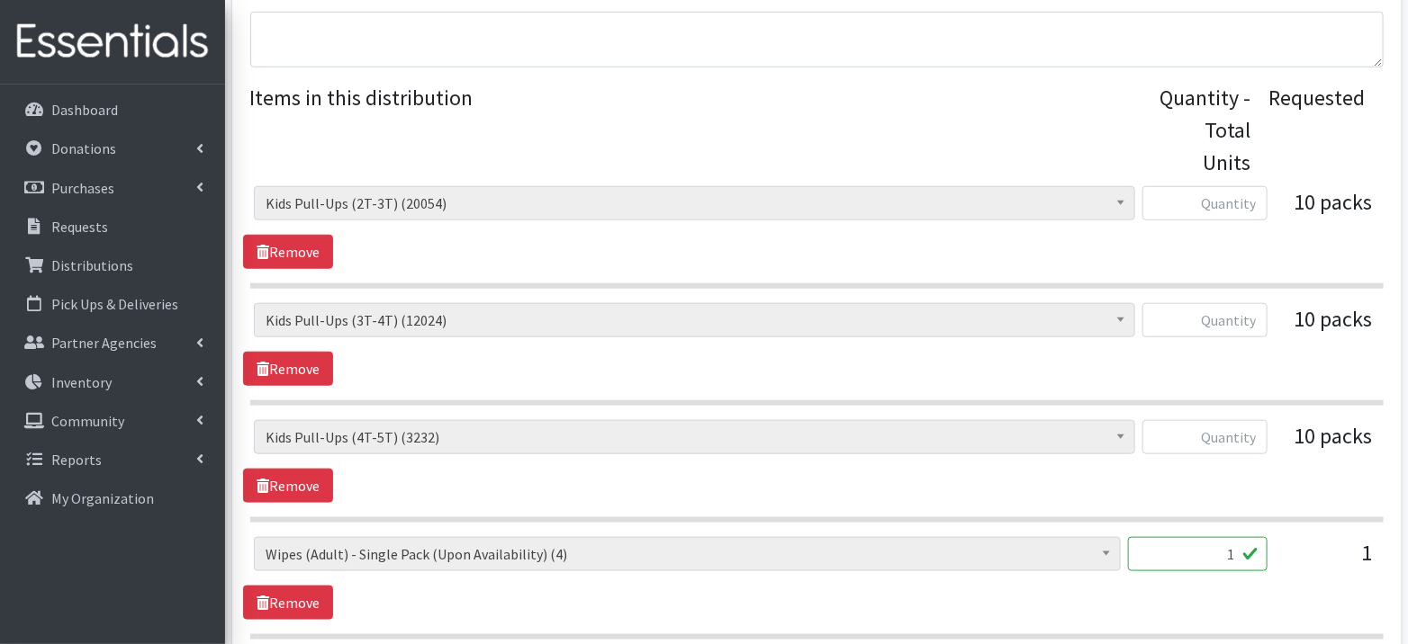
scroll to position [737, 0]
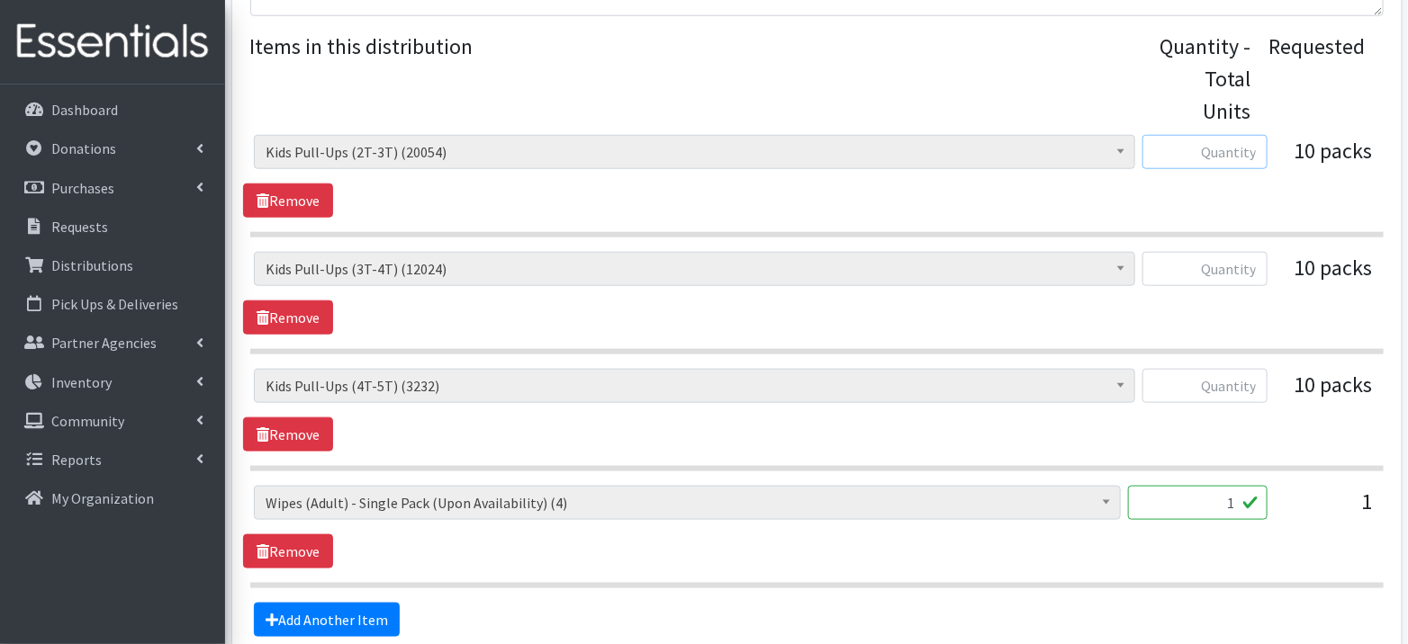
click at [1197, 159] on input "text" at bounding box center [1204, 152] width 125 height 34
type input "62"
click at [1242, 268] on input "text" at bounding box center [1204, 269] width 125 height 34
type input "192"
click at [1238, 388] on input "text" at bounding box center [1204, 386] width 125 height 34
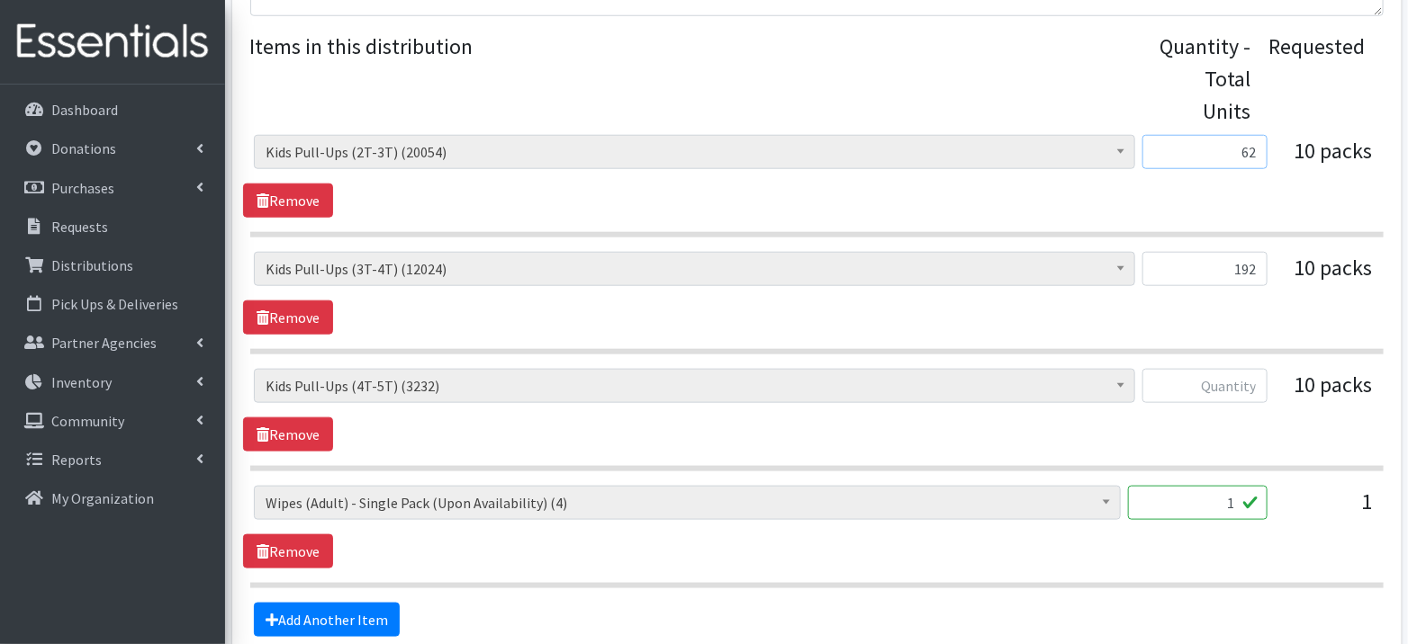
click at [1243, 147] on input "62" at bounding box center [1204, 152] width 125 height 34
type input "150"
click at [1250, 265] on input "192" at bounding box center [1204, 269] width 125 height 34
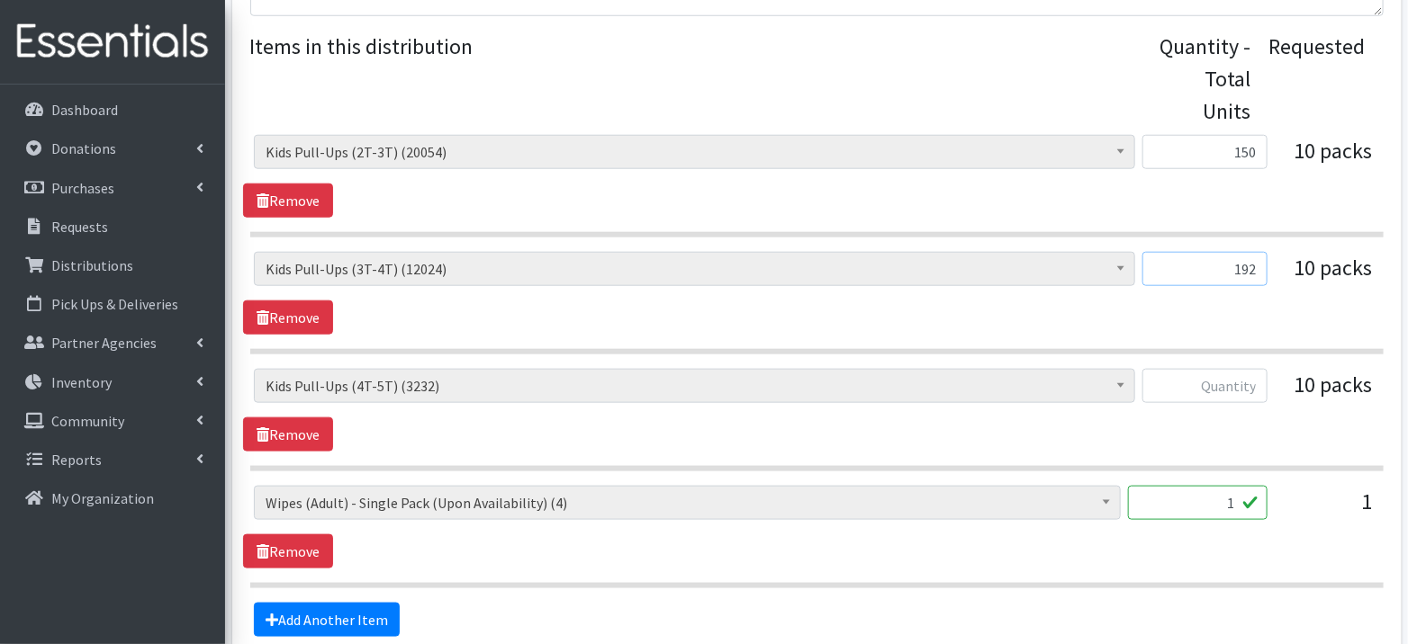
click at [1250, 265] on input "192" at bounding box center [1204, 269] width 125 height 34
type input "150"
click at [1235, 384] on input "text" at bounding box center [1204, 386] width 125 height 34
type input "168"
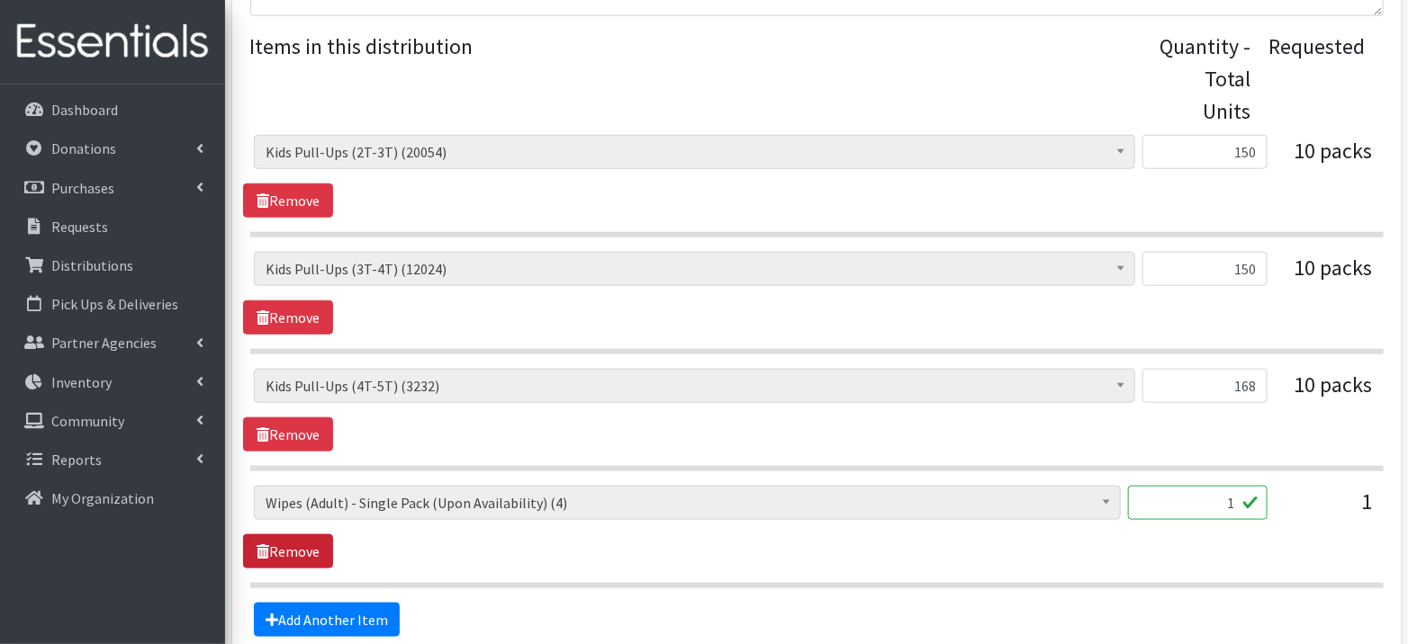
click at [281, 545] on link "Remove" at bounding box center [288, 552] width 90 height 34
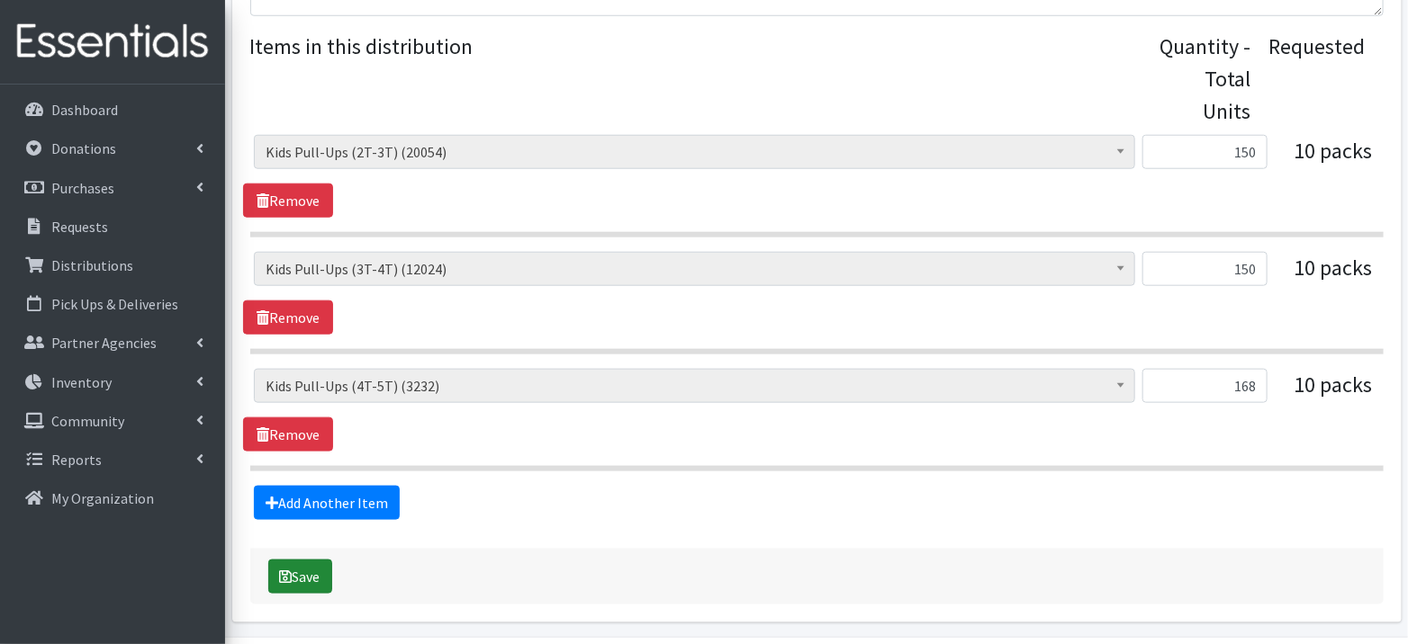
click at [300, 566] on button "Save" at bounding box center [300, 577] width 64 height 34
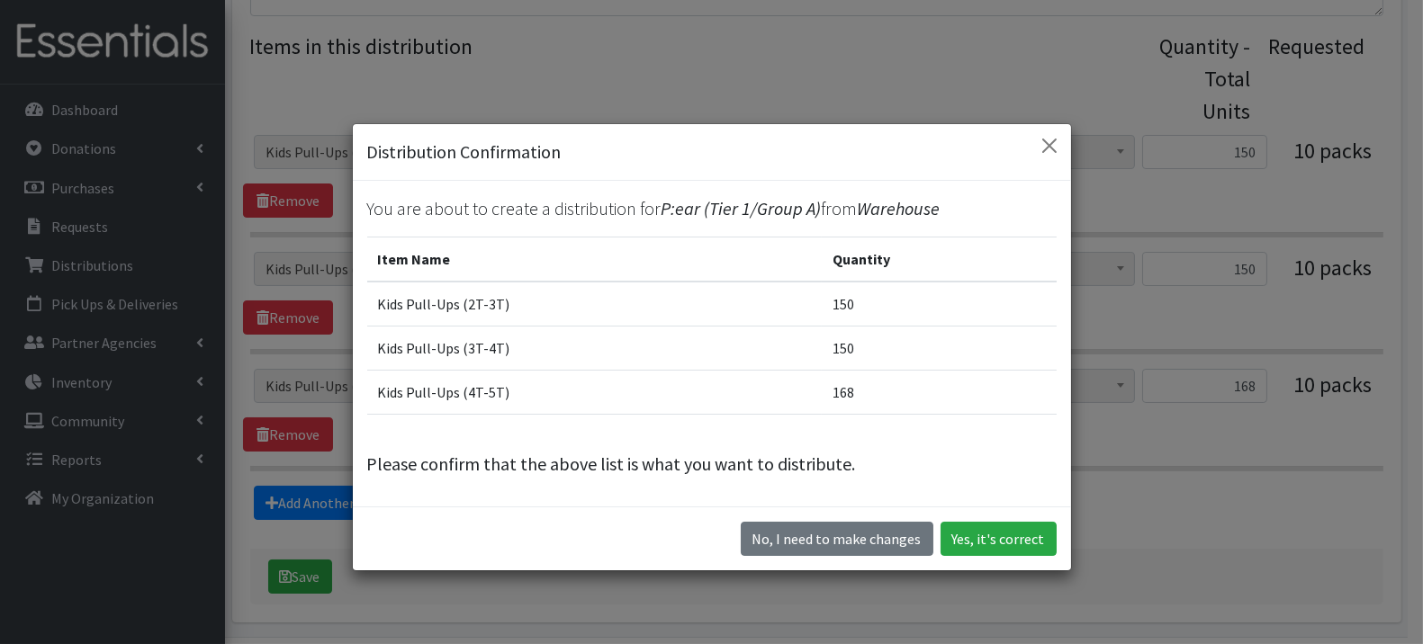
drag, startPoint x: 300, startPoint y: 566, endPoint x: 523, endPoint y: 549, distance: 223.8
click at [517, 550] on div "Distribution Confirmation You are about to create a distribution for P:ear (Tie…" at bounding box center [711, 322] width 1423 height 644
click at [1013, 526] on button "Yes, it's correct" at bounding box center [998, 539] width 116 height 34
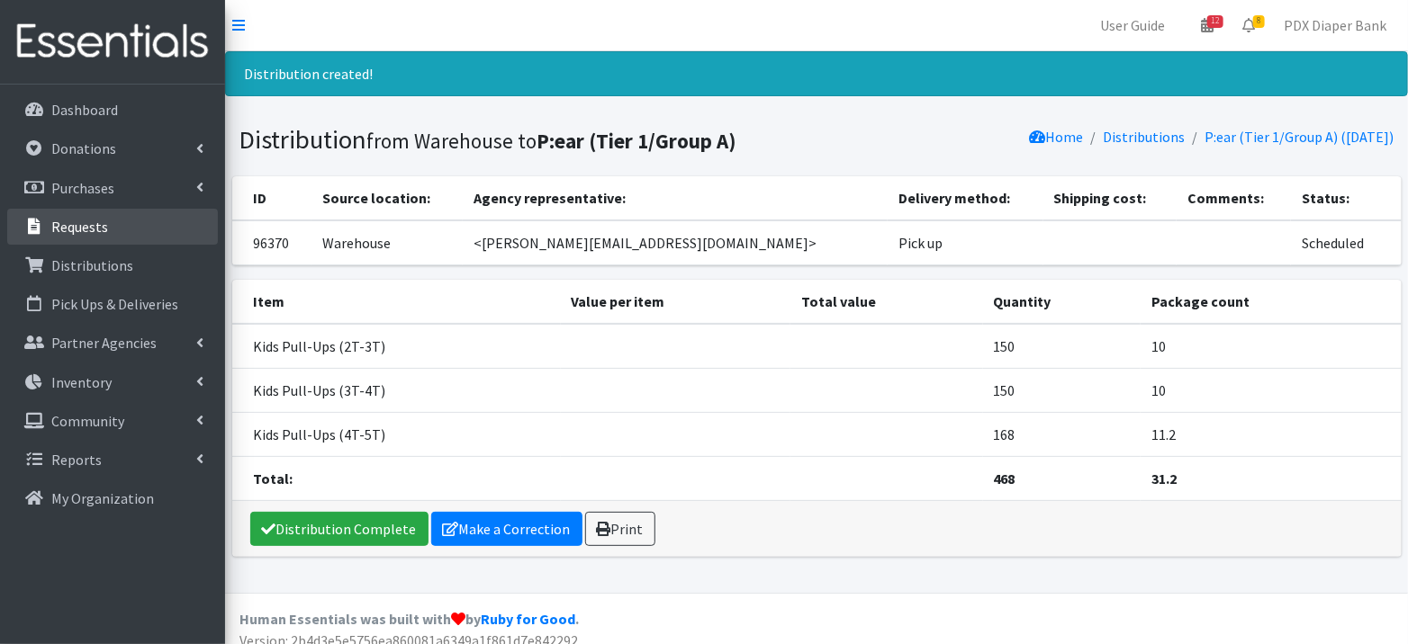
click at [126, 229] on link "Requests" at bounding box center [112, 227] width 211 height 36
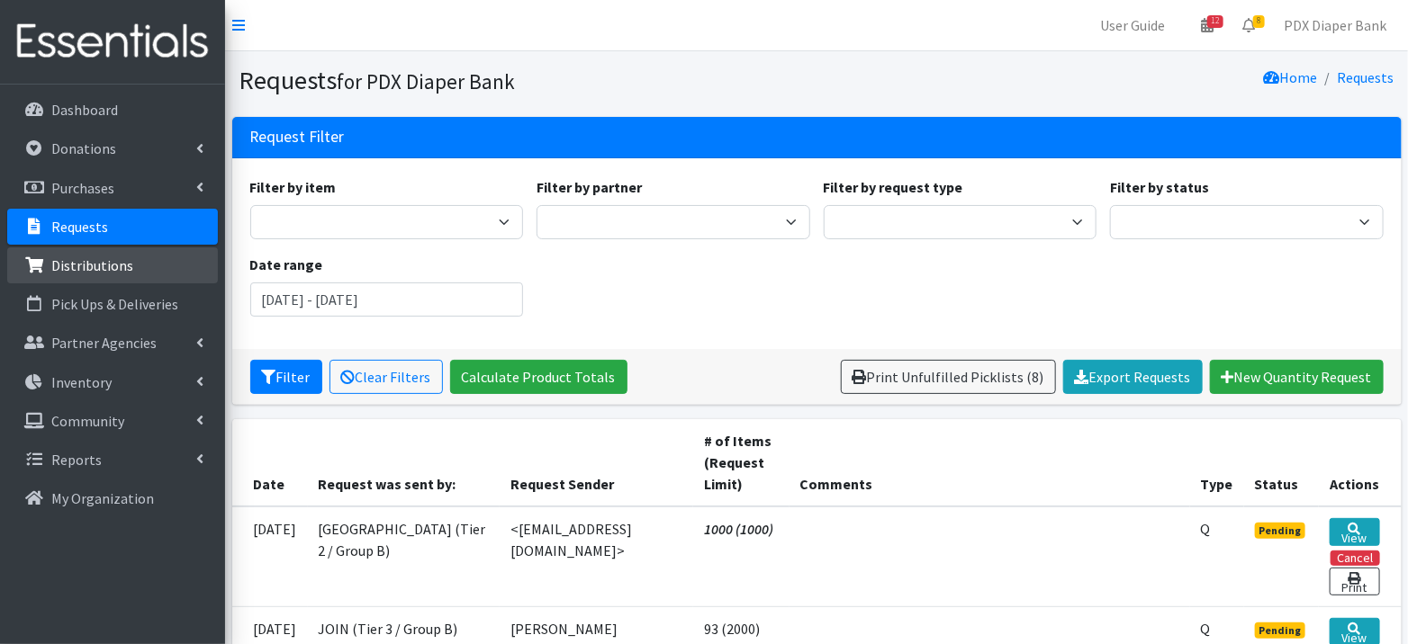
click at [155, 258] on link "Distributions" at bounding box center [112, 265] width 211 height 36
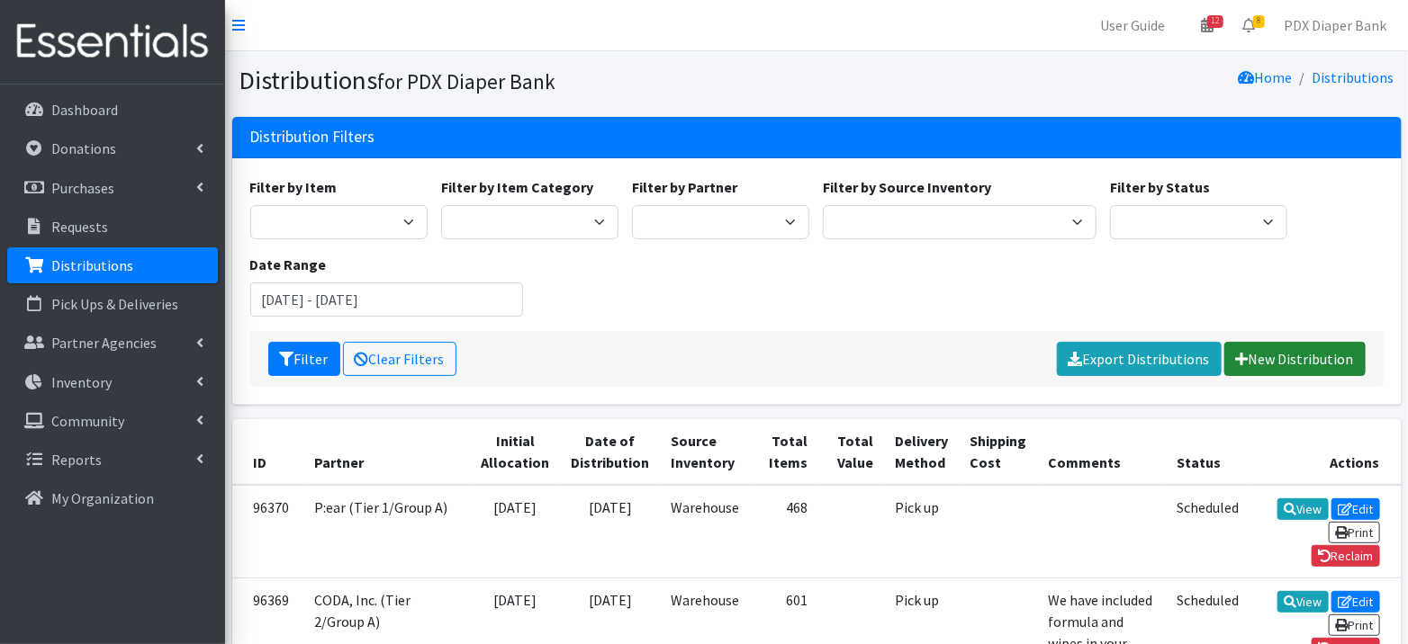
click at [1334, 356] on link "New Distribution" at bounding box center [1294, 359] width 141 height 34
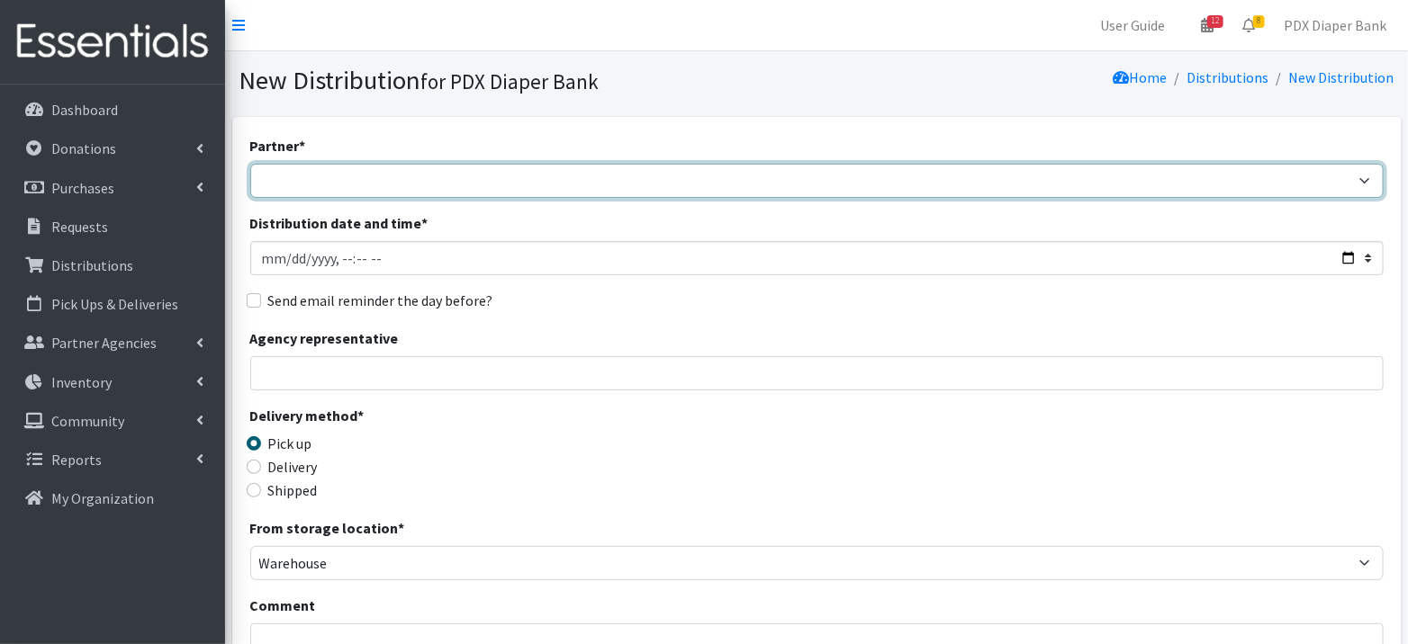
click at [819, 167] on select "AFHHO: African Family Holistic Health Organization (Tier 5/Group B) Beach Bum D…" at bounding box center [816, 181] width 1133 height 34
select select "231"
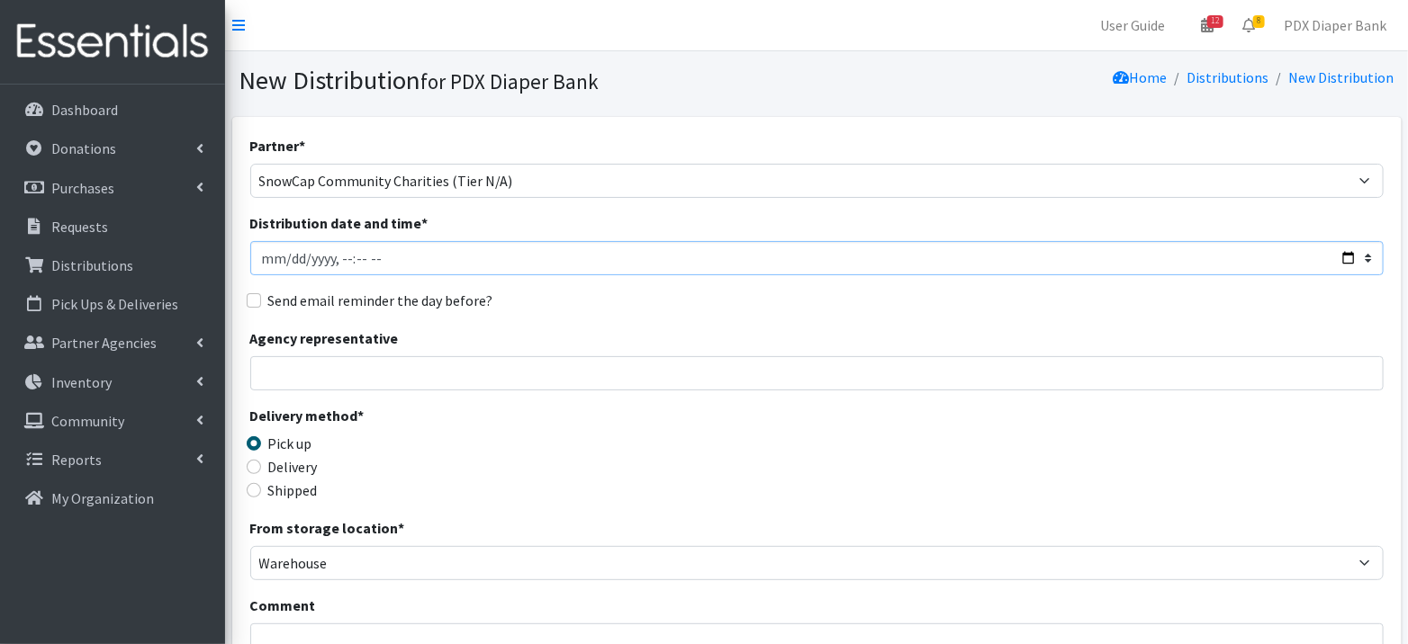
click at [346, 257] on input "Distribution date and time *" at bounding box center [816, 258] width 1133 height 34
type input "[DATE]T12:00"
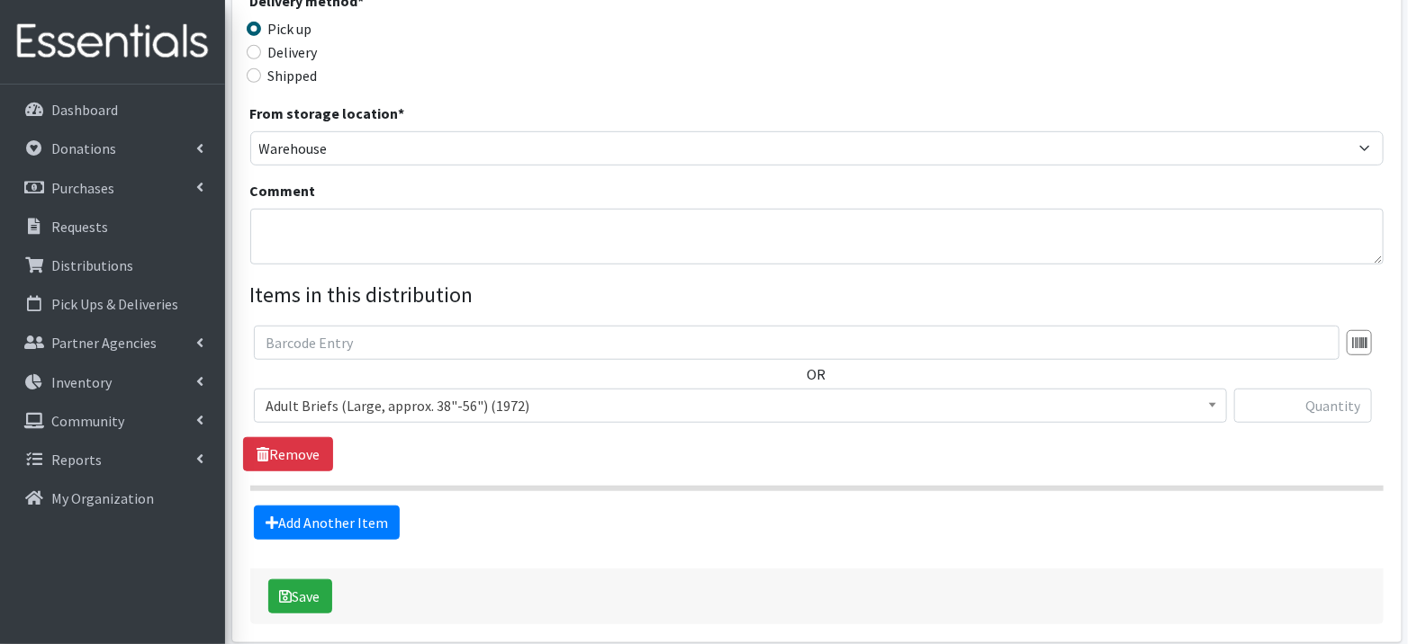
scroll to position [490, 0]
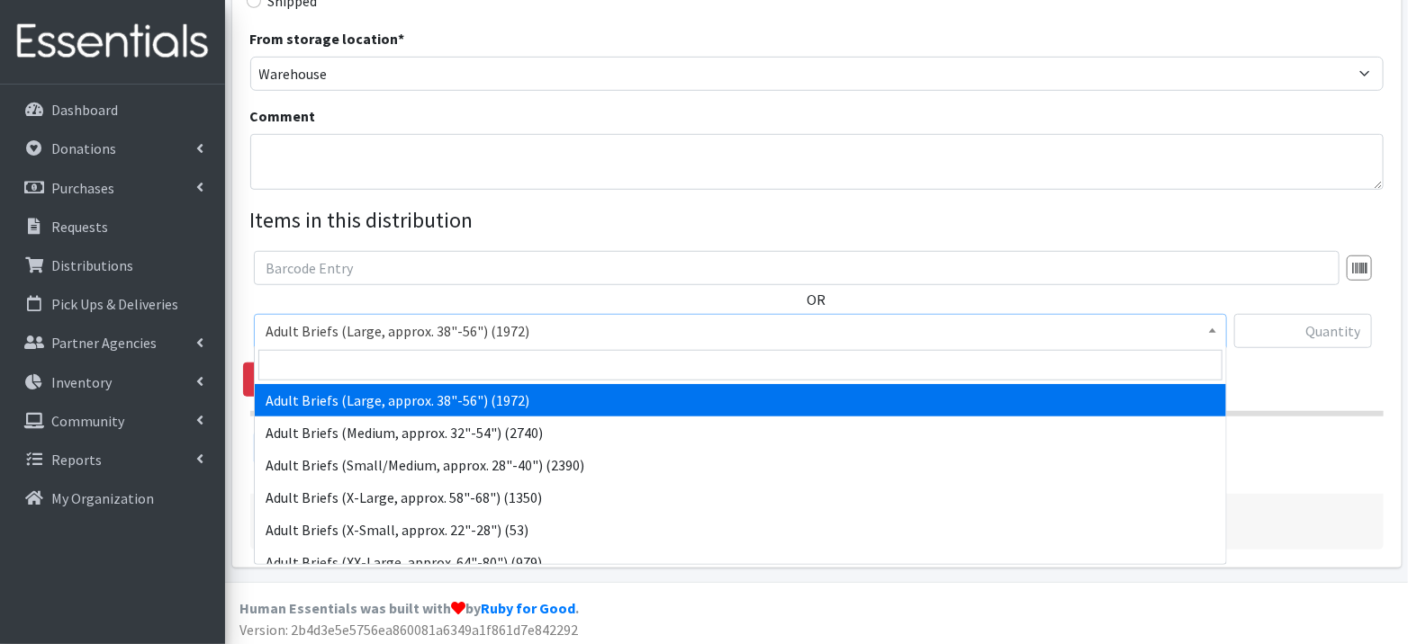
click at [743, 337] on span "Adult Briefs (Large, approx. 38"-56") (1972)" at bounding box center [739, 331] width 949 height 25
click at [635, 364] on input "search" at bounding box center [740, 365] width 964 height 31
type input "5)"
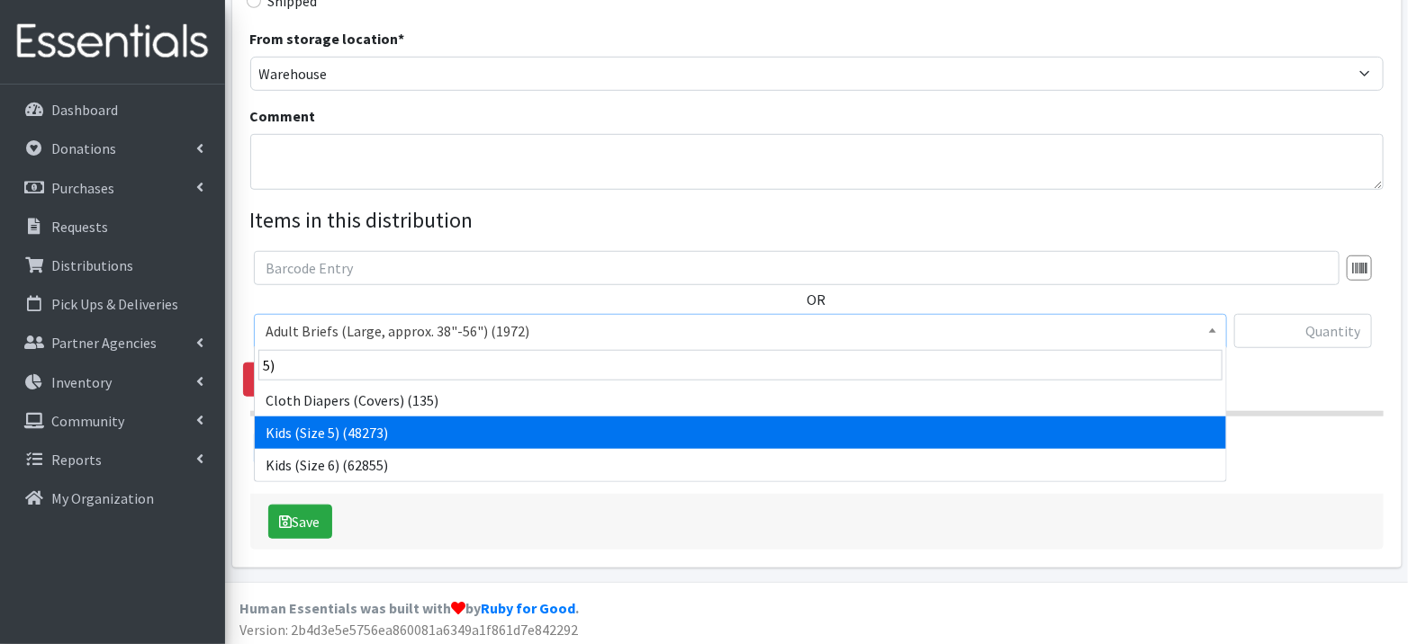
select select "1162"
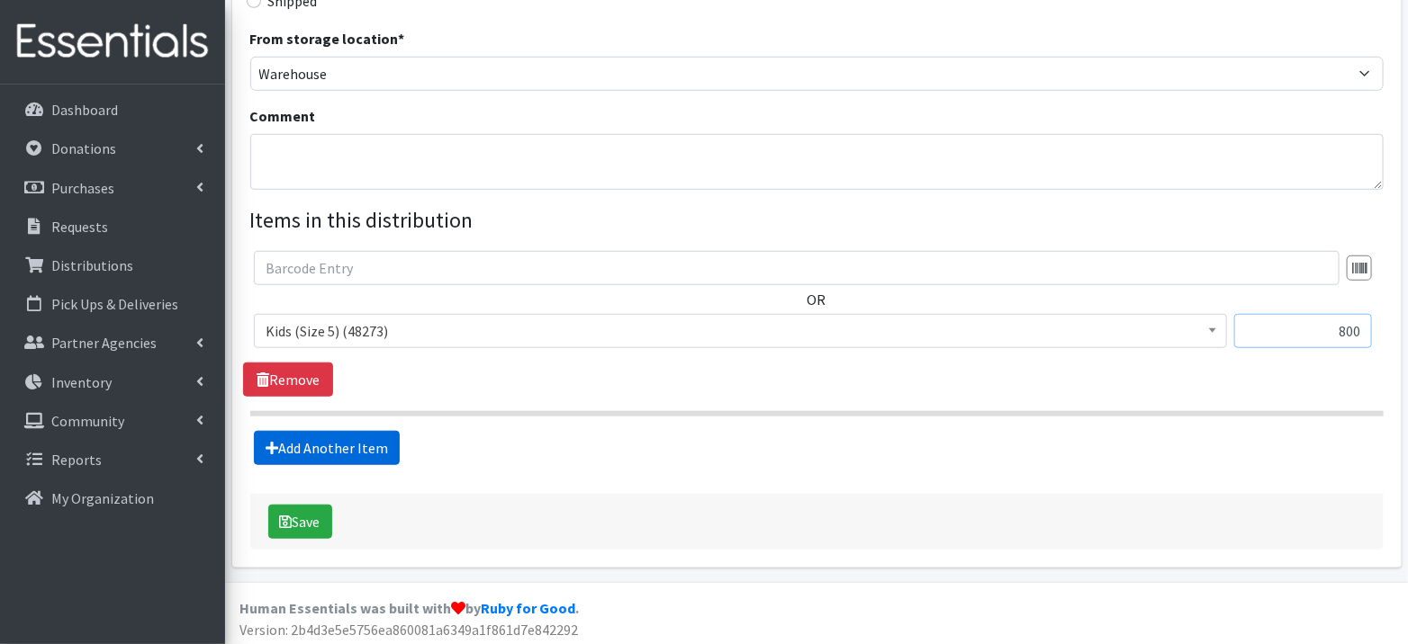
type input "800"
click at [317, 451] on link "Add Another Item" at bounding box center [327, 448] width 146 height 34
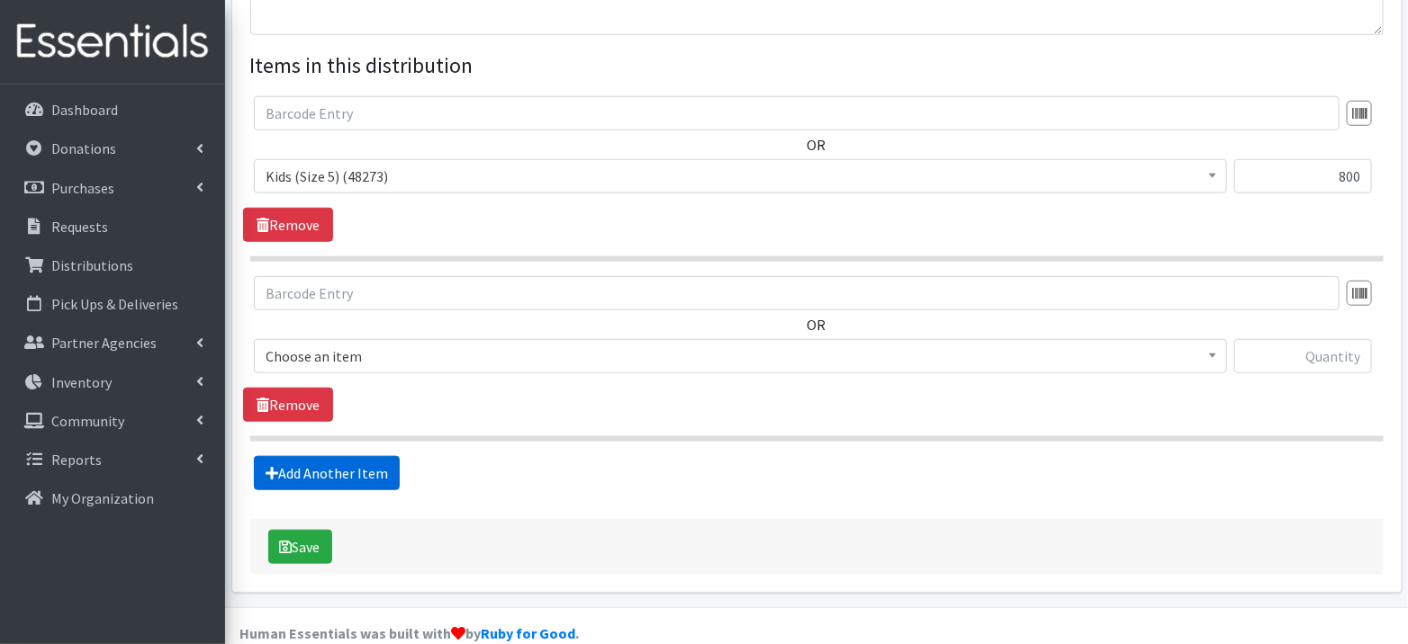
scroll to position [669, 0]
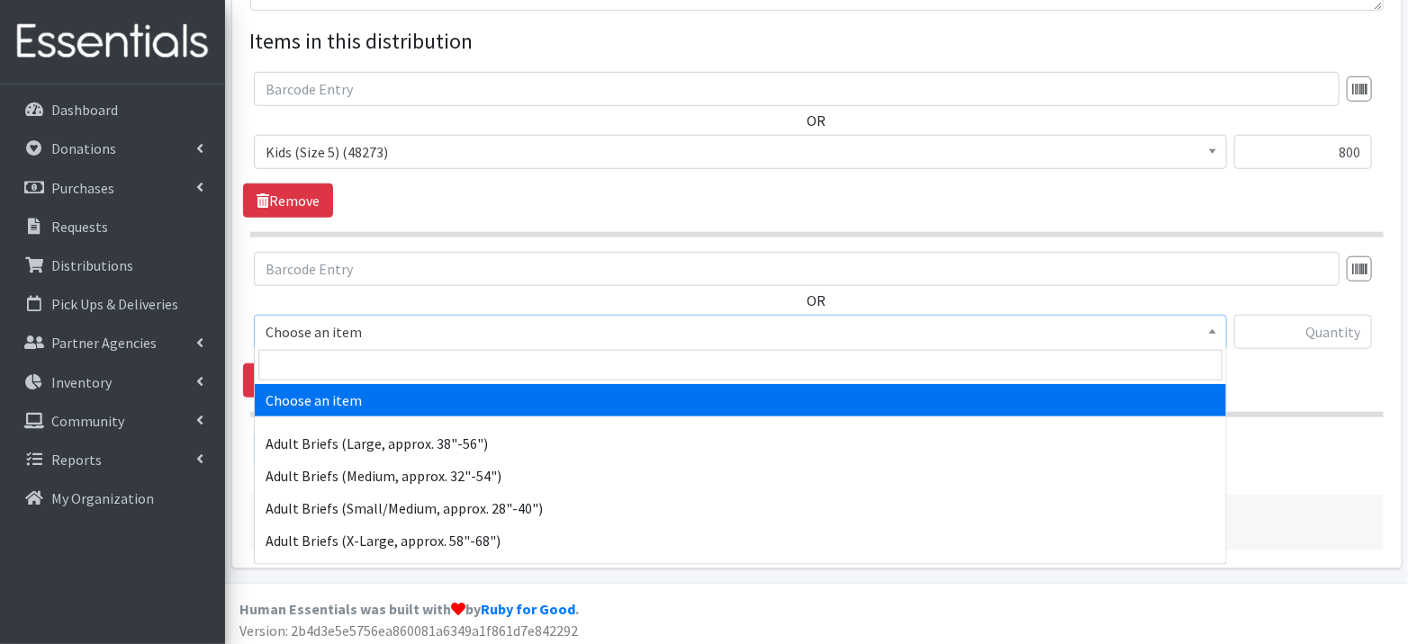
click at [352, 324] on span "Choose an item" at bounding box center [739, 331] width 949 height 25
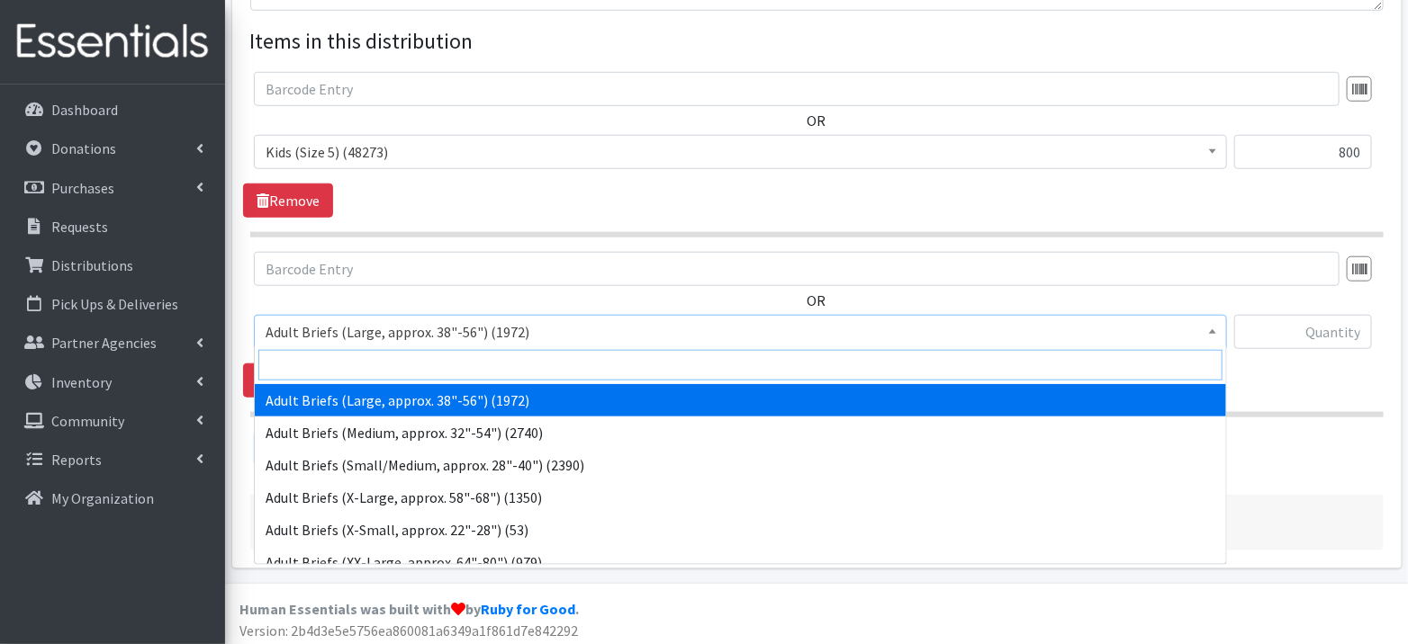
click at [355, 363] on input "search" at bounding box center [740, 365] width 964 height 31
type input "6)"
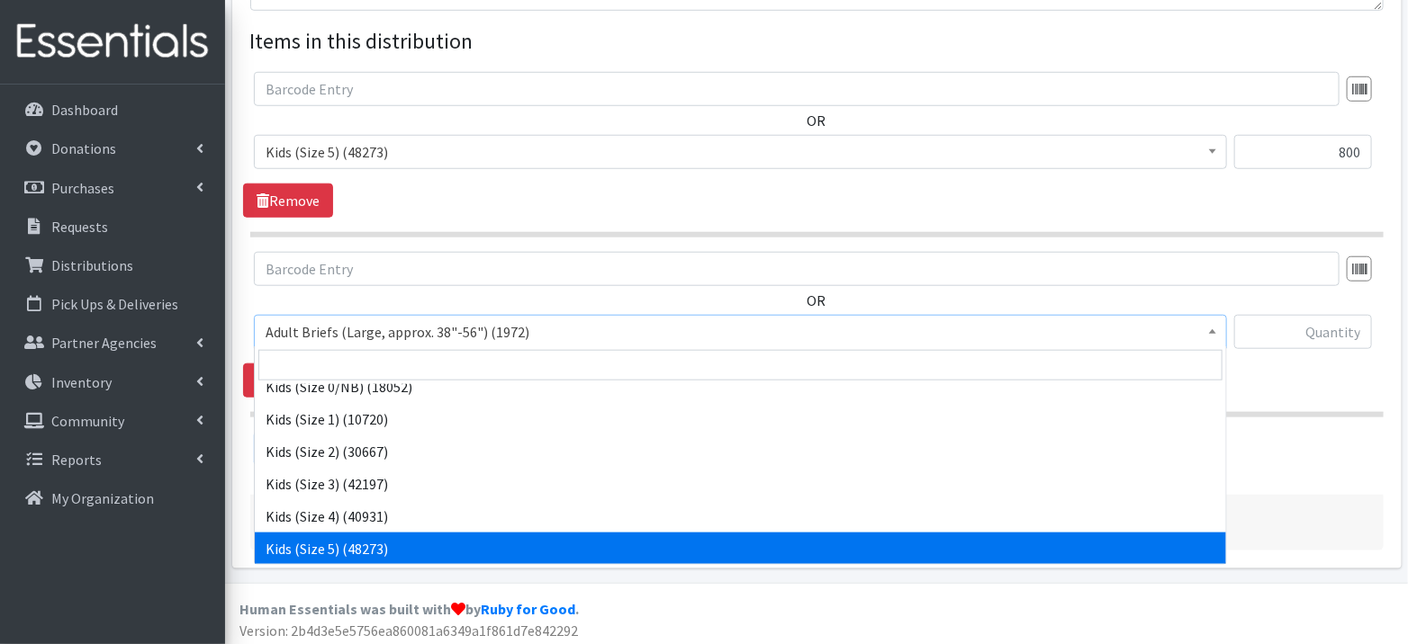
scroll to position [985, 0]
select select "1164"
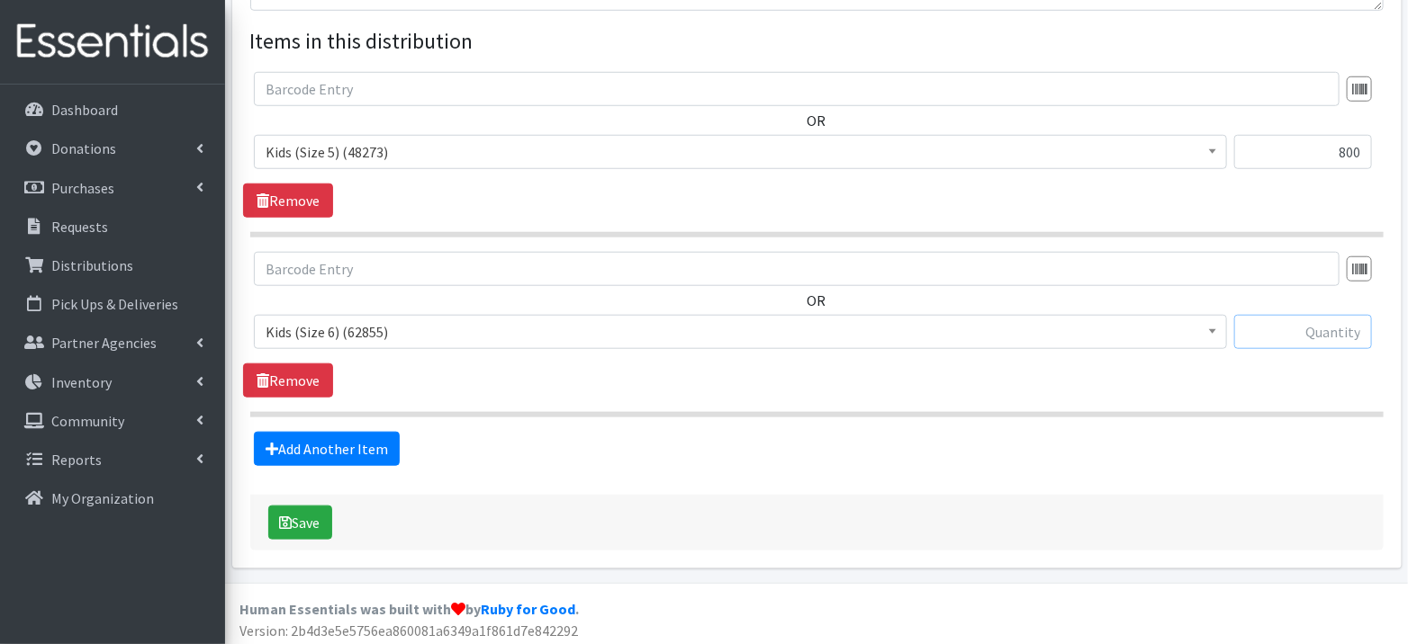
click at [1334, 336] on input "text" at bounding box center [1303, 332] width 138 height 34
type input "9"
type input "800"
click at [297, 517] on button "Save" at bounding box center [300, 523] width 64 height 34
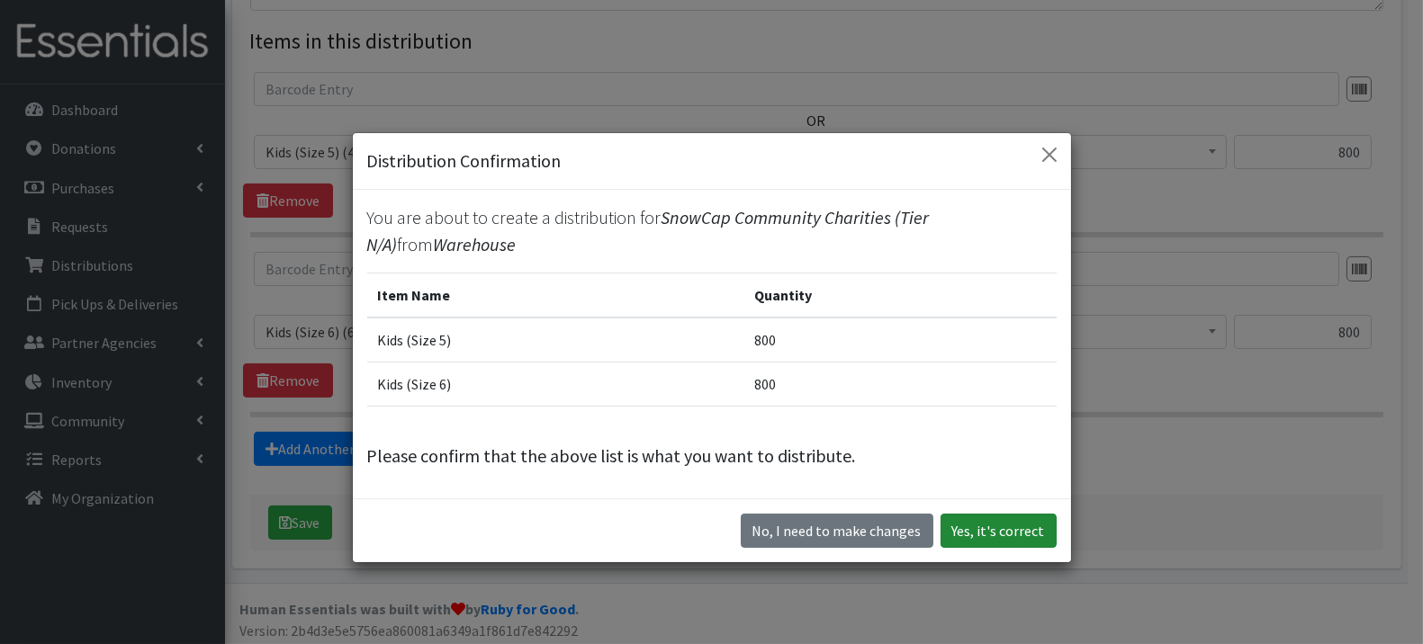
click at [1012, 514] on button "Yes, it's correct" at bounding box center [998, 531] width 116 height 34
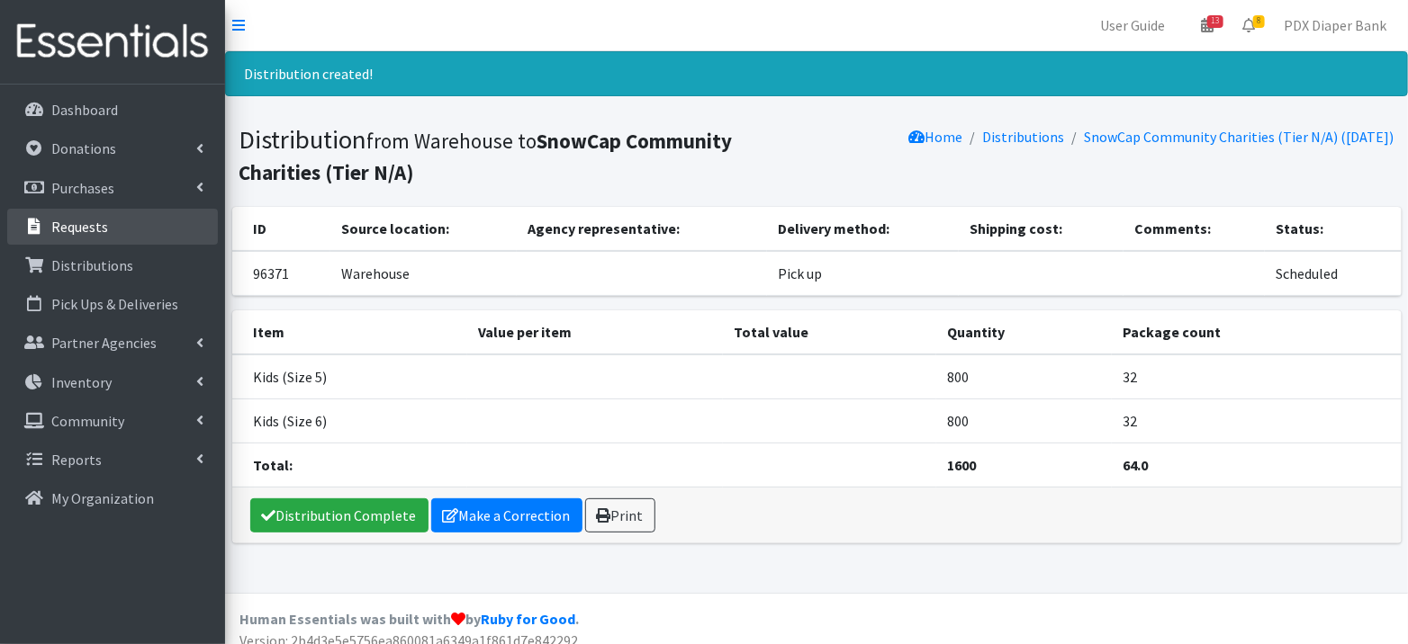
click at [120, 232] on link "Requests" at bounding box center [112, 227] width 211 height 36
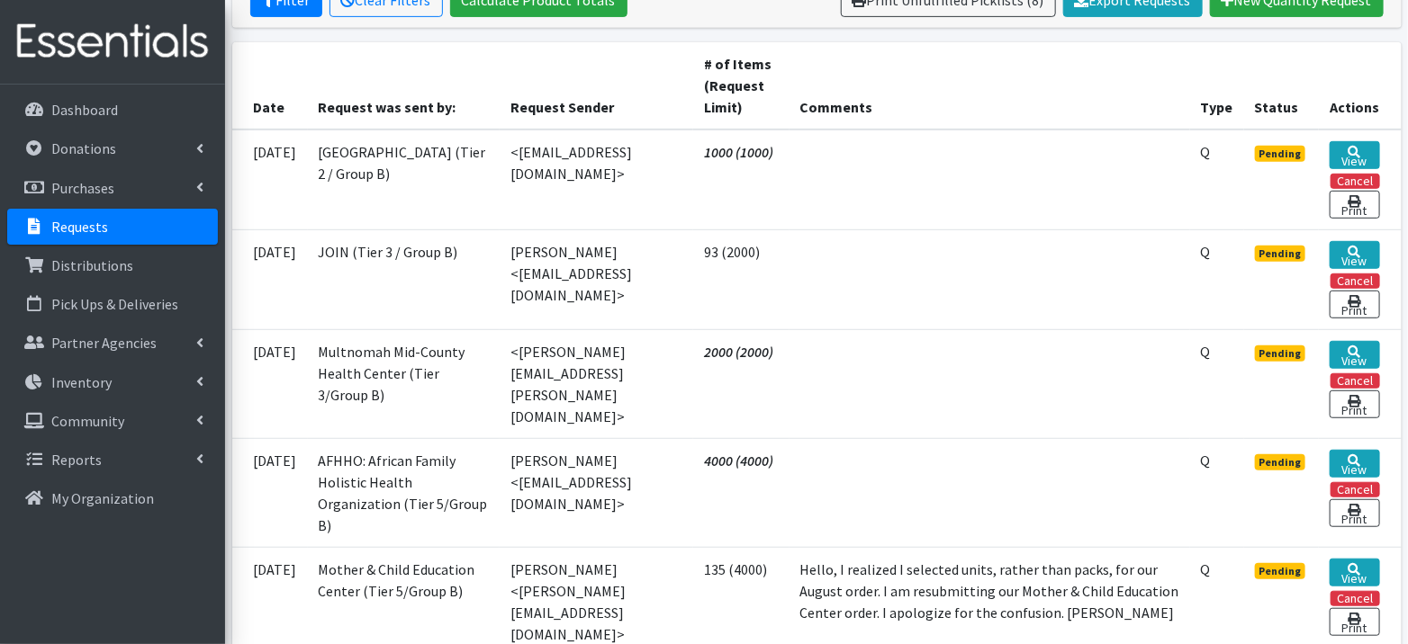
scroll to position [519, 0]
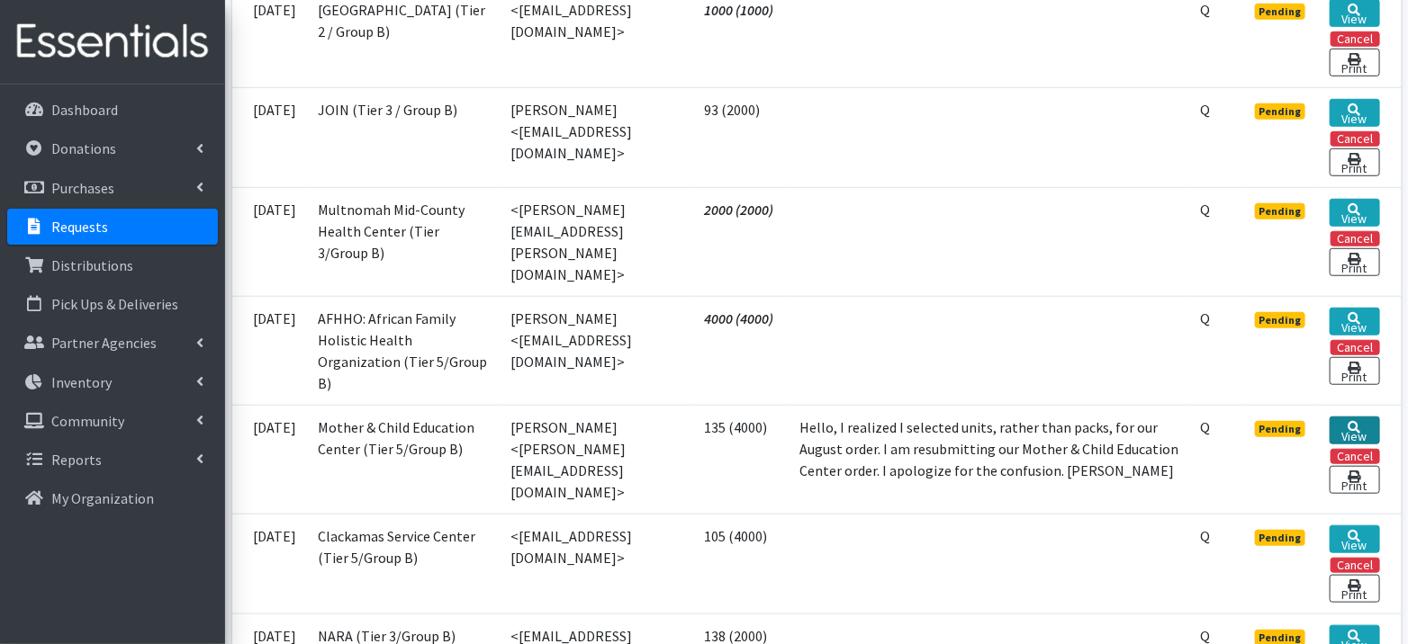
click at [1368, 417] on link "View" at bounding box center [1353, 431] width 49 height 28
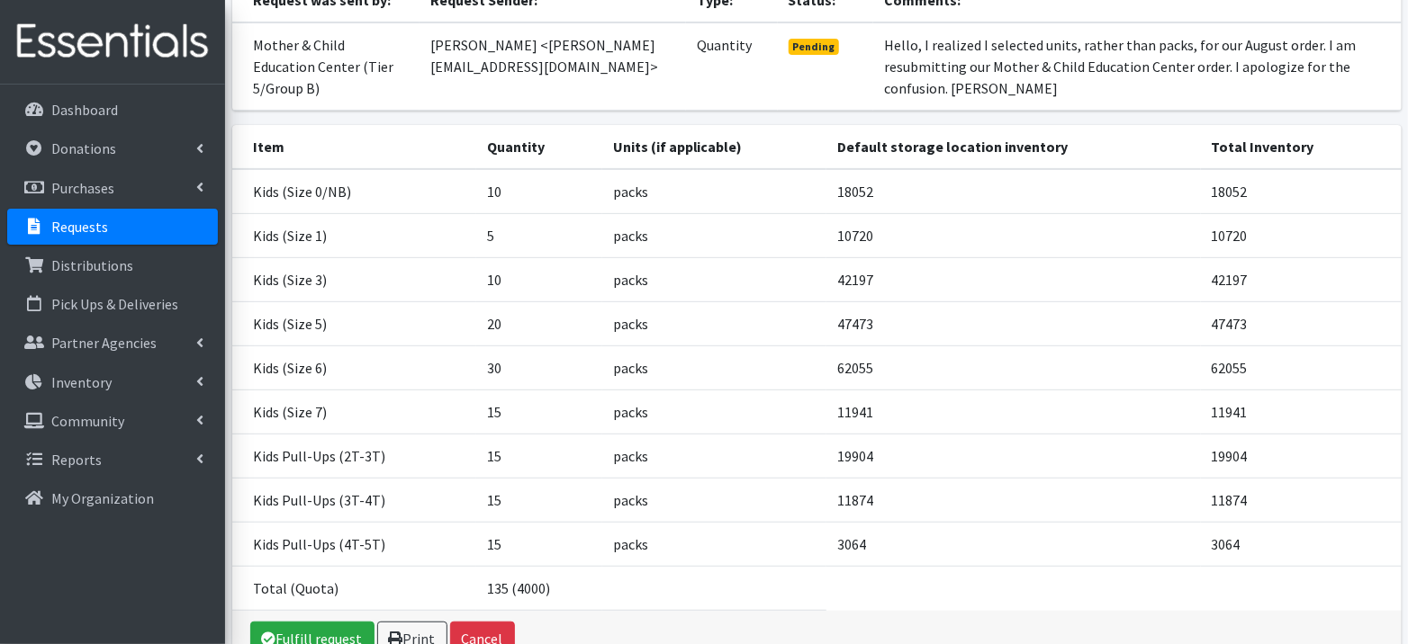
scroll to position [298, 0]
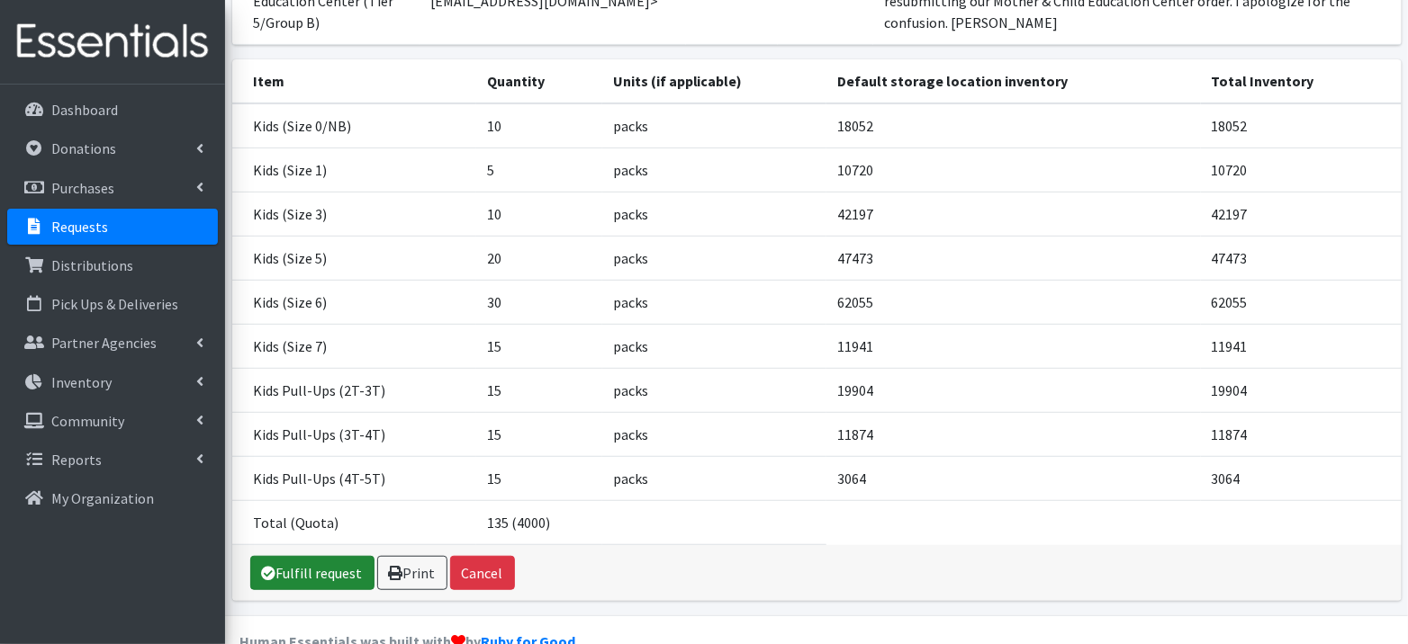
click at [332, 556] on link "Fulfill request" at bounding box center [312, 573] width 124 height 34
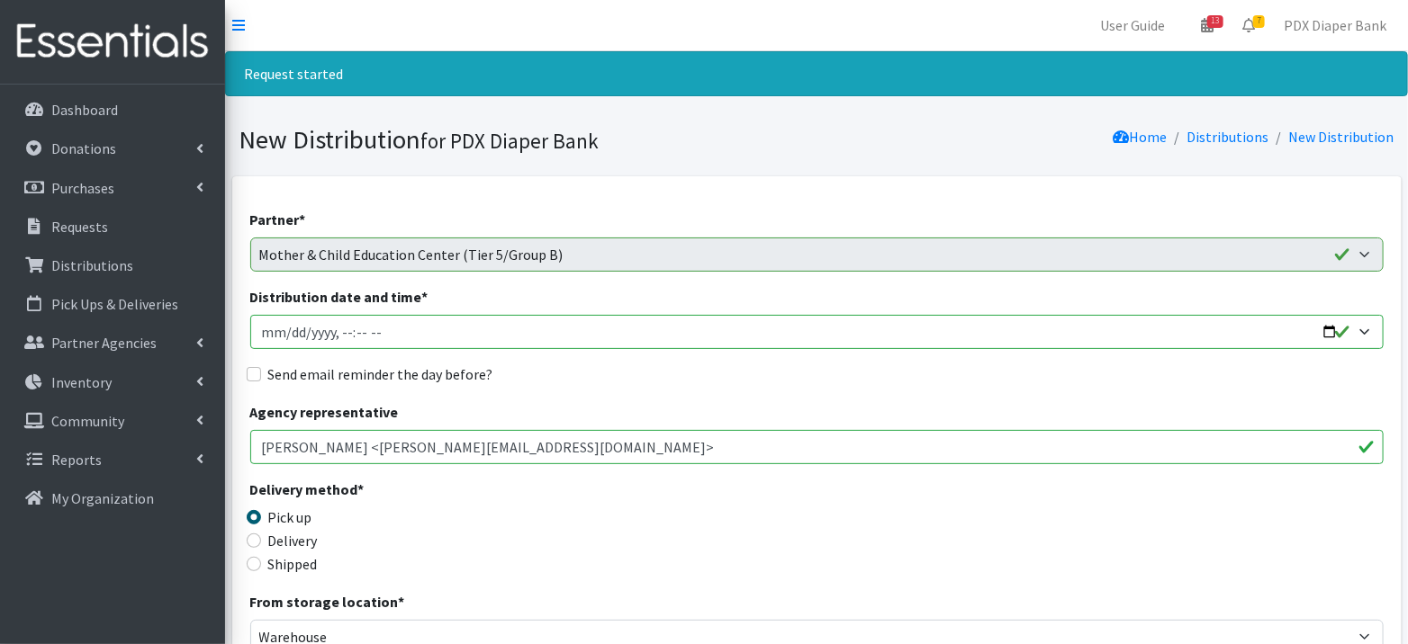
click at [344, 335] on input "Distribution date and time *" at bounding box center [816, 332] width 1133 height 34
click at [359, 330] on input "Distribution date and time *" at bounding box center [816, 332] width 1133 height 34
type input "[DATE]T11:00"
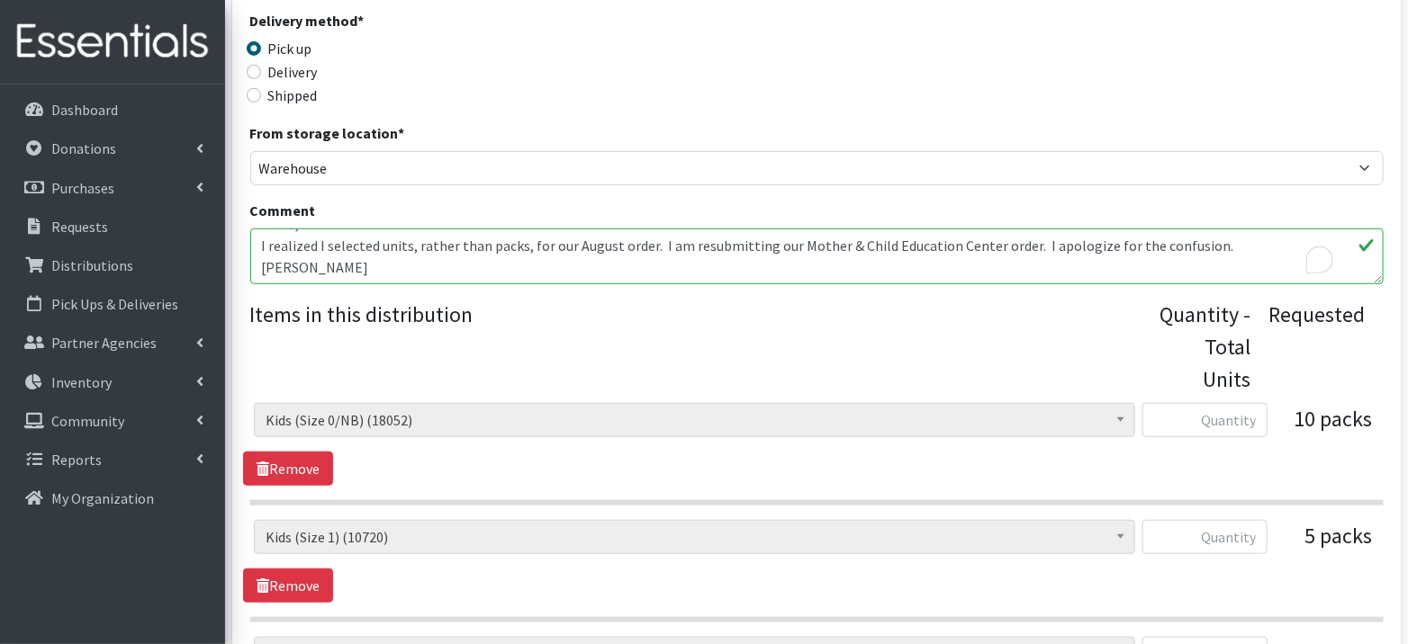
scroll to position [42, 0]
drag, startPoint x: 265, startPoint y: 238, endPoint x: 1046, endPoint y: 330, distance: 786.5
click at [1046, 330] on div "Partner * AFHHO: African Family Holistic Health Organization (Tier 5/Group B) B…" at bounding box center [816, 615] width 1133 height 1750
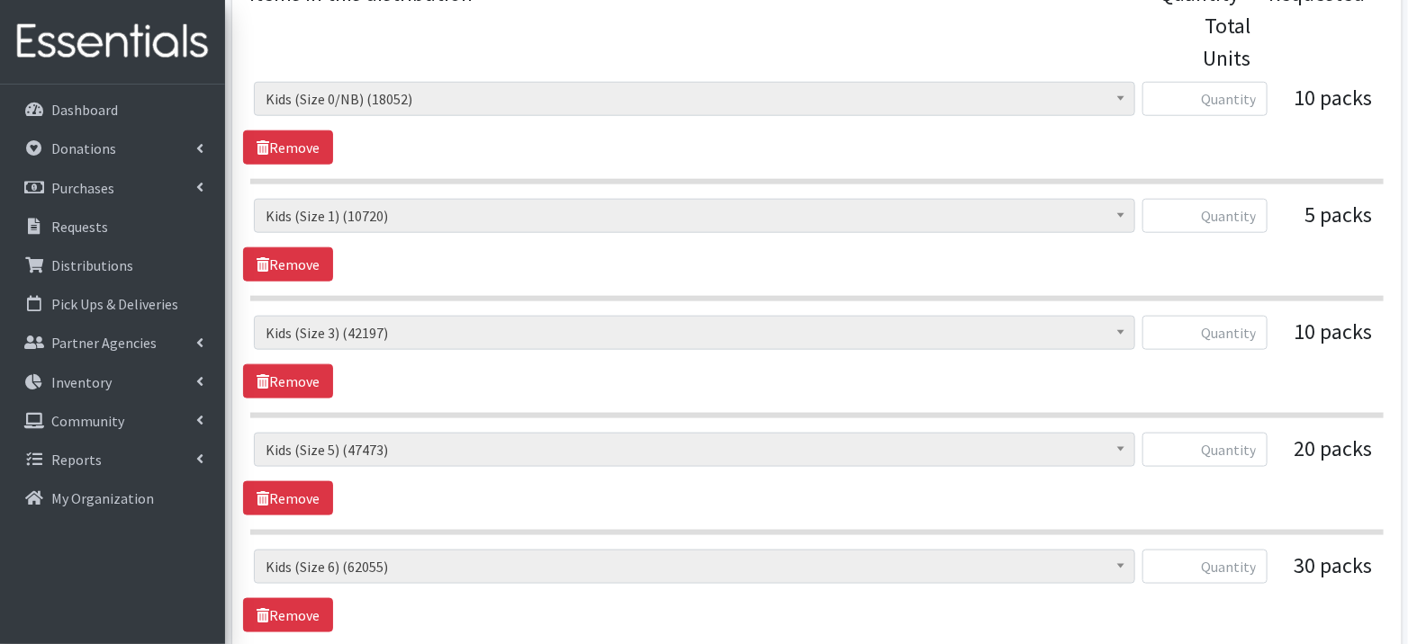
scroll to position [792, 0]
click at [1237, 103] on input "text" at bounding box center [1204, 97] width 125 height 34
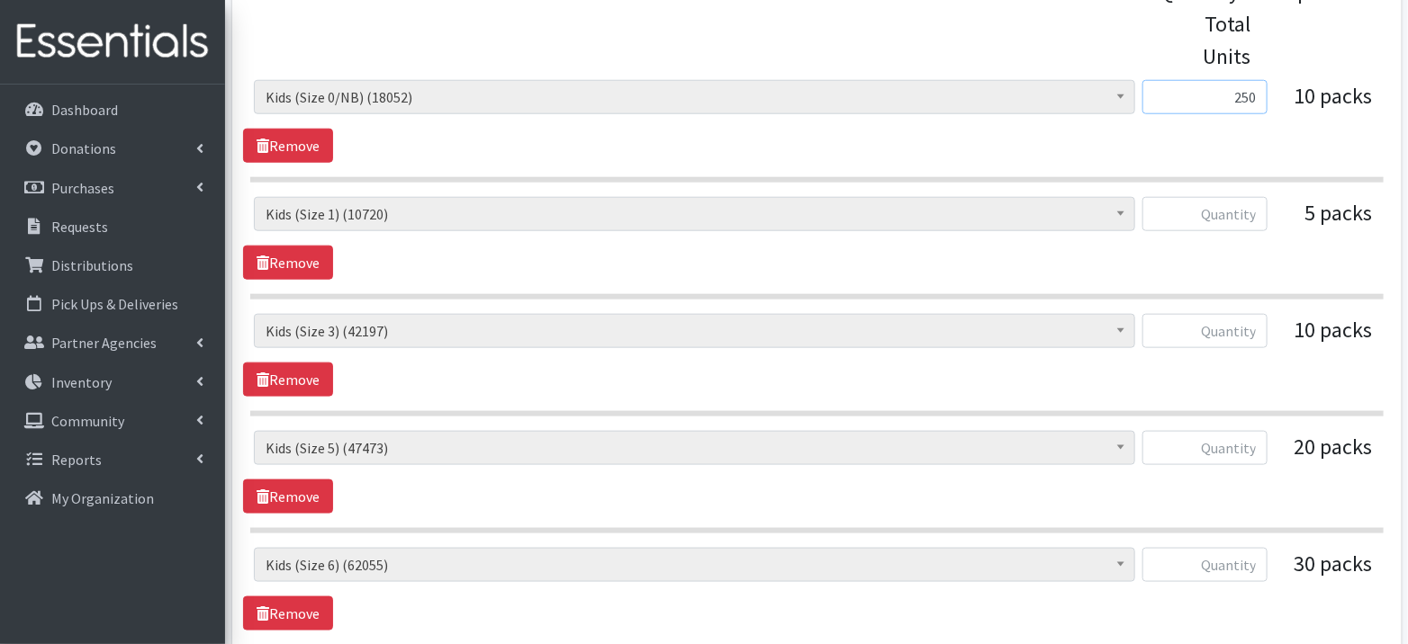
type input "250"
click at [1212, 213] on input "text" at bounding box center [1204, 214] width 125 height 34
type input "154"
click at [1240, 328] on input "text" at bounding box center [1204, 331] width 125 height 34
type input "250"
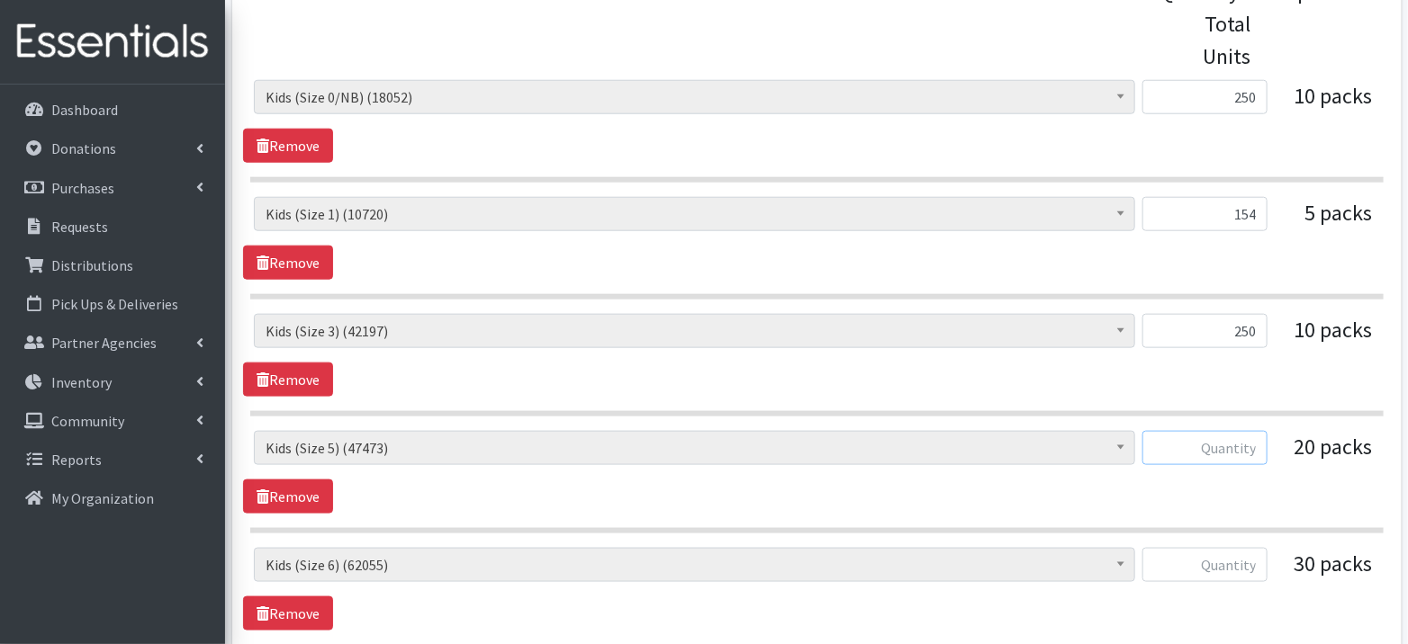
click at [1243, 442] on input "text" at bounding box center [1204, 448] width 125 height 34
type input "500"
click at [1223, 553] on input "text" at bounding box center [1204, 565] width 125 height 34
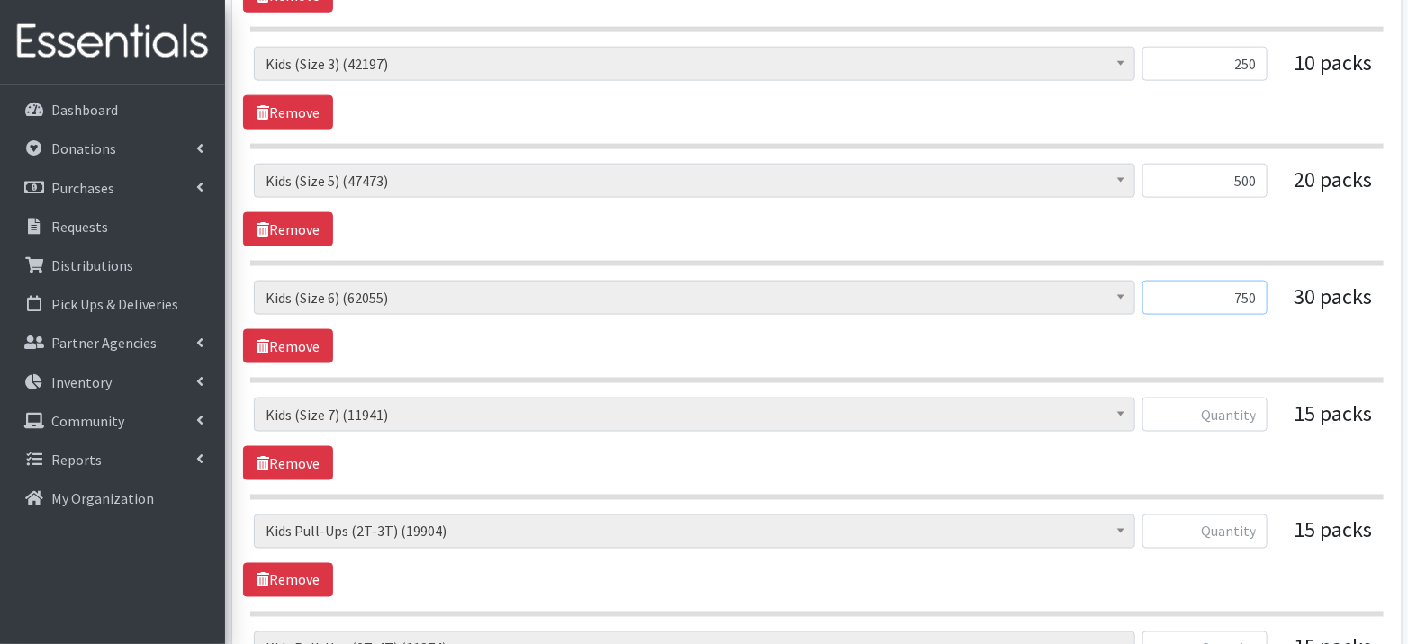
scroll to position [1066, 0]
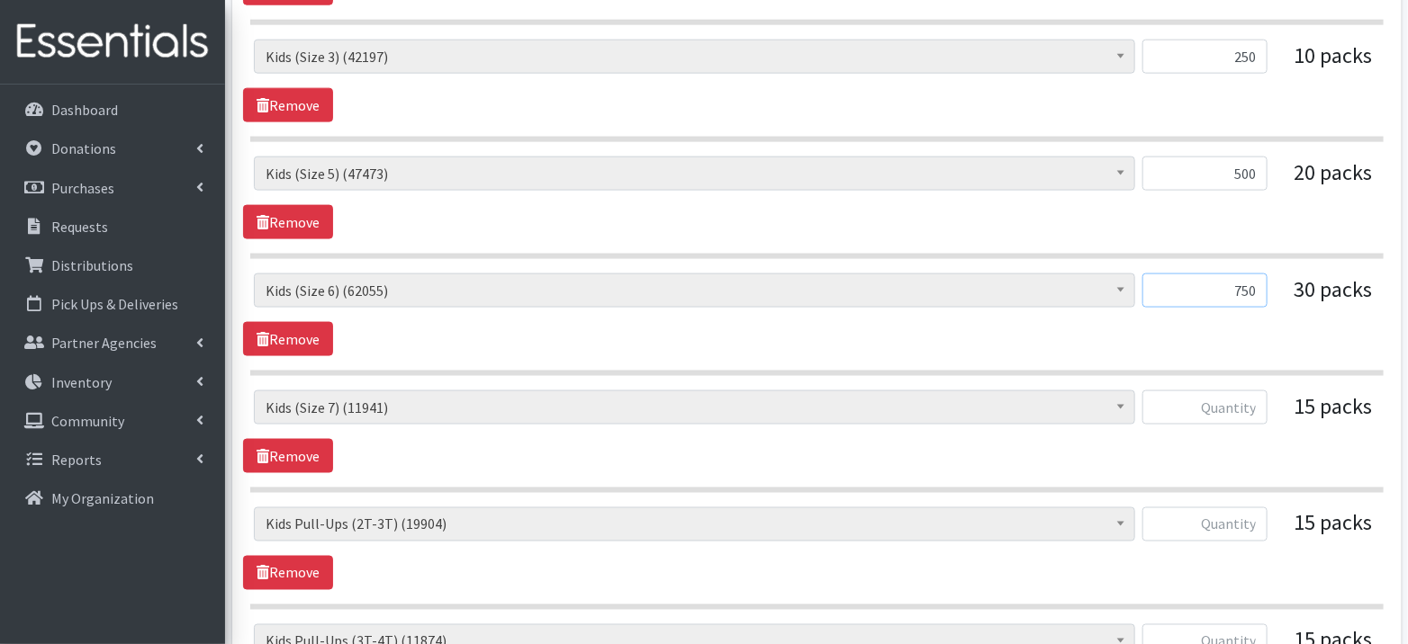
type input "750"
click at [1239, 409] on input "text" at bounding box center [1204, 408] width 125 height 34
type input "375"
click at [1231, 518] on input "text" at bounding box center [1204, 525] width 125 height 34
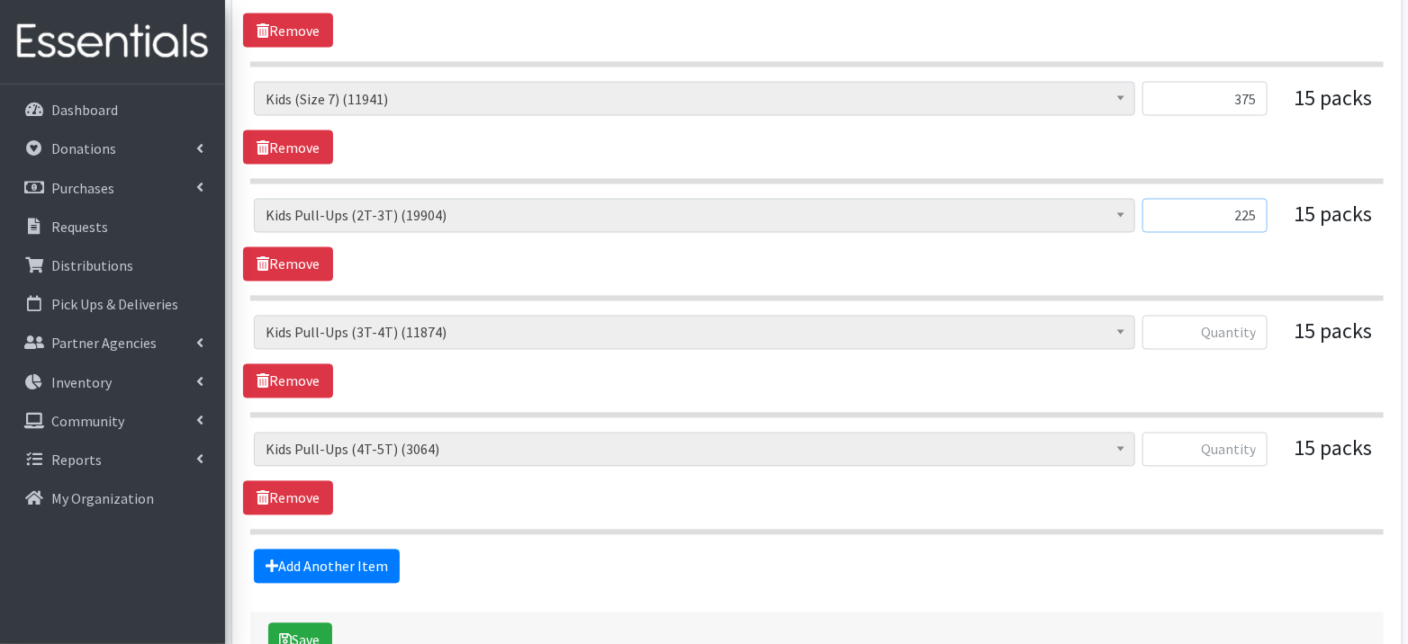
scroll to position [1377, 0]
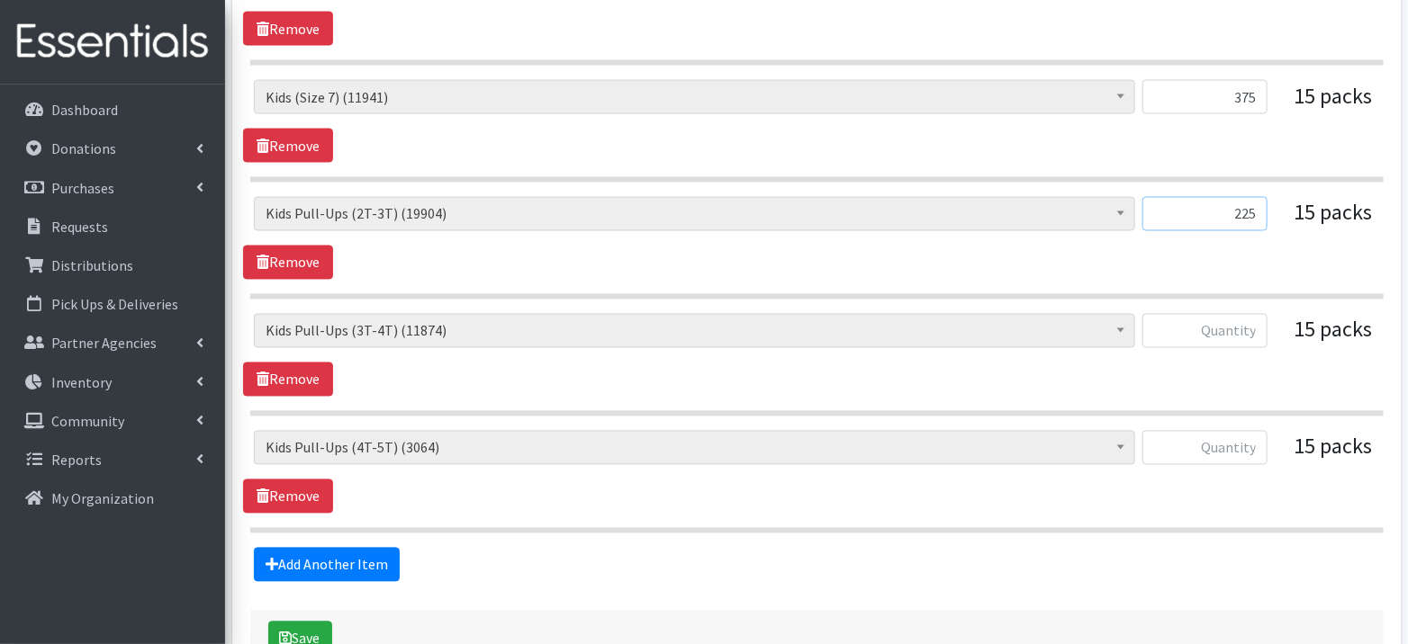
type input "225"
click at [1230, 324] on input "text" at bounding box center [1204, 331] width 125 height 34
type input "250"
click at [1232, 431] on input "text" at bounding box center [1204, 448] width 125 height 34
type input "246"
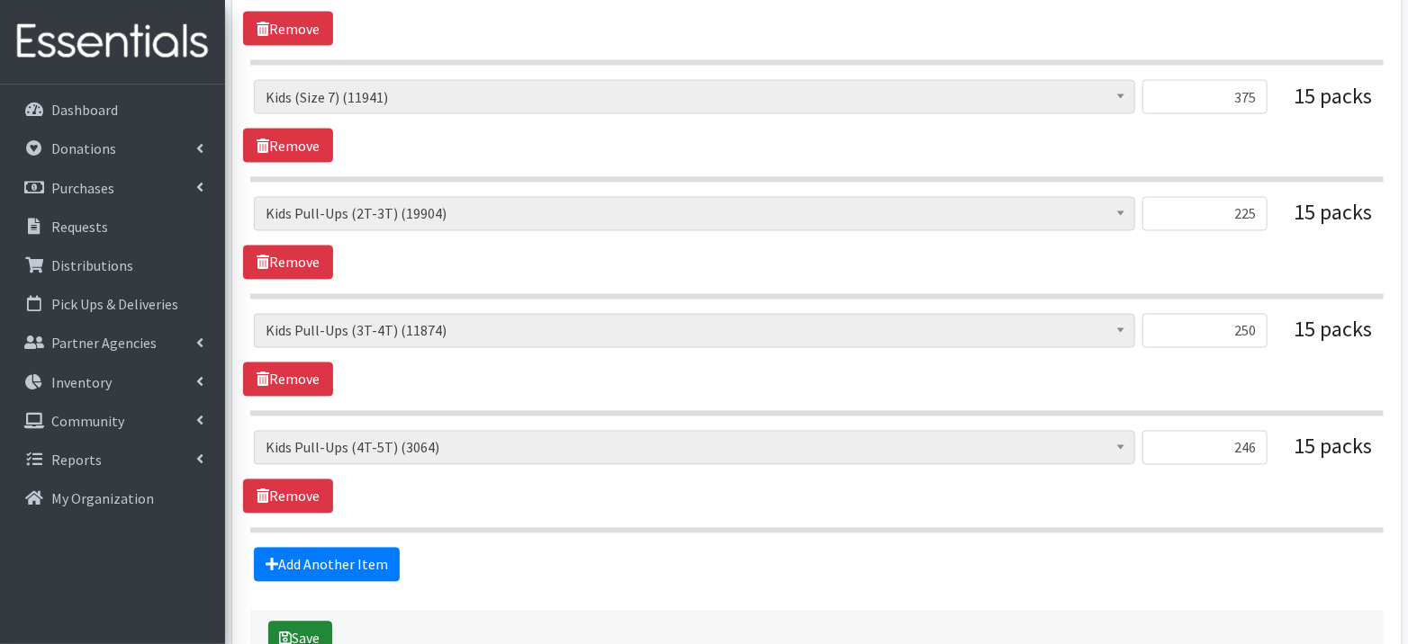
click at [299, 622] on button "Save" at bounding box center [300, 639] width 64 height 34
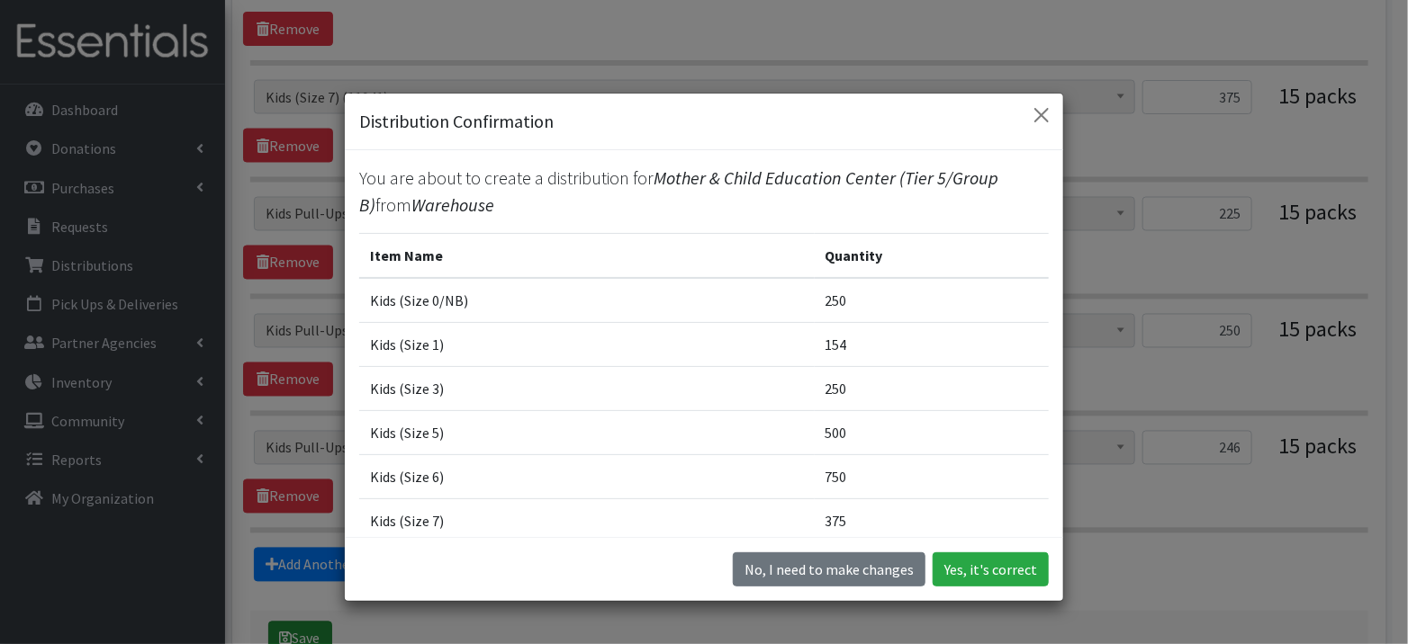
scroll to position [1344, 0]
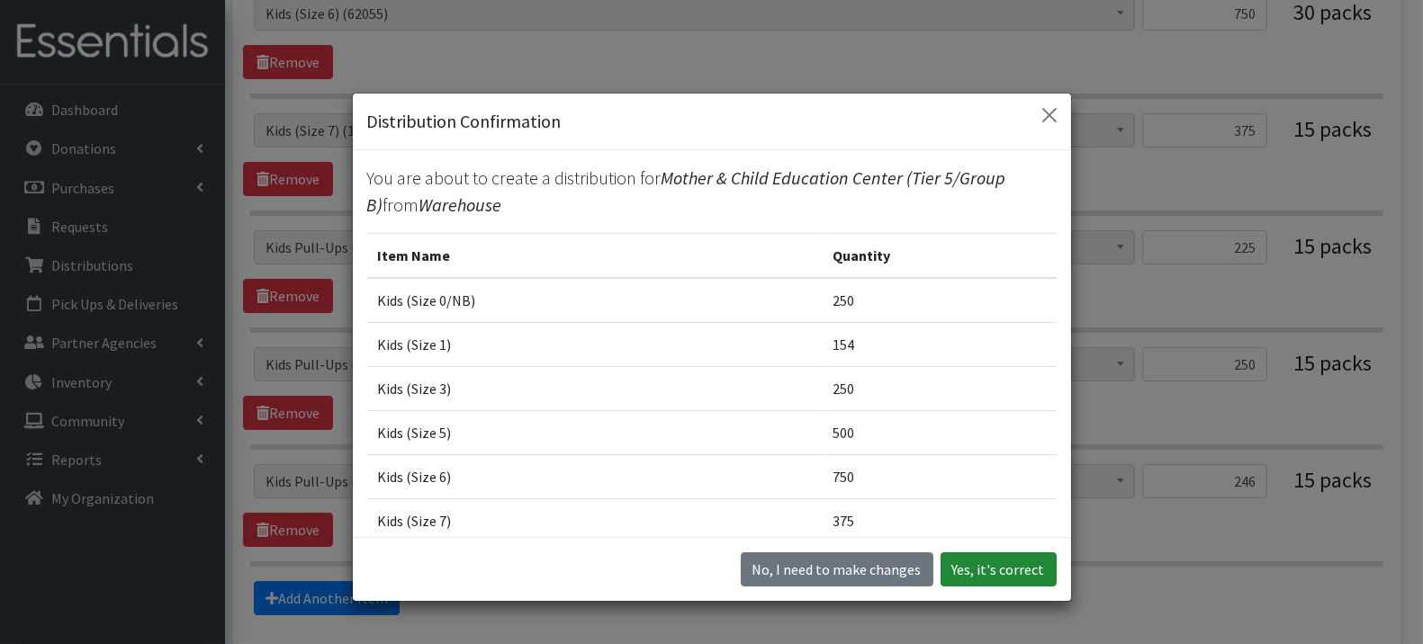
click at [1011, 562] on button "Yes, it's correct" at bounding box center [998, 570] width 116 height 34
